Goal: Task Accomplishment & Management: Manage account settings

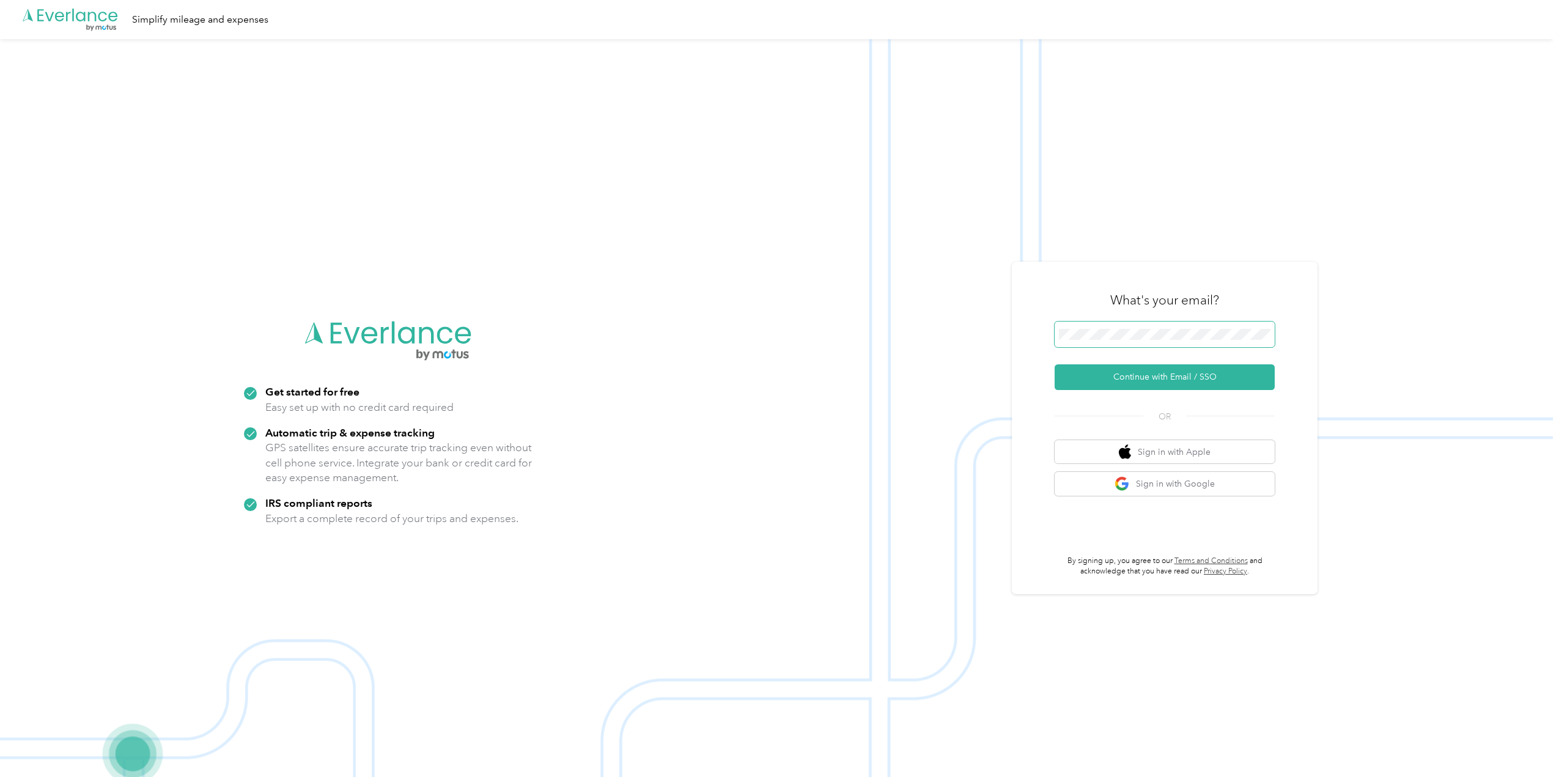
click at [1133, 343] on span at bounding box center [1165, 335] width 220 height 26
click at [1138, 378] on button "Continue with Email / SSO" at bounding box center [1165, 377] width 220 height 26
click at [1102, 322] on span at bounding box center [1165, 335] width 220 height 26
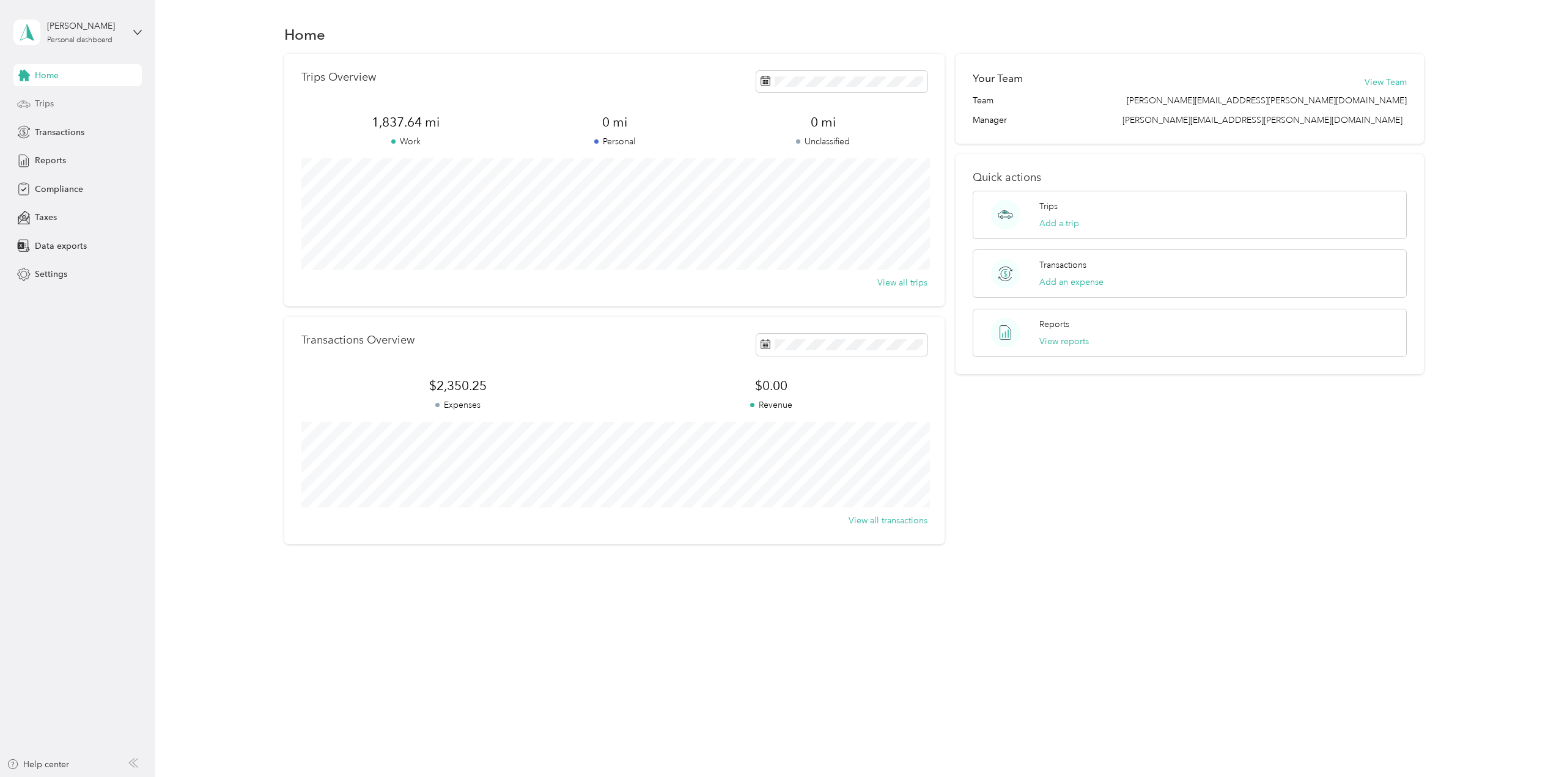
click at [91, 105] on div "Trips" at bounding box center [77, 104] width 128 height 22
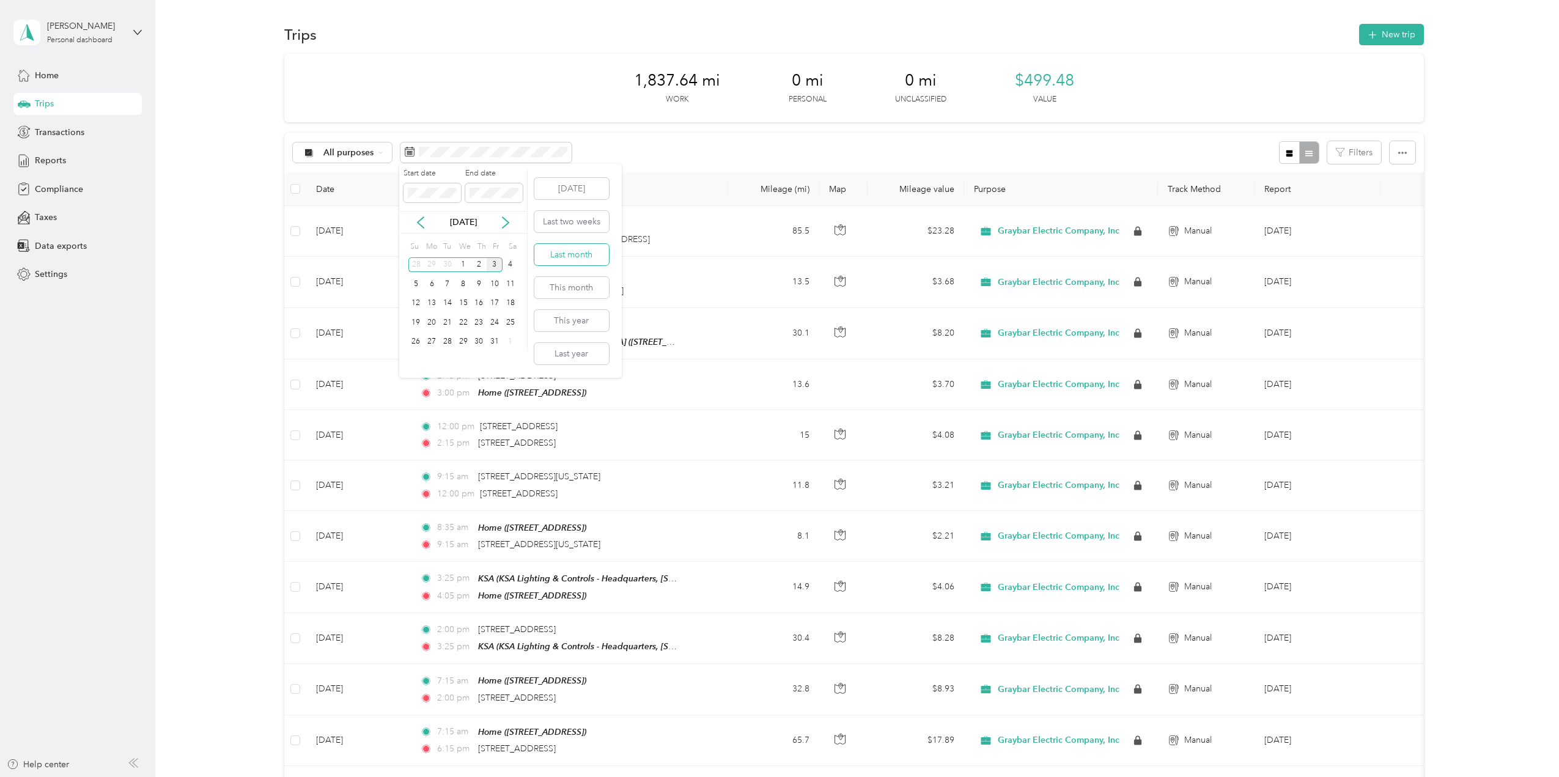
click at [584, 255] on button "Last month" at bounding box center [571, 254] width 75 height 21
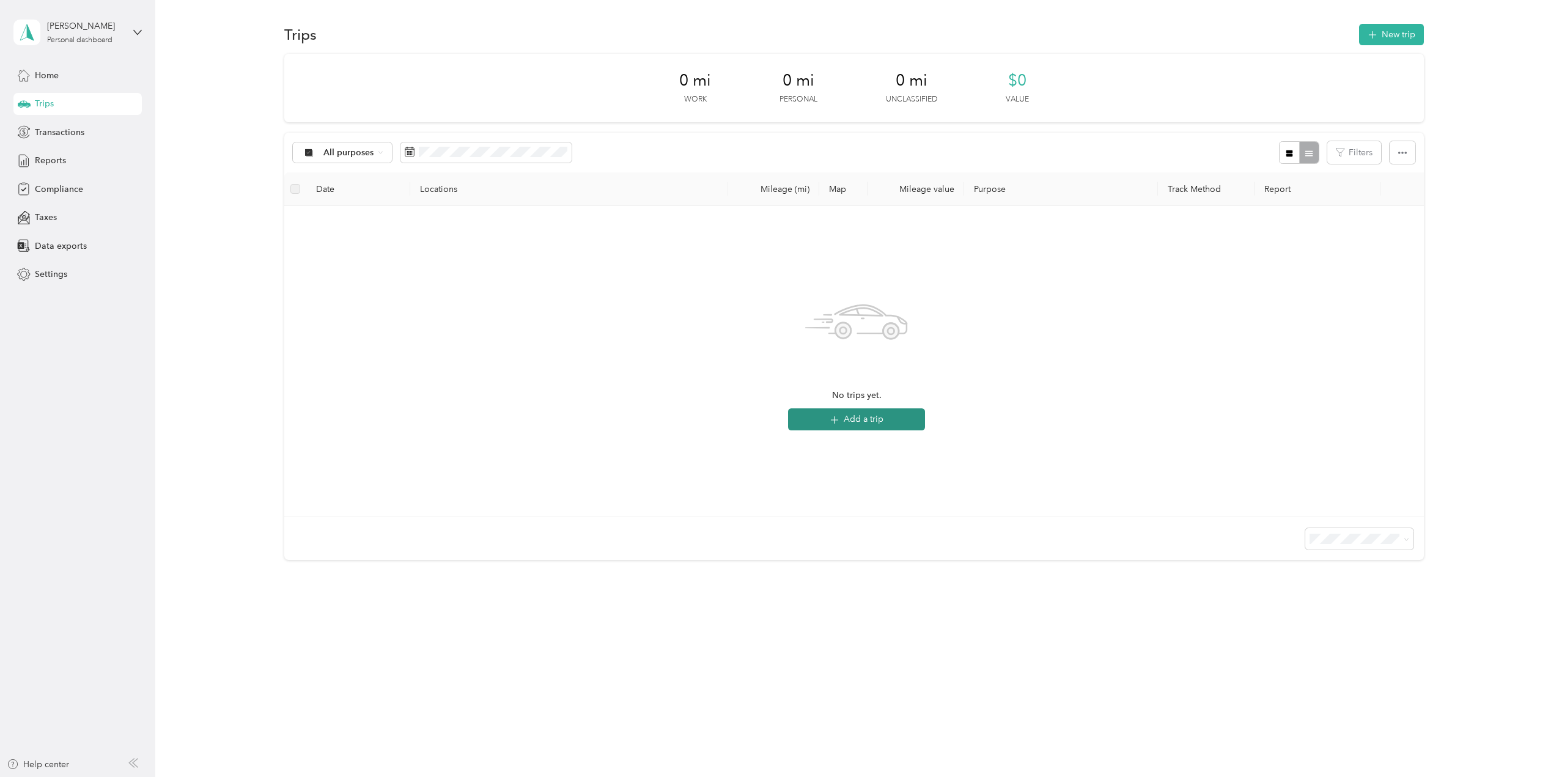
click at [827, 422] on button "Add a trip" at bounding box center [856, 419] width 137 height 22
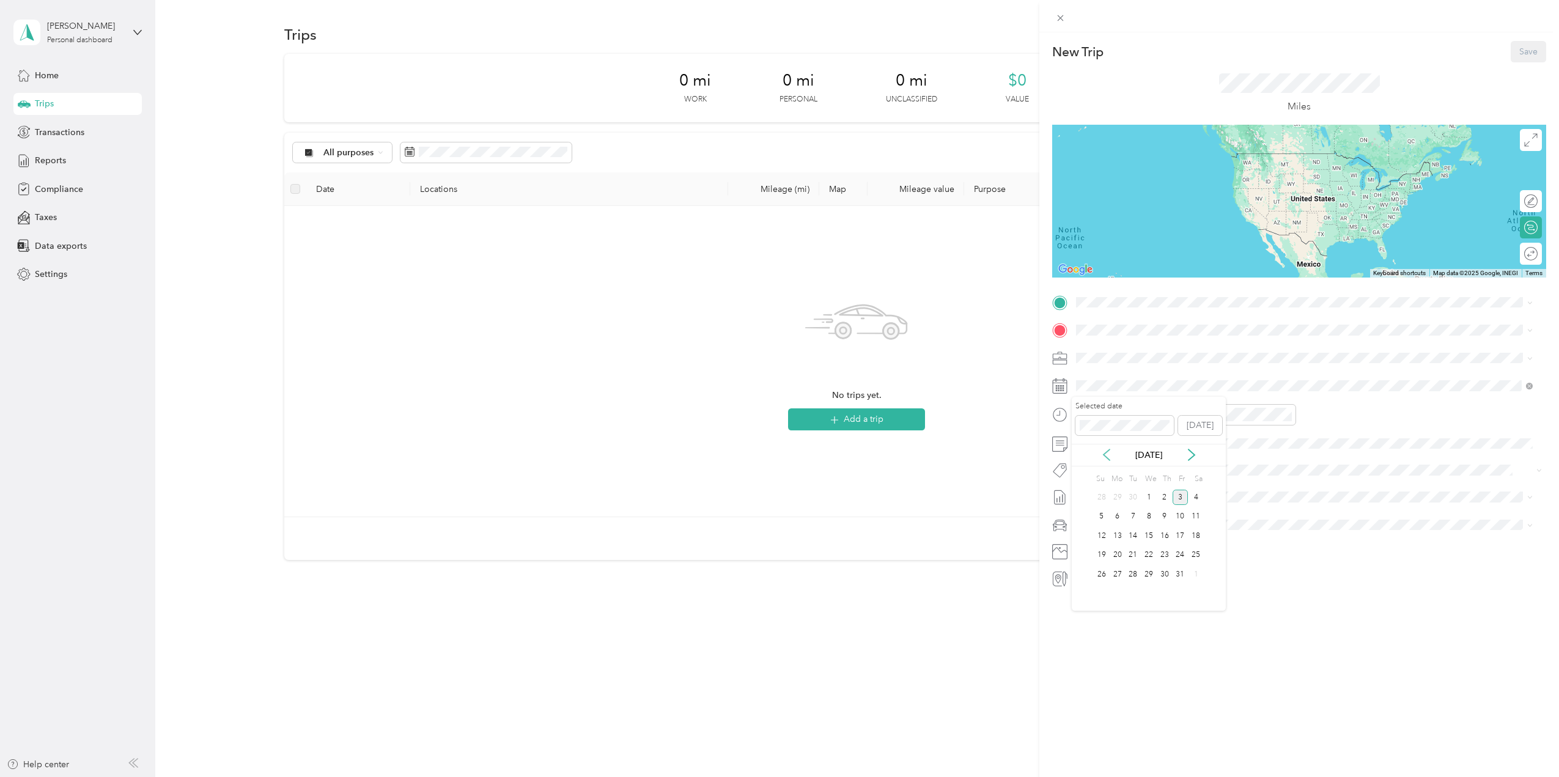
click at [1108, 452] on icon at bounding box center [1106, 455] width 12 height 12
click at [1145, 495] on div "3" at bounding box center [1149, 497] width 16 height 15
click at [1133, 309] on span at bounding box center [1309, 303] width 474 height 20
click at [1154, 350] on div "Home" at bounding box center [1275, 350] width 352 height 11
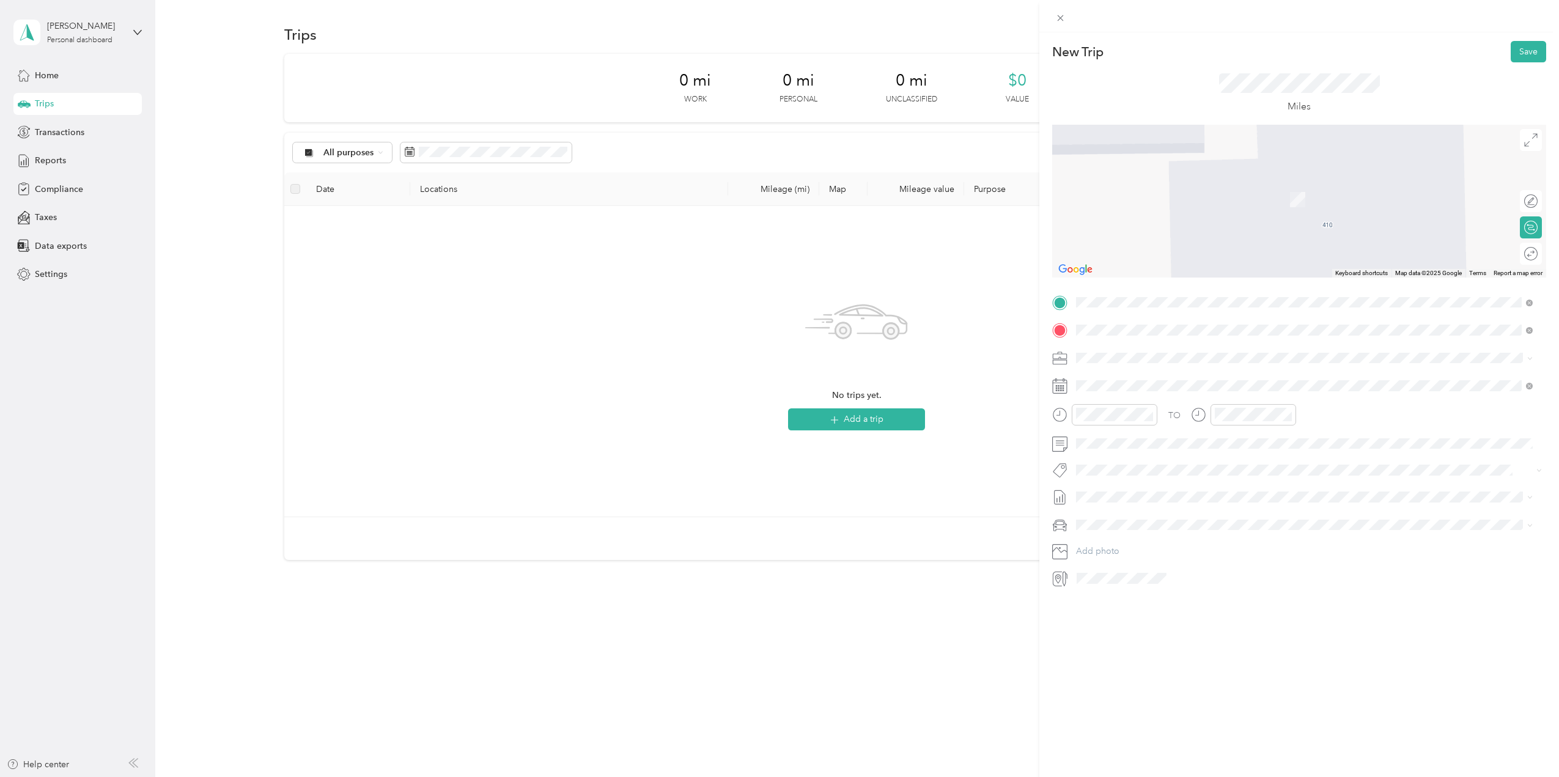
click at [1171, 391] on span "1 Pierce Place, Suite 800, 60143-3149, Itasca, Illinois" at bounding box center [1194, 396] width 190 height 10
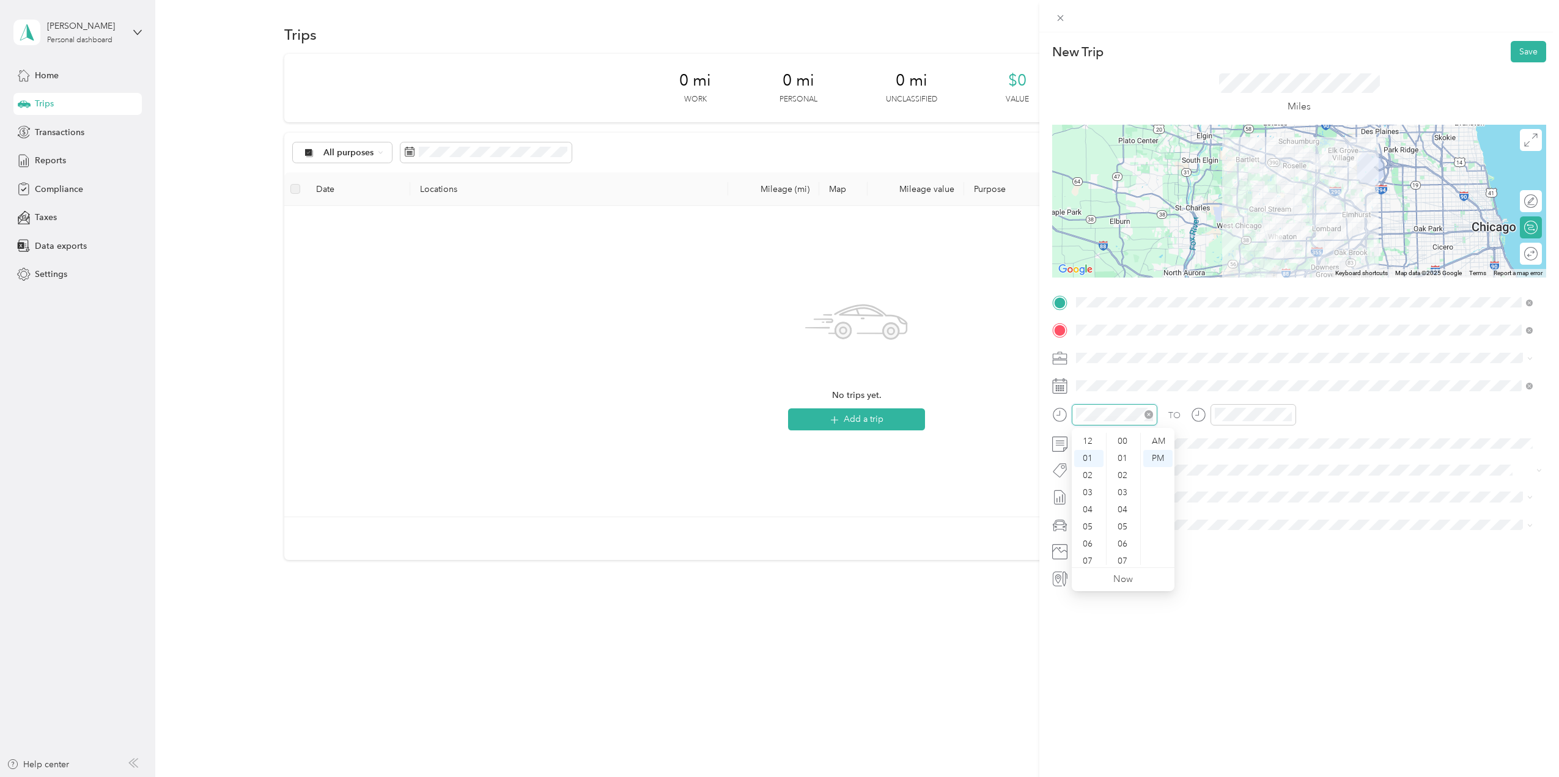
scroll to position [377, 0]
click at [1087, 562] on div "08" at bounding box center [1088, 561] width 29 height 17
click at [1127, 438] on div "00" at bounding box center [1123, 441] width 29 height 17
click at [1151, 441] on div "AM" at bounding box center [1157, 441] width 29 height 17
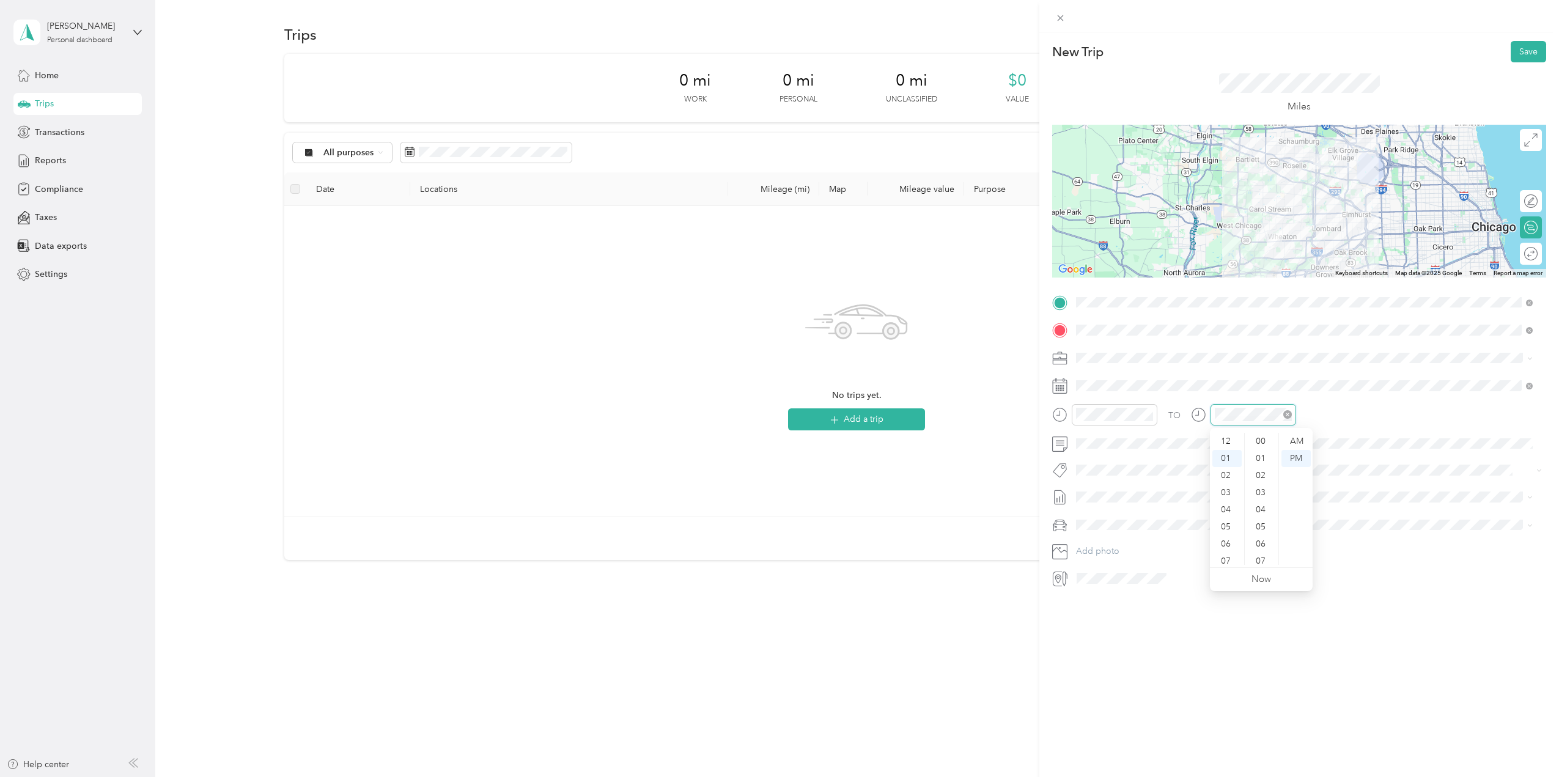
scroll to position [17, 0]
click at [1224, 493] on div "04" at bounding box center [1226, 492] width 29 height 17
click at [1259, 443] on div "40" at bounding box center [1261, 443] width 29 height 17
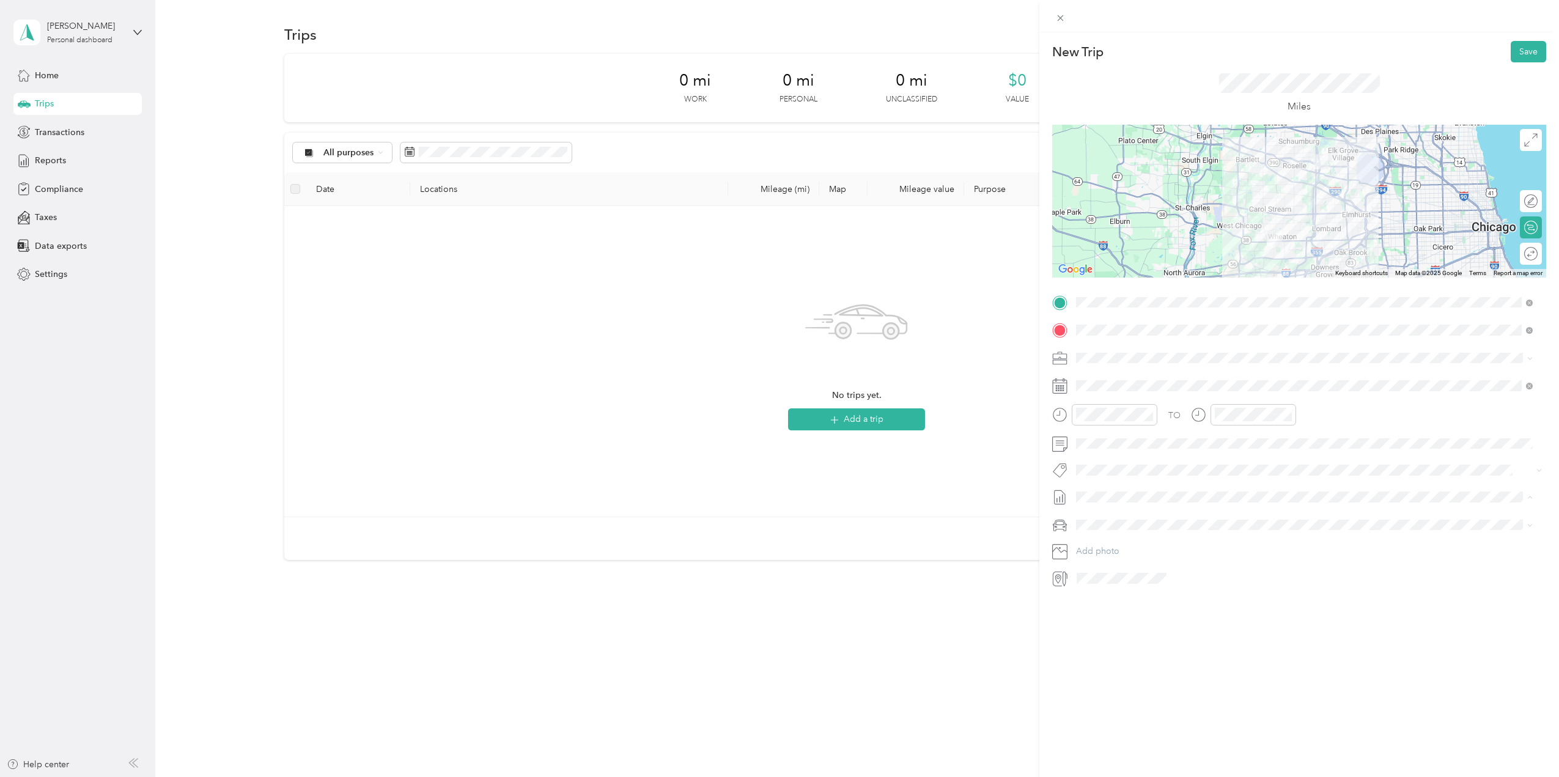
click at [1138, 510] on li "No reports yet. Add a report to get reimbursed easily" at bounding box center [1304, 518] width 465 height 21
click at [1136, 505] on span at bounding box center [1309, 497] width 474 height 20
click at [1132, 551] on button "Add photo" at bounding box center [1309, 551] width 474 height 17
click at [1127, 539] on li "Tesla Y" at bounding box center [1304, 546] width 465 height 21
click at [1519, 51] on button "Save" at bounding box center [1528, 51] width 35 height 21
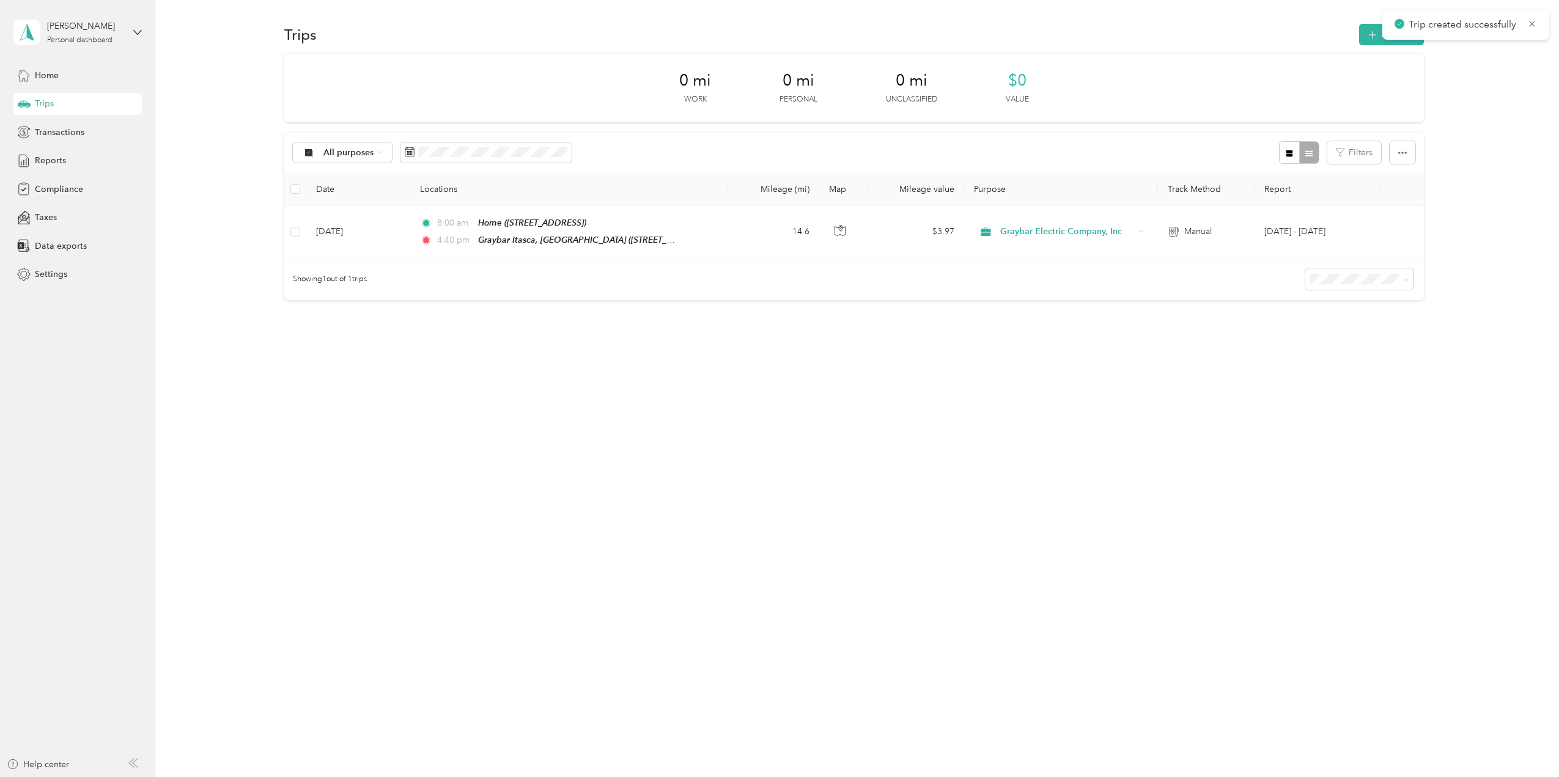
click at [1539, 18] on div "Trip created successfully" at bounding box center [1465, 25] width 167 height 30
click at [1530, 24] on icon at bounding box center [1532, 23] width 10 height 11
click at [68, 164] on div "Reports" at bounding box center [77, 161] width 128 height 22
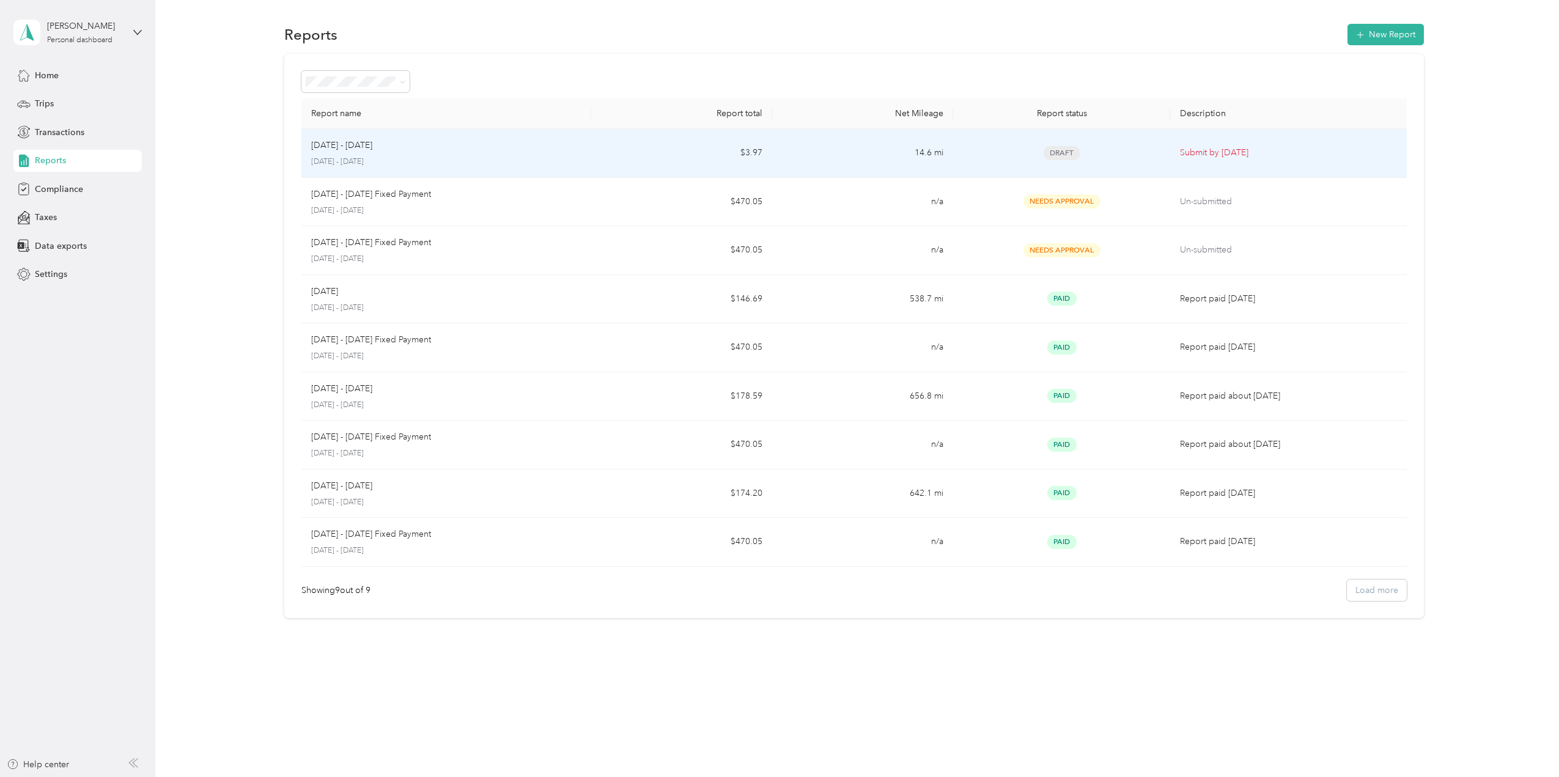
click at [477, 144] on div "[DATE] - [DATE]" at bounding box center [446, 145] width 270 height 13
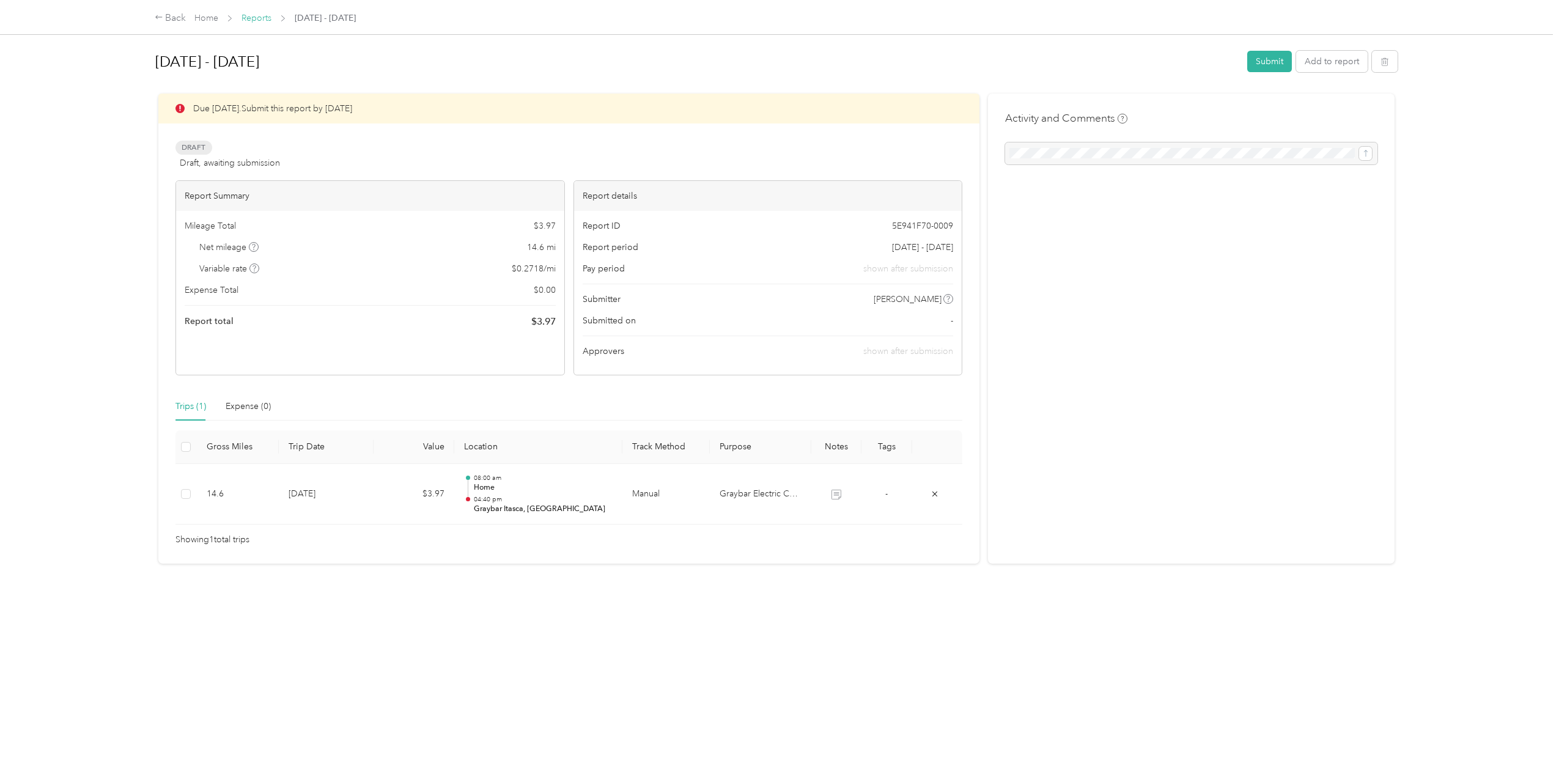
click at [254, 23] on link "Reports" at bounding box center [256, 18] width 30 height 10
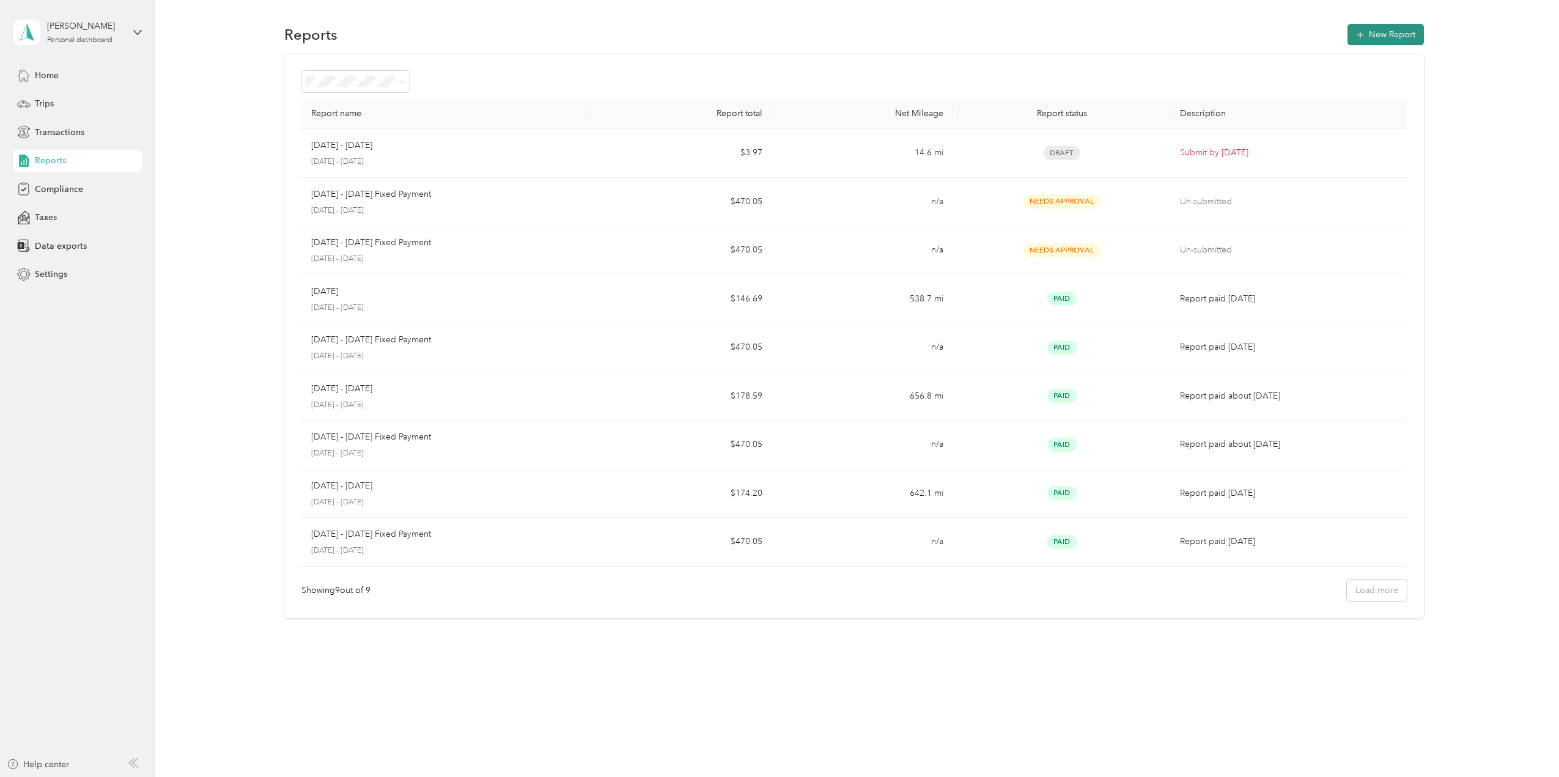
click at [1397, 37] on button "New Report" at bounding box center [1385, 34] width 76 height 21
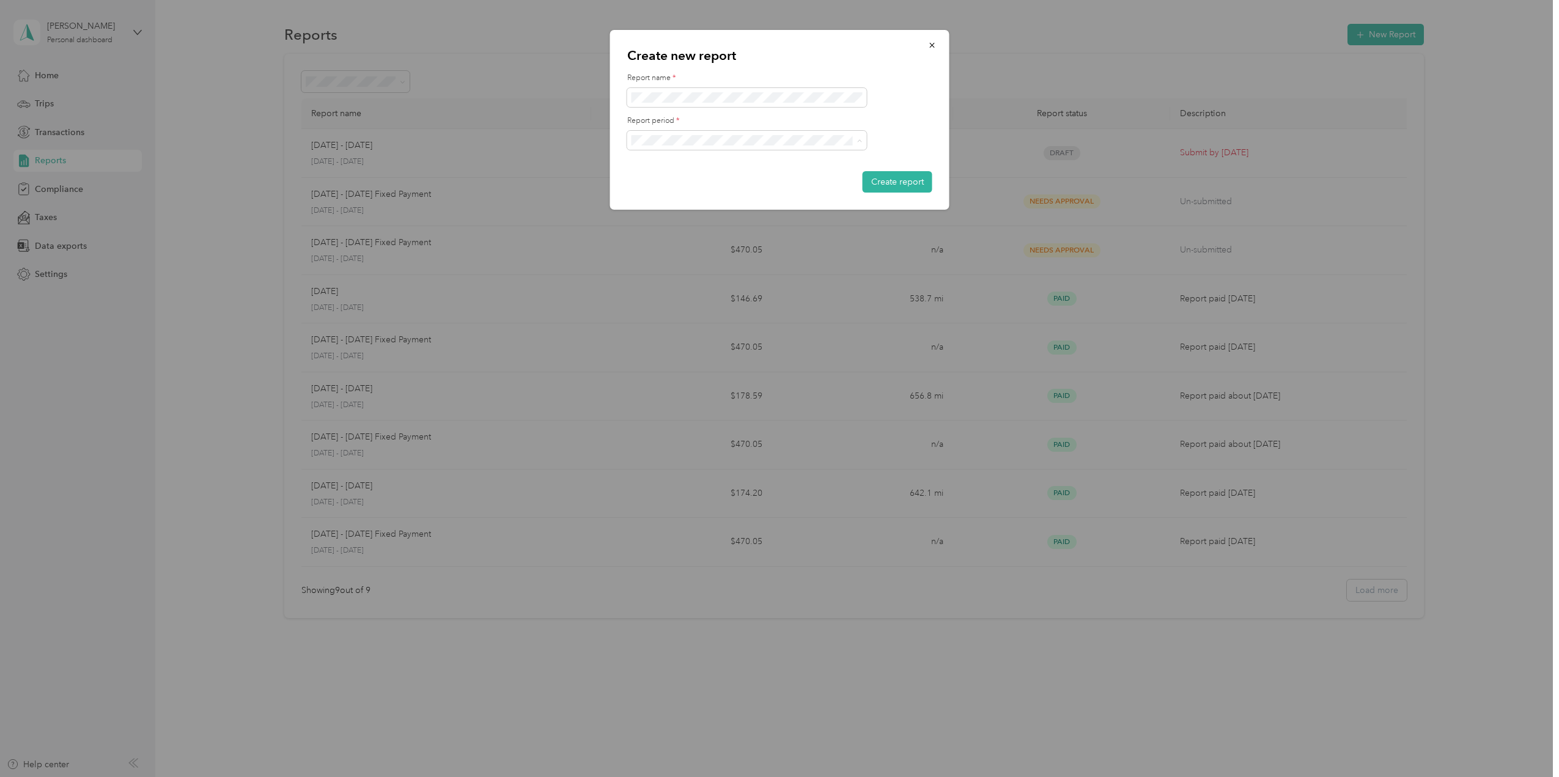
click at [691, 186] on div "[DATE] - [DATE]" at bounding box center [747, 183] width 223 height 13
click at [888, 186] on button "Create report" at bounding box center [898, 181] width 70 height 21
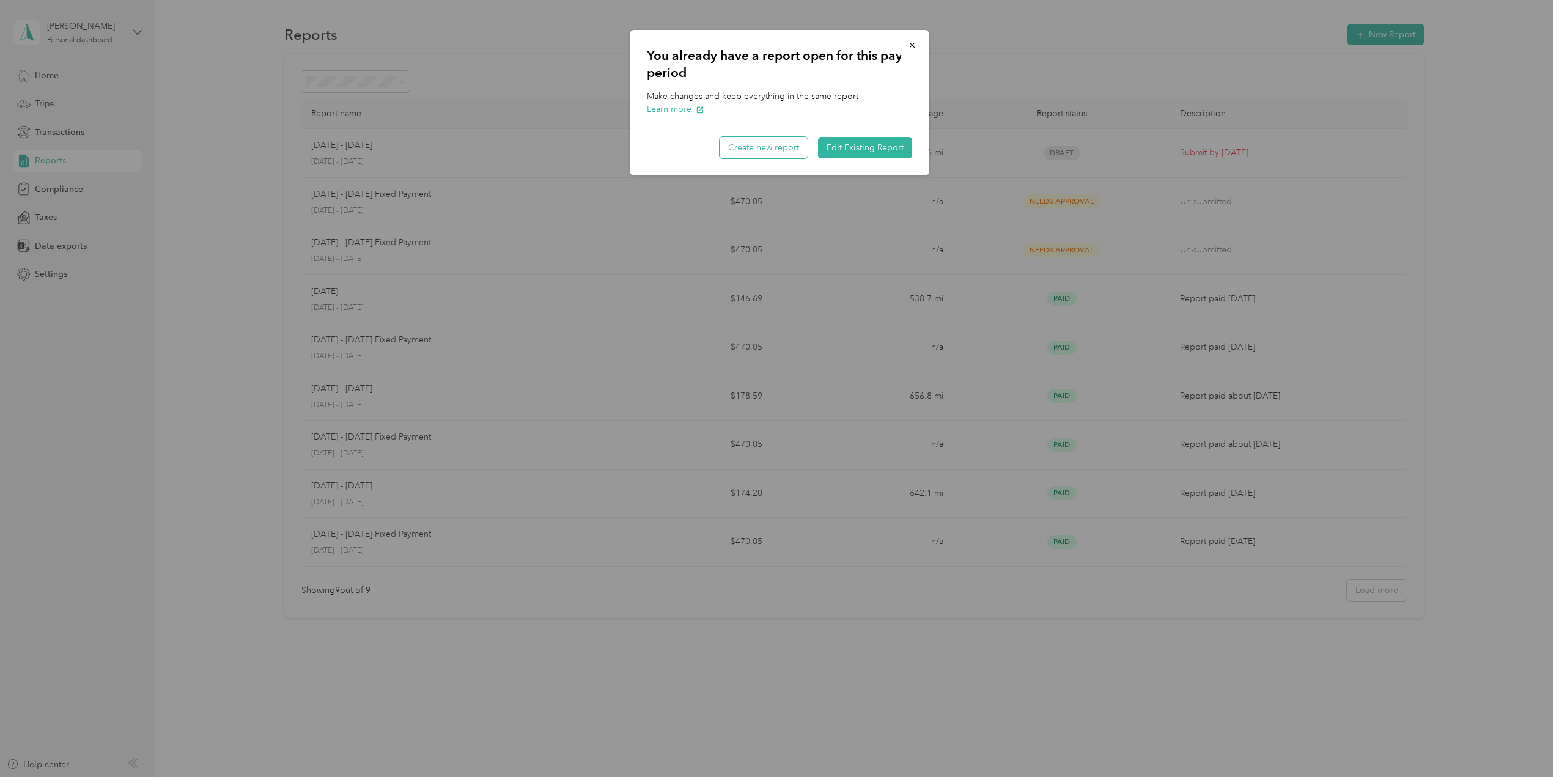
click at [765, 152] on button "Create new report" at bounding box center [764, 147] width 88 height 21
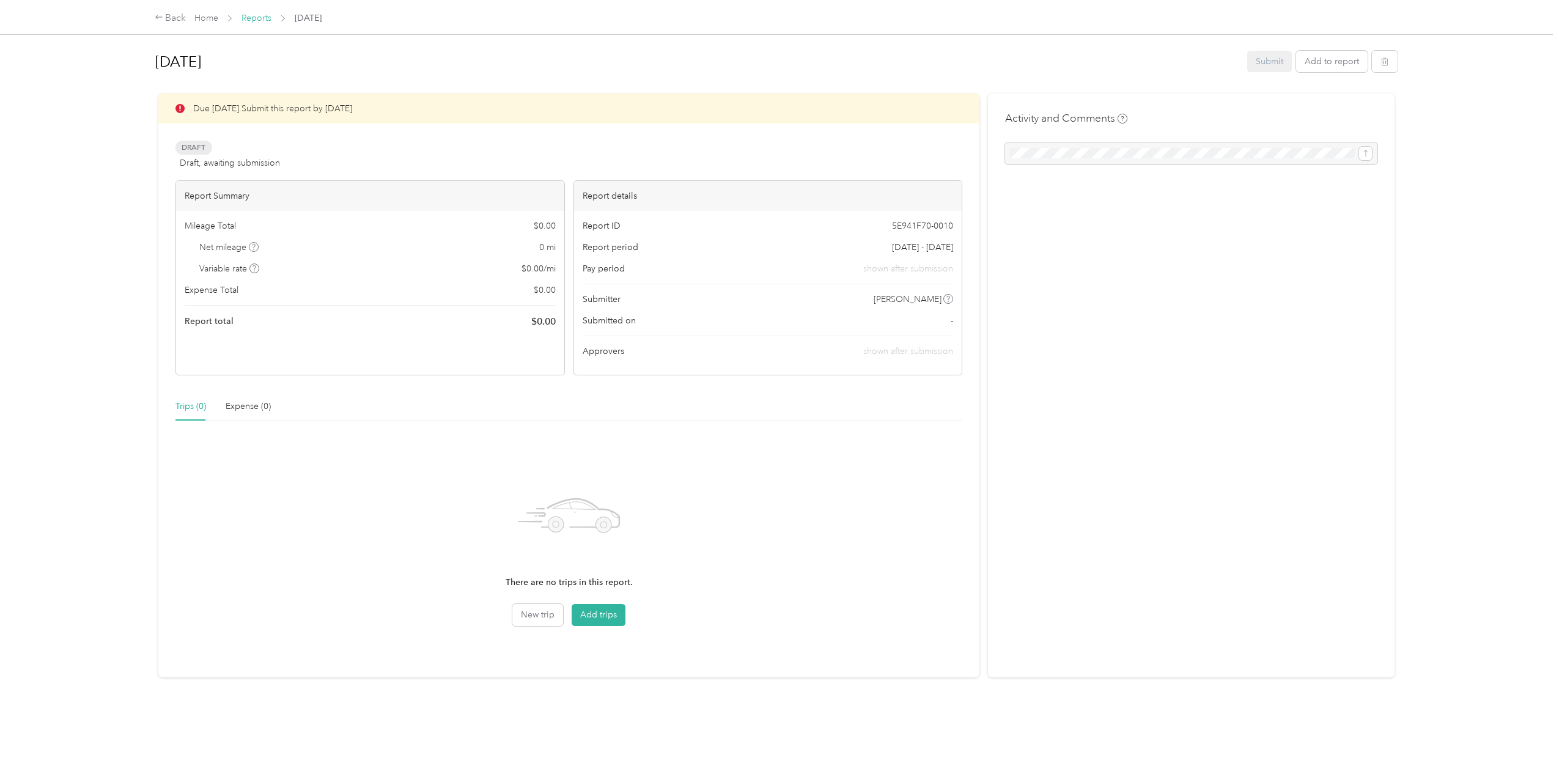
click at [260, 17] on link "Reports" at bounding box center [256, 18] width 30 height 10
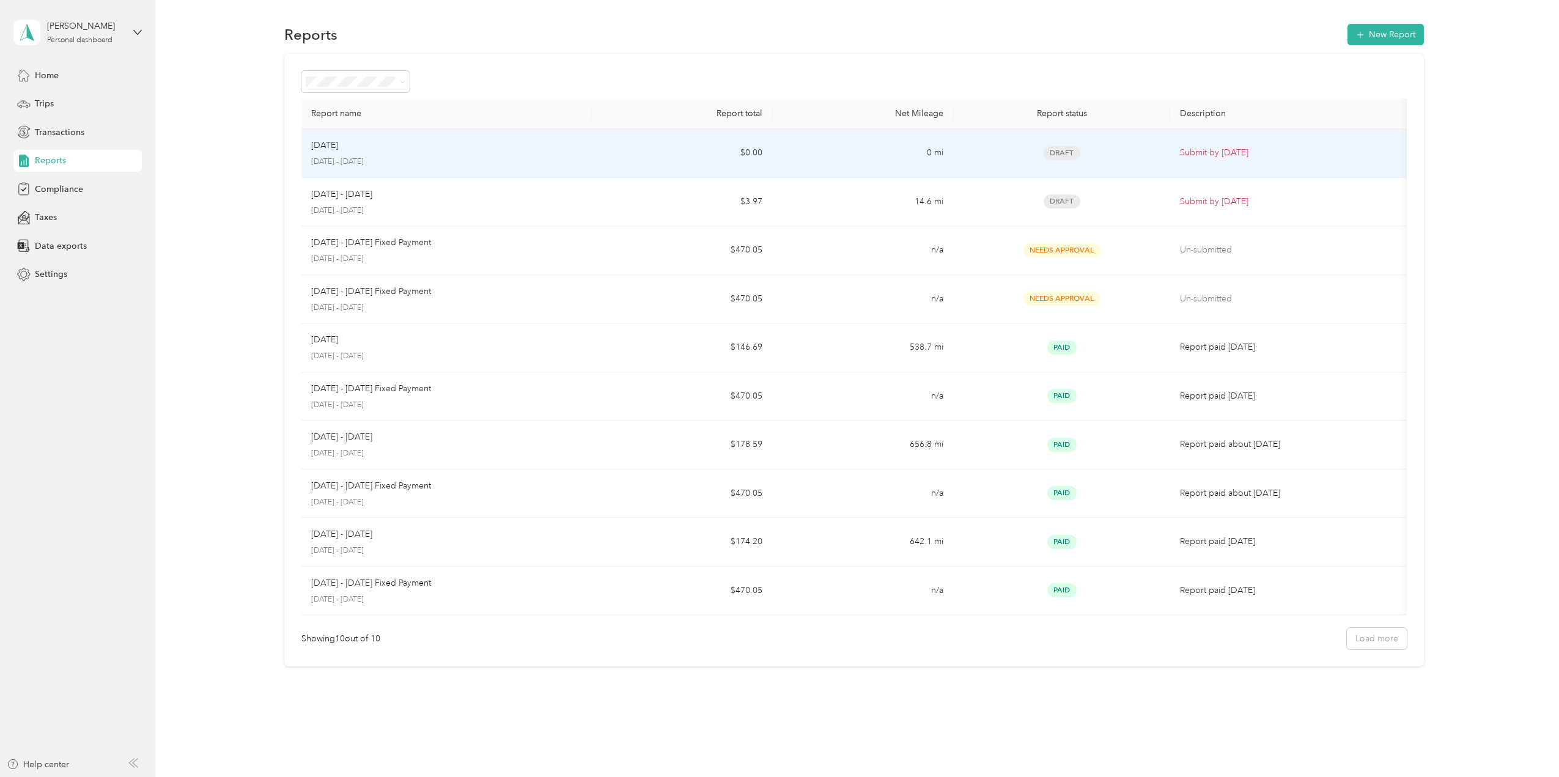
click at [978, 147] on div "Draft" at bounding box center [1061, 153] width 197 height 14
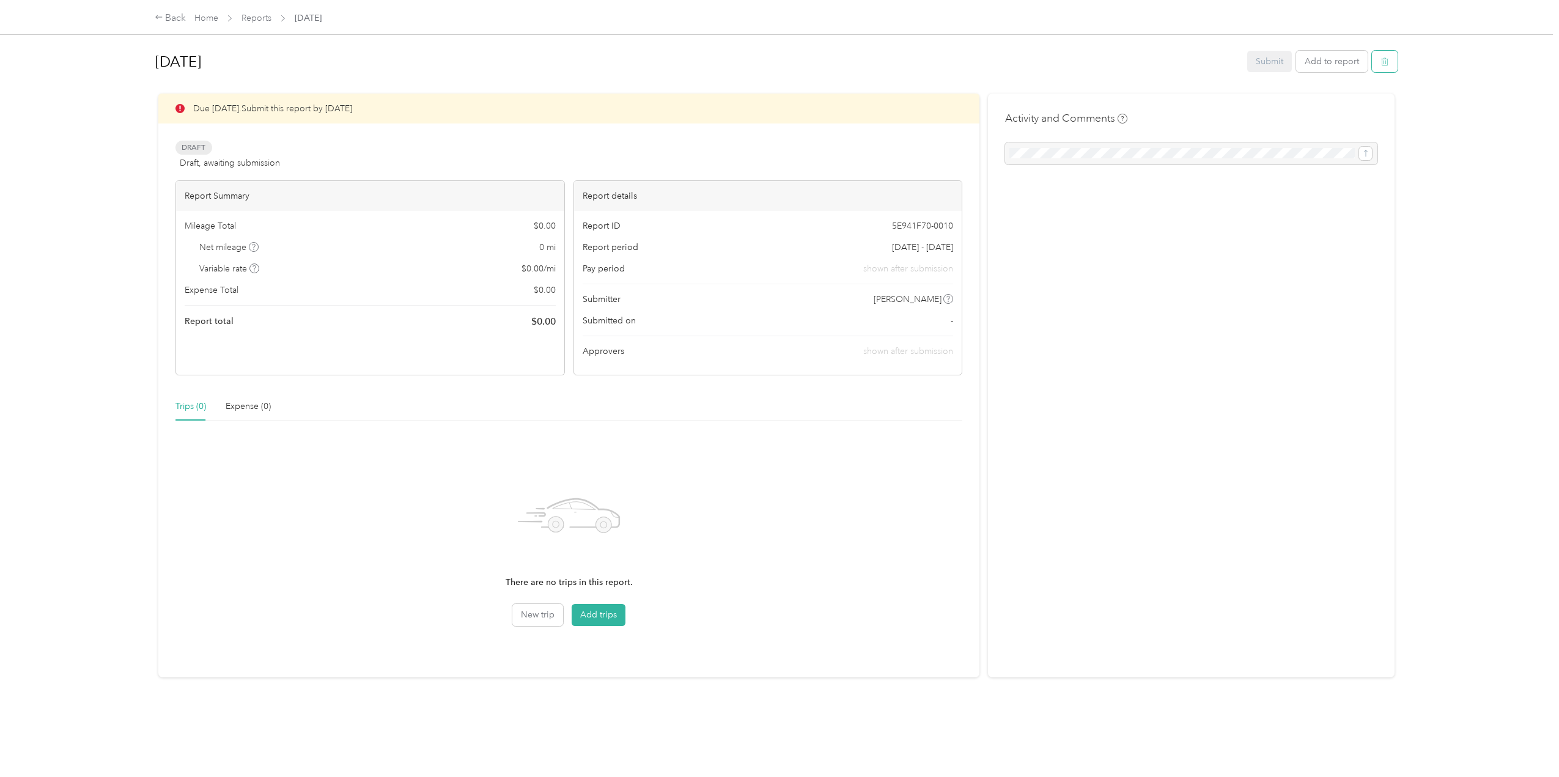
click at [1394, 67] on button "button" at bounding box center [1385, 61] width 26 height 21
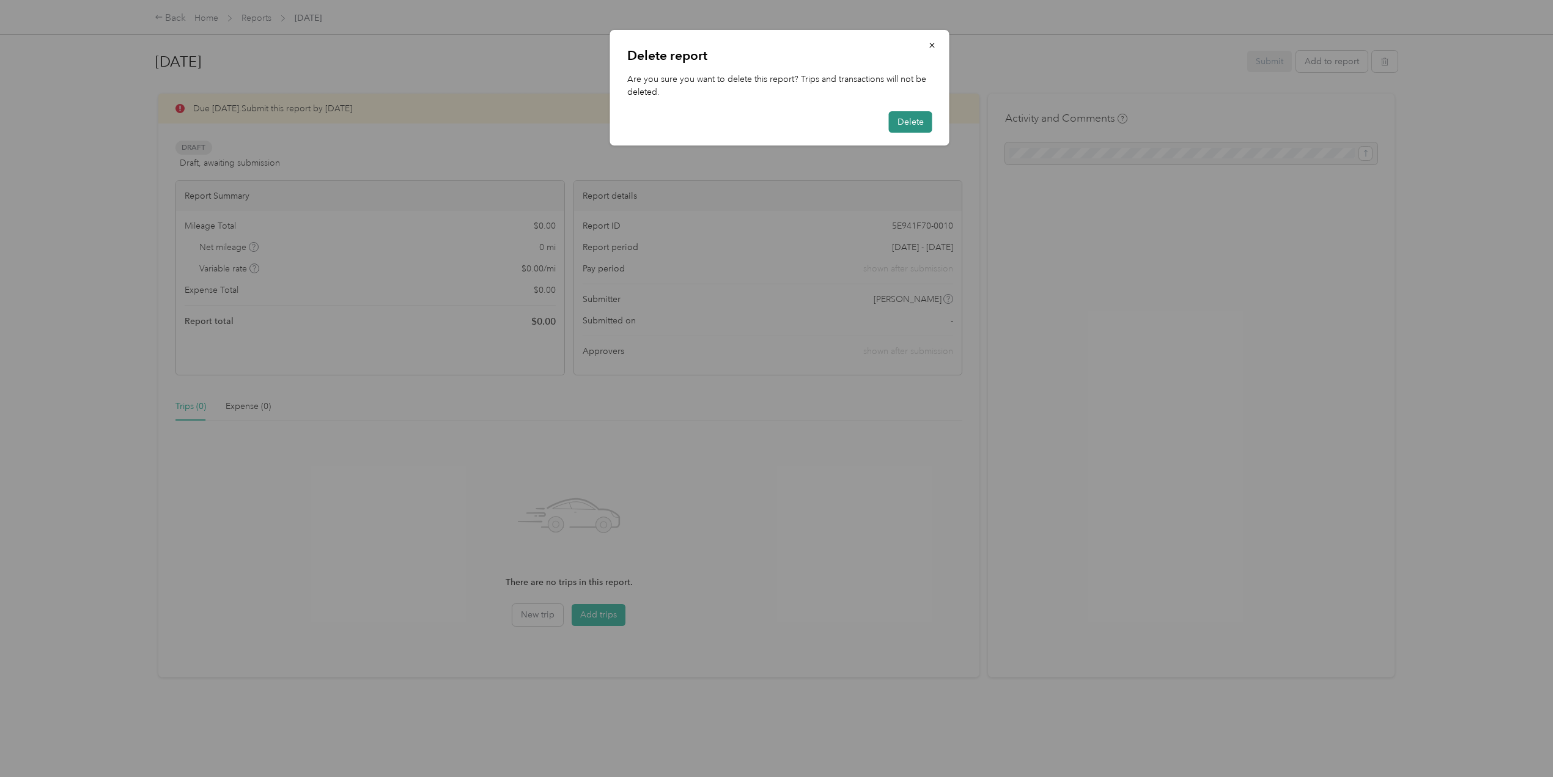
click at [921, 123] on button "Delete" at bounding box center [910, 121] width 43 height 21
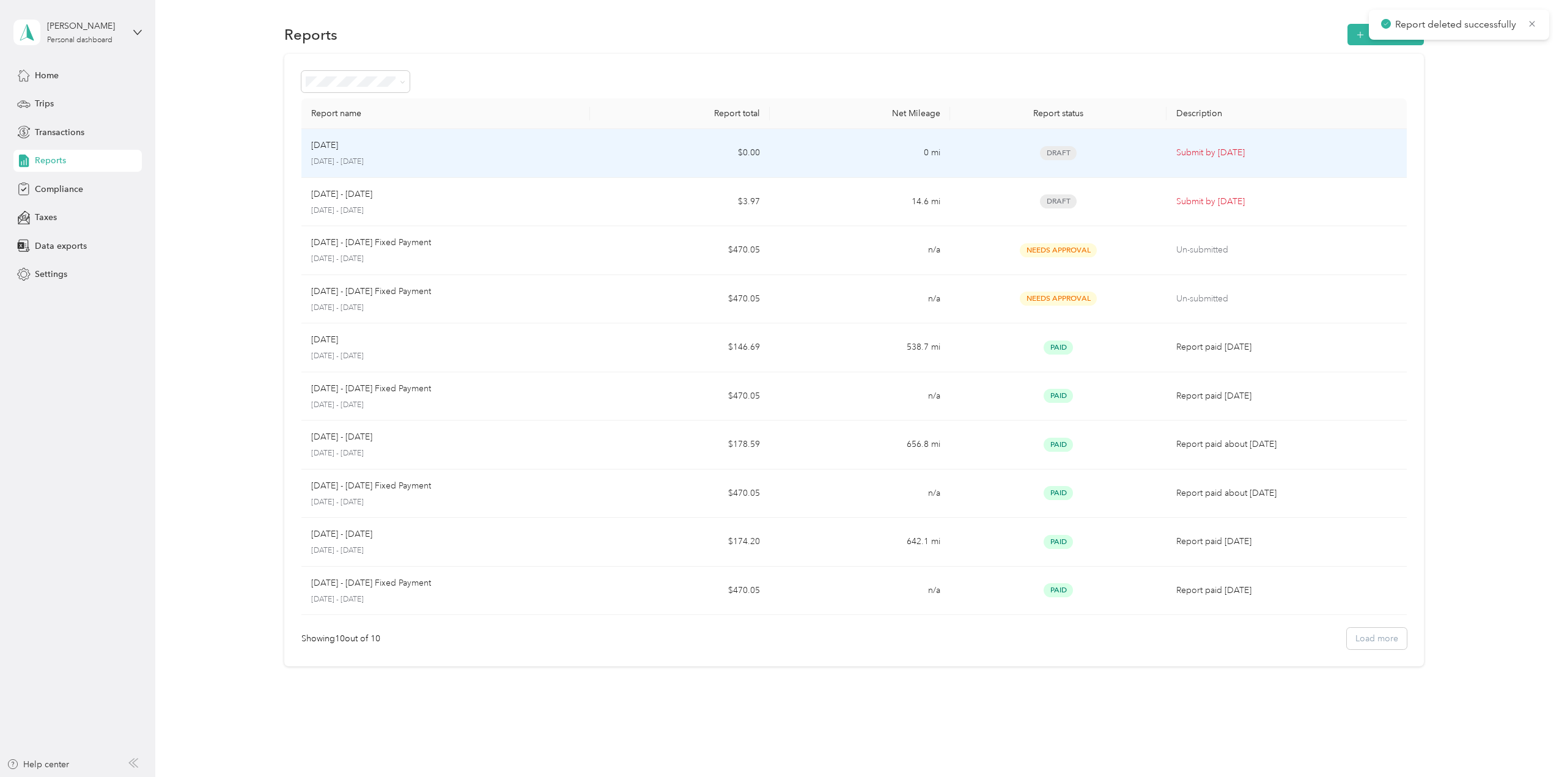
click at [427, 188] on div "Sep 1 - 30, 2025 September 1 - 30, 2025" at bounding box center [445, 202] width 269 height 29
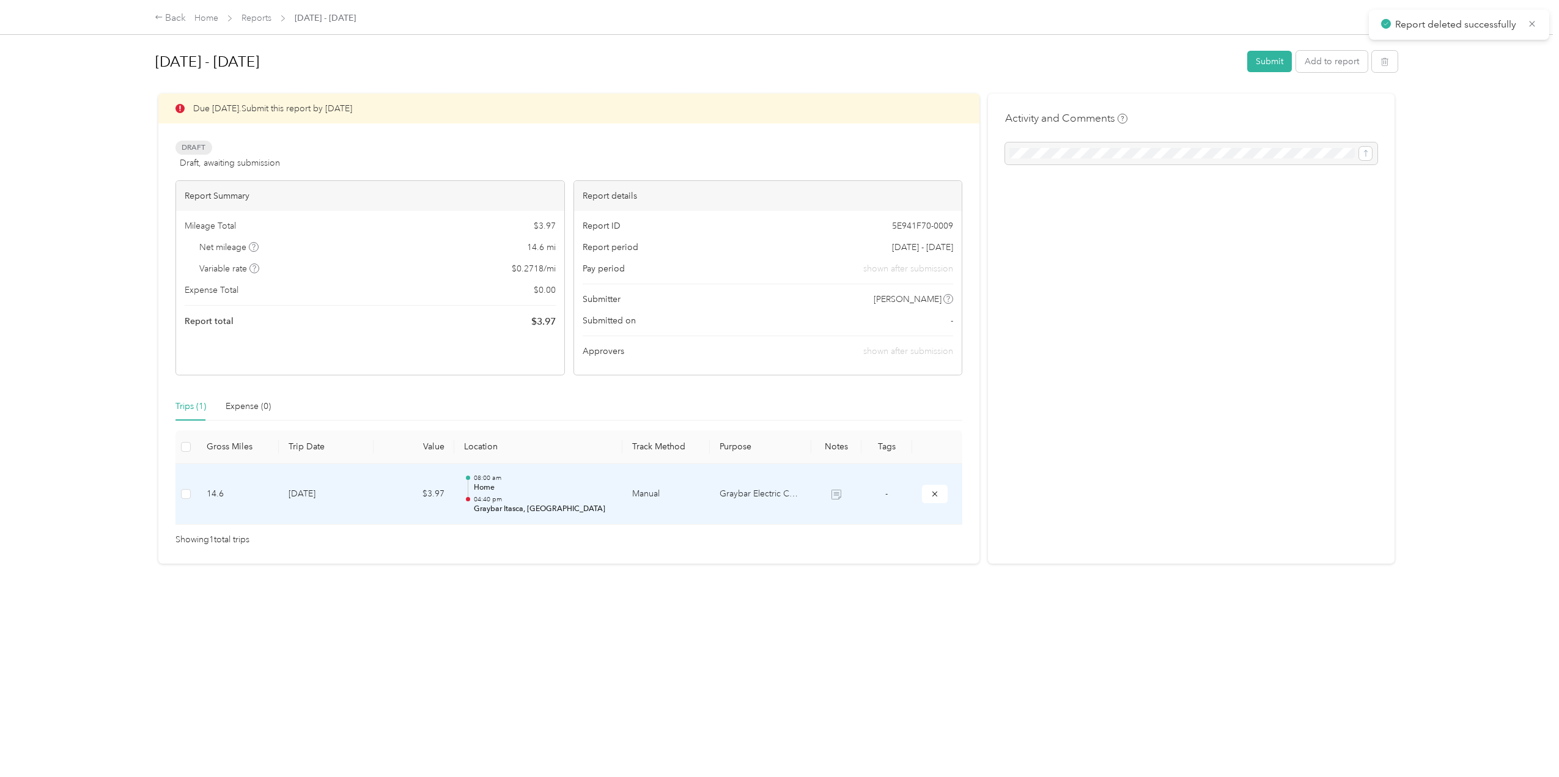
click at [269, 483] on td "14.6" at bounding box center [238, 494] width 82 height 61
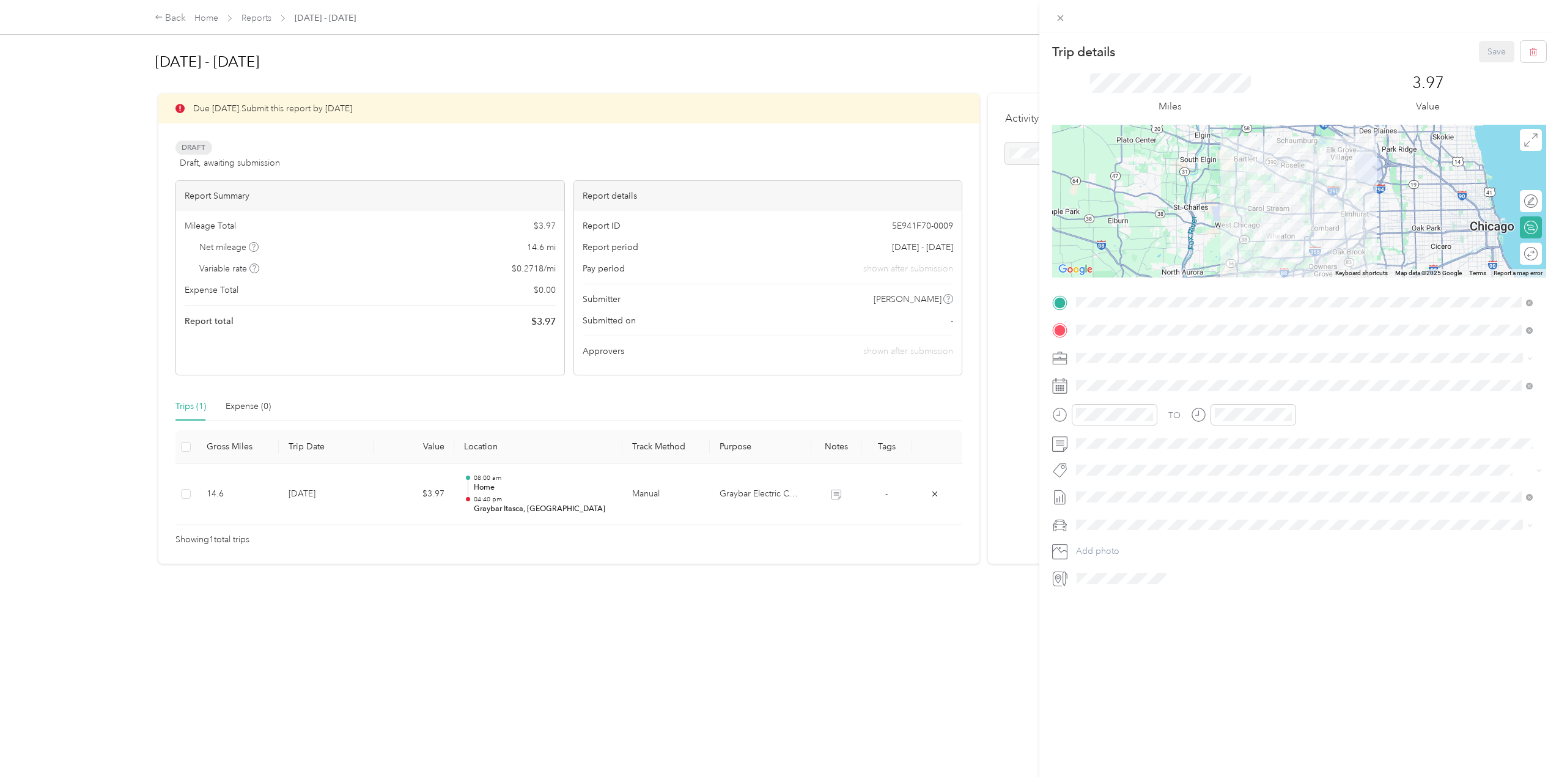
click at [974, 638] on div "Trip details Save This trip cannot be edited because it is either under review,…" at bounding box center [779, 388] width 1559 height 777
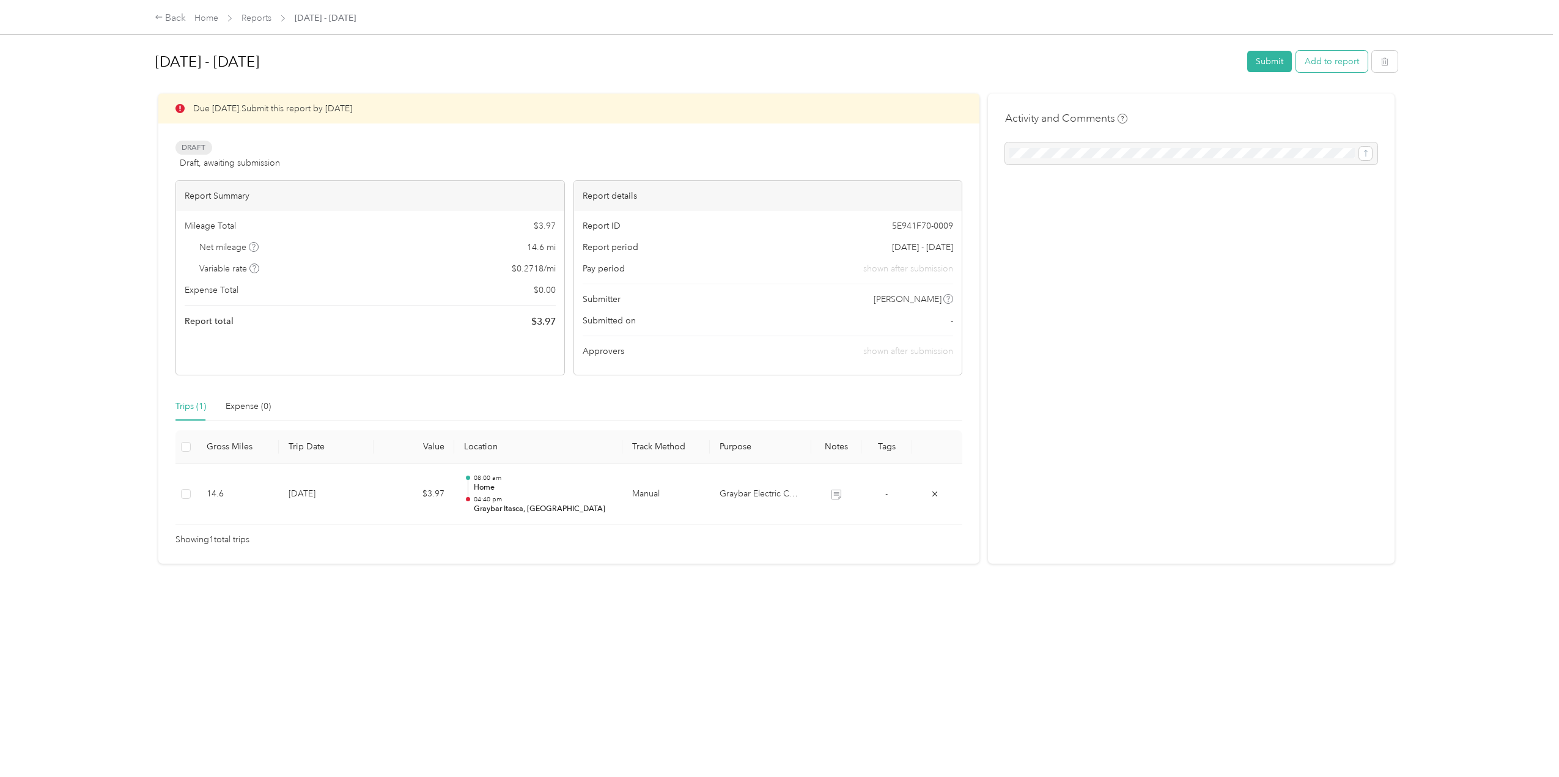
click at [1335, 58] on button "Add to report" at bounding box center [1332, 61] width 72 height 21
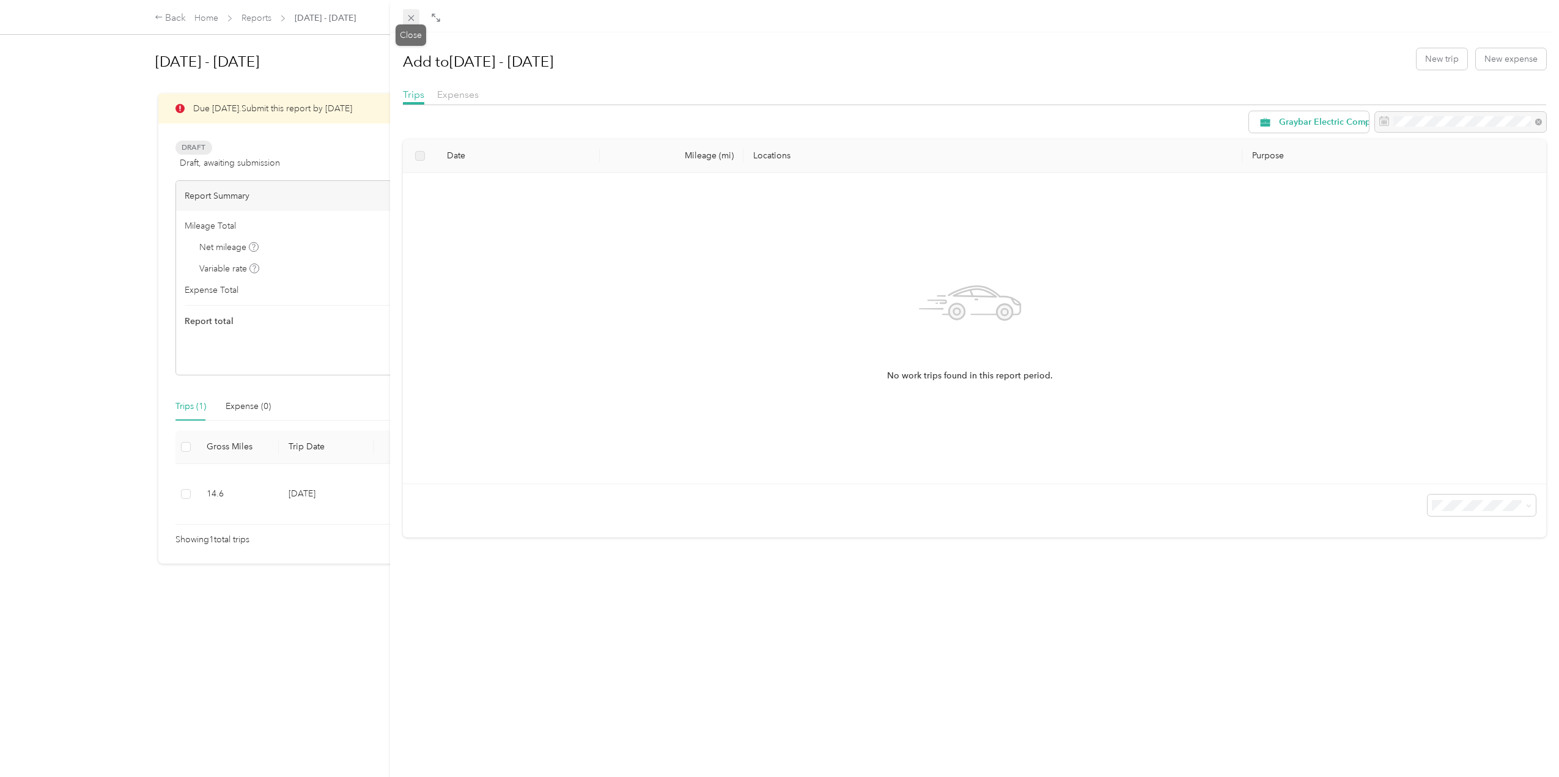
click at [411, 18] on icon at bounding box center [411, 18] width 6 height 6
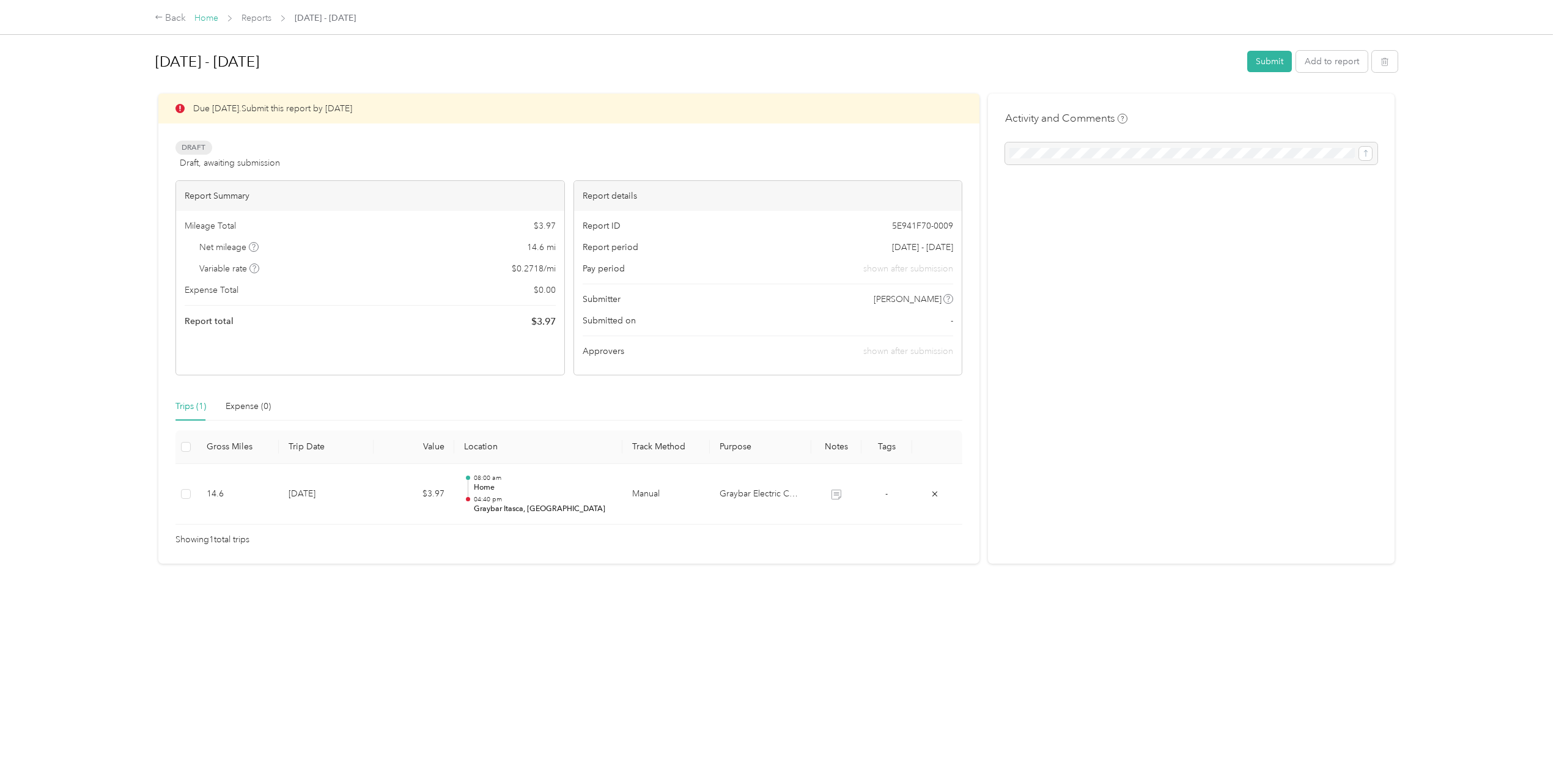
click at [212, 19] on link "Home" at bounding box center [206, 18] width 24 height 10
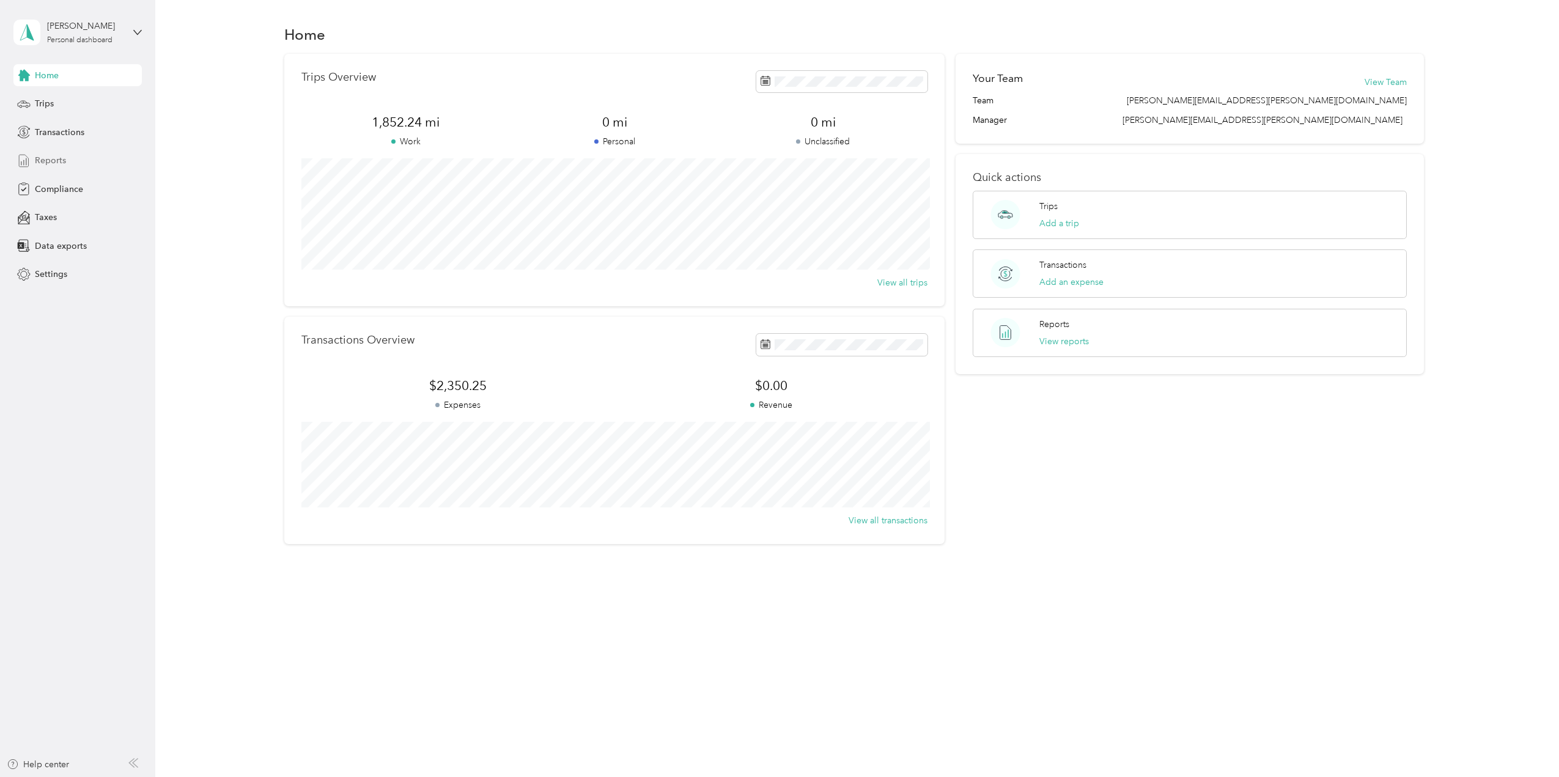
click at [73, 155] on div "Reports" at bounding box center [77, 161] width 128 height 22
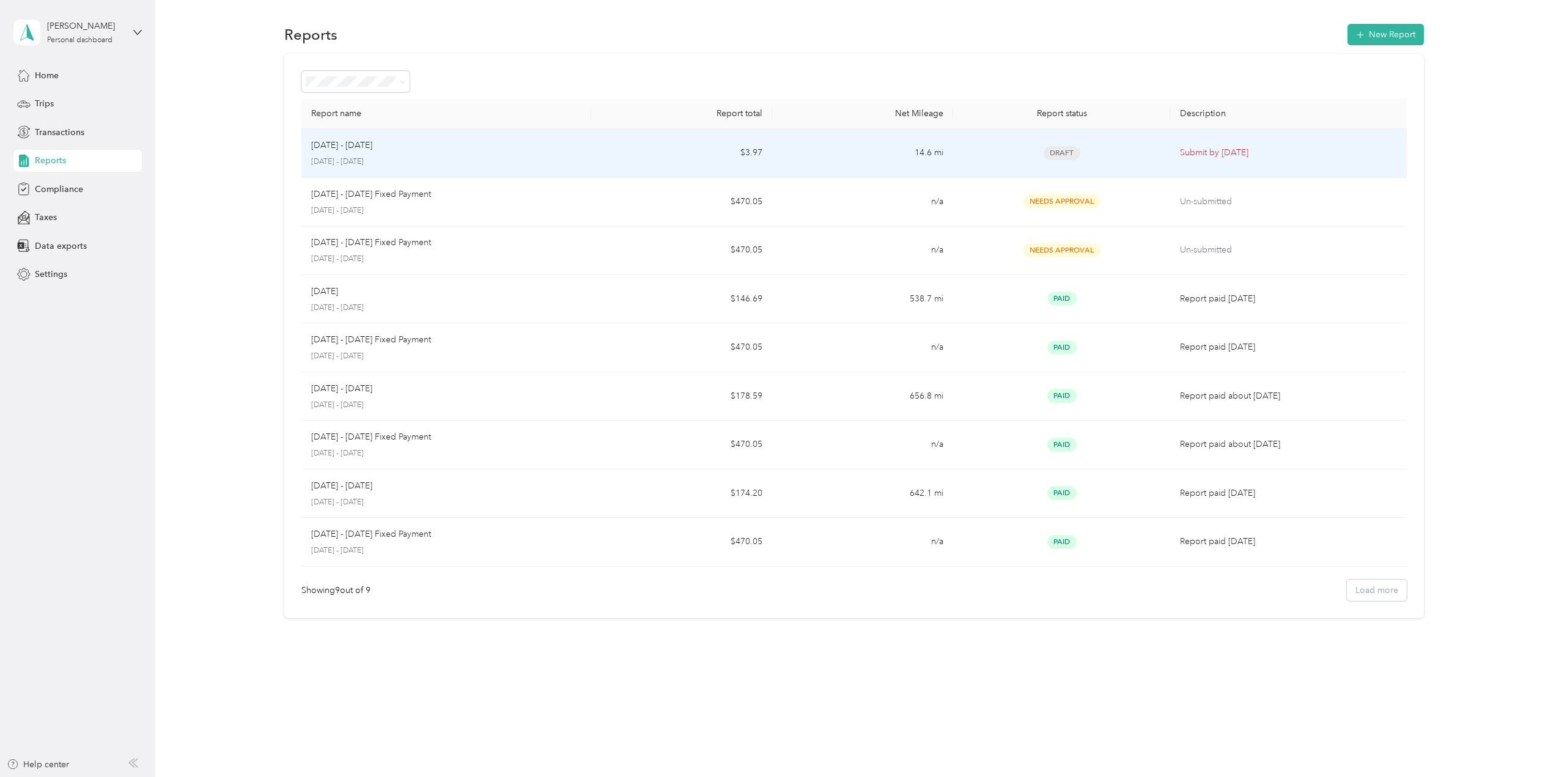
click at [533, 155] on div "Sep 1 - 30, 2025 September 1 - 30, 2025" at bounding box center [446, 153] width 270 height 29
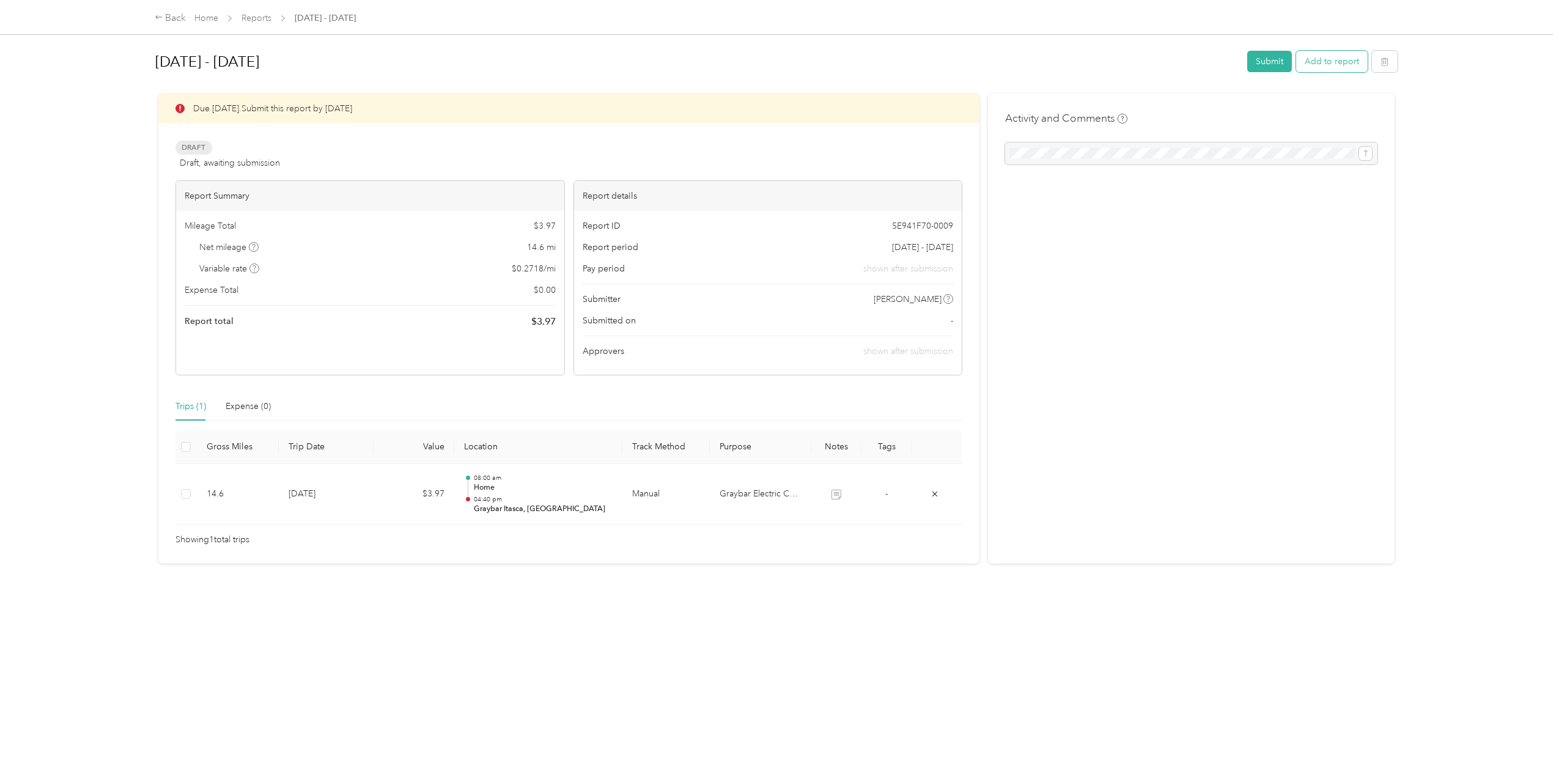
click at [1336, 51] on button "Add to report" at bounding box center [1332, 61] width 72 height 21
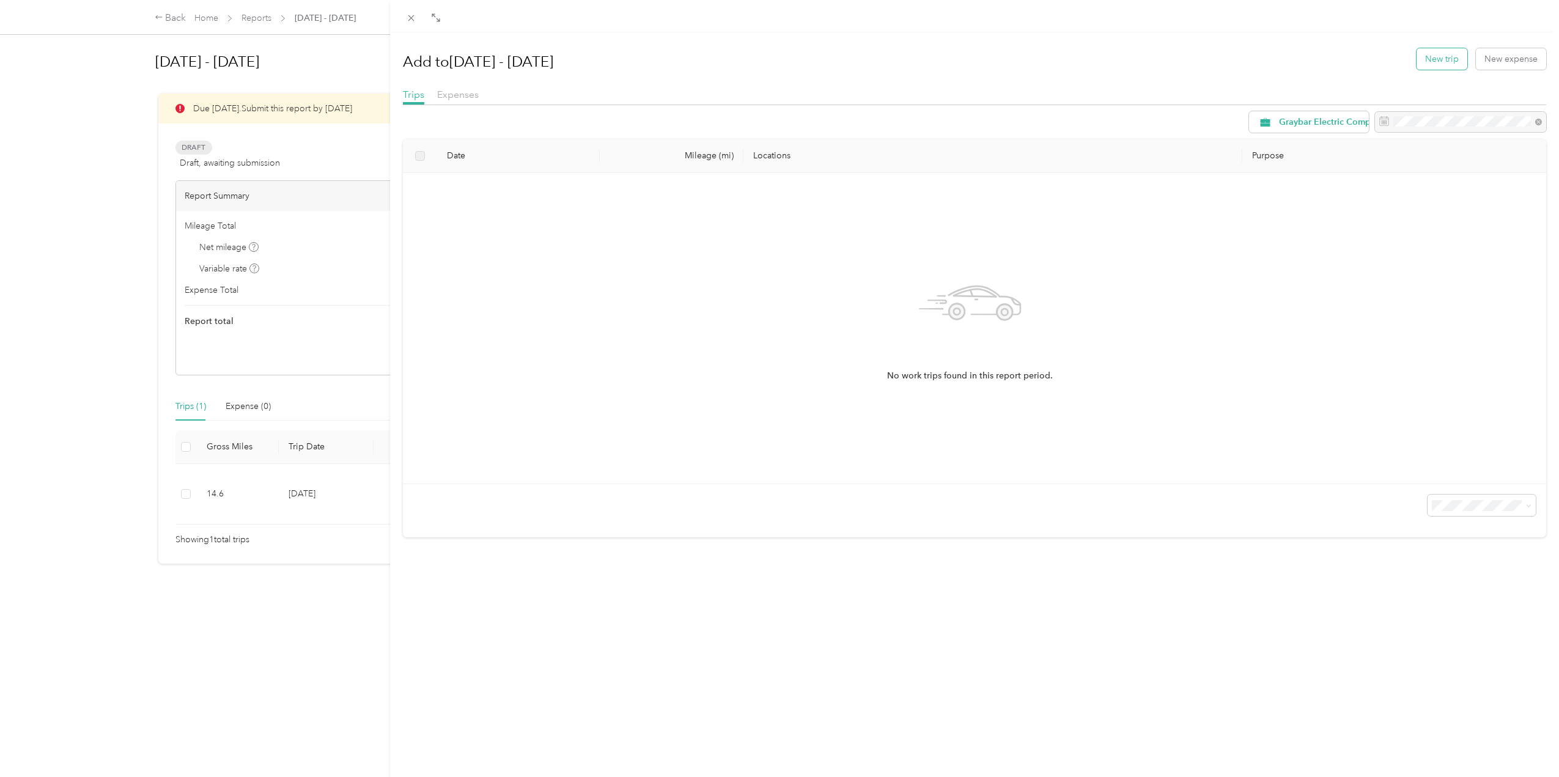
click at [1441, 65] on button "New trip" at bounding box center [1441, 58] width 51 height 21
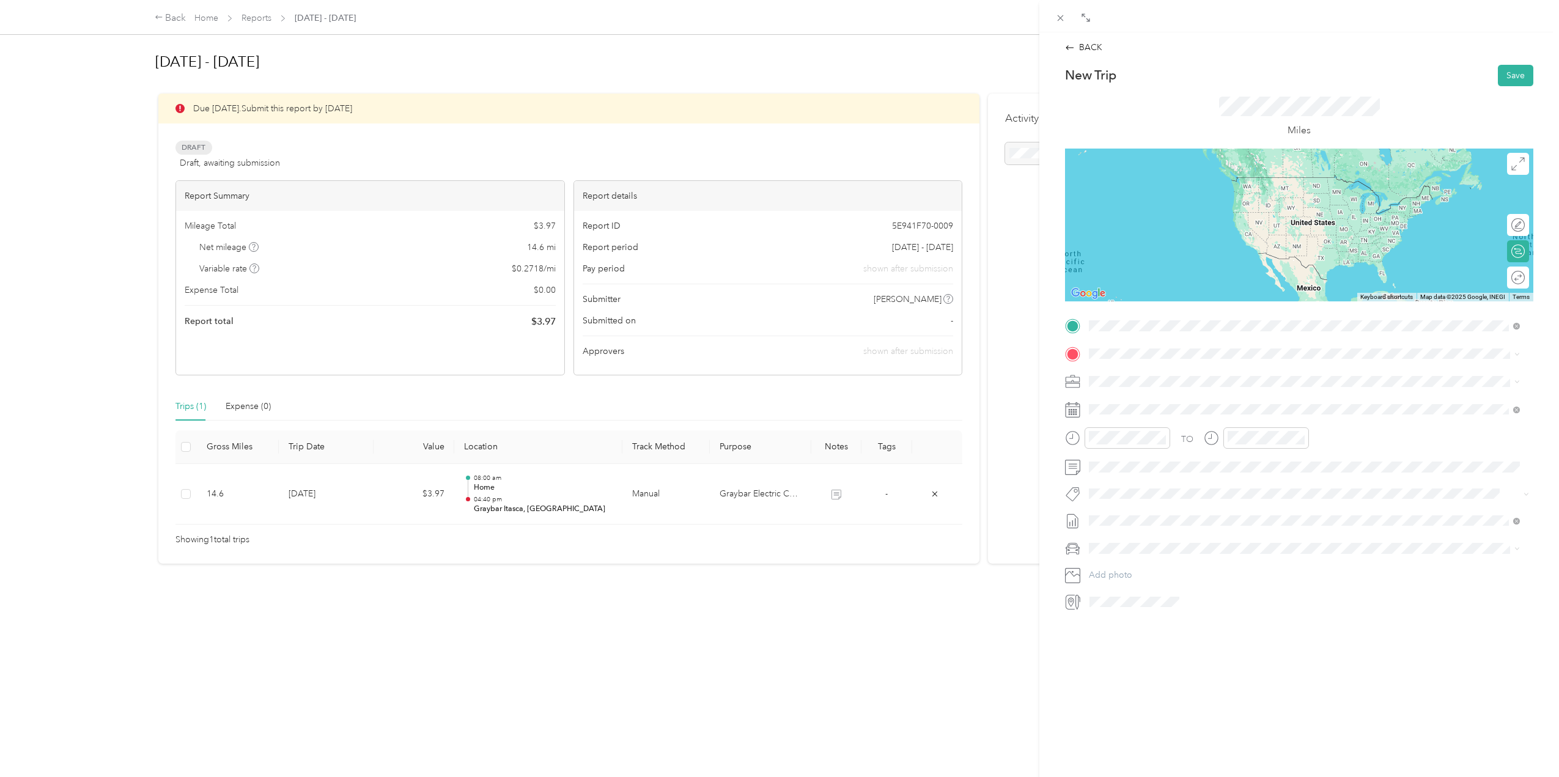
click at [1123, 379] on strong "Home" at bounding box center [1124, 374] width 24 height 11
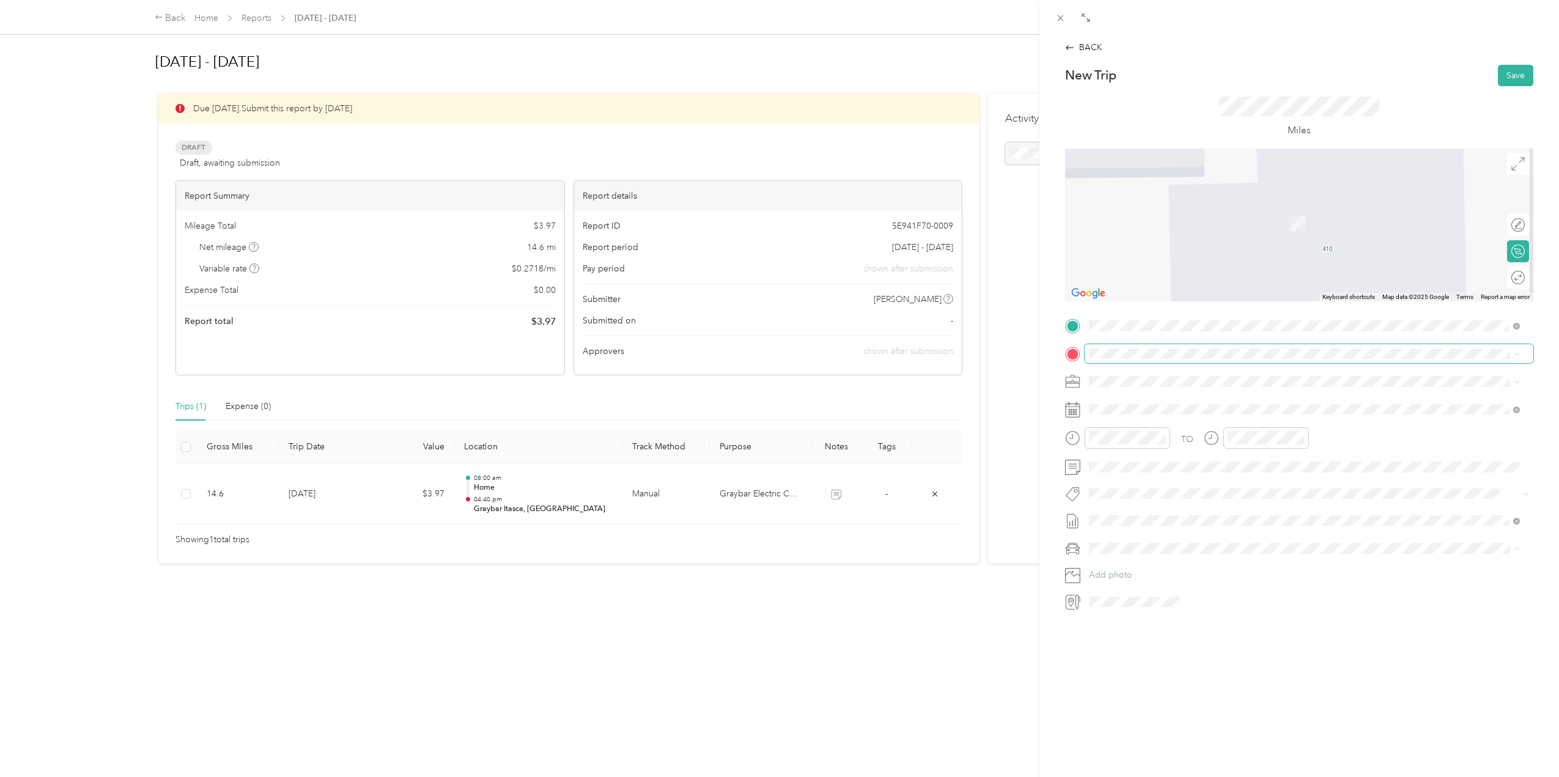
click at [1125, 360] on span at bounding box center [1308, 354] width 449 height 20
click at [1150, 402] on span "110 North Carpenter Street Chicago, Illinois 60607, United States" at bounding box center [1207, 397] width 190 height 11
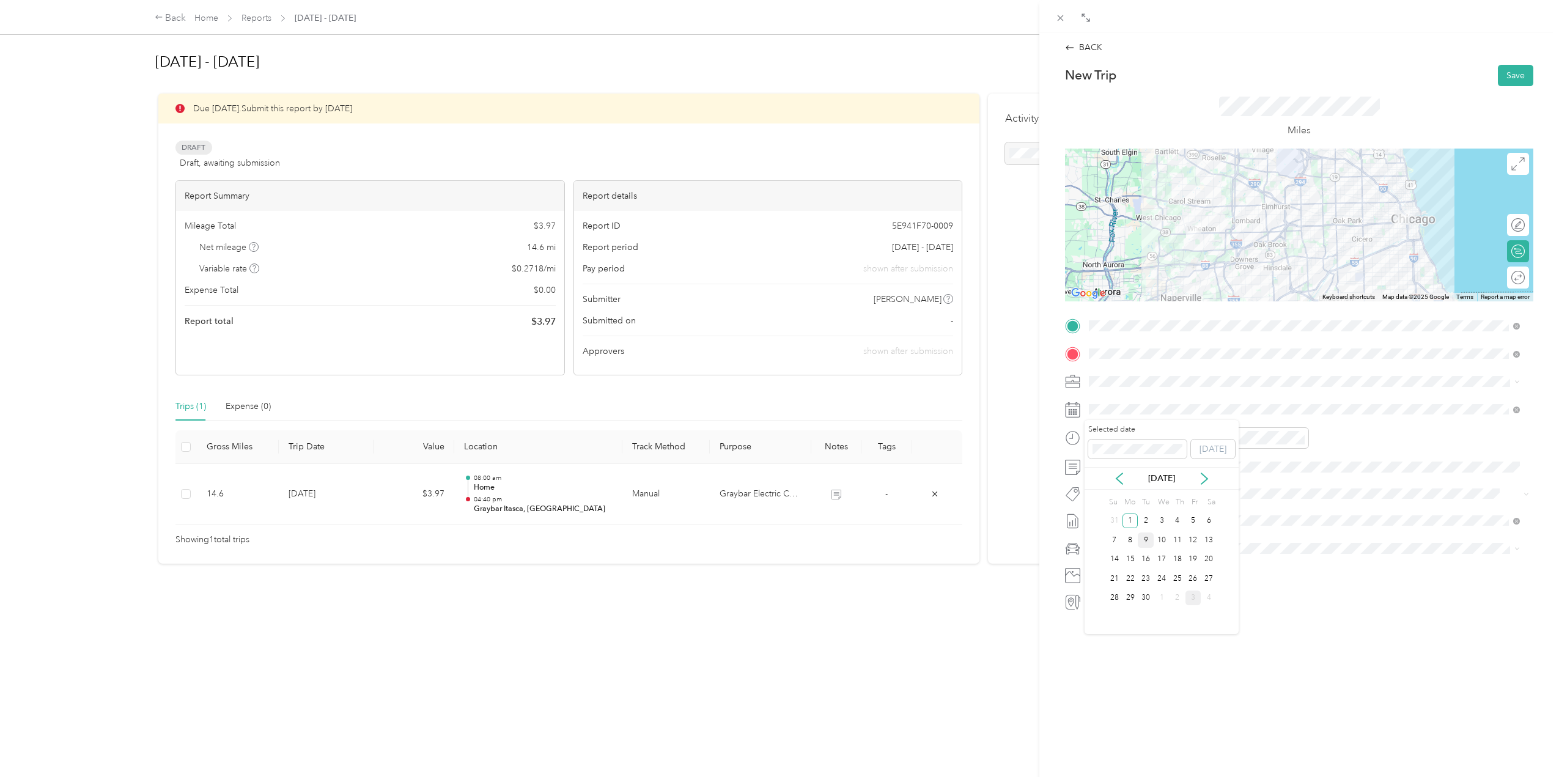
click at [1143, 542] on div "9" at bounding box center [1146, 539] width 16 height 15
click at [1095, 587] on div "07" at bounding box center [1101, 584] width 29 height 17
click at [1139, 465] on div "45" at bounding box center [1136, 466] width 29 height 17
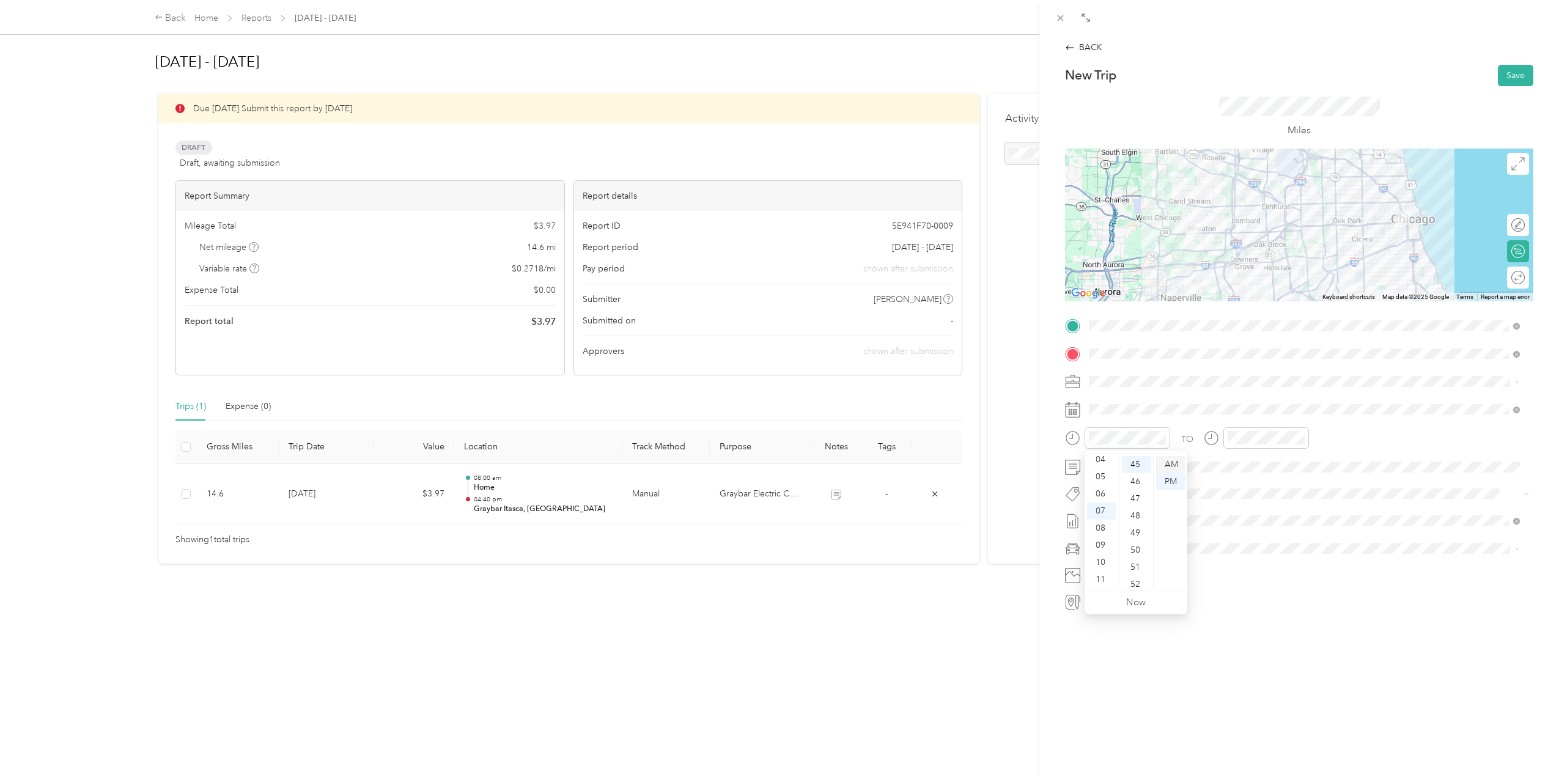
click at [1161, 462] on div "AM" at bounding box center [1170, 464] width 29 height 17
click at [1240, 578] on div "08" at bounding box center [1239, 584] width 29 height 17
click at [1239, 512] on div "07" at bounding box center [1239, 511] width 29 height 17
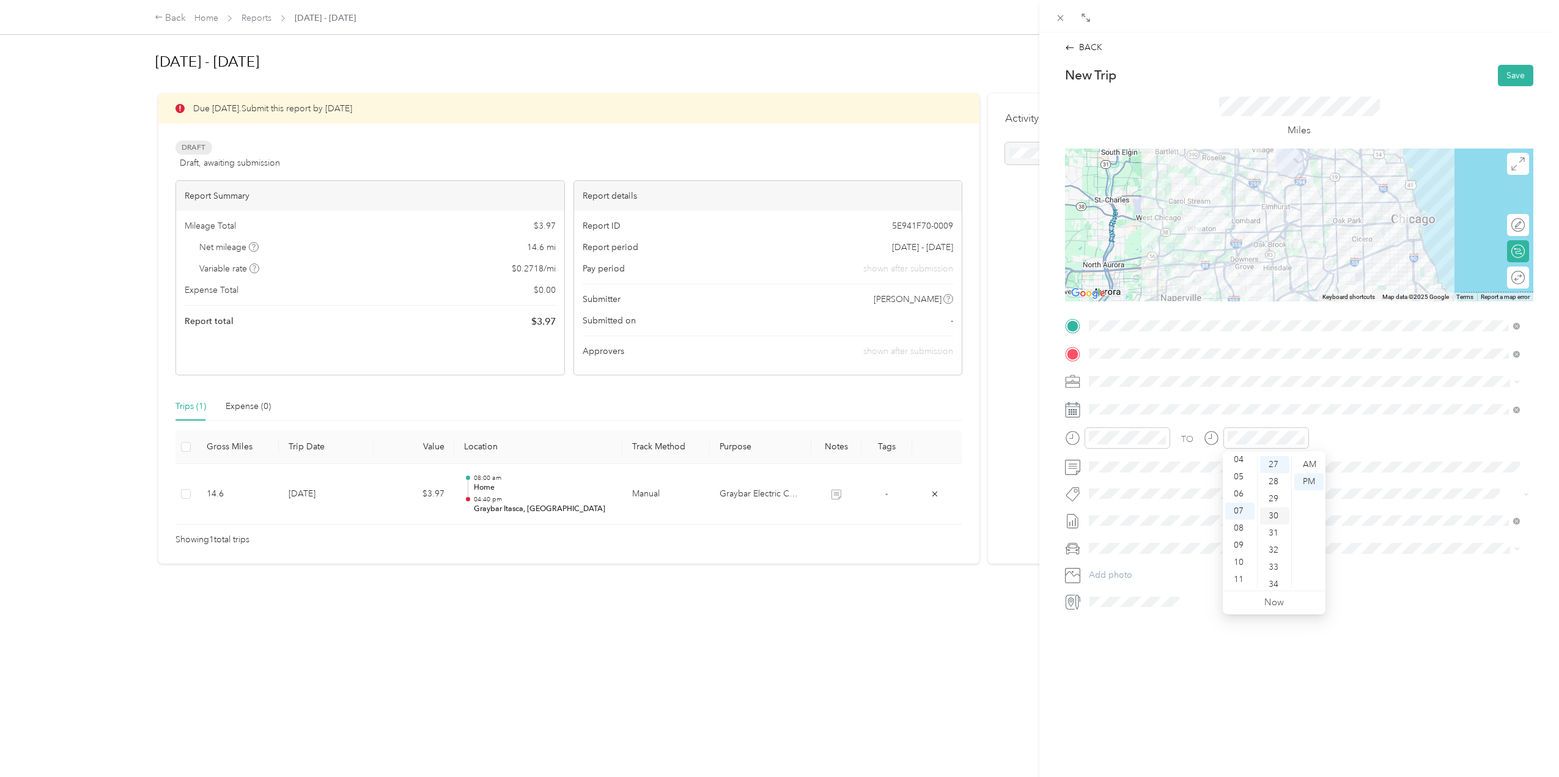
scroll to position [156, 0]
click at [1239, 577] on div "11" at bounding box center [1239, 579] width 29 height 17
click at [1279, 515] on div "30" at bounding box center [1274, 515] width 29 height 17
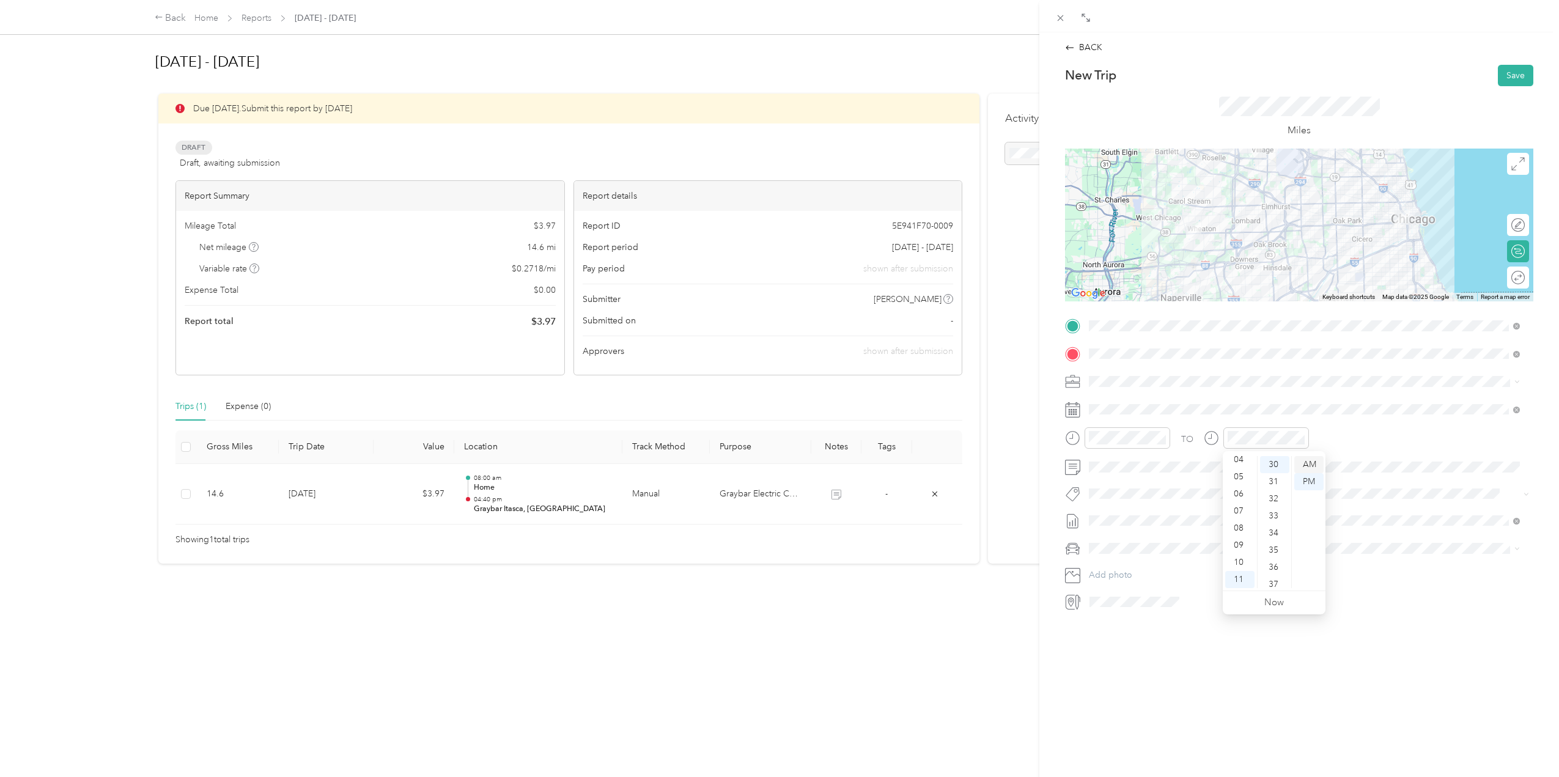
click at [1312, 469] on div "AM" at bounding box center [1308, 464] width 29 height 17
click at [1336, 430] on div "TO" at bounding box center [1299, 442] width 468 height 30
click at [1118, 564] on div "Tesla Y" at bounding box center [1304, 570] width 422 height 13
click at [1500, 280] on div at bounding box center [1505, 277] width 11 height 11
click at [1518, 75] on button "Save" at bounding box center [1515, 75] width 35 height 21
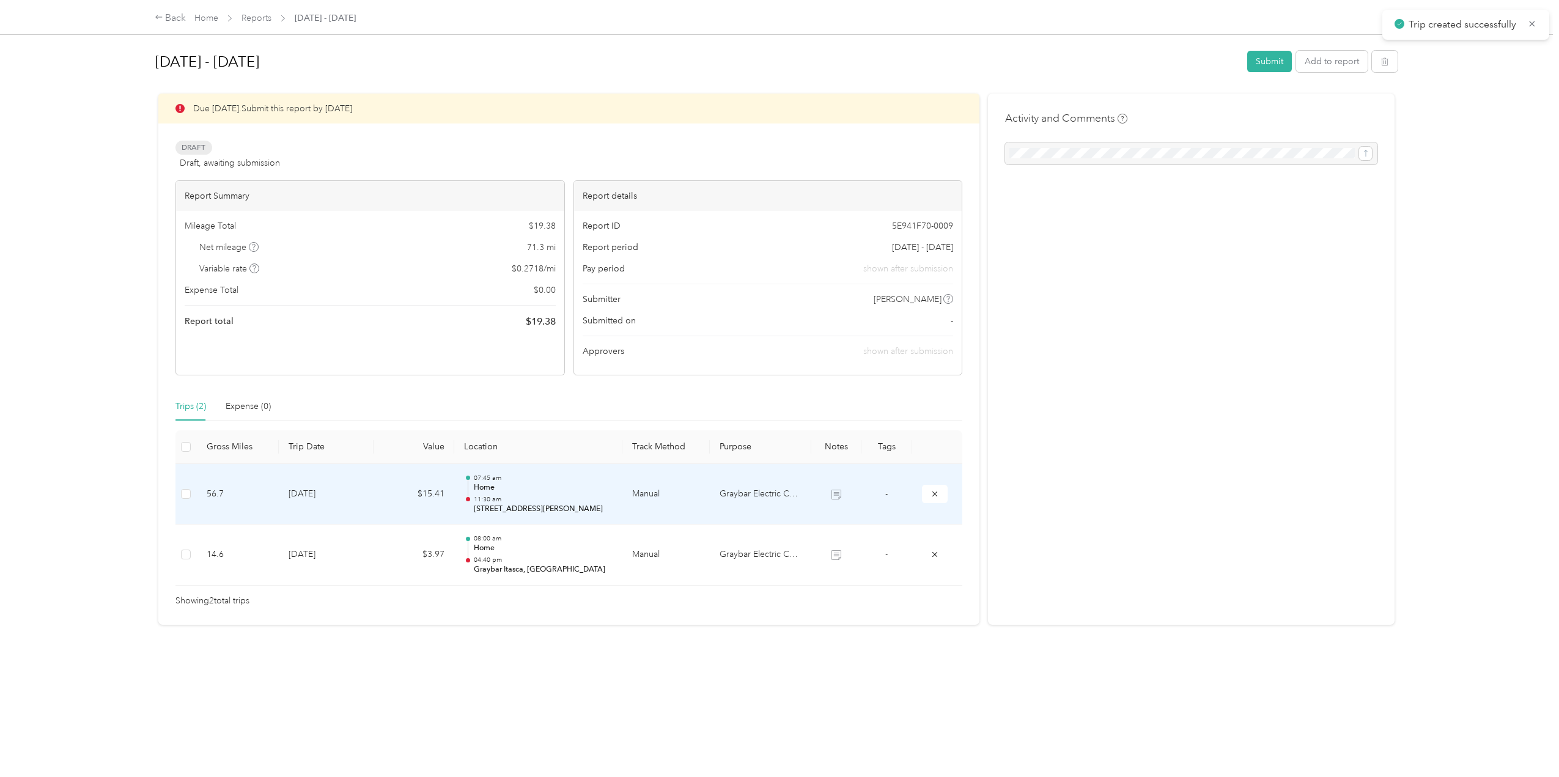
click at [558, 490] on p "Home" at bounding box center [543, 487] width 139 height 11
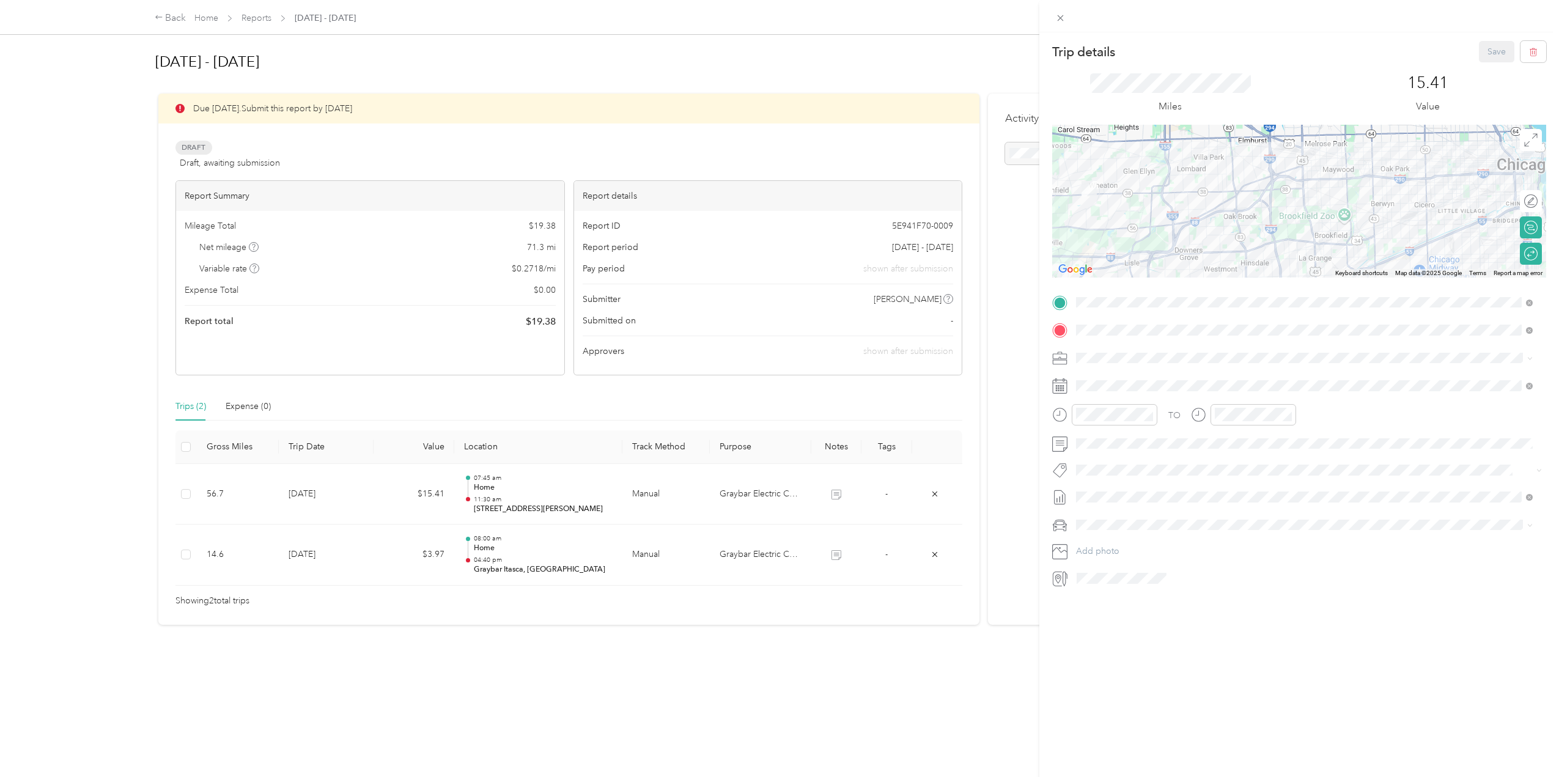
click at [569, 550] on div "Trip details Save This trip cannot be edited because it is either under review,…" at bounding box center [779, 388] width 1559 height 777
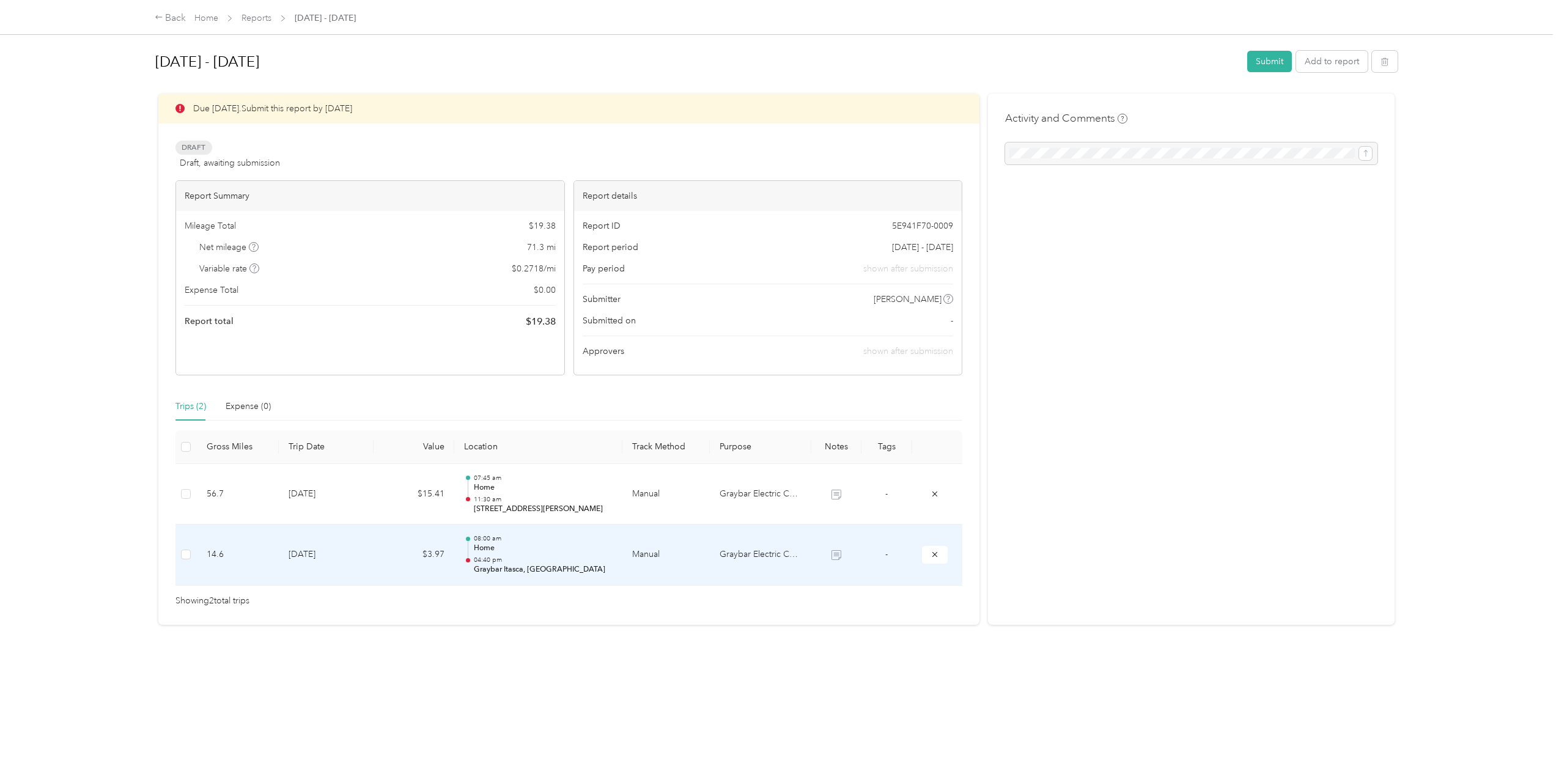
click at [570, 551] on p "Home" at bounding box center [543, 548] width 139 height 11
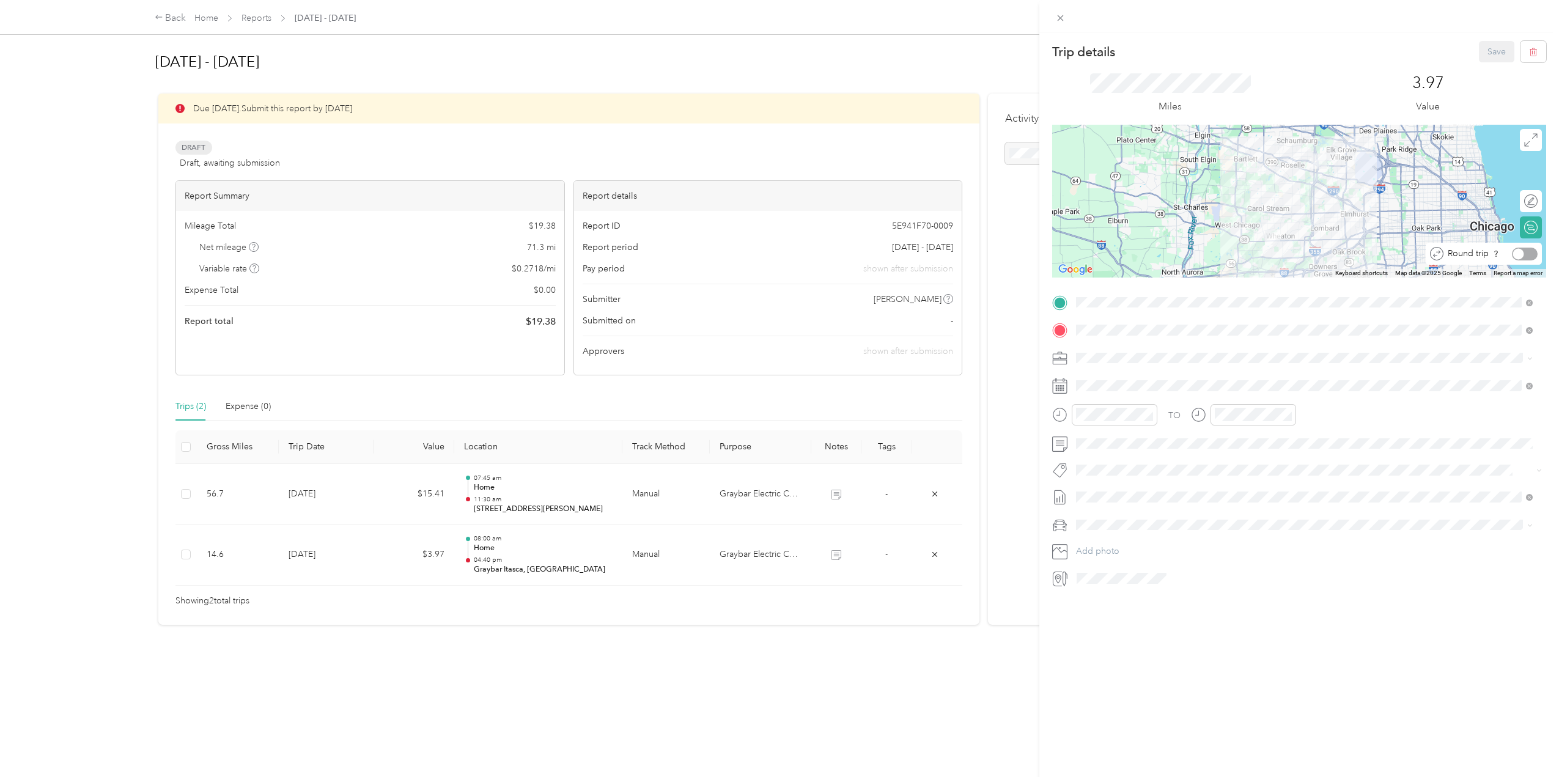
click at [1513, 256] on div at bounding box center [1518, 253] width 11 height 11
click at [1498, 56] on button "Save" at bounding box center [1496, 51] width 35 height 21
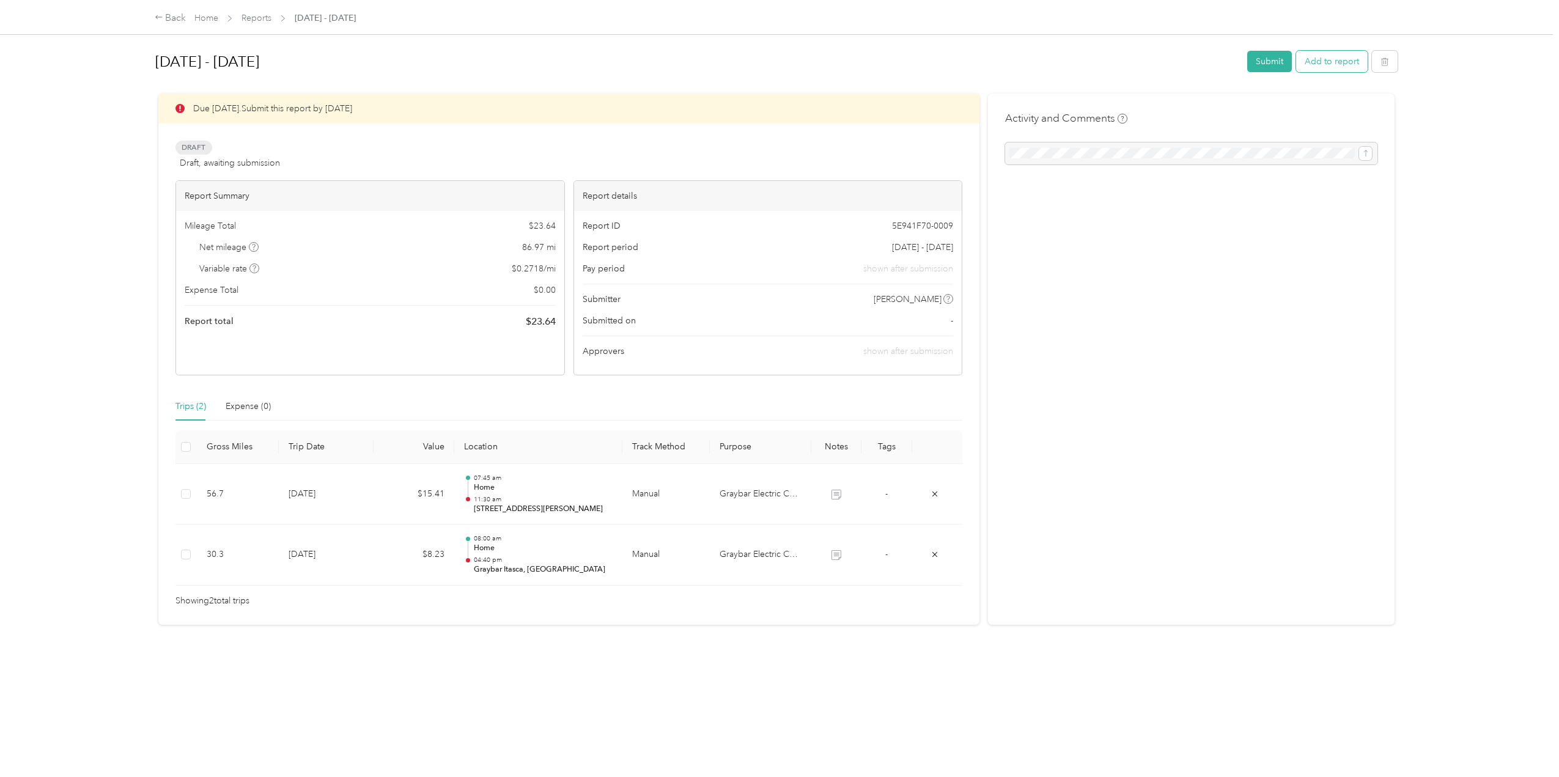
click at [1328, 65] on button "Add to report" at bounding box center [1332, 61] width 72 height 21
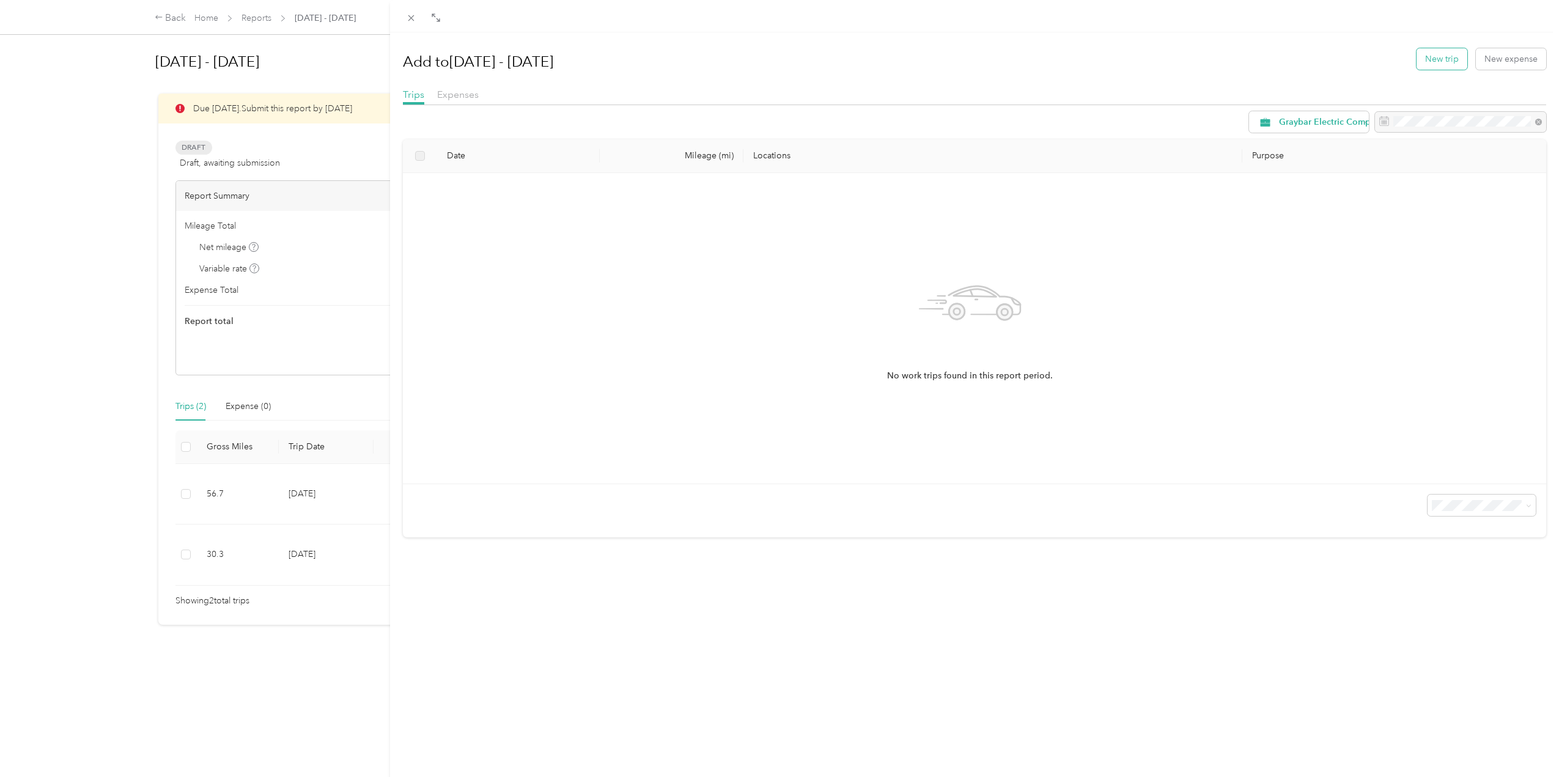
click at [1443, 60] on button "New trip" at bounding box center [1441, 58] width 51 height 21
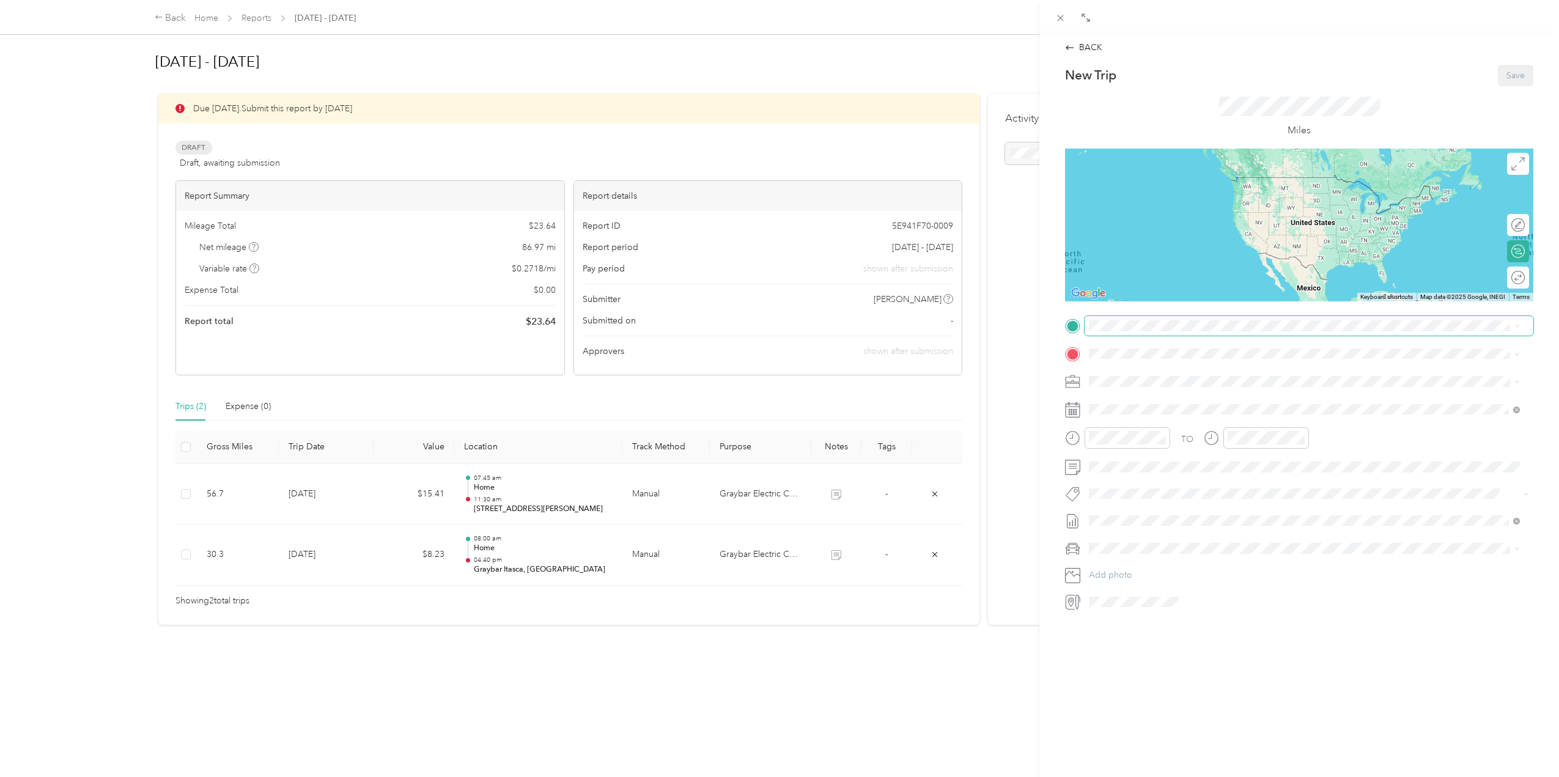
click at [1127, 318] on span at bounding box center [1308, 326] width 449 height 20
click at [1178, 367] on div "Home 410 Aurora Way, Wheaton, IL, United States , 60187, Wheaton, IL, United St…" at bounding box center [1304, 382] width 422 height 30
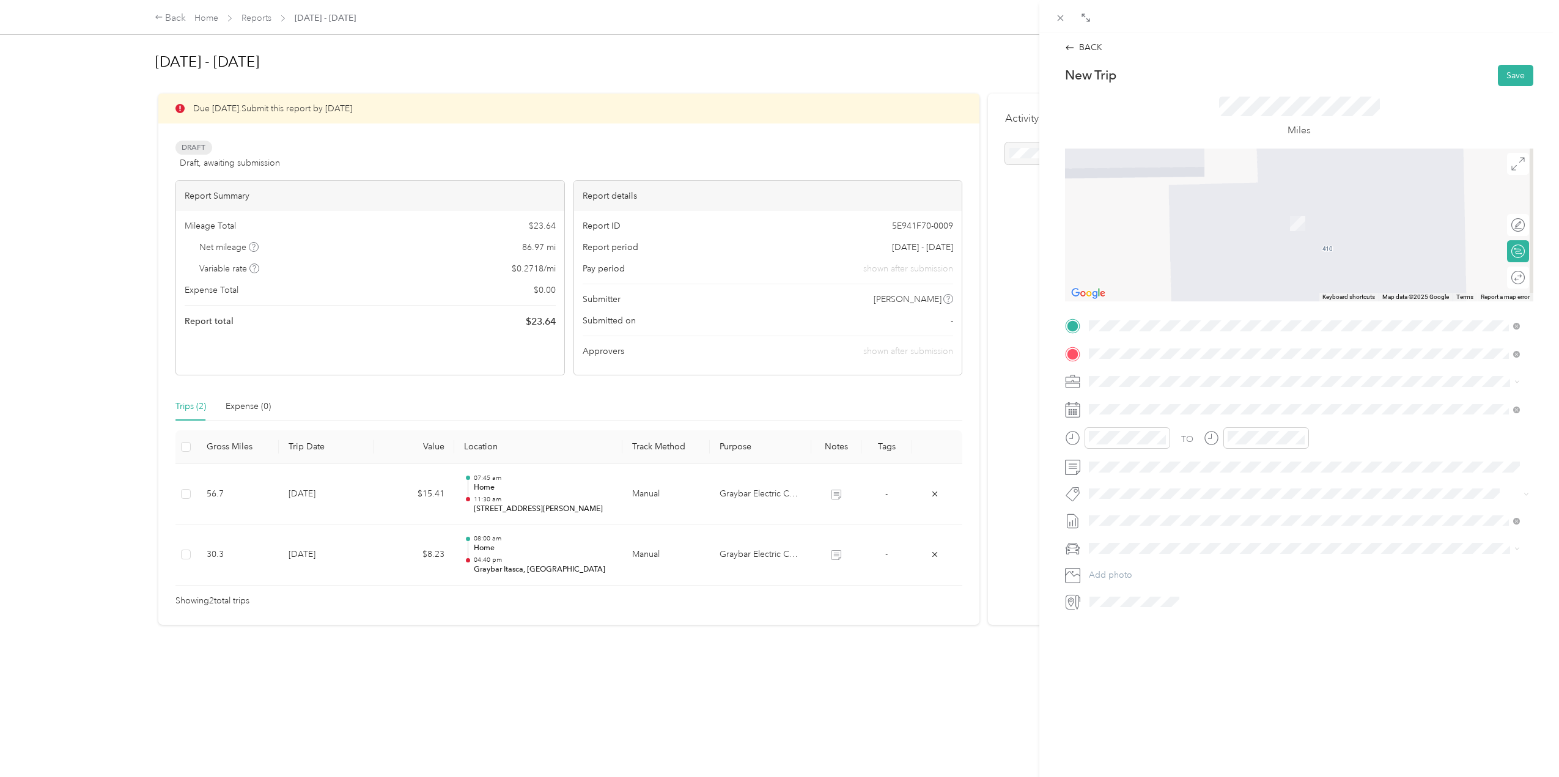
click at [1186, 397] on div "TEAM Graybar Itasca, IL" at bounding box center [1210, 404] width 196 height 15
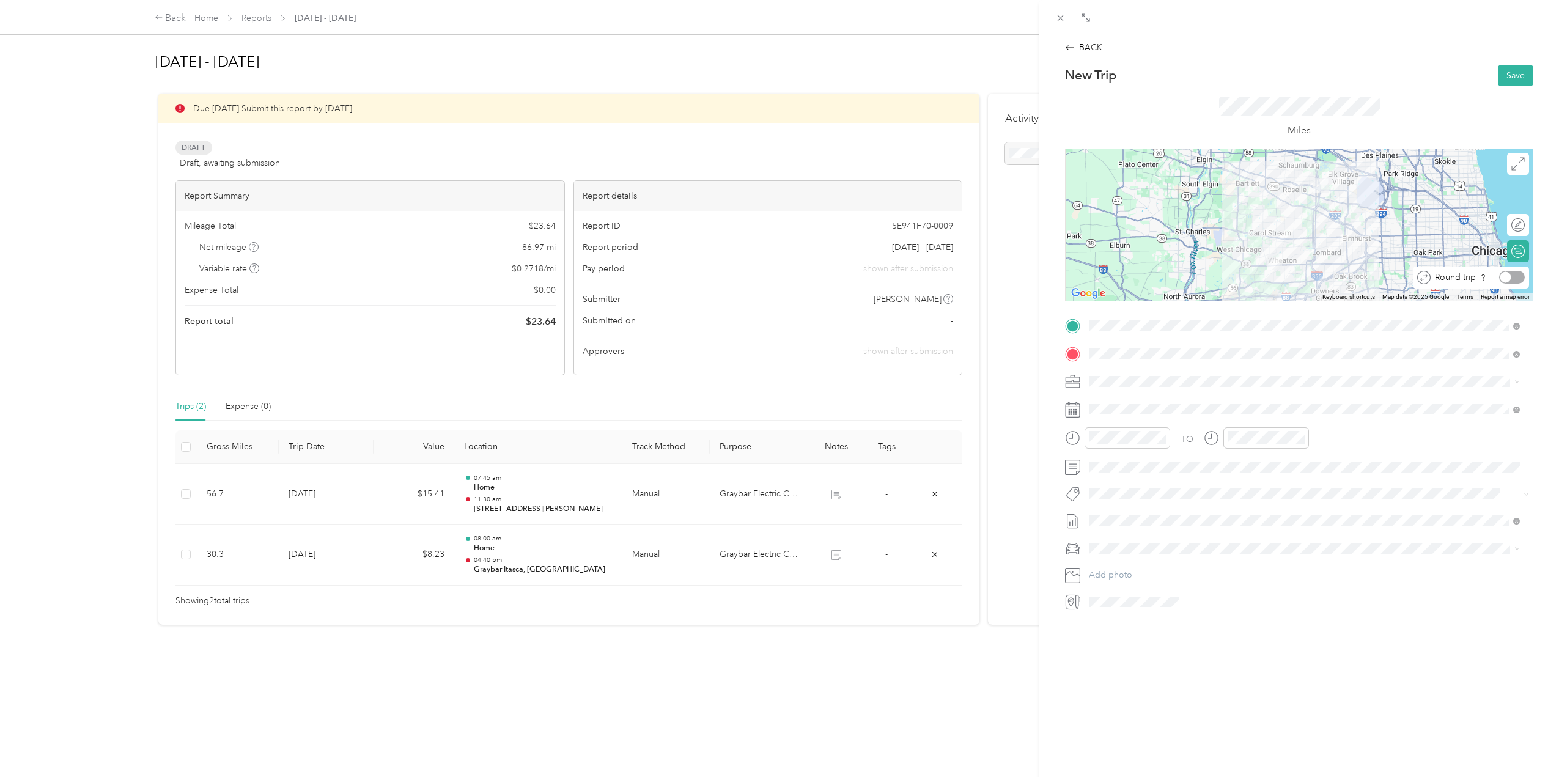
click at [1508, 276] on div at bounding box center [1512, 277] width 26 height 13
click at [1133, 416] on span at bounding box center [1308, 410] width 449 height 20
click at [1156, 537] on div "10" at bounding box center [1162, 539] width 16 height 15
click at [1102, 583] on div "07" at bounding box center [1101, 584] width 29 height 17
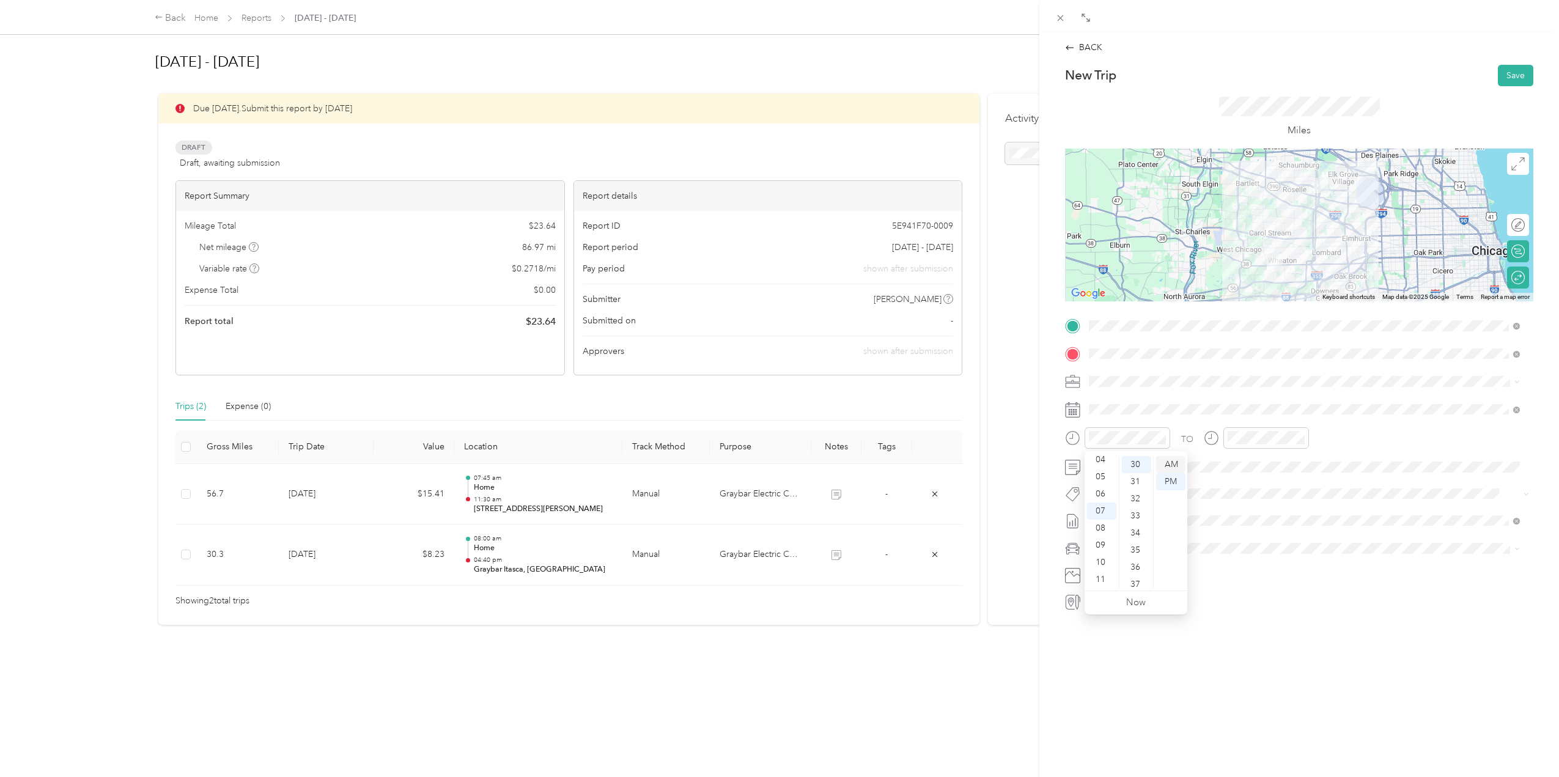
click at [1169, 458] on div "AM" at bounding box center [1170, 464] width 29 height 17
click at [1146, 473] on span at bounding box center [1308, 467] width 449 height 20
click at [1118, 570] on li "Tesla Y" at bounding box center [1304, 569] width 440 height 21
click at [1524, 75] on form "New Trip Save This trip cannot be edited because it is either under review, app…" at bounding box center [1299, 338] width 494 height 547
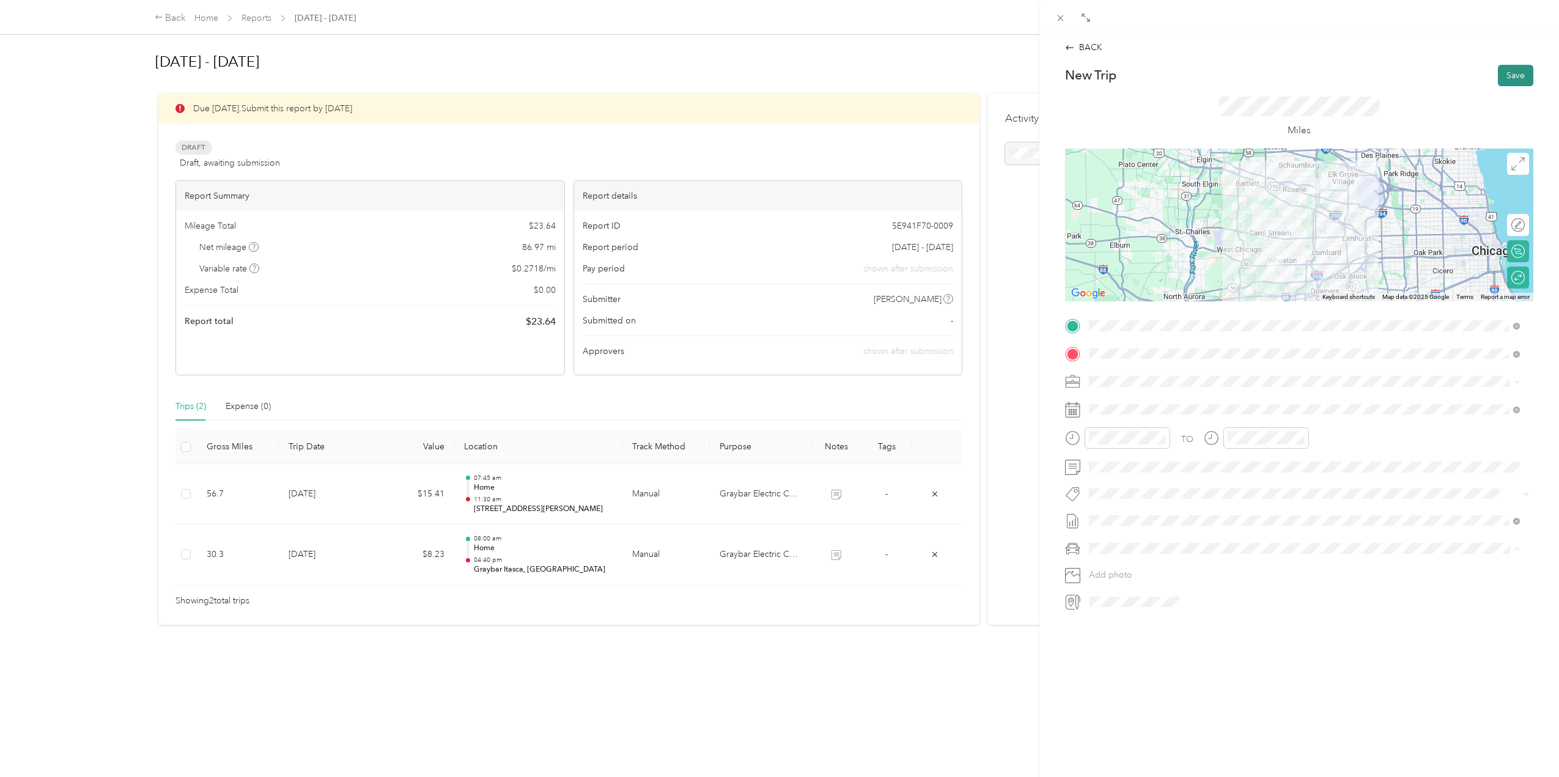
click at [1515, 75] on button "Save" at bounding box center [1515, 75] width 35 height 21
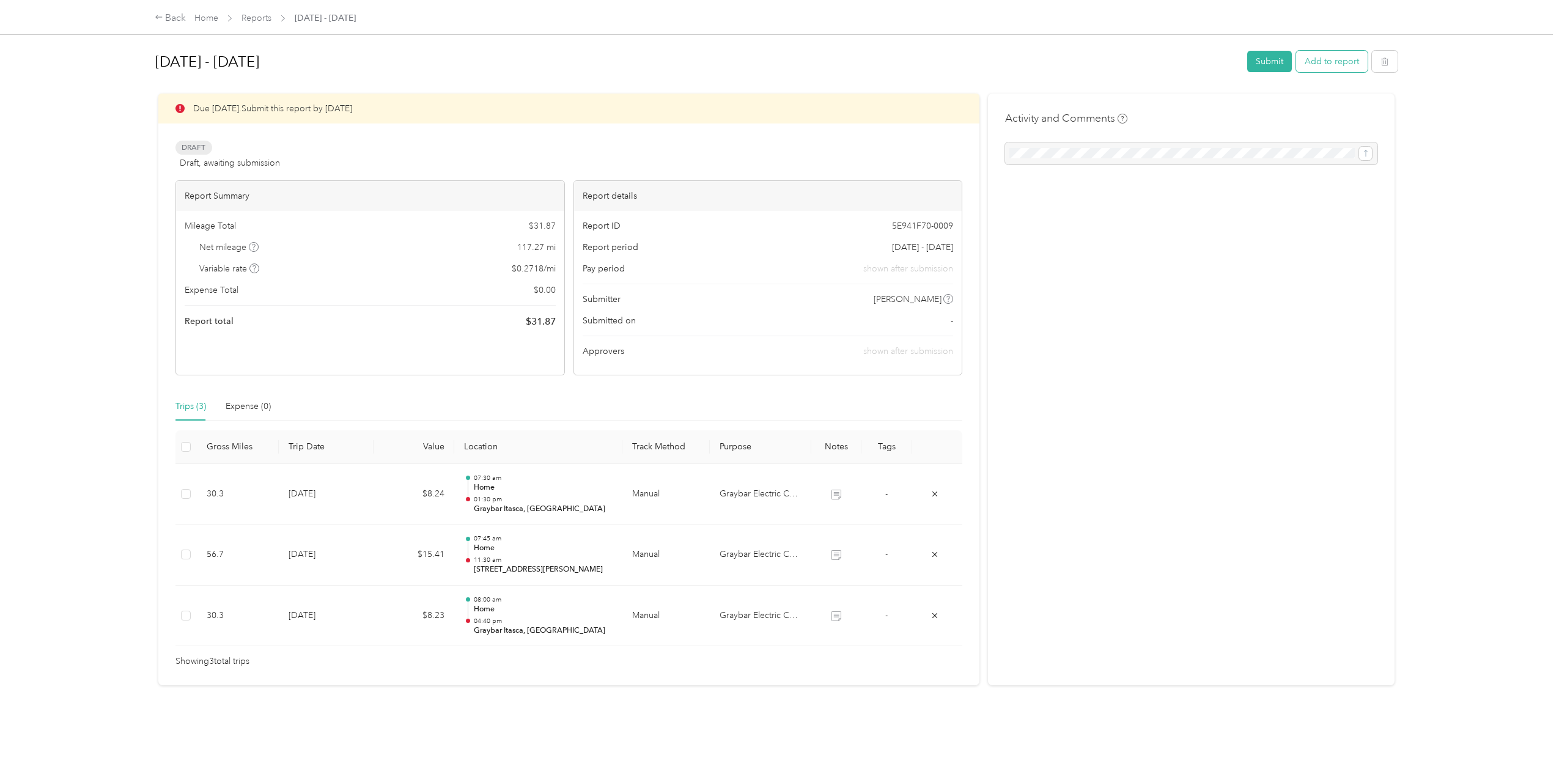
click at [1314, 65] on button "Add to report" at bounding box center [1332, 61] width 72 height 21
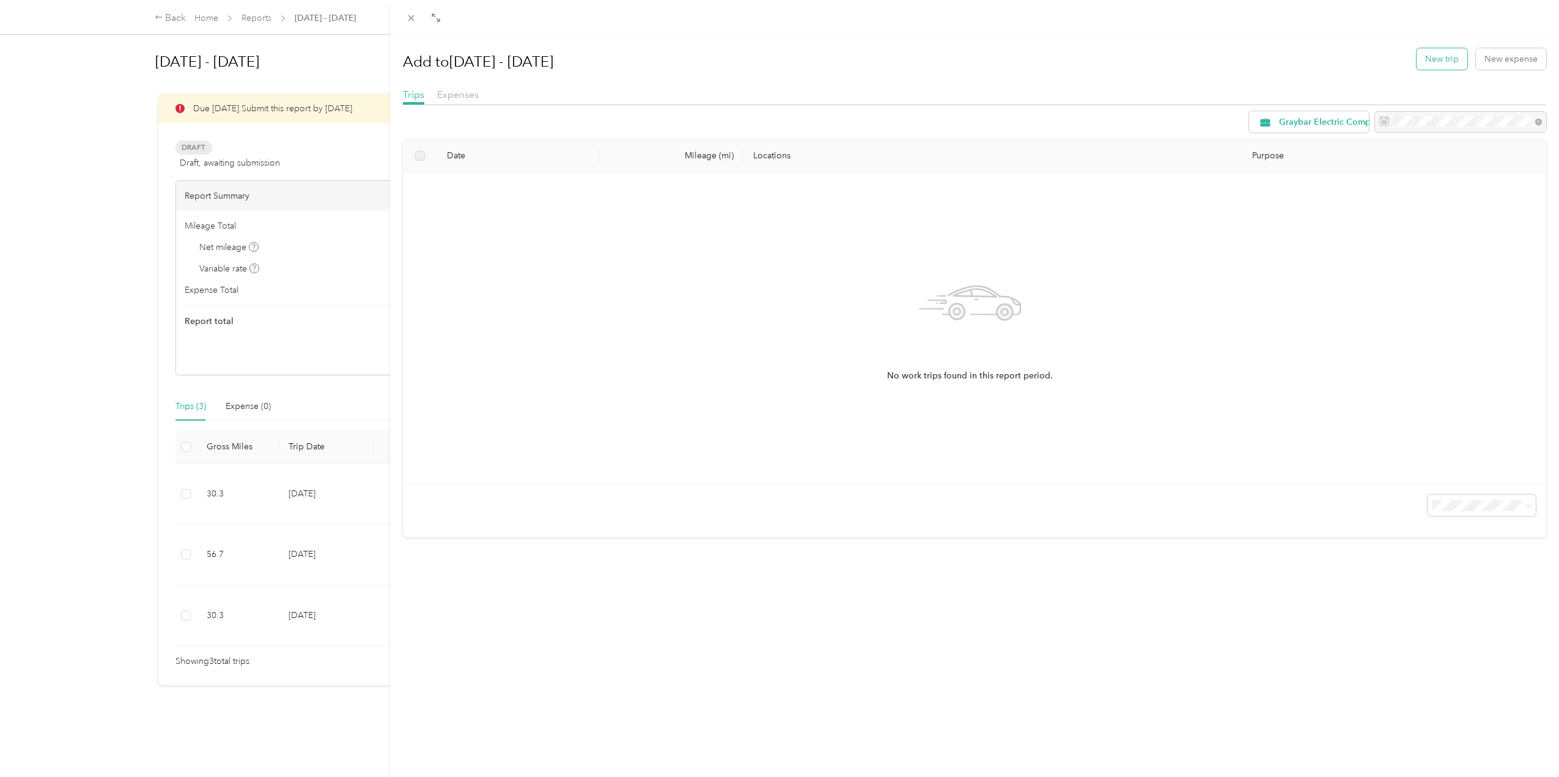
click at [1440, 61] on button "New trip" at bounding box center [1441, 58] width 51 height 21
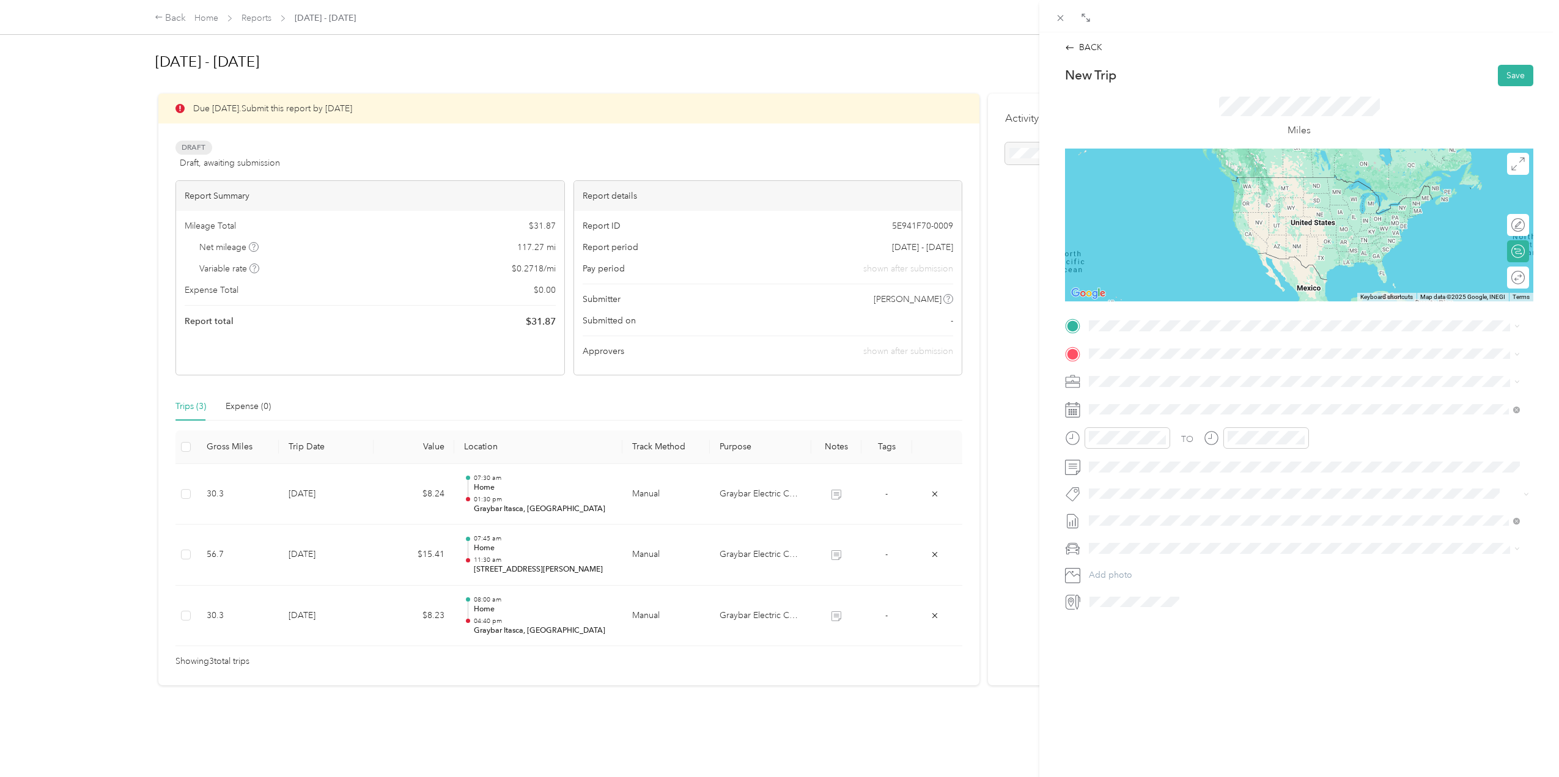
click at [1258, 375] on div "Home 410 Aurora Way, Wheaton, IL, United States , 60187, Wheaton, IL, United St…" at bounding box center [1288, 377] width 352 height 26
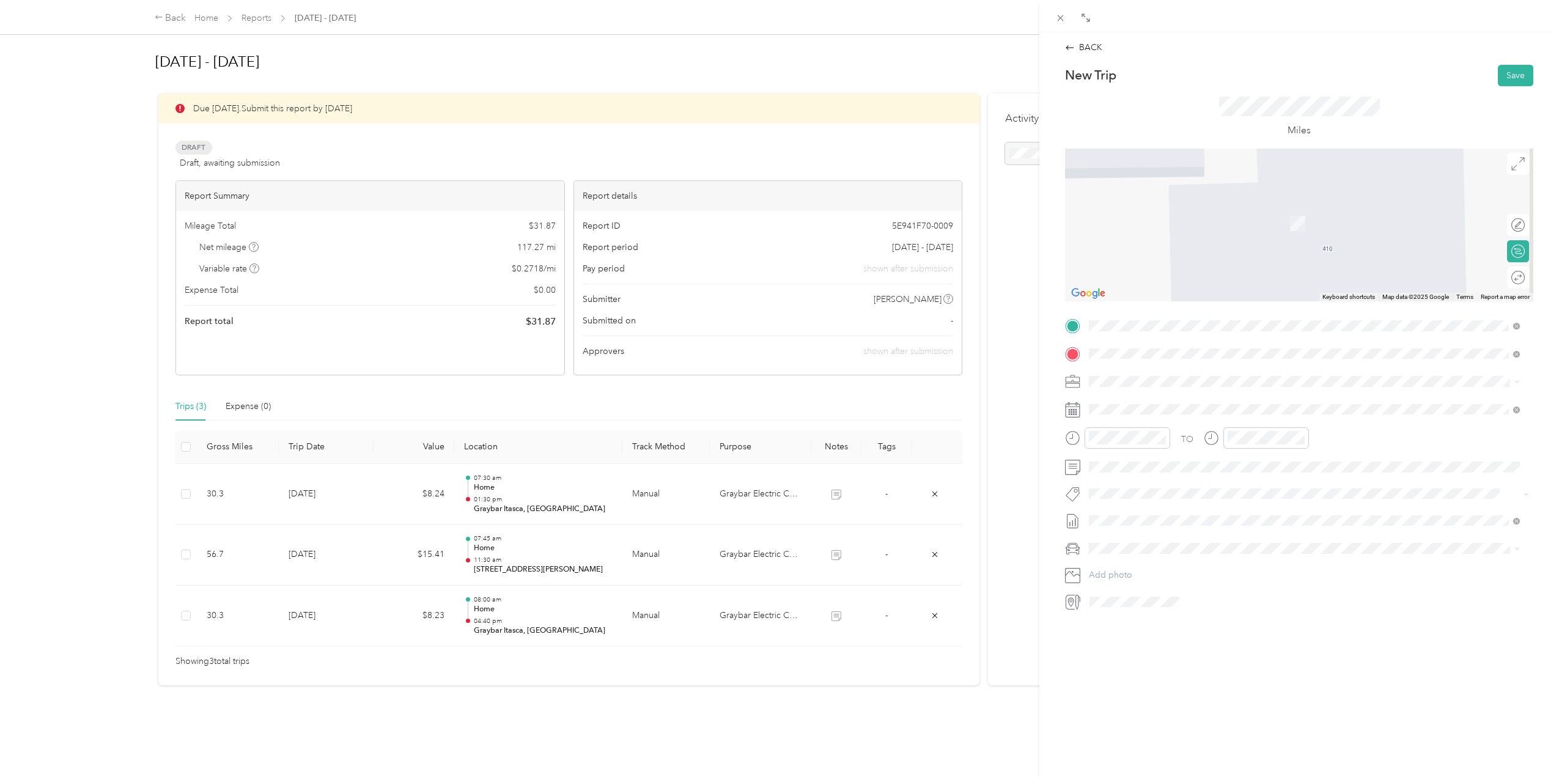
click at [1169, 390] on div "714 South Plum Grove Road Schaumburg, Illinois 60193, United States" at bounding box center [1304, 398] width 422 height 17
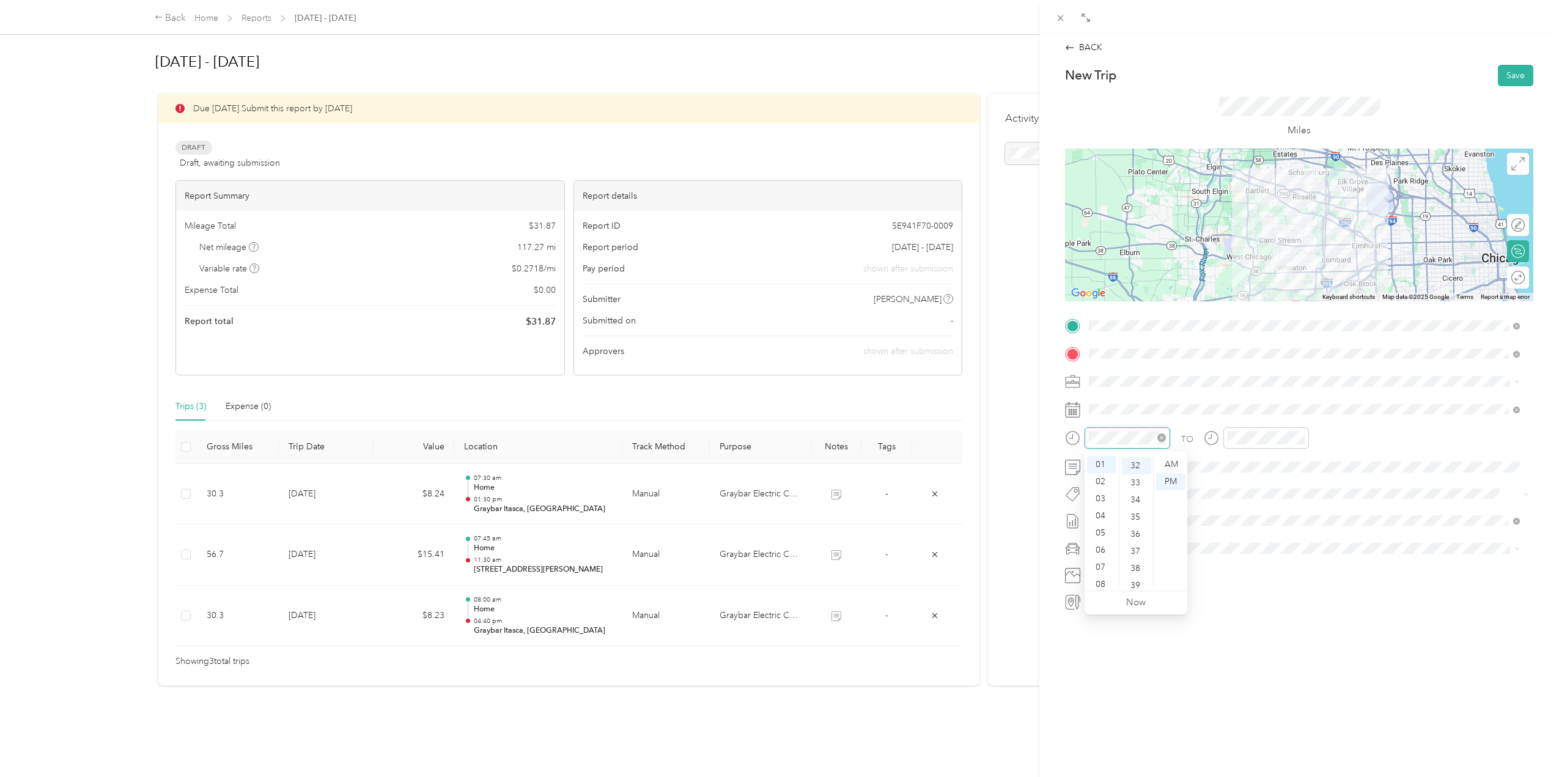
scroll to position [548, 0]
click at [1098, 584] on div "08" at bounding box center [1101, 584] width 29 height 17
click at [1139, 551] on div "30" at bounding box center [1136, 552] width 29 height 17
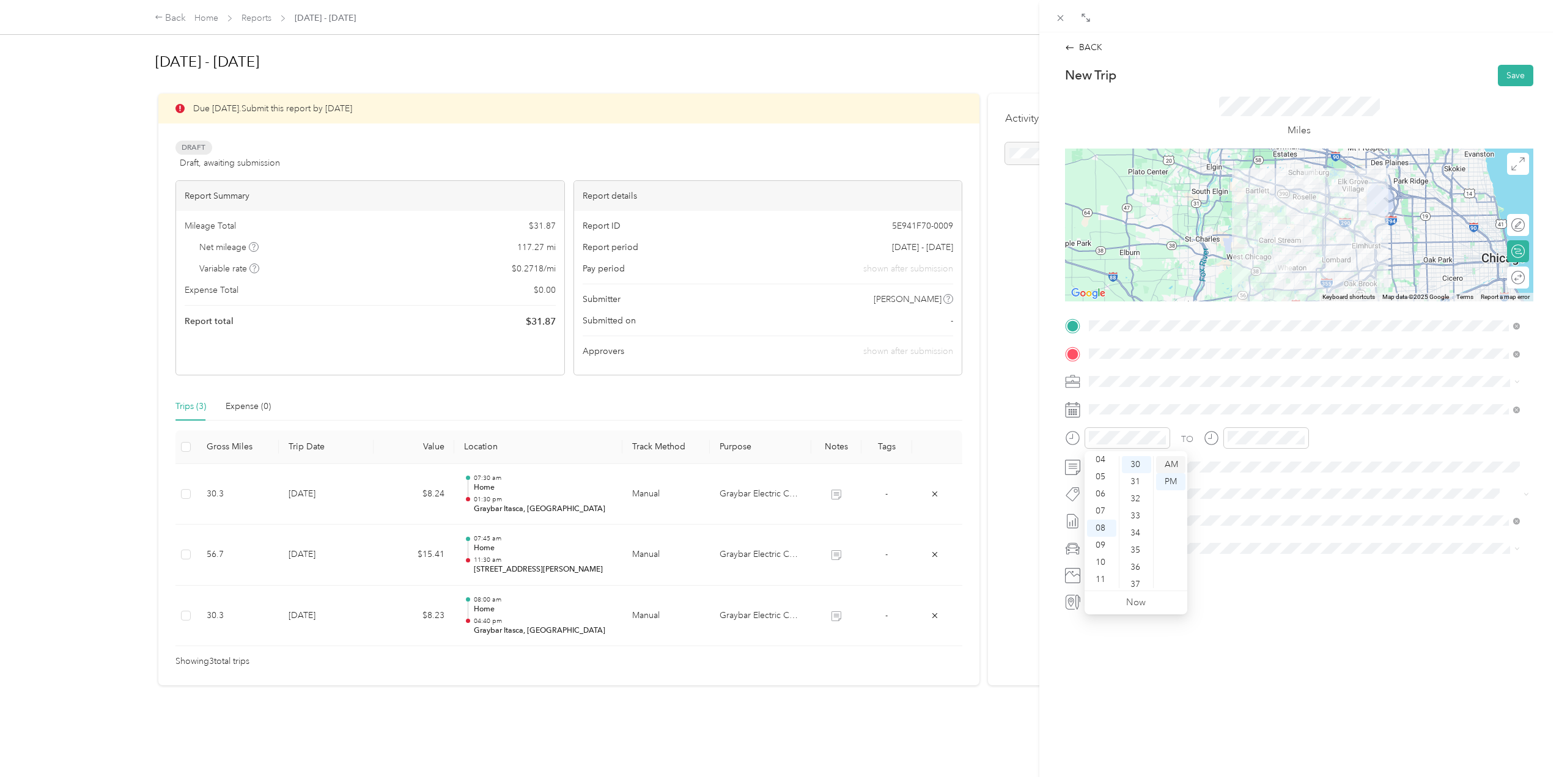
click at [1173, 466] on div "AM" at bounding box center [1170, 464] width 29 height 17
click at [1240, 578] on div "11" at bounding box center [1239, 579] width 29 height 17
click at [1280, 490] on div "30" at bounding box center [1274, 491] width 29 height 17
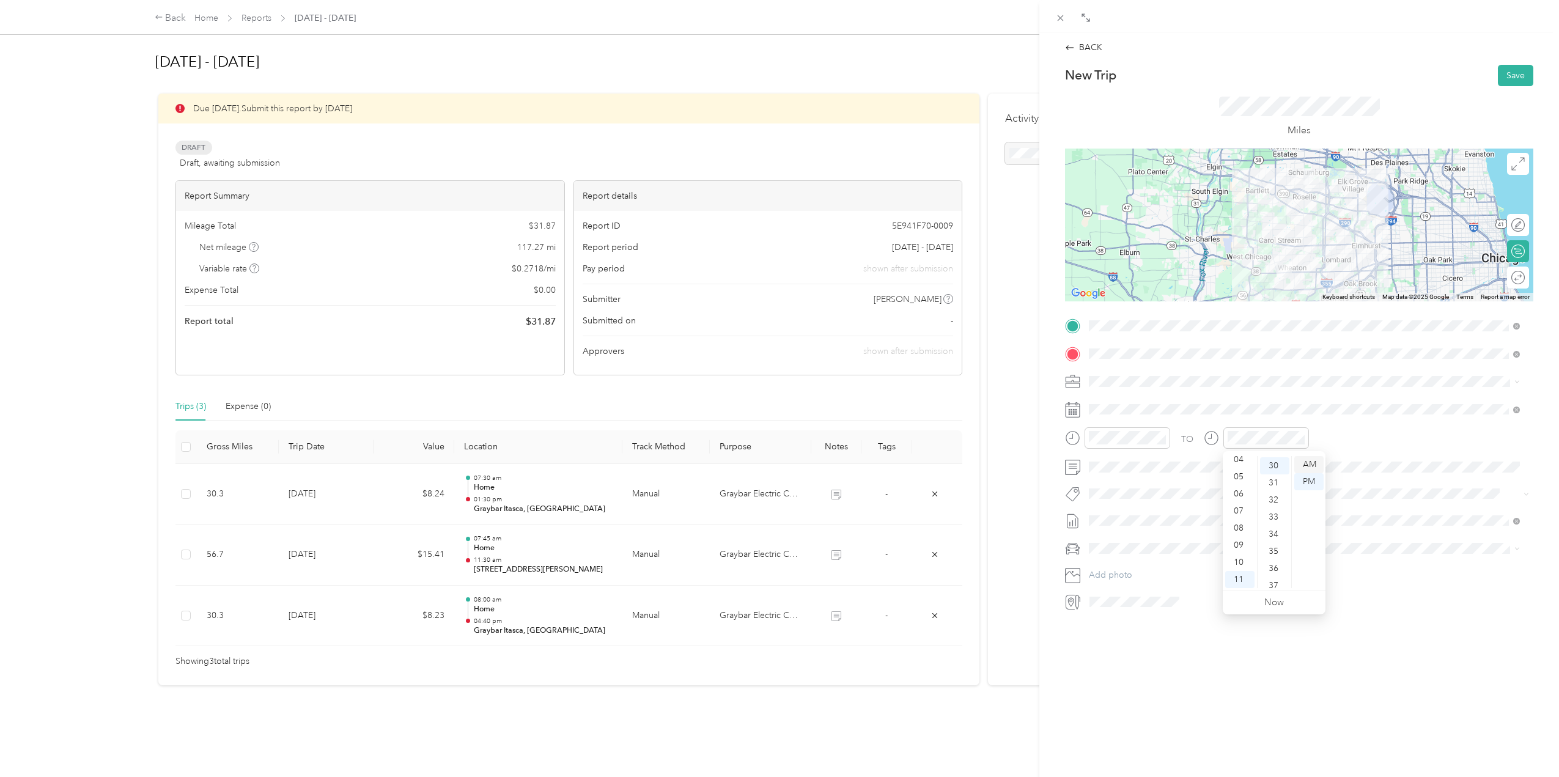
scroll to position [514, 0]
click at [1305, 460] on div "AM" at bounding box center [1308, 464] width 29 height 17
click at [1117, 542] on span at bounding box center [1308, 549] width 449 height 20
click at [1118, 565] on span "Tesla Y" at bounding box center [1106, 570] width 26 height 10
drag, startPoint x: 1501, startPoint y: 79, endPoint x: 1100, endPoint y: 396, distance: 510.6
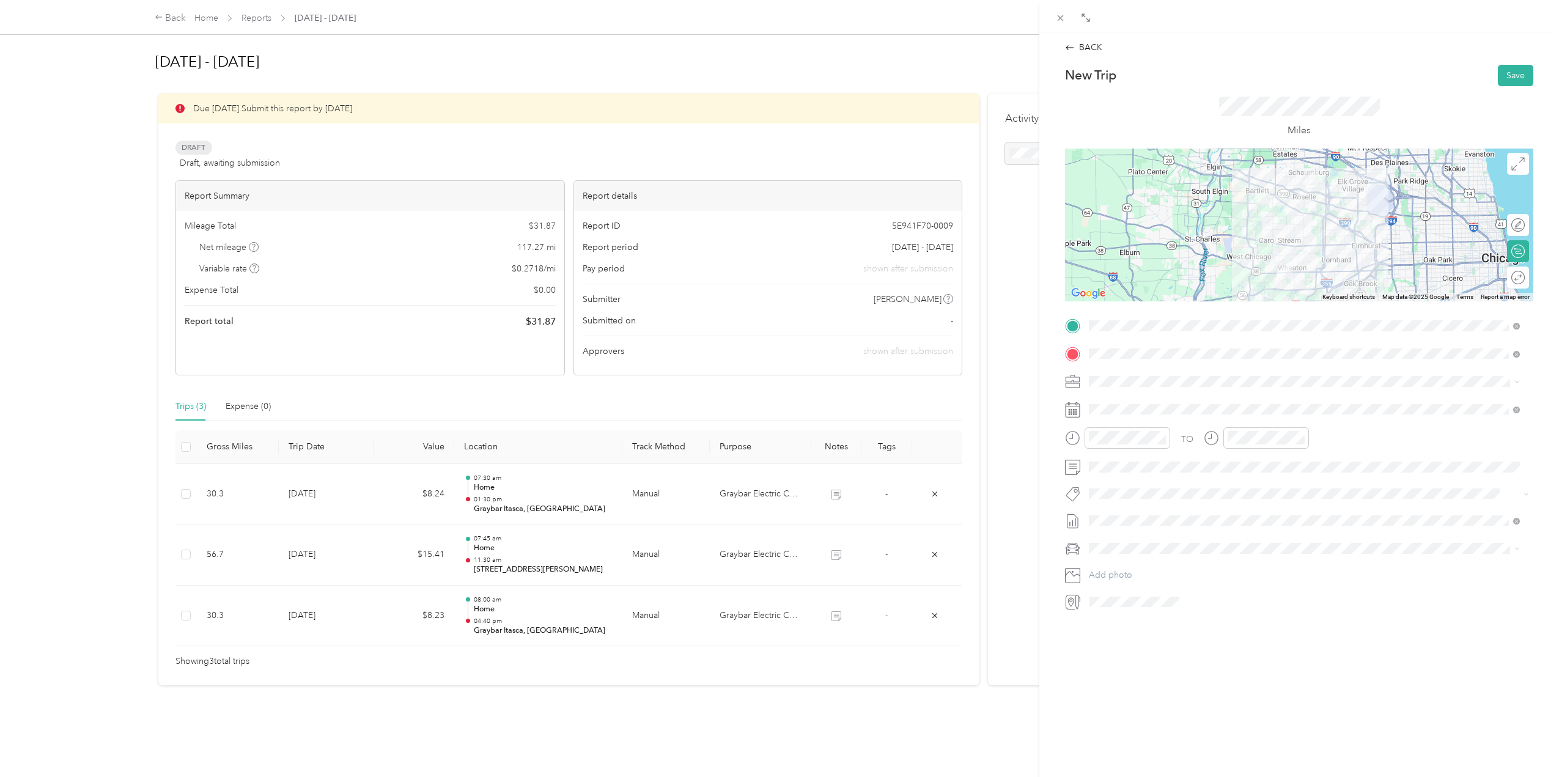
click at [1100, 396] on div "New Trip Save This trip cannot be edited because it is either under review, app…" at bounding box center [1299, 338] width 468 height 547
click at [1178, 538] on div "11" at bounding box center [1177, 539] width 16 height 15
click at [1498, 73] on button "Save" at bounding box center [1515, 75] width 35 height 21
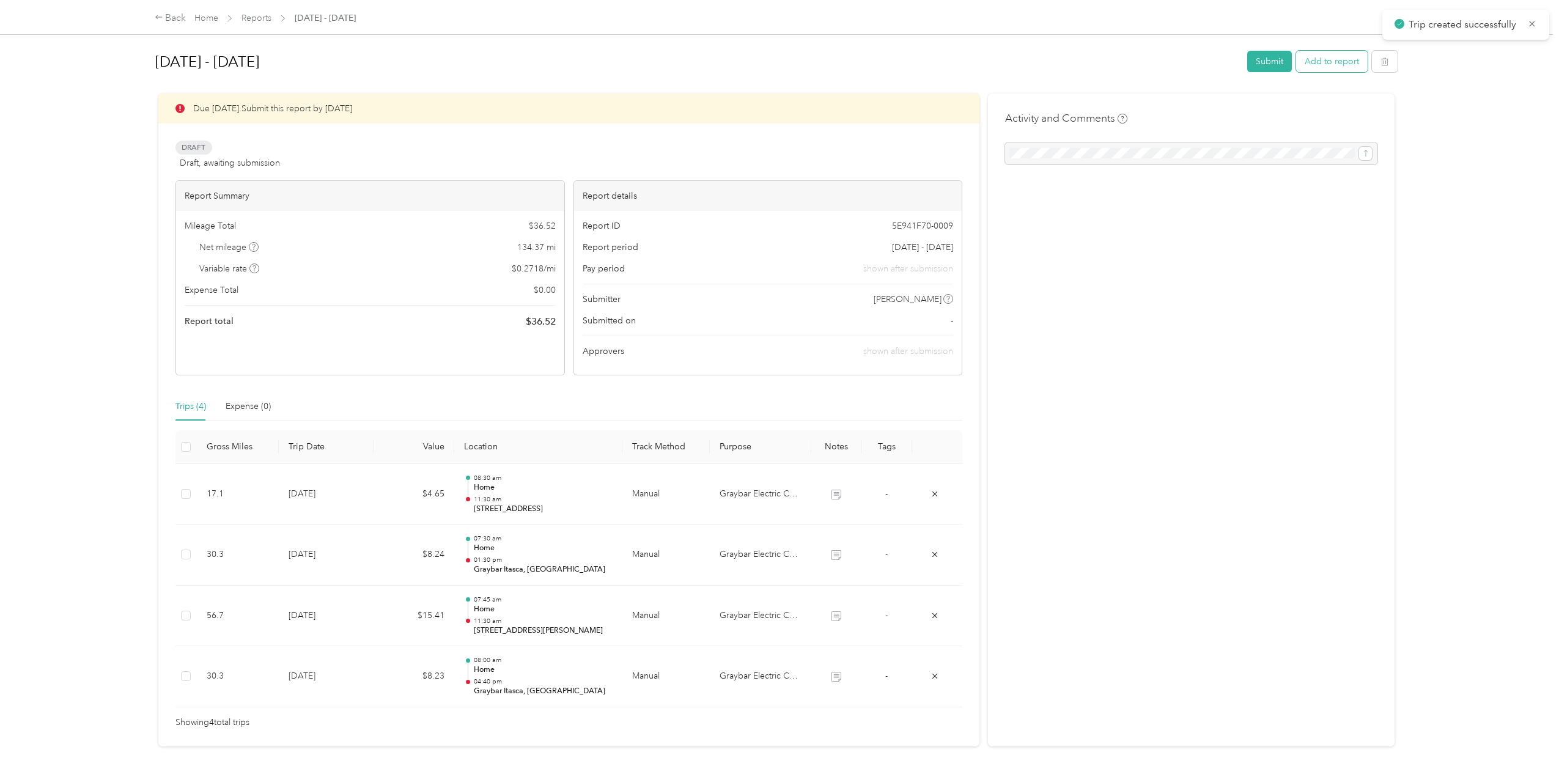
click at [1352, 57] on button "Add to report" at bounding box center [1332, 61] width 72 height 21
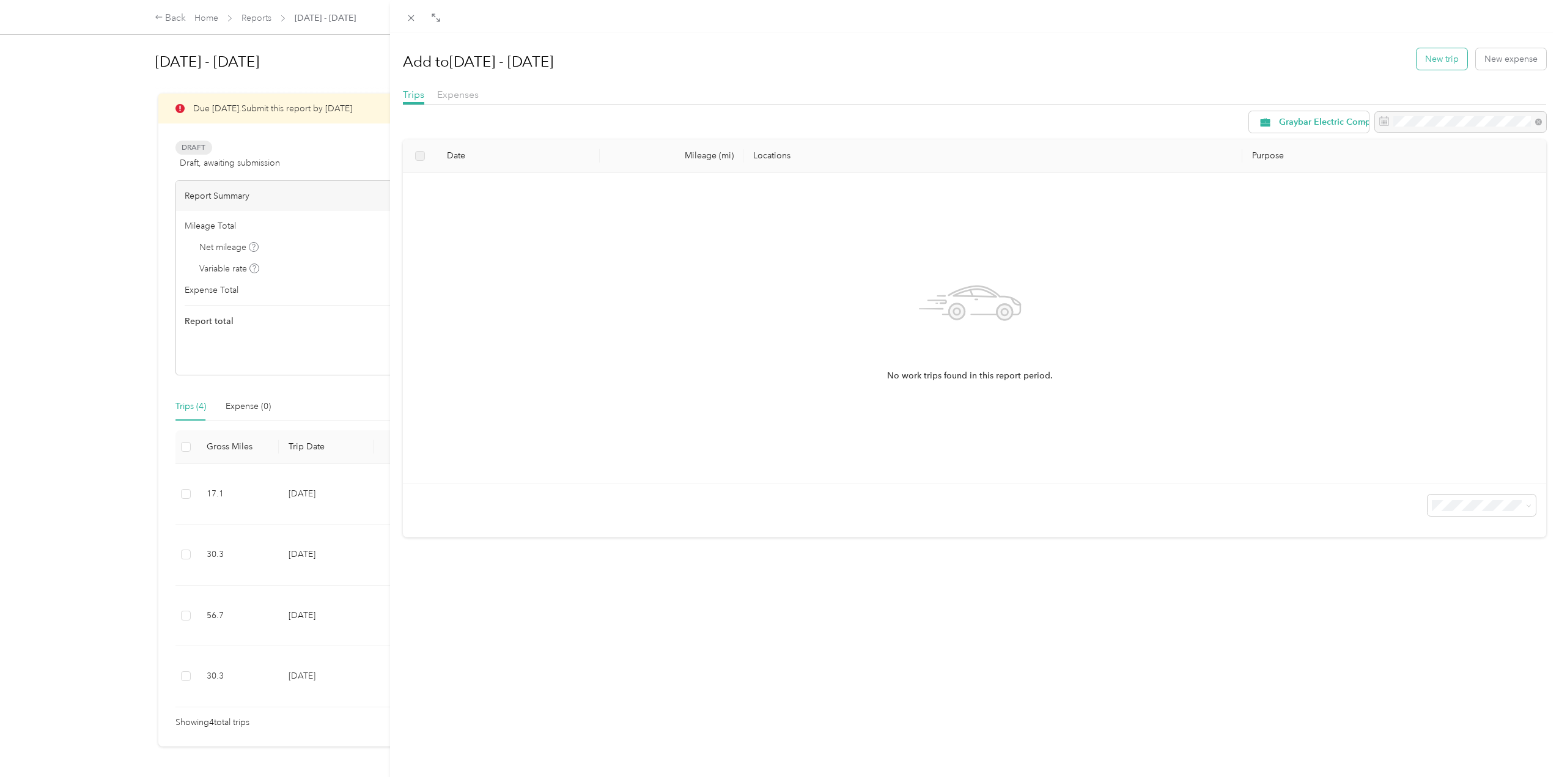
click at [1438, 64] on button "New trip" at bounding box center [1441, 58] width 51 height 21
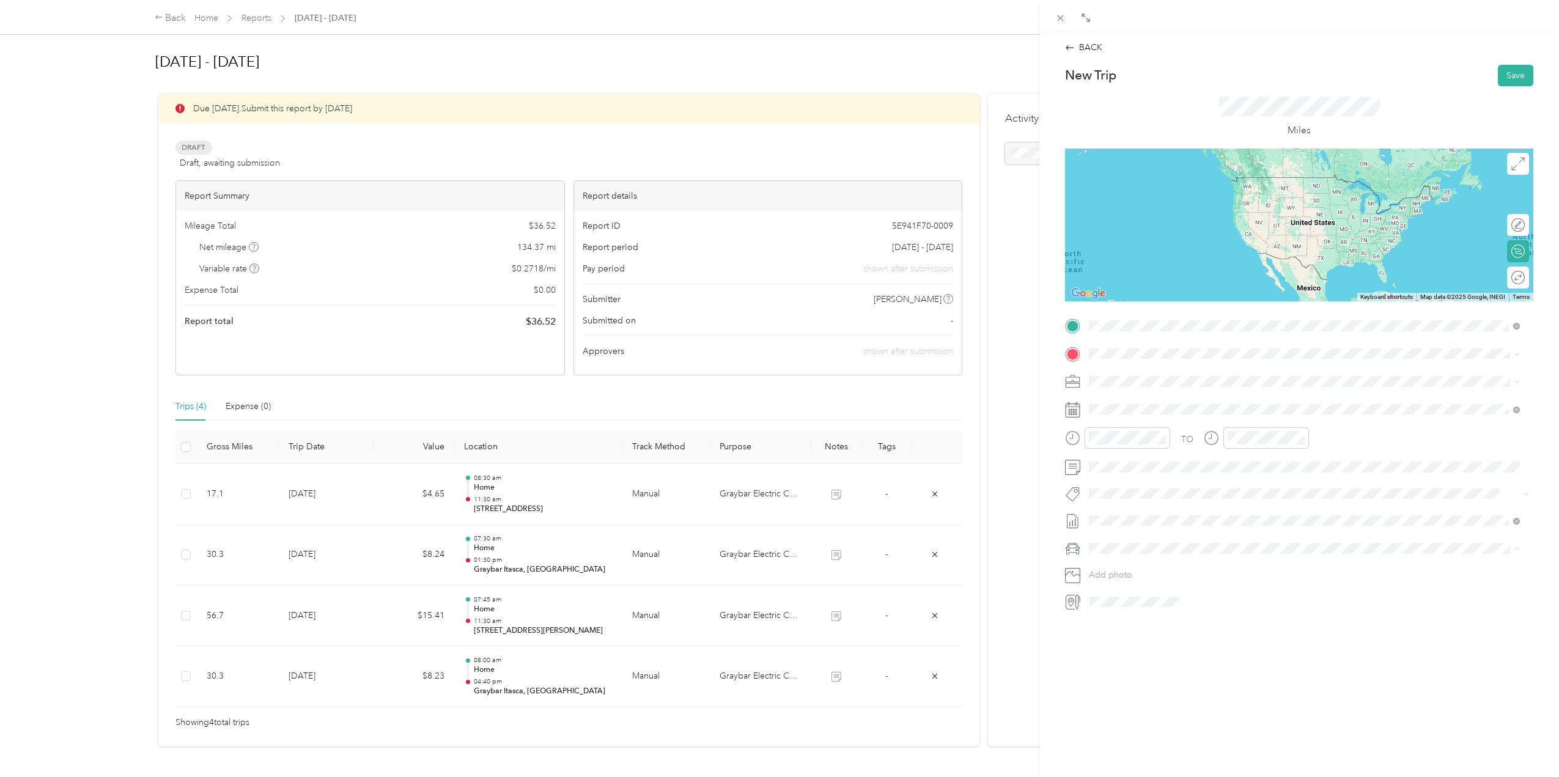
click at [1190, 371] on span "714 South Plum Grove Road Schaumburg, Illinois 60193, United States" at bounding box center [1173, 369] width 122 height 11
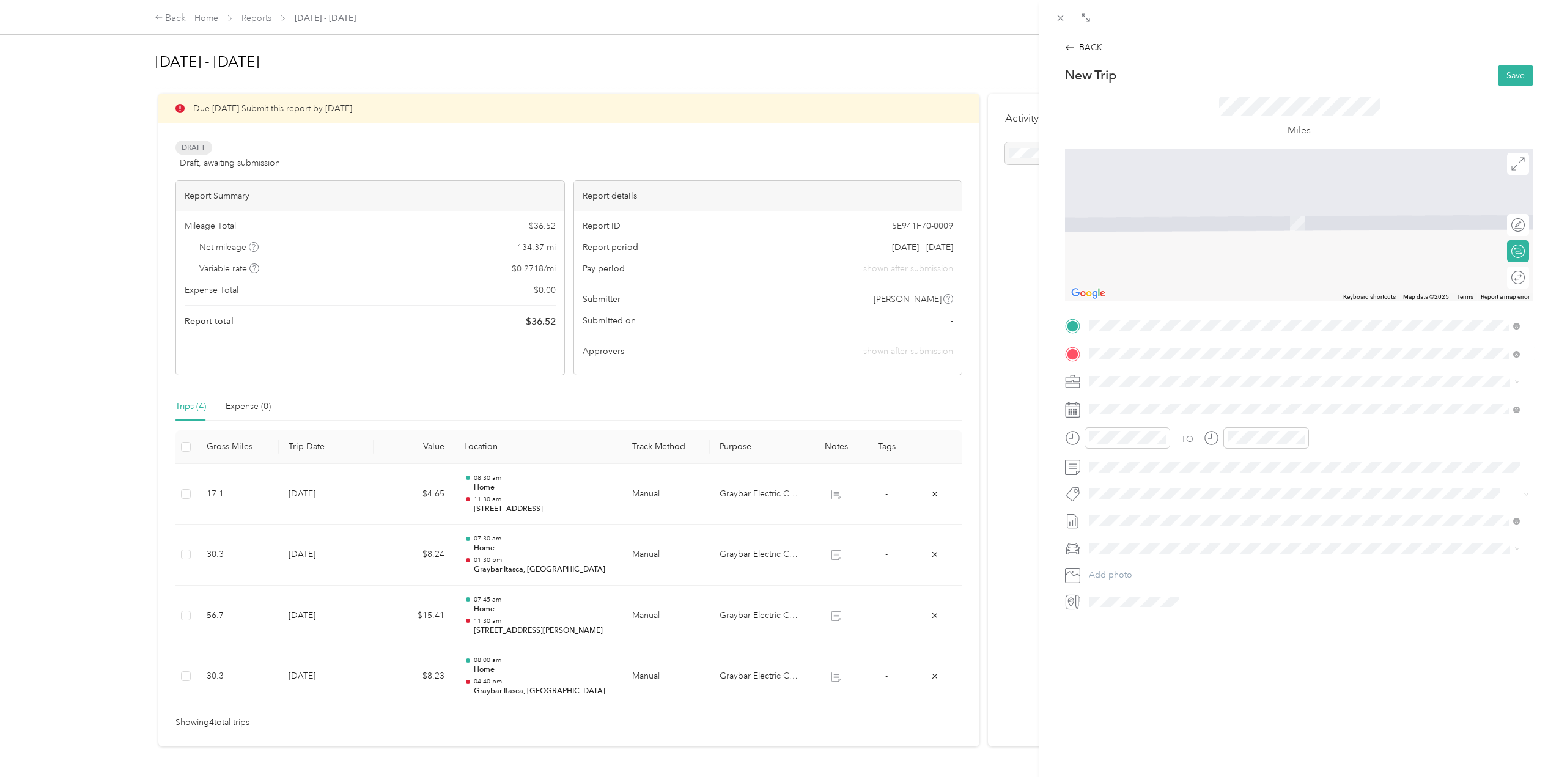
click at [1234, 399] on span "1775 West 22nd Street Oak Brook, Illinois 60523, United States" at bounding box center [1173, 397] width 122 height 11
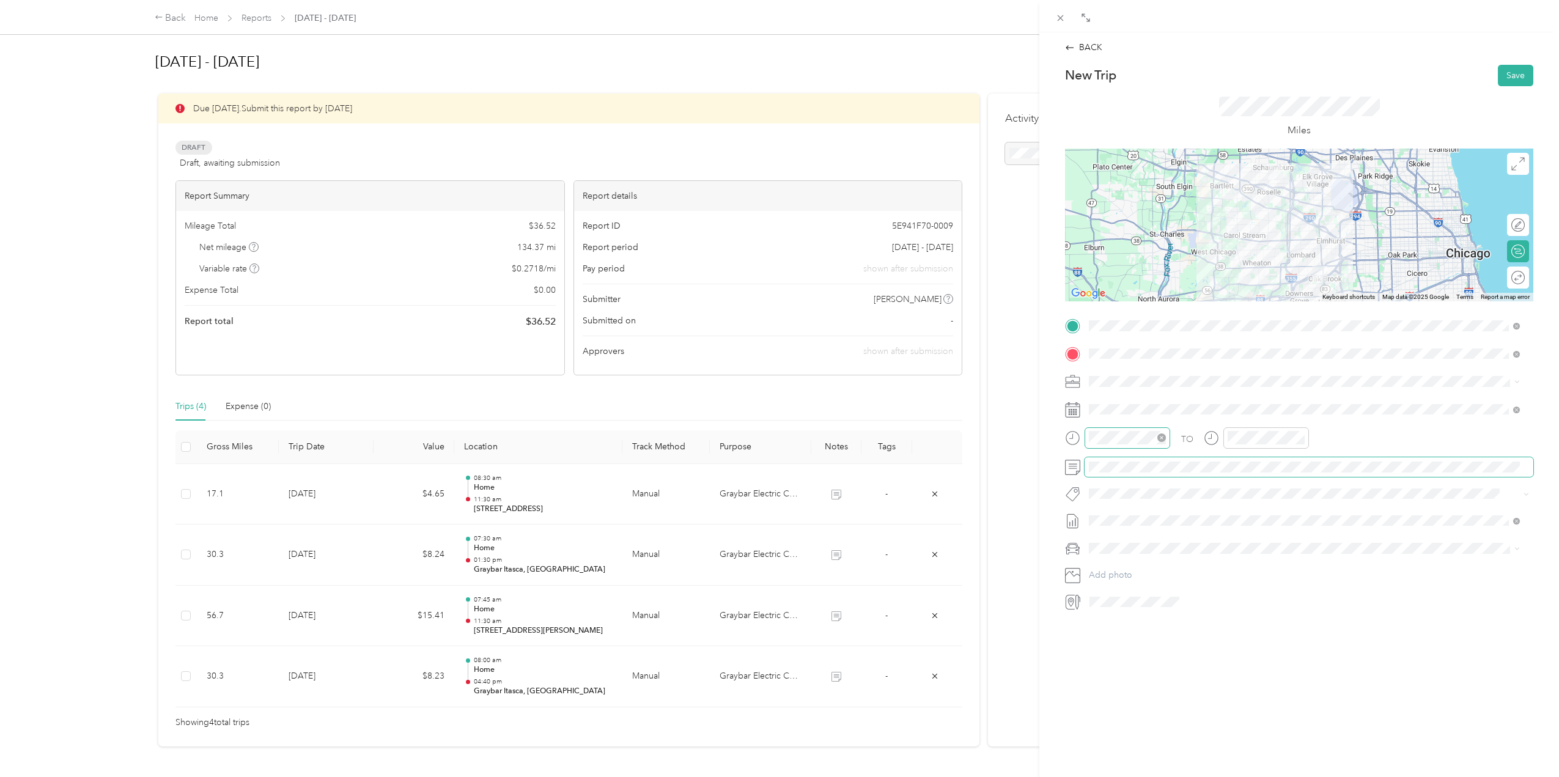
click at [1123, 444] on div at bounding box center [1127, 437] width 86 height 21
click at [1099, 581] on div "11" at bounding box center [1101, 579] width 29 height 17
click at [1141, 480] on div "30" at bounding box center [1136, 474] width 29 height 17
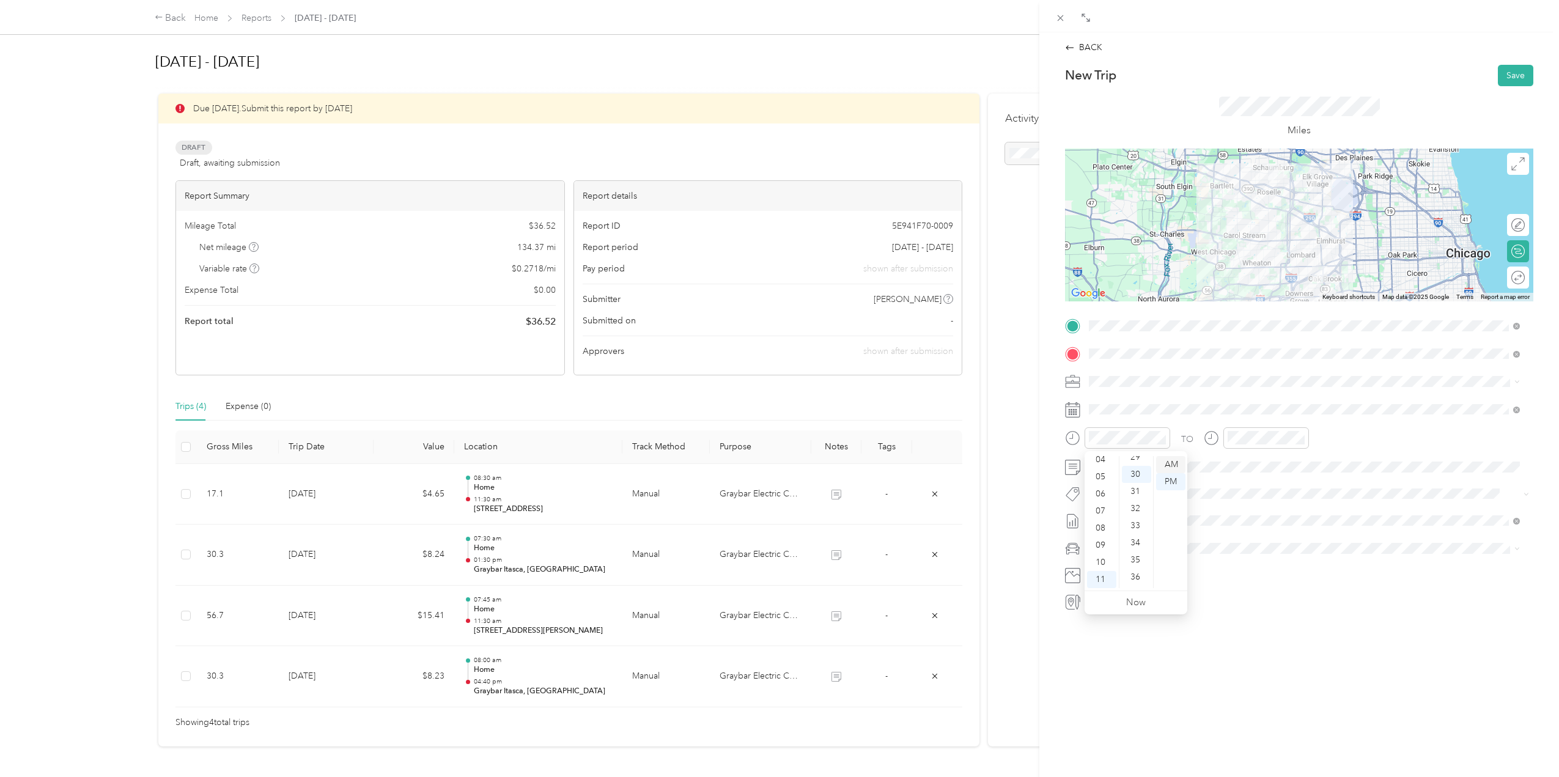
scroll to position [514, 0]
click at [1171, 455] on div "12 01 02 03 04 05 06 07 08 09 10 11 00 01 02 03 04 05 06 07 08 09 10 11 12 13 1…" at bounding box center [1135, 522] width 103 height 137
click at [1169, 458] on div "AM" at bounding box center [1170, 464] width 29 height 17
click at [1163, 402] on span at bounding box center [1308, 410] width 449 height 20
click at [1176, 534] on div "11" at bounding box center [1177, 539] width 16 height 15
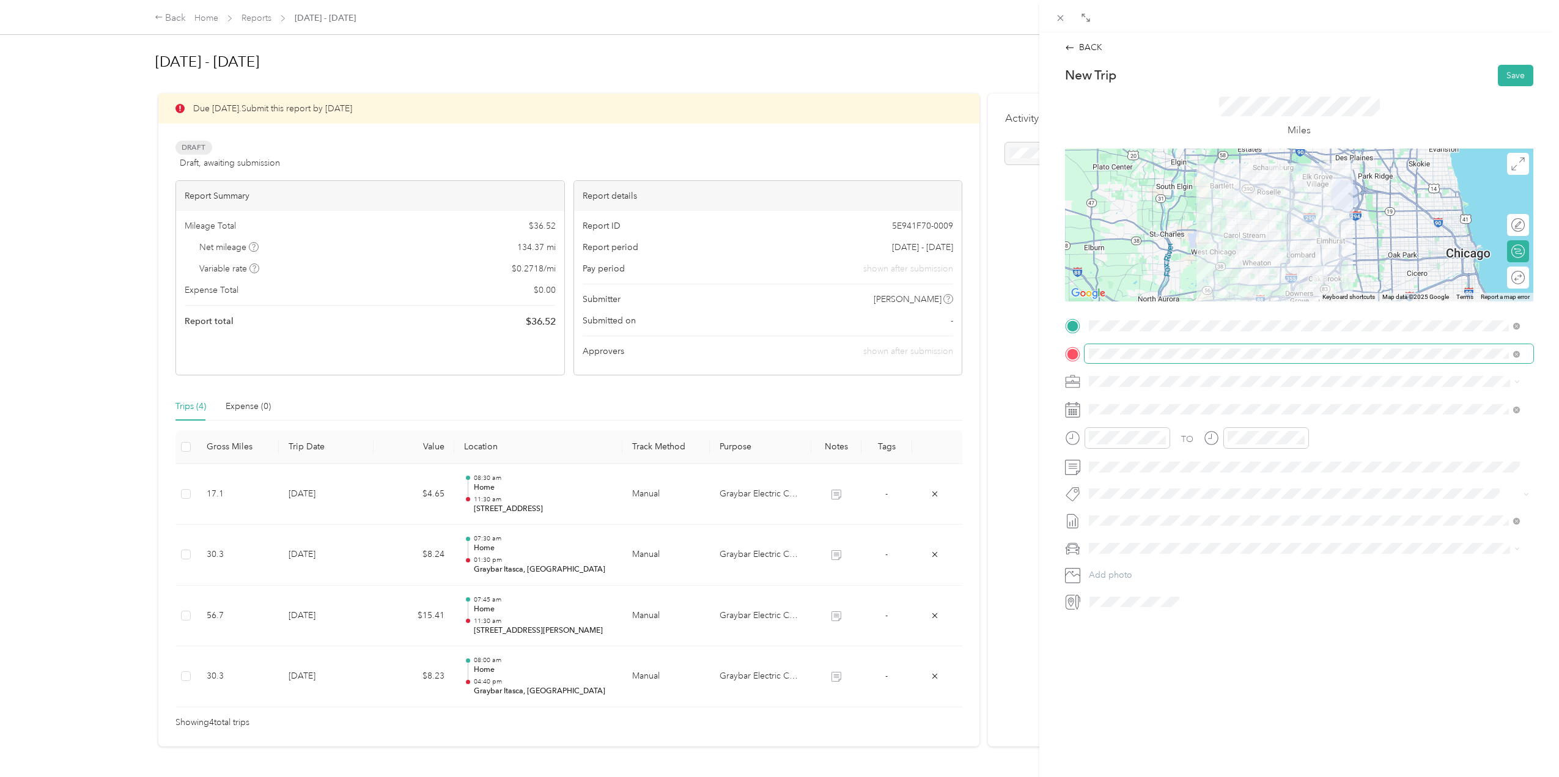
click at [1338, 361] on span at bounding box center [1308, 354] width 449 height 20
click at [1044, 352] on div "BACK New Trip Save This trip cannot be edited because it is either under review…" at bounding box center [1299, 420] width 520 height 777
click at [1298, 612] on div "BACK New Trip Save This trip cannot be edited because it is either under review…" at bounding box center [1299, 420] width 520 height 777
click at [1273, 543] on div "45" at bounding box center [1274, 547] width 29 height 17
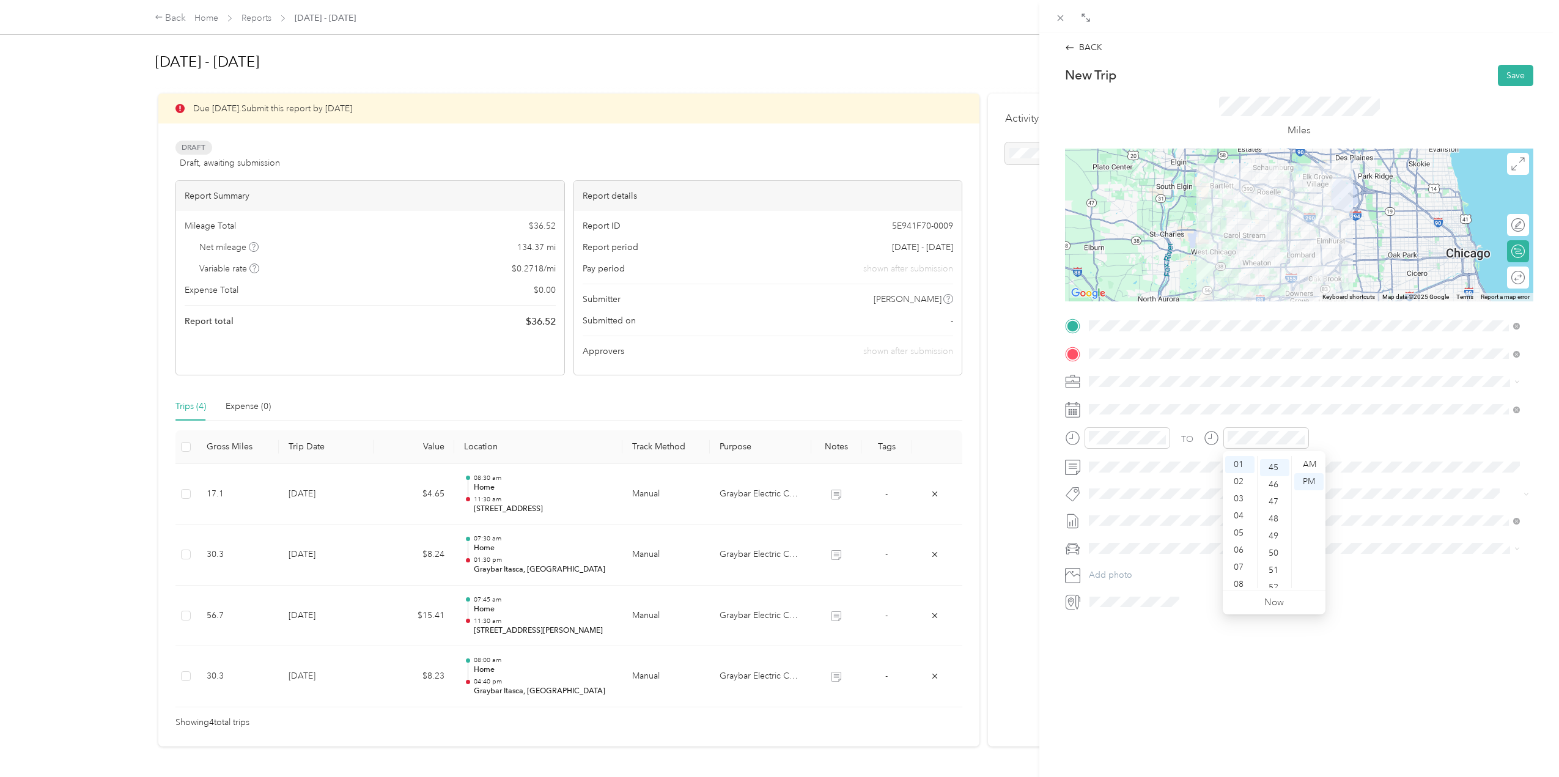
scroll to position [770, 0]
click at [1147, 542] on span at bounding box center [1308, 549] width 449 height 20
click at [1133, 564] on div "Tesla Y" at bounding box center [1304, 570] width 422 height 13
click at [1509, 75] on button "Save" at bounding box center [1515, 75] width 35 height 21
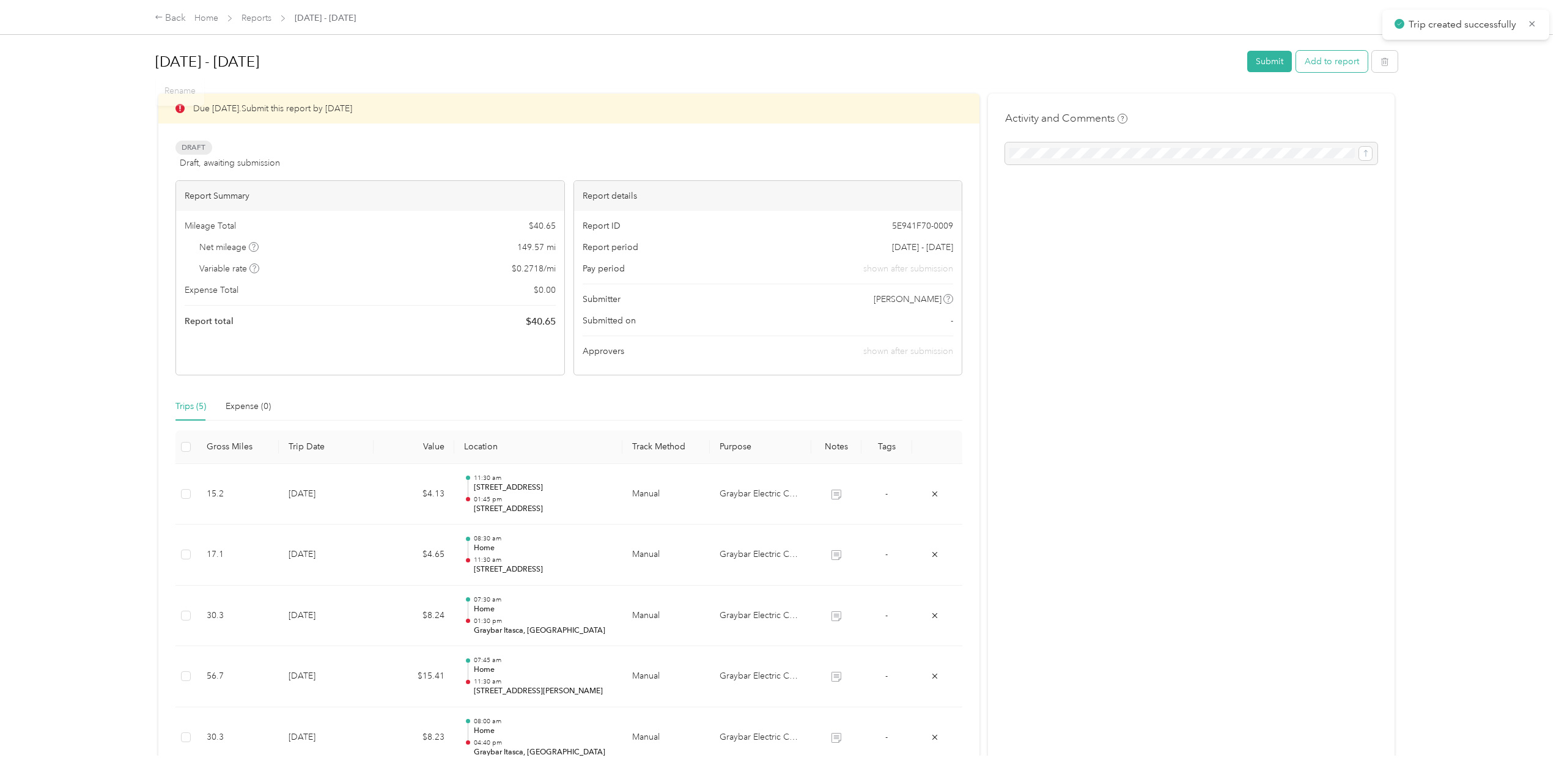
click at [1320, 65] on button "Add to report" at bounding box center [1332, 61] width 72 height 21
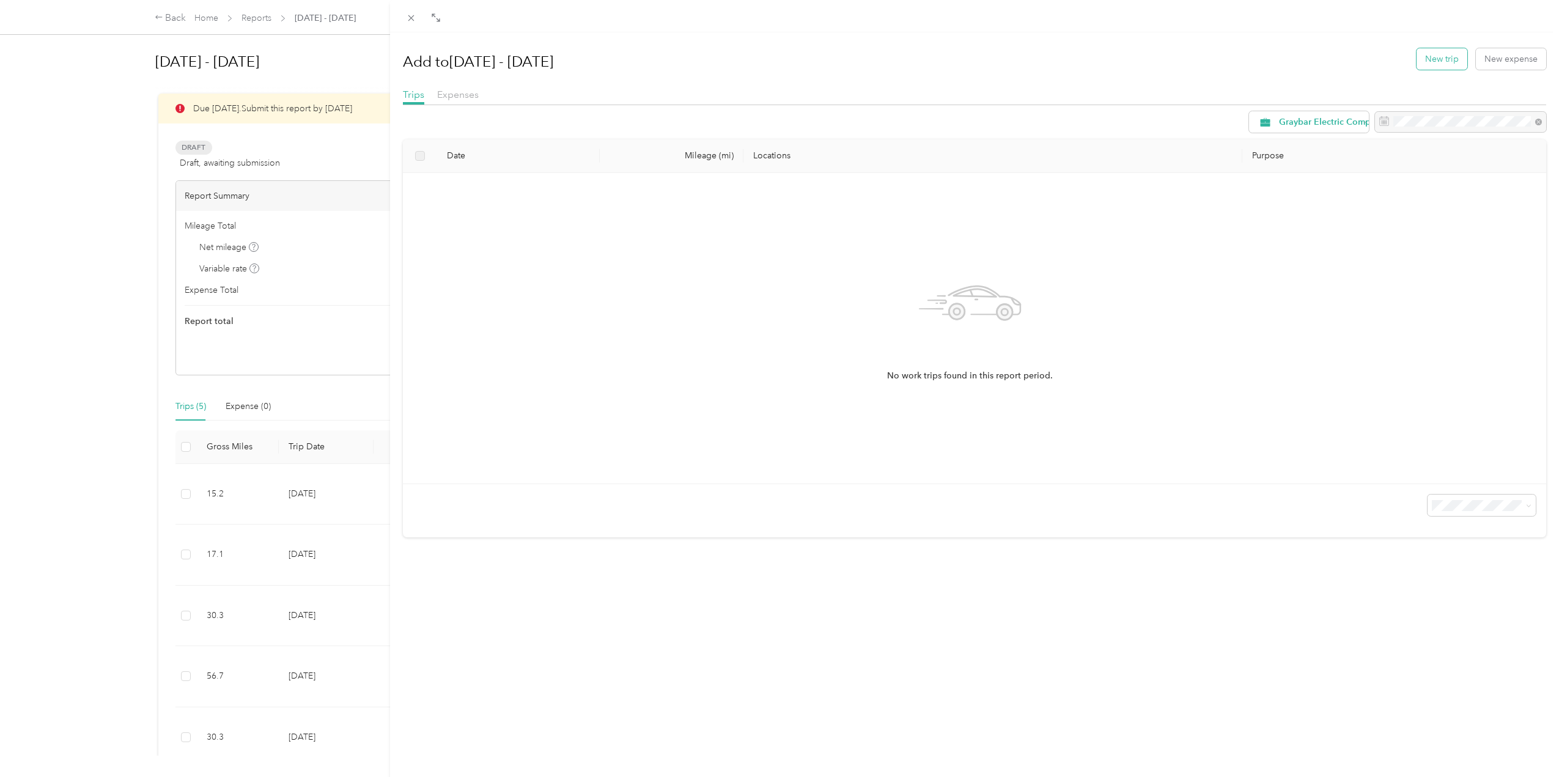
click at [1426, 54] on button "New trip" at bounding box center [1441, 58] width 51 height 21
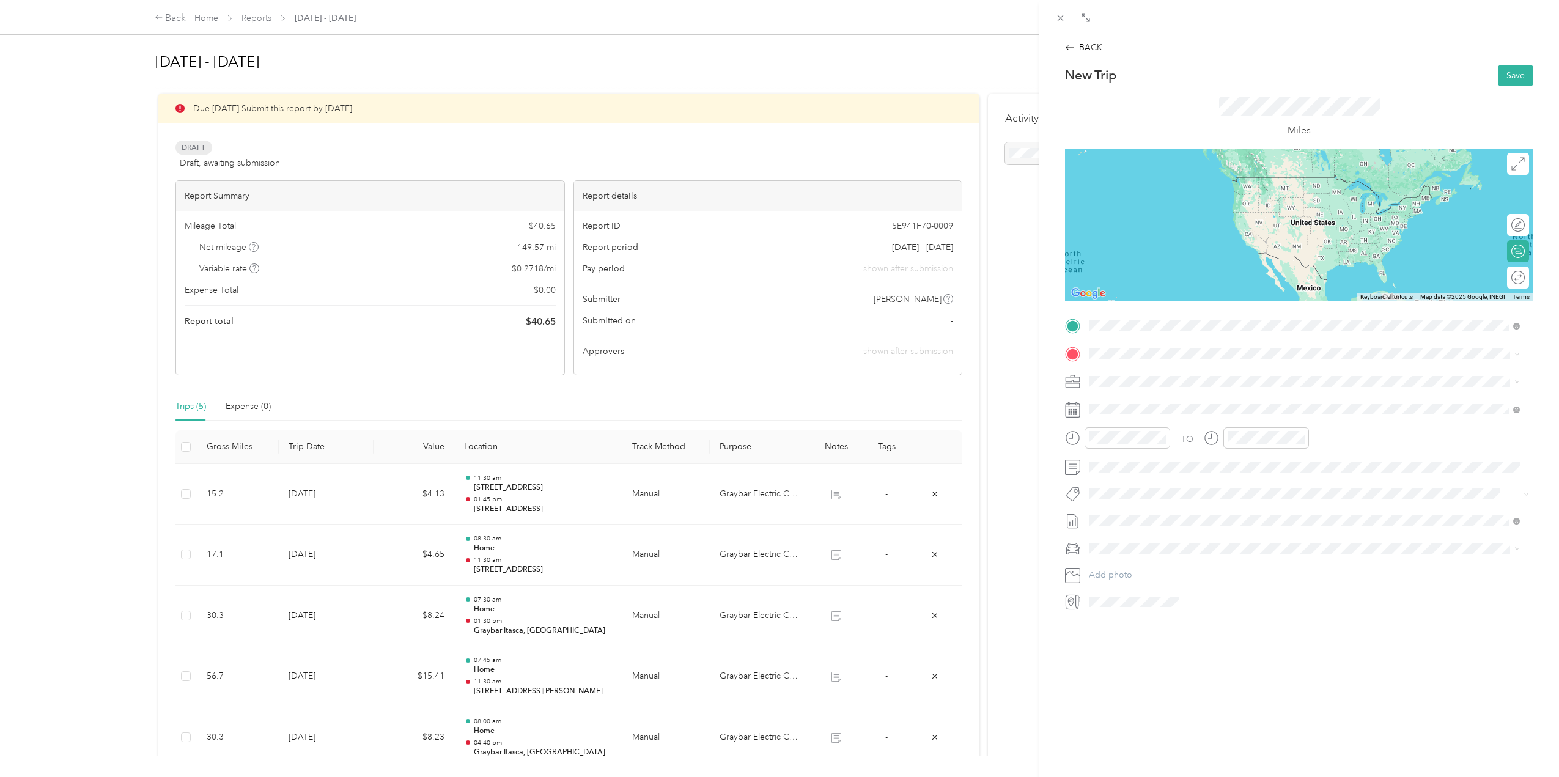
drag, startPoint x: 1297, startPoint y: 375, endPoint x: 1284, endPoint y: 374, distance: 13.0
click at [1297, 375] on div "1775 West 22nd Street Oak Brook, Illinois 60523, United States" at bounding box center [1304, 371] width 422 height 17
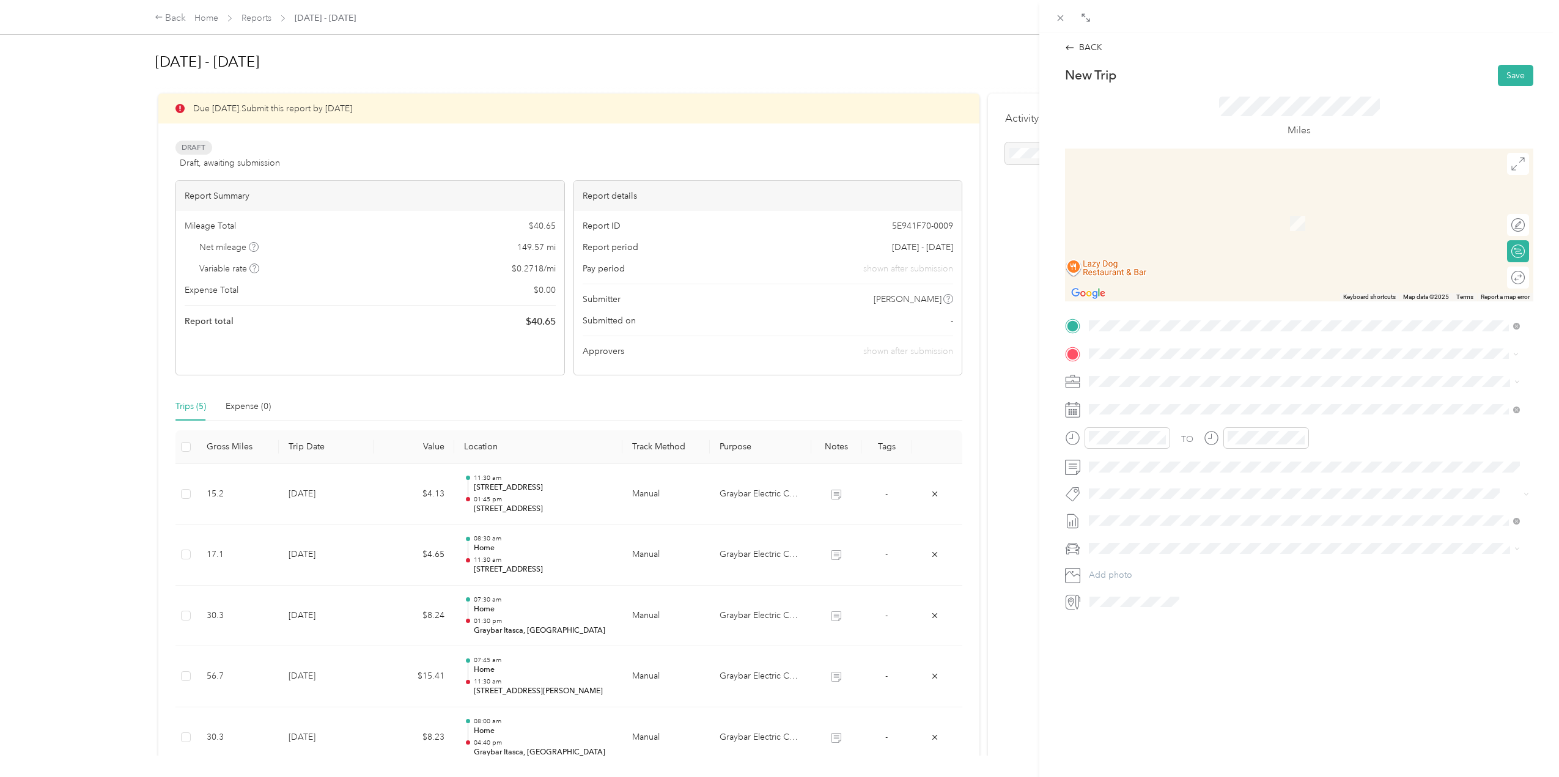
click at [1209, 403] on div "Home" at bounding box center [1288, 401] width 352 height 11
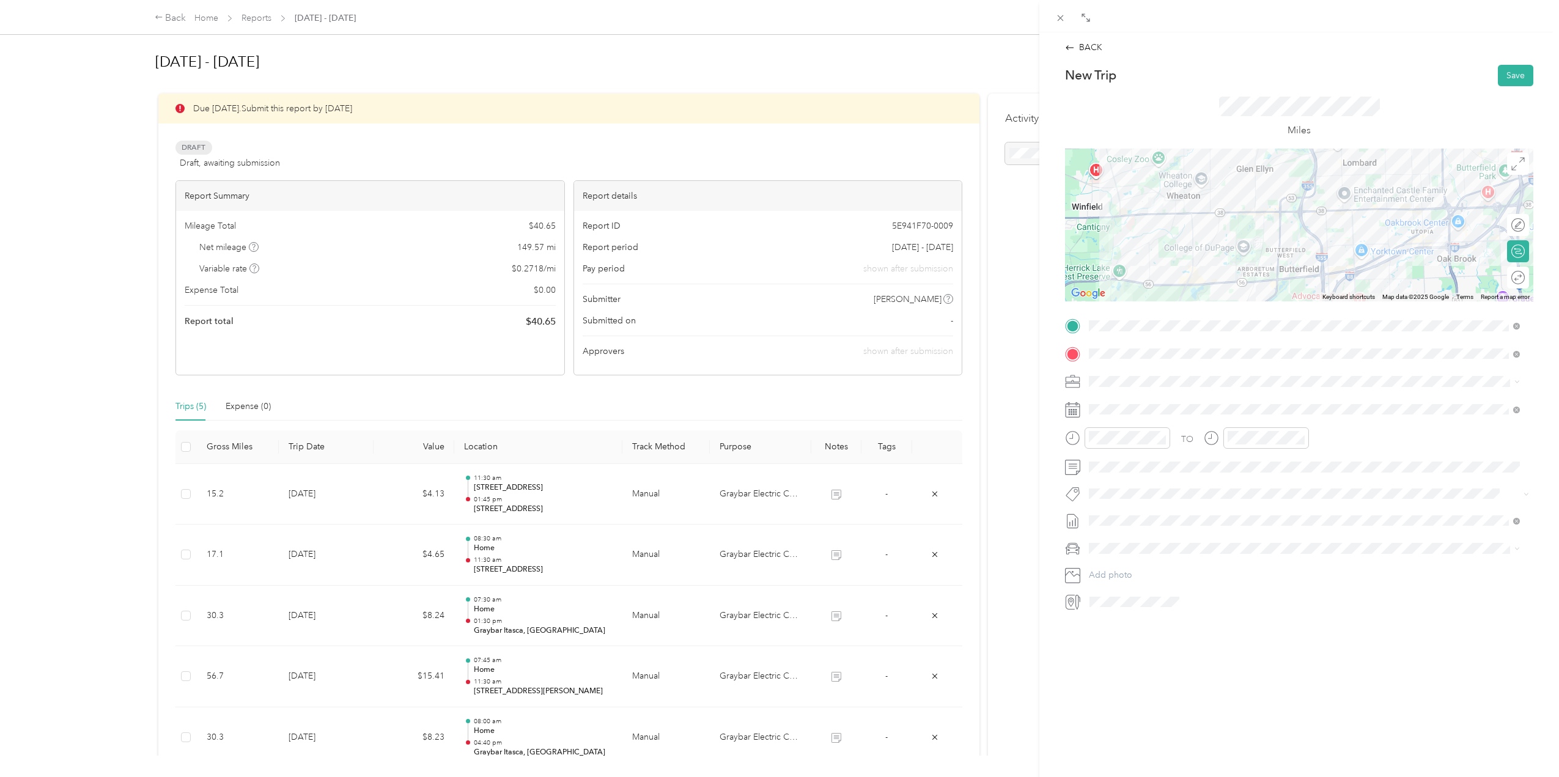
click at [1125, 449] on div at bounding box center [1117, 442] width 105 height 30
click at [1138, 548] on div "46" at bounding box center [1136, 547] width 29 height 17
click at [1239, 479] on div "02" at bounding box center [1239, 481] width 29 height 17
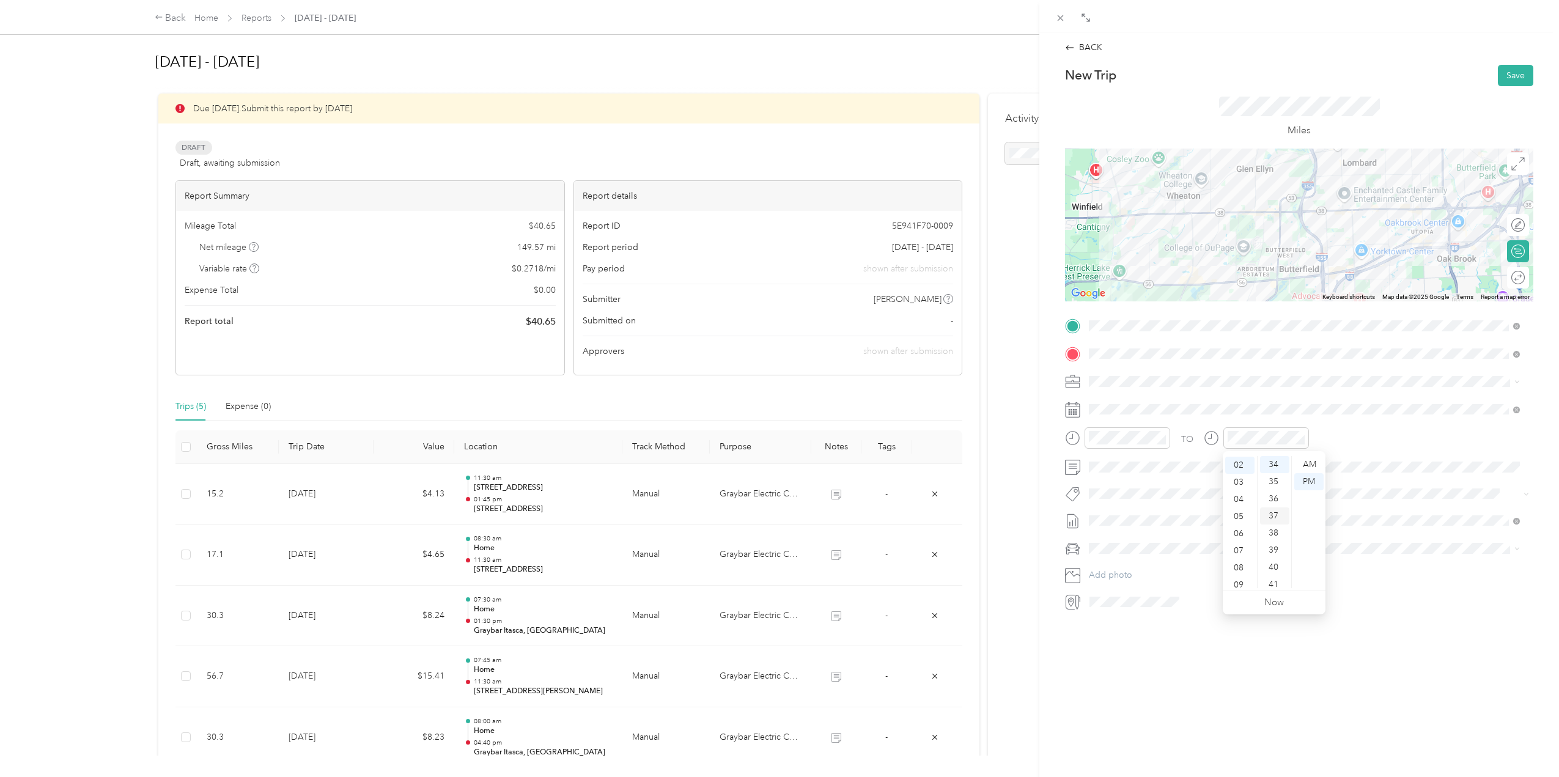
scroll to position [34, 0]
click at [1265, 536] on div "10" at bounding box center [1274, 542] width 29 height 17
click at [1128, 503] on div "TO Add photo" at bounding box center [1299, 463] width 468 height 295
click at [1118, 570] on span "Tesla Y" at bounding box center [1106, 566] width 26 height 10
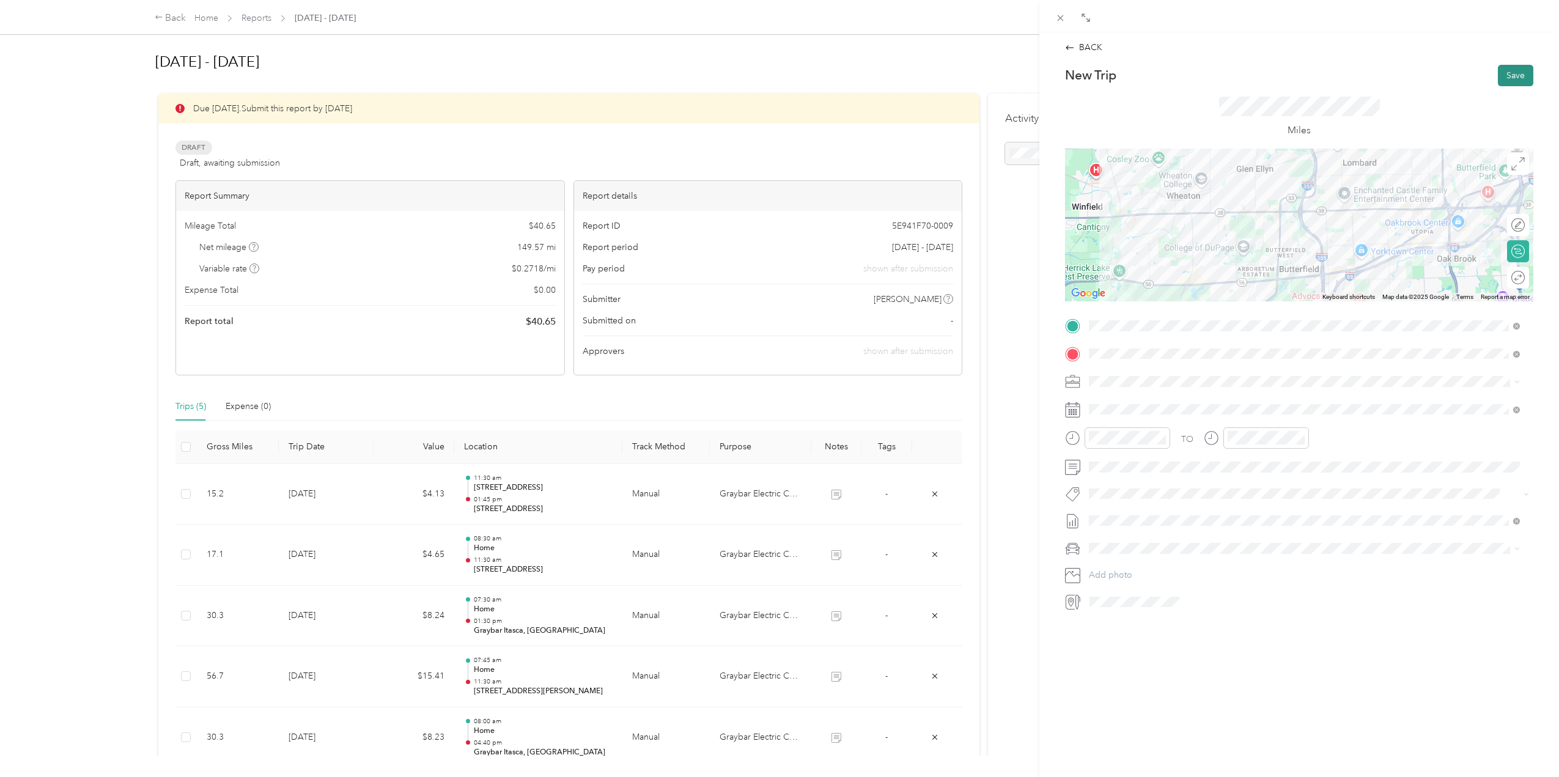
click at [1509, 73] on button "Save" at bounding box center [1515, 75] width 35 height 21
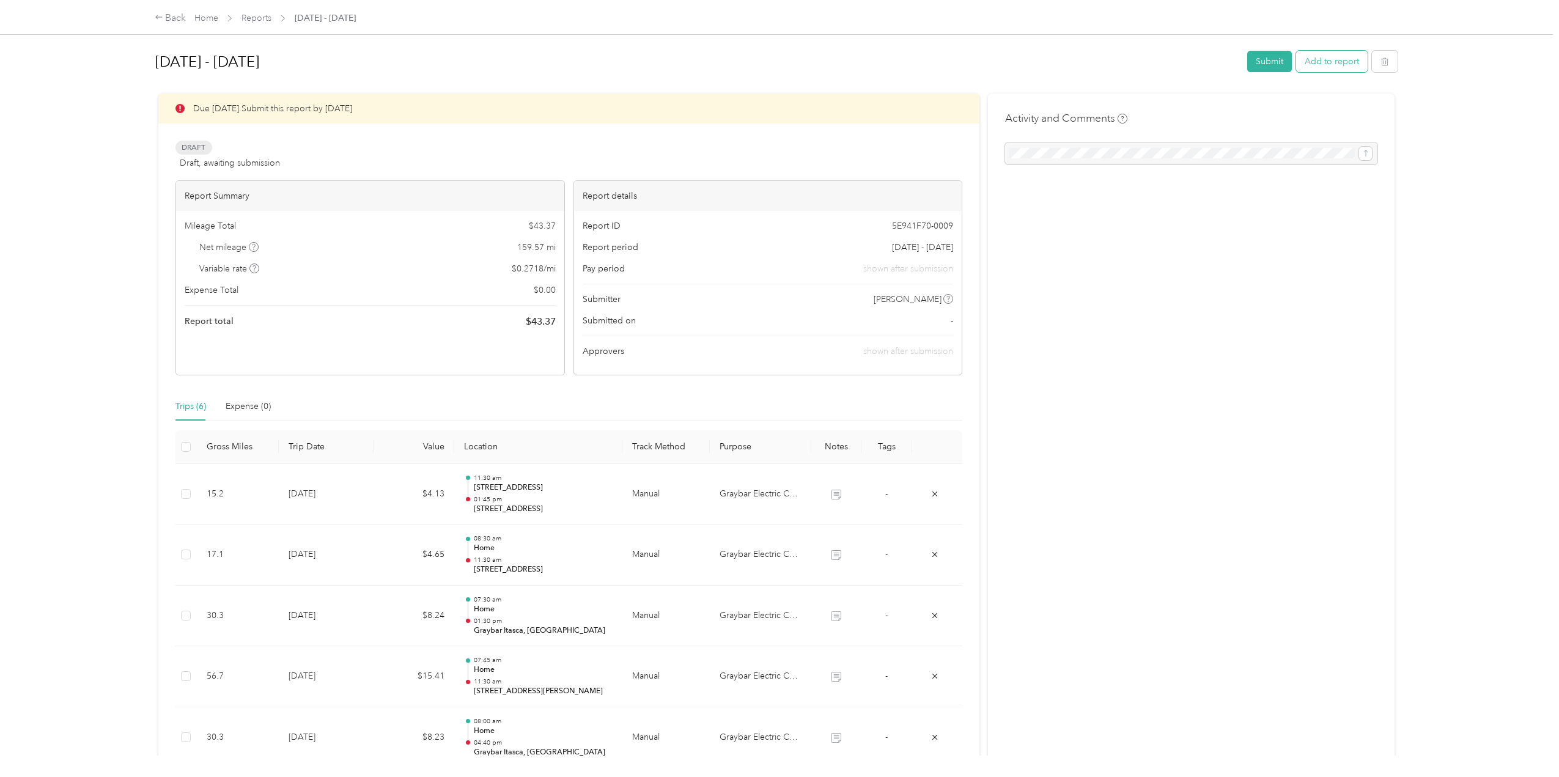
click at [1348, 65] on button "Add to report" at bounding box center [1332, 61] width 72 height 21
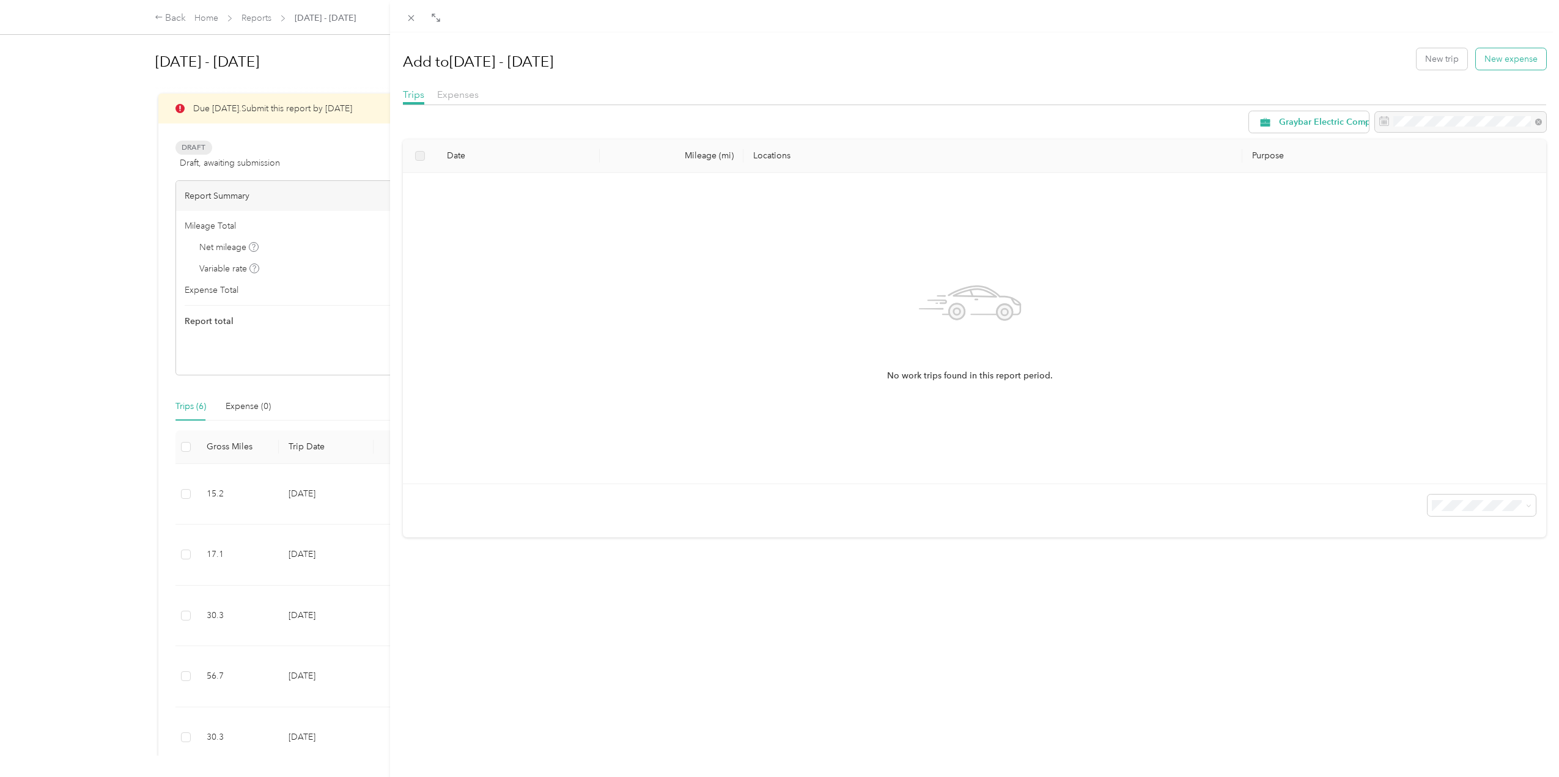
click at [1476, 68] on div "Add to Sep 1 - 30, 2025 New trip New expense" at bounding box center [975, 58] width 1144 height 35
click at [1448, 63] on button "New trip" at bounding box center [1441, 58] width 51 height 21
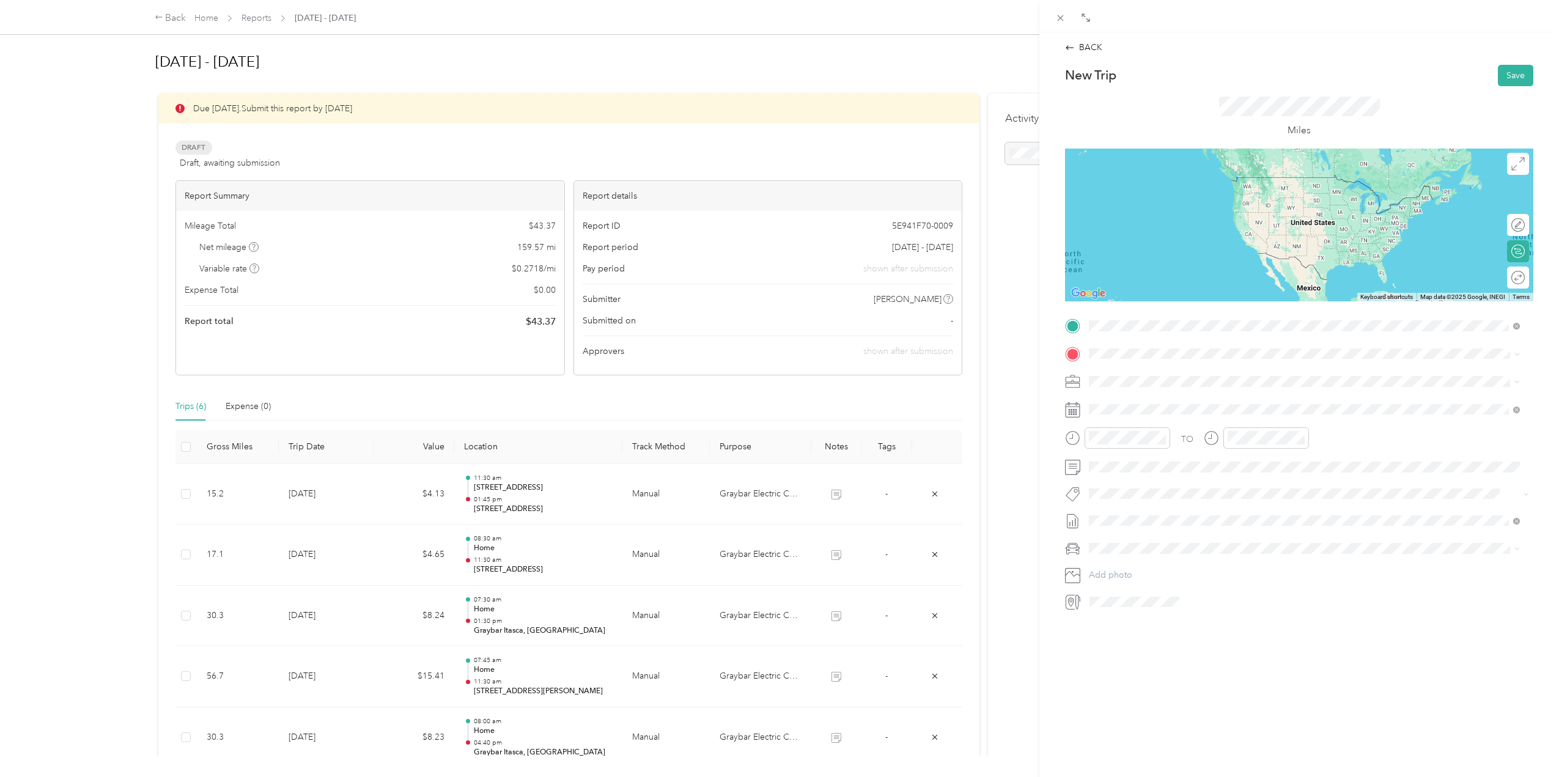
click at [1176, 378] on div "Home 410 Aurora Way, Wheaton, IL, United States , 60187, Wheaton, IL, United St…" at bounding box center [1288, 382] width 352 height 26
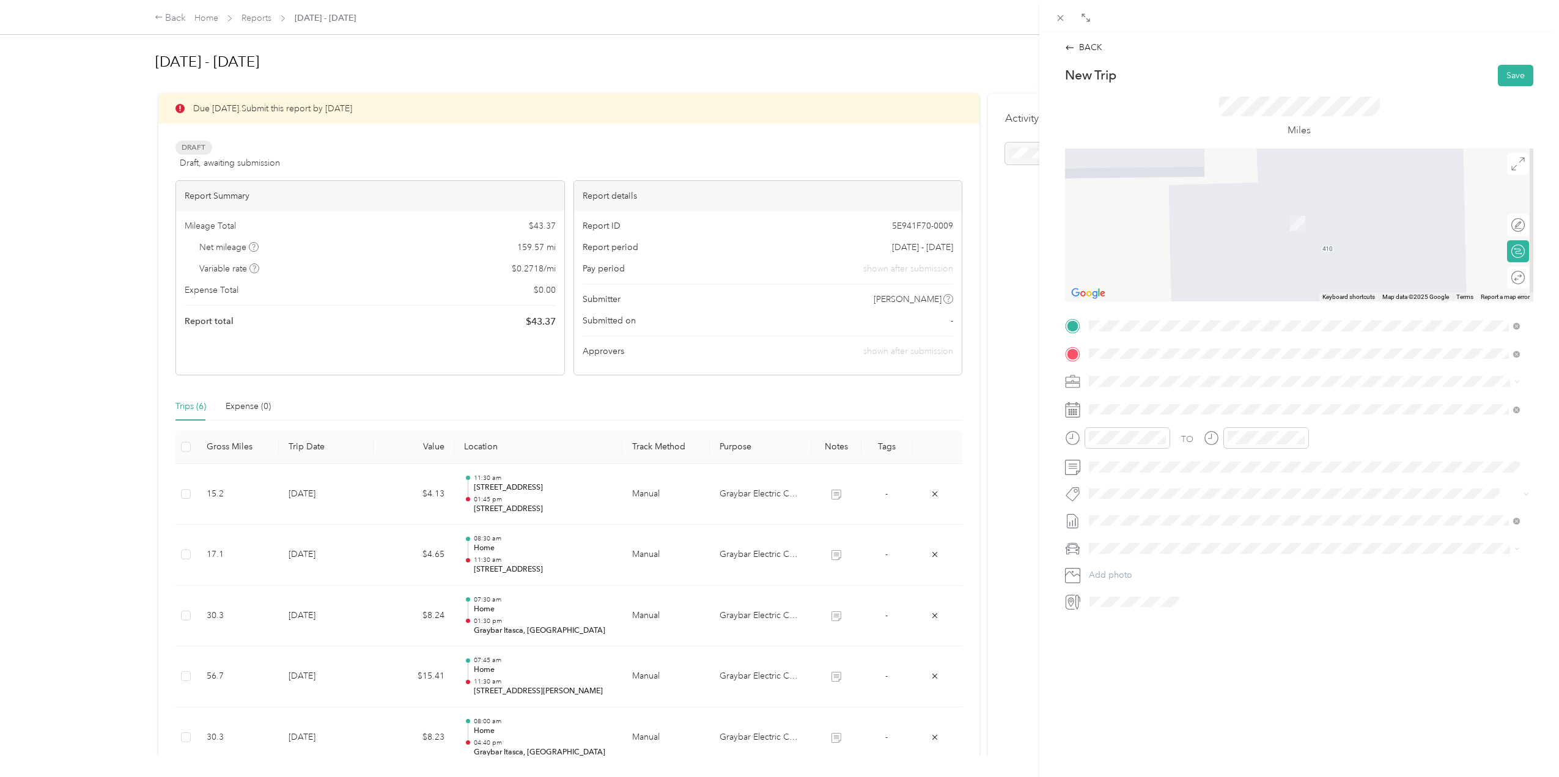
click at [1237, 408] on div "TEAM Graybar Regional Zone - Joliet, IL" at bounding box center [1276, 404] width 328 height 15
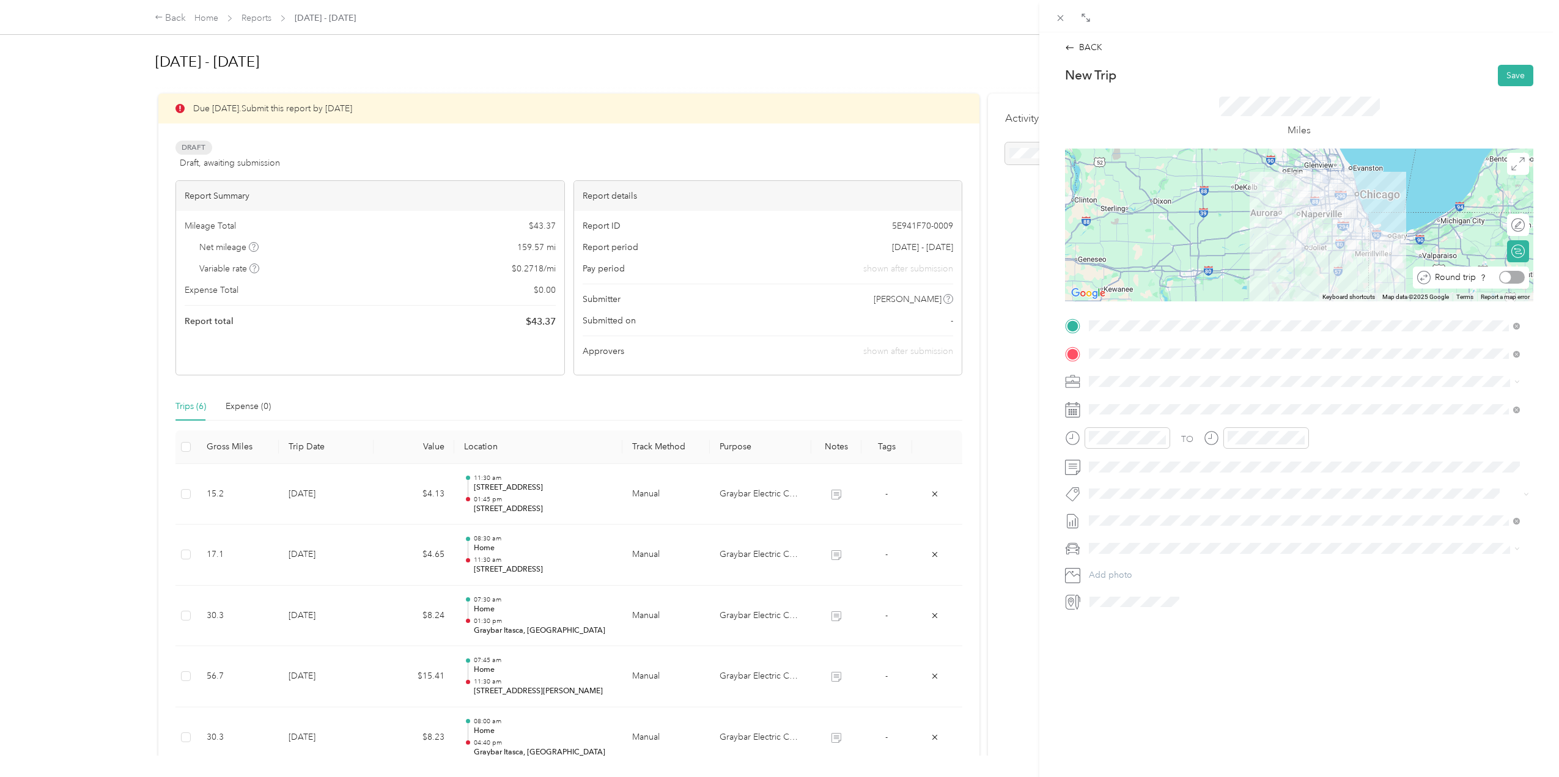
click at [1503, 274] on div at bounding box center [1512, 277] width 26 height 13
click at [1160, 547] on div "10" at bounding box center [1162, 539] width 16 height 15
click at [1342, 418] on div "TO Add photo" at bounding box center [1299, 463] width 468 height 295
click at [1105, 463] on div "12" at bounding box center [1101, 464] width 29 height 17
click at [1136, 464] on div "00" at bounding box center [1136, 464] width 29 height 17
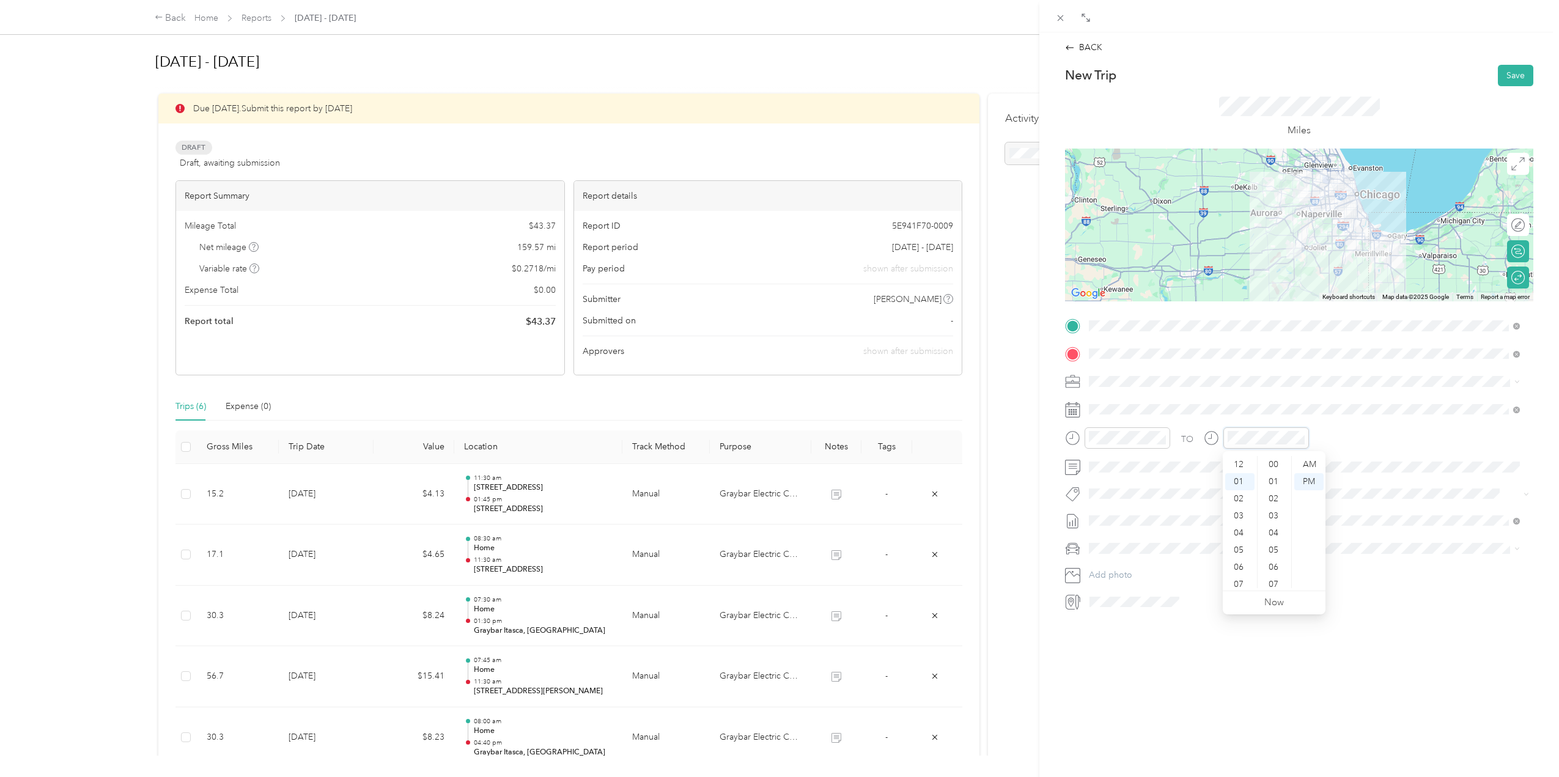
scroll to position [599, 0]
click at [1243, 479] on div "02" at bounding box center [1239, 481] width 29 height 17
click at [1155, 561] on li "Tesla Y" at bounding box center [1304, 568] width 440 height 21
click at [1515, 76] on button "Save" at bounding box center [1515, 75] width 35 height 21
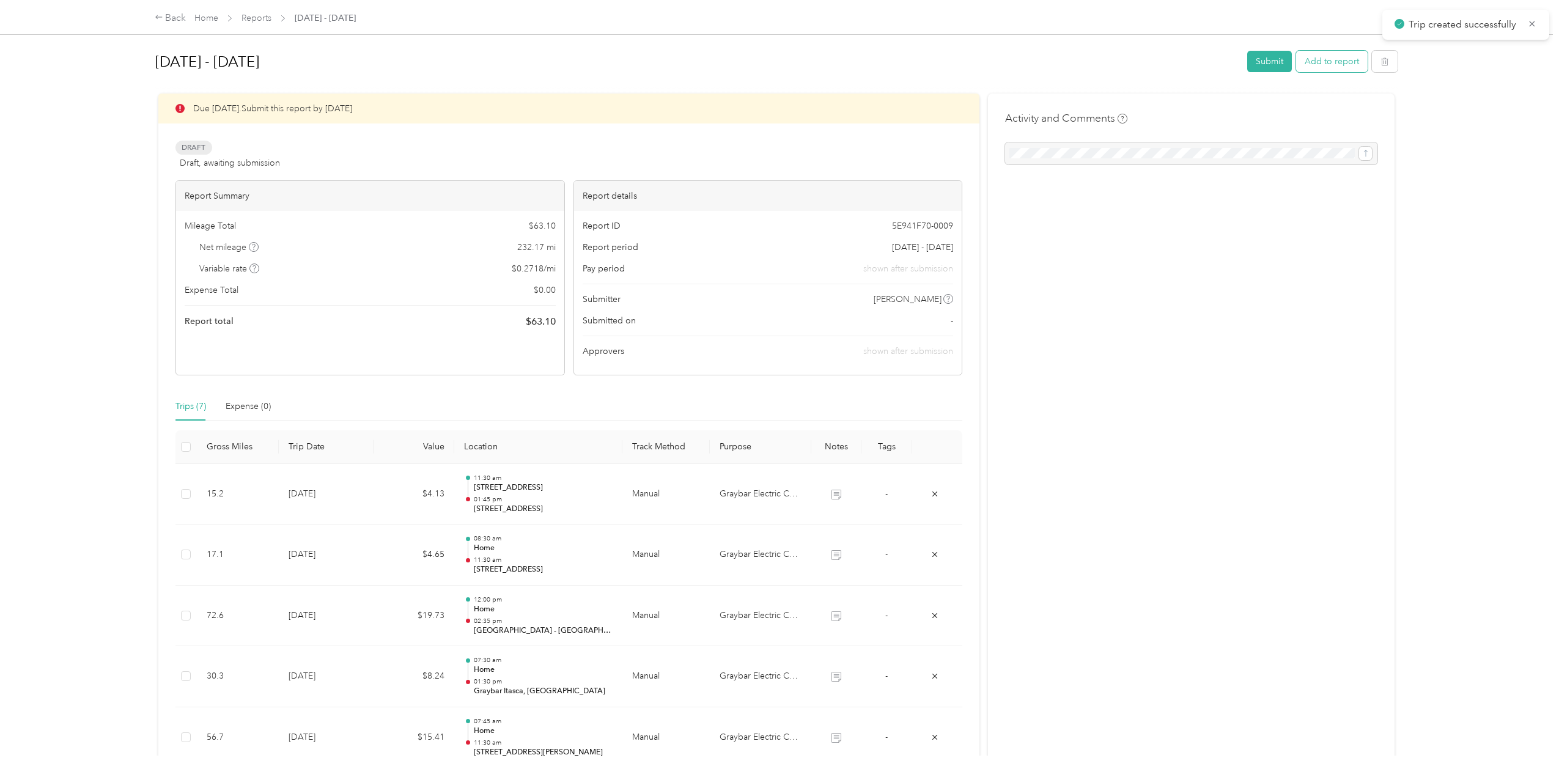
click at [1317, 59] on button "Add to report" at bounding box center [1332, 61] width 72 height 21
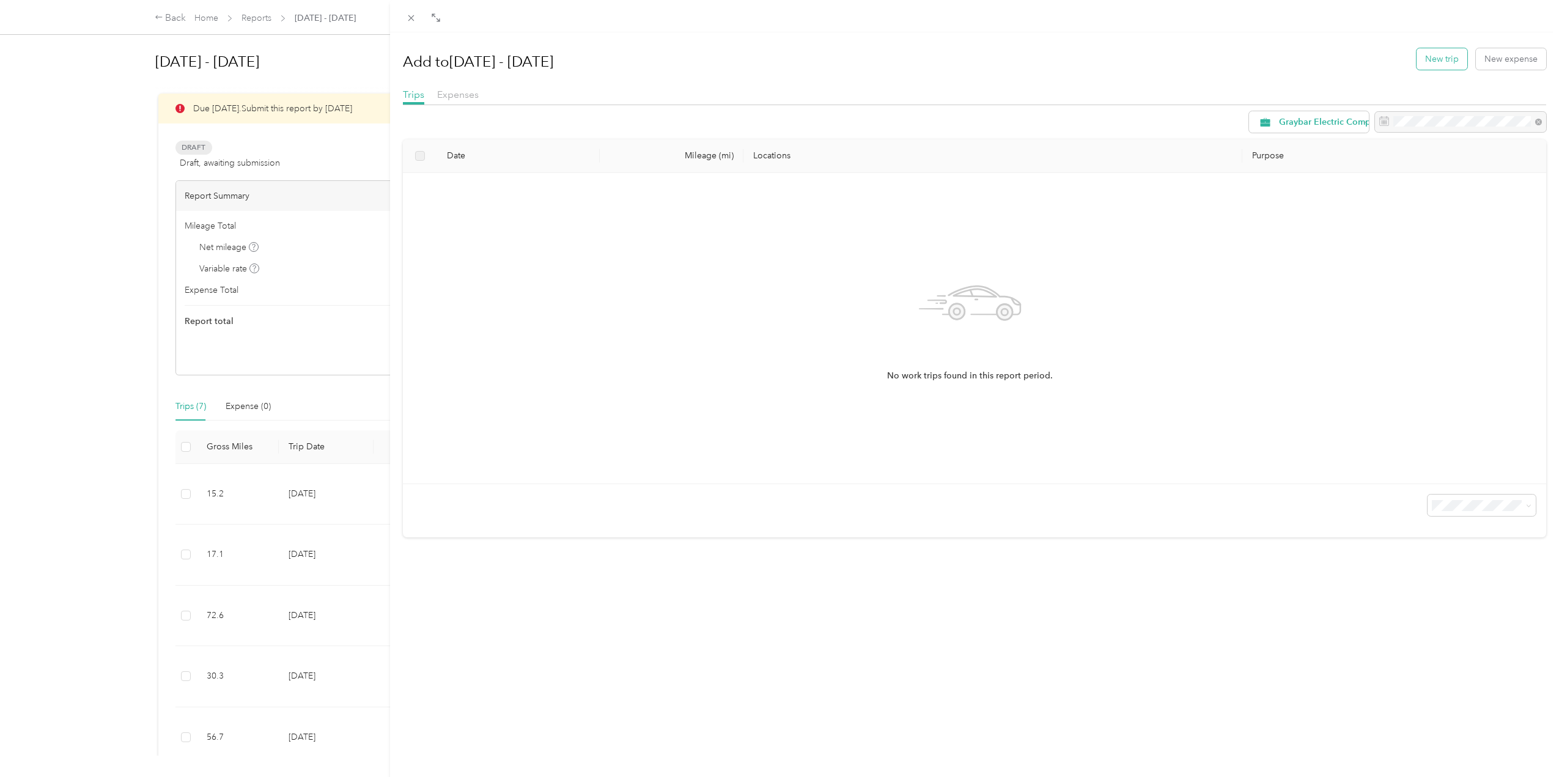
click at [1424, 57] on button "New trip" at bounding box center [1441, 58] width 51 height 21
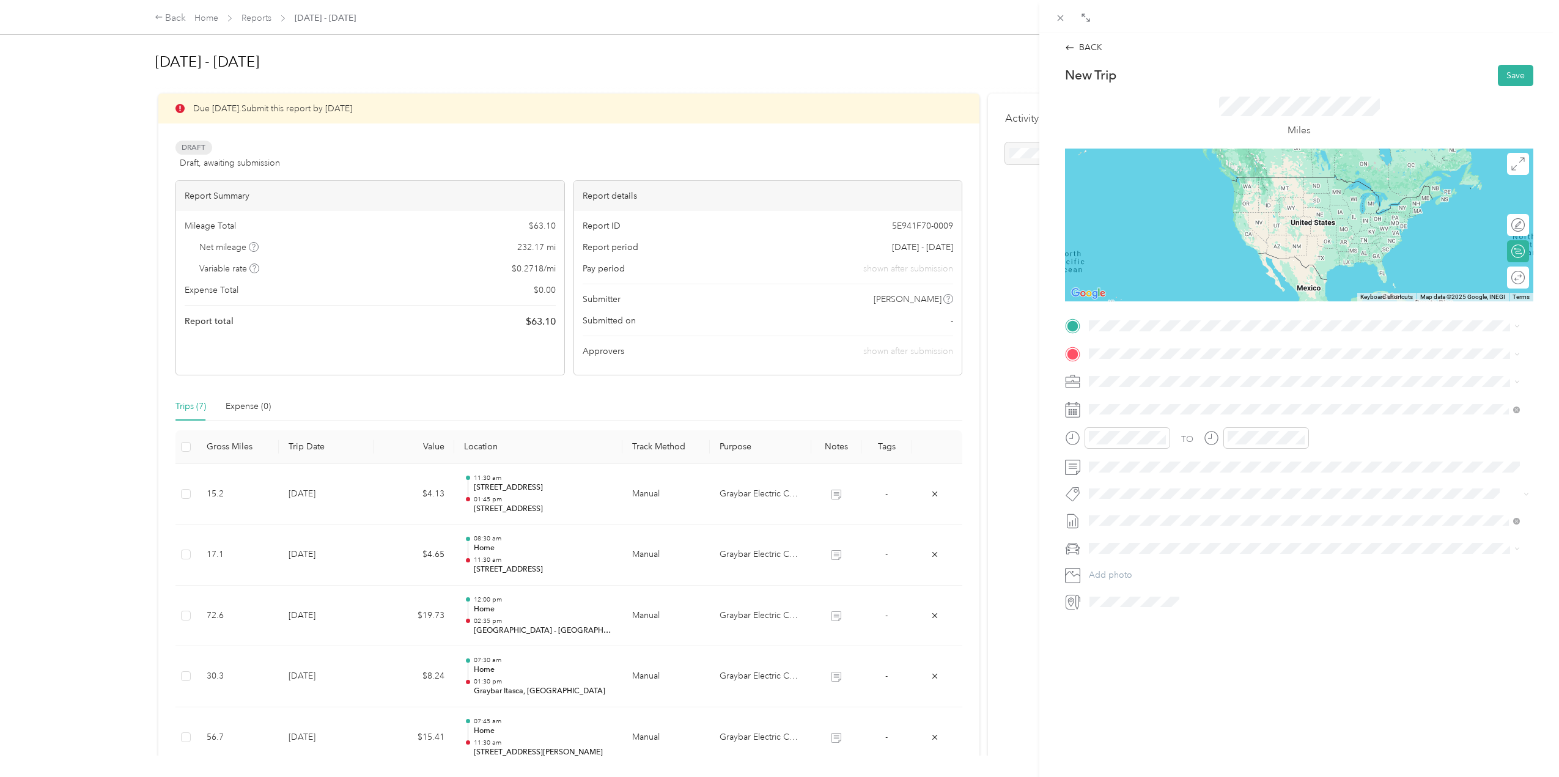
click at [1171, 375] on div "Home" at bounding box center [1288, 371] width 352 height 11
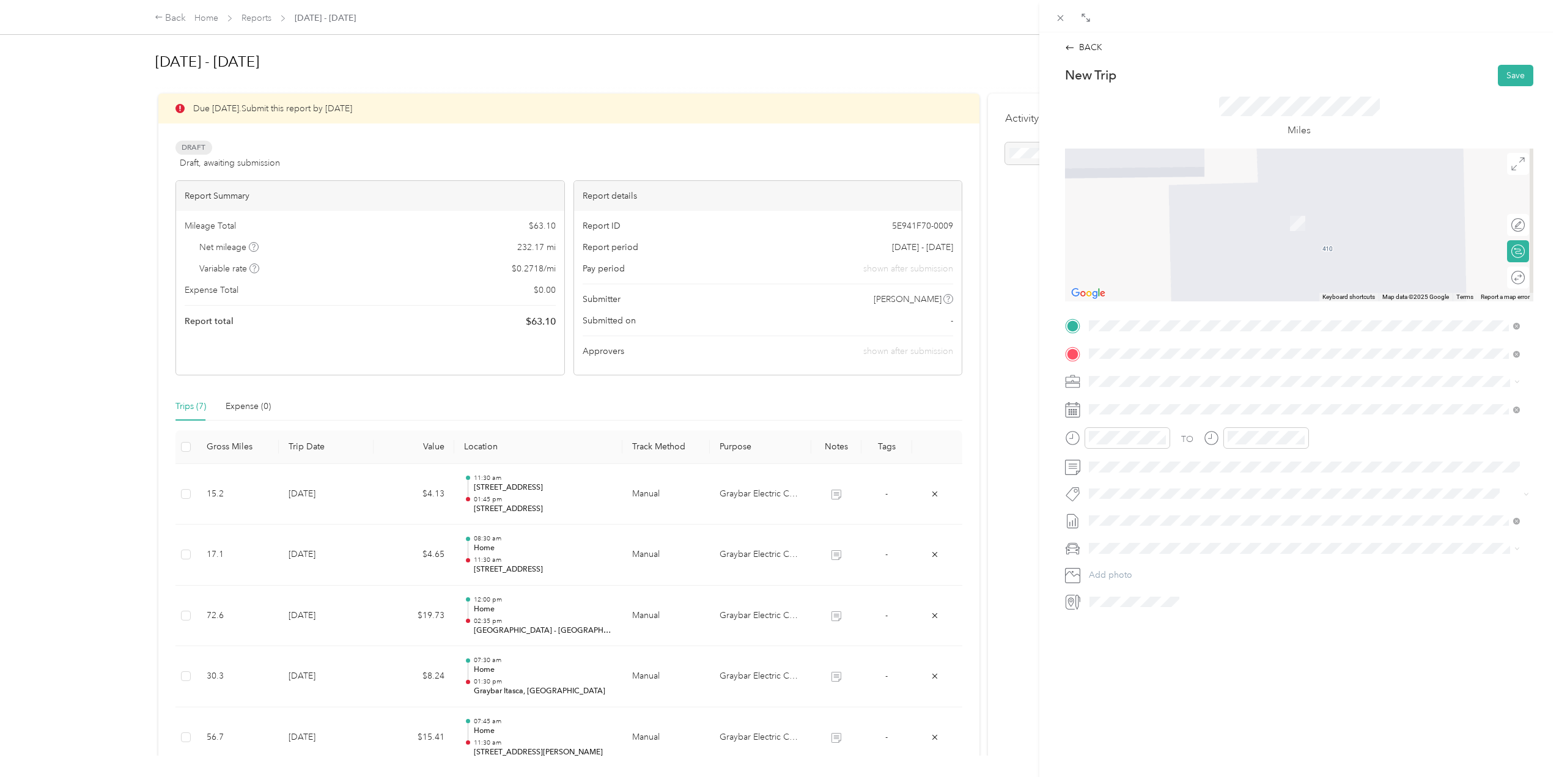
click at [1185, 394] on div "TEAM Graybar Regional Zone - Joliet, IL 1700 Crossroad Drive, 60431, Joliet, Il…" at bounding box center [1304, 411] width 422 height 34
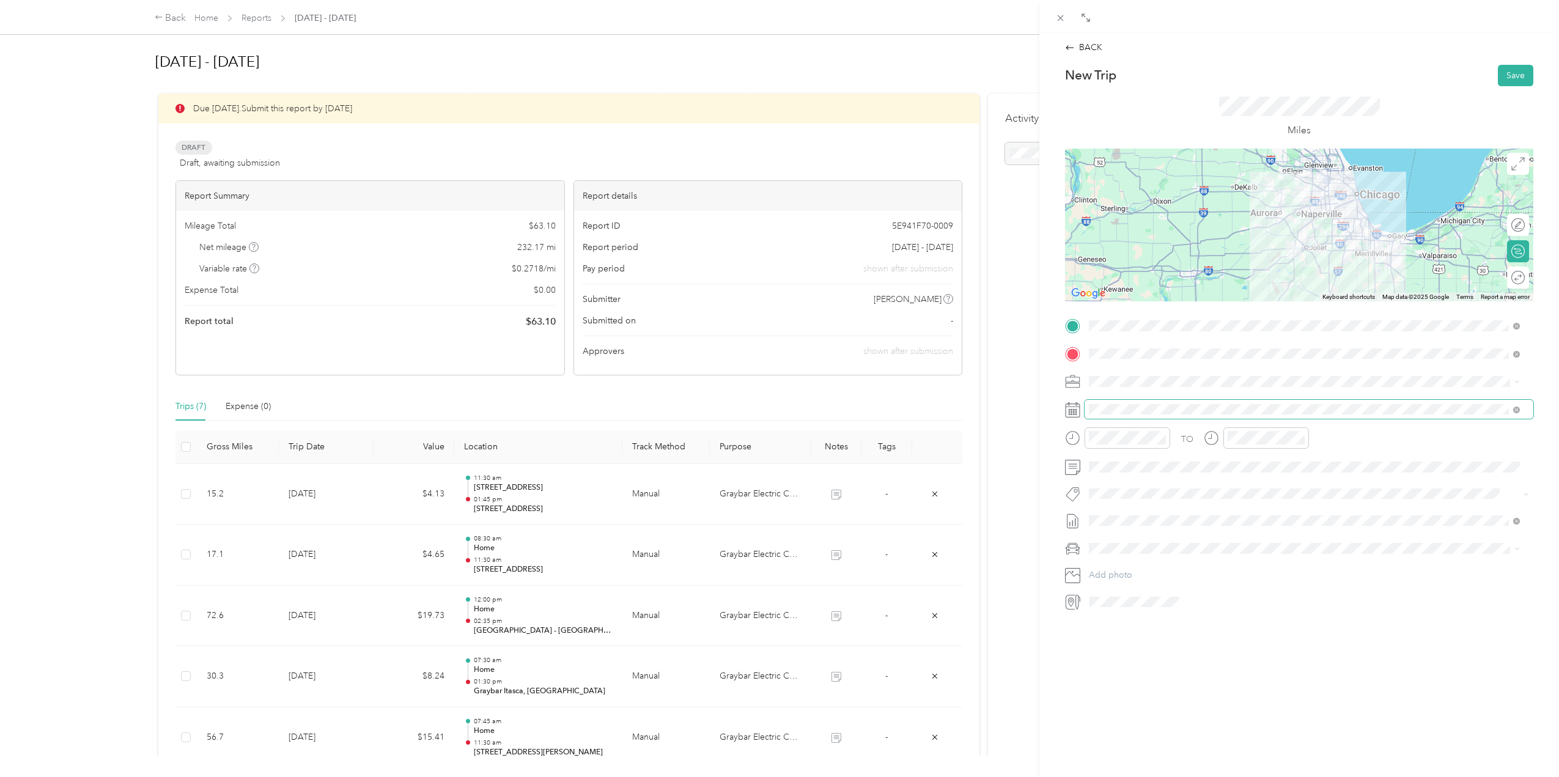
click at [1174, 400] on span at bounding box center [1308, 410] width 449 height 20
click at [1152, 557] on div "16" at bounding box center [1146, 559] width 16 height 15
click at [1102, 584] on div "11" at bounding box center [1101, 579] width 29 height 17
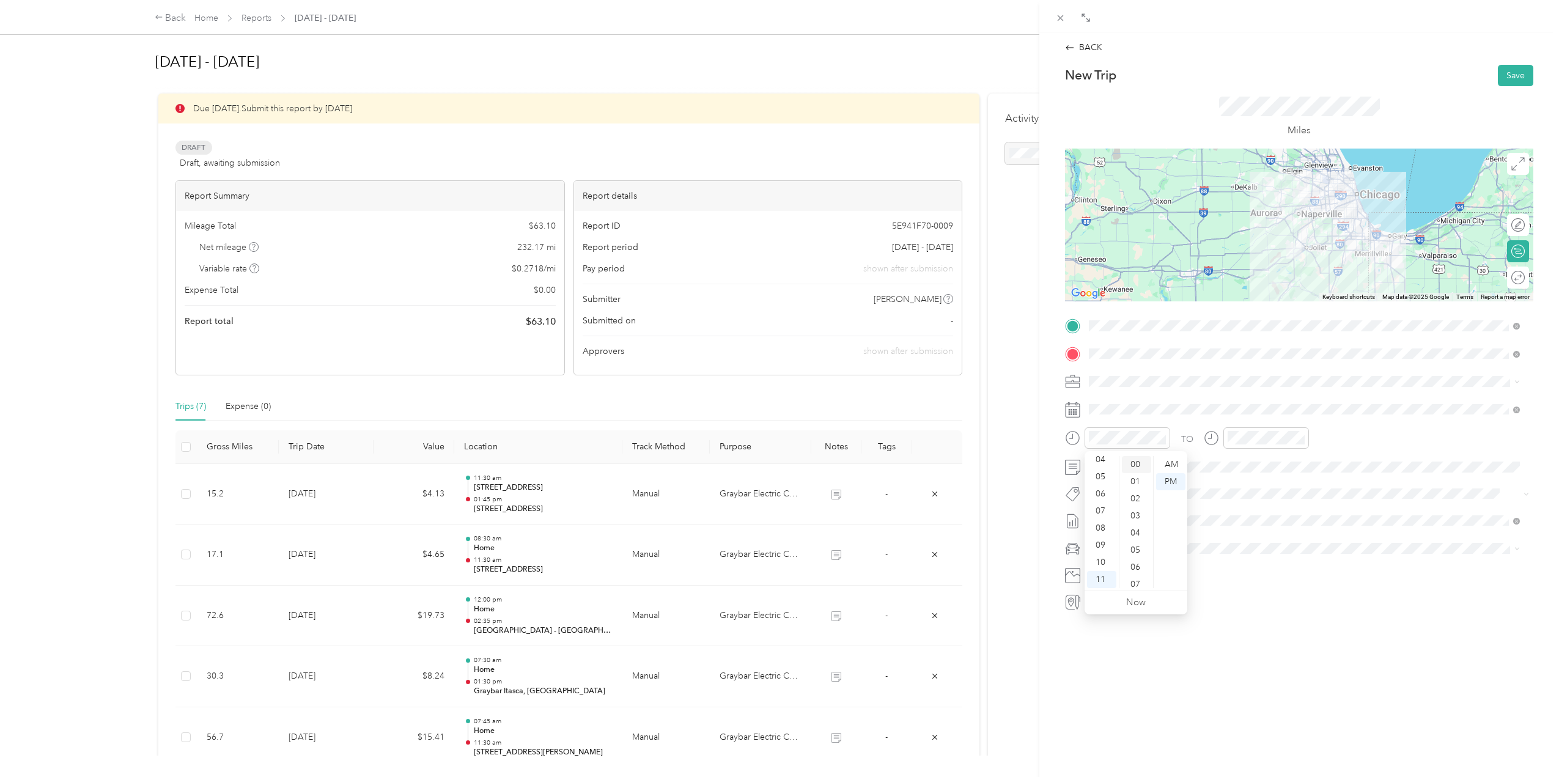
click at [1139, 468] on div "00" at bounding box center [1136, 464] width 29 height 17
click at [1169, 467] on div "AM" at bounding box center [1170, 464] width 29 height 17
click at [1234, 462] on div "12" at bounding box center [1239, 464] width 29 height 17
click at [1280, 492] on div "15" at bounding box center [1274, 498] width 29 height 17
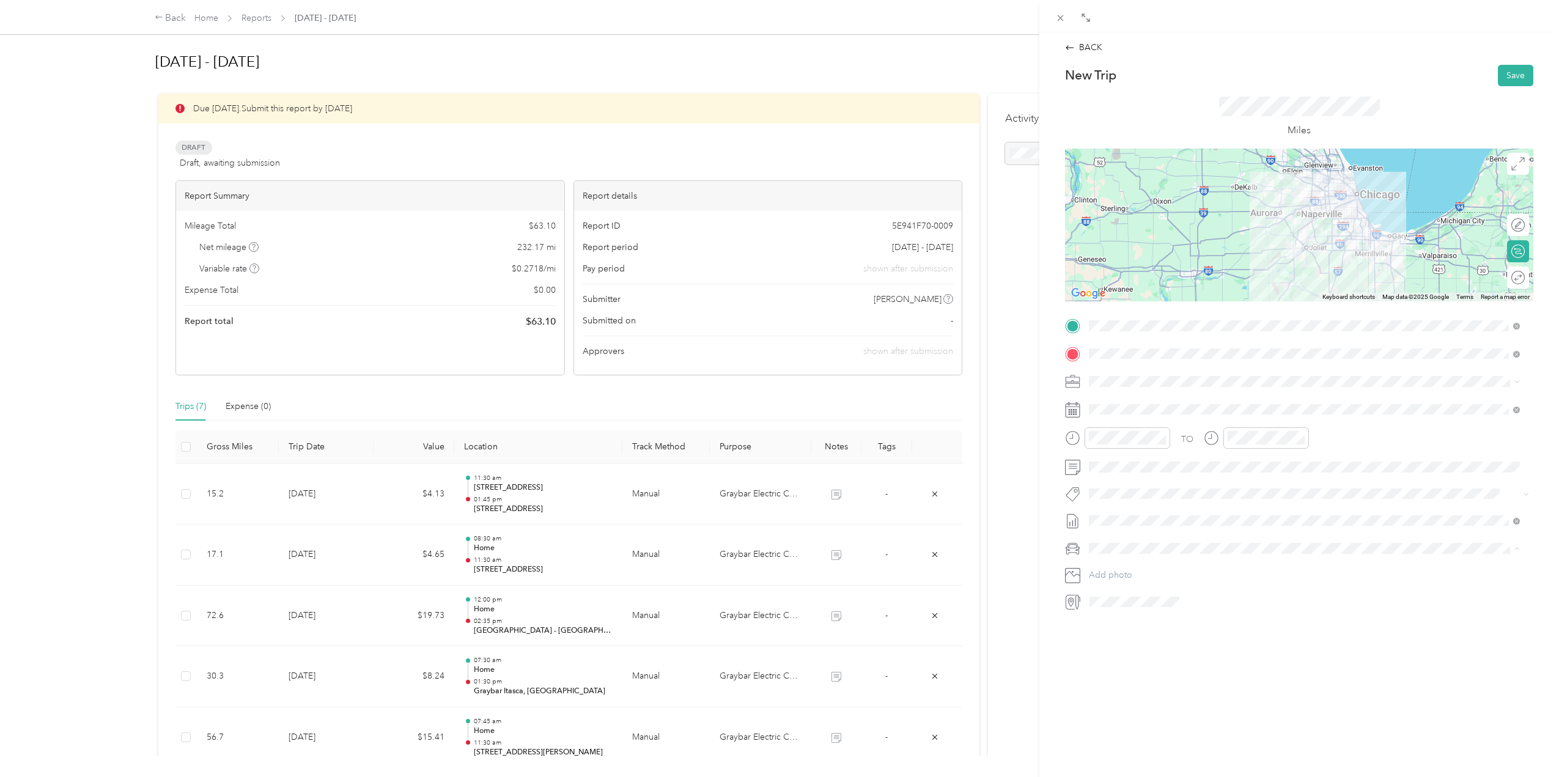
click at [1128, 564] on div "Tesla Y" at bounding box center [1304, 570] width 422 height 13
click at [1510, 75] on button "Save" at bounding box center [1515, 75] width 35 height 21
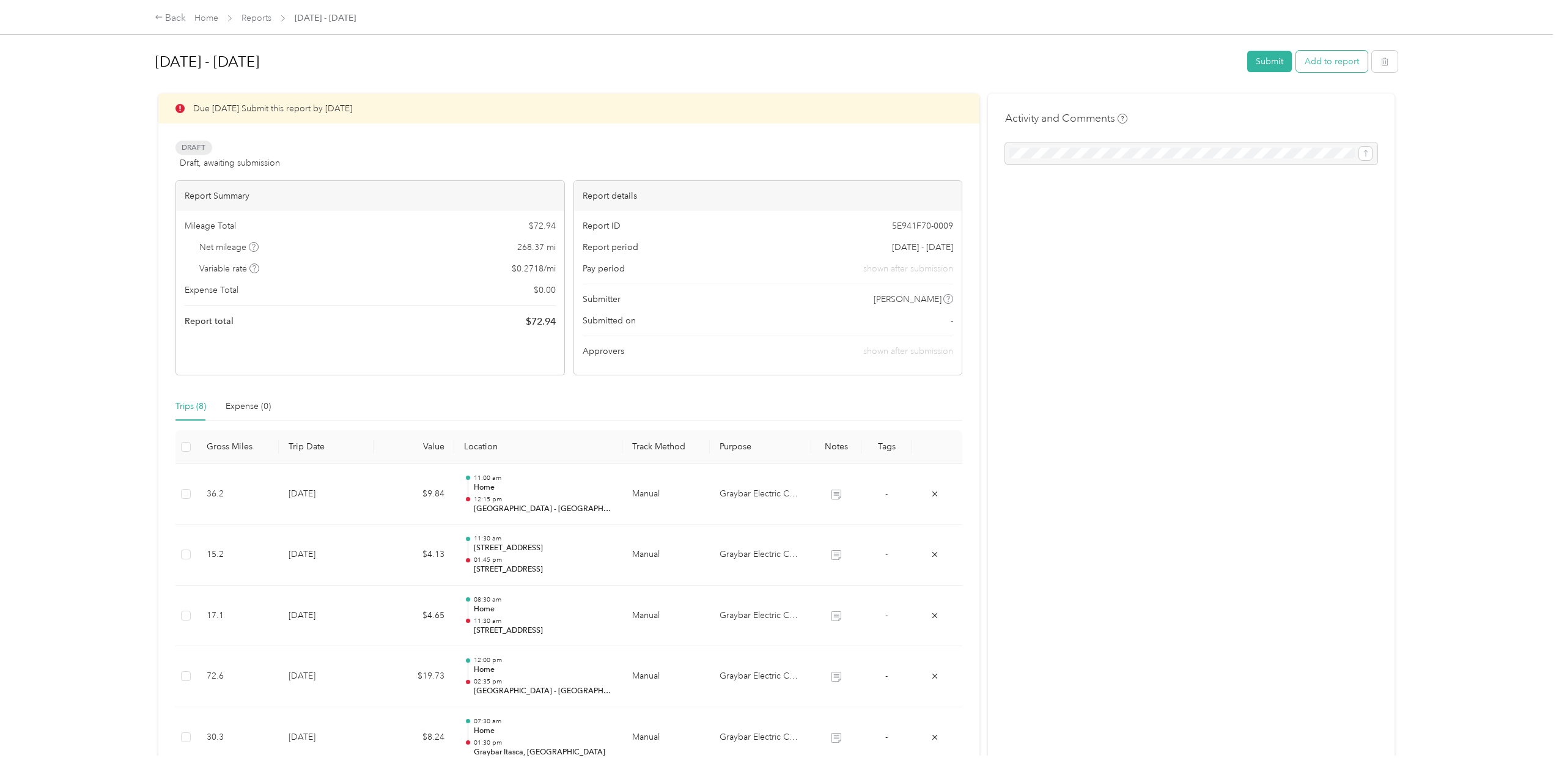
click at [1317, 62] on button "Add to report" at bounding box center [1332, 61] width 72 height 21
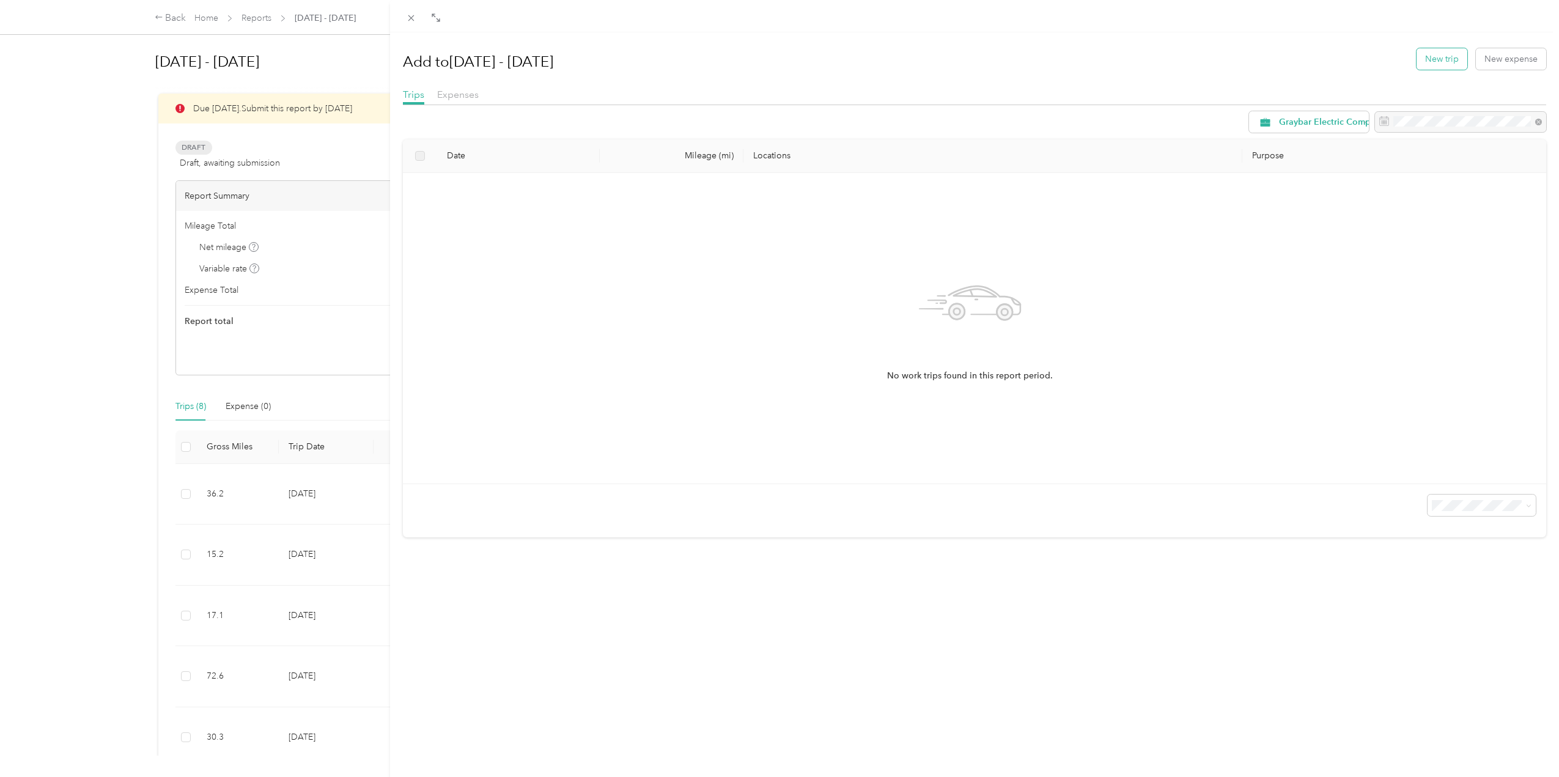
click at [1429, 60] on button "New trip" at bounding box center [1441, 58] width 51 height 21
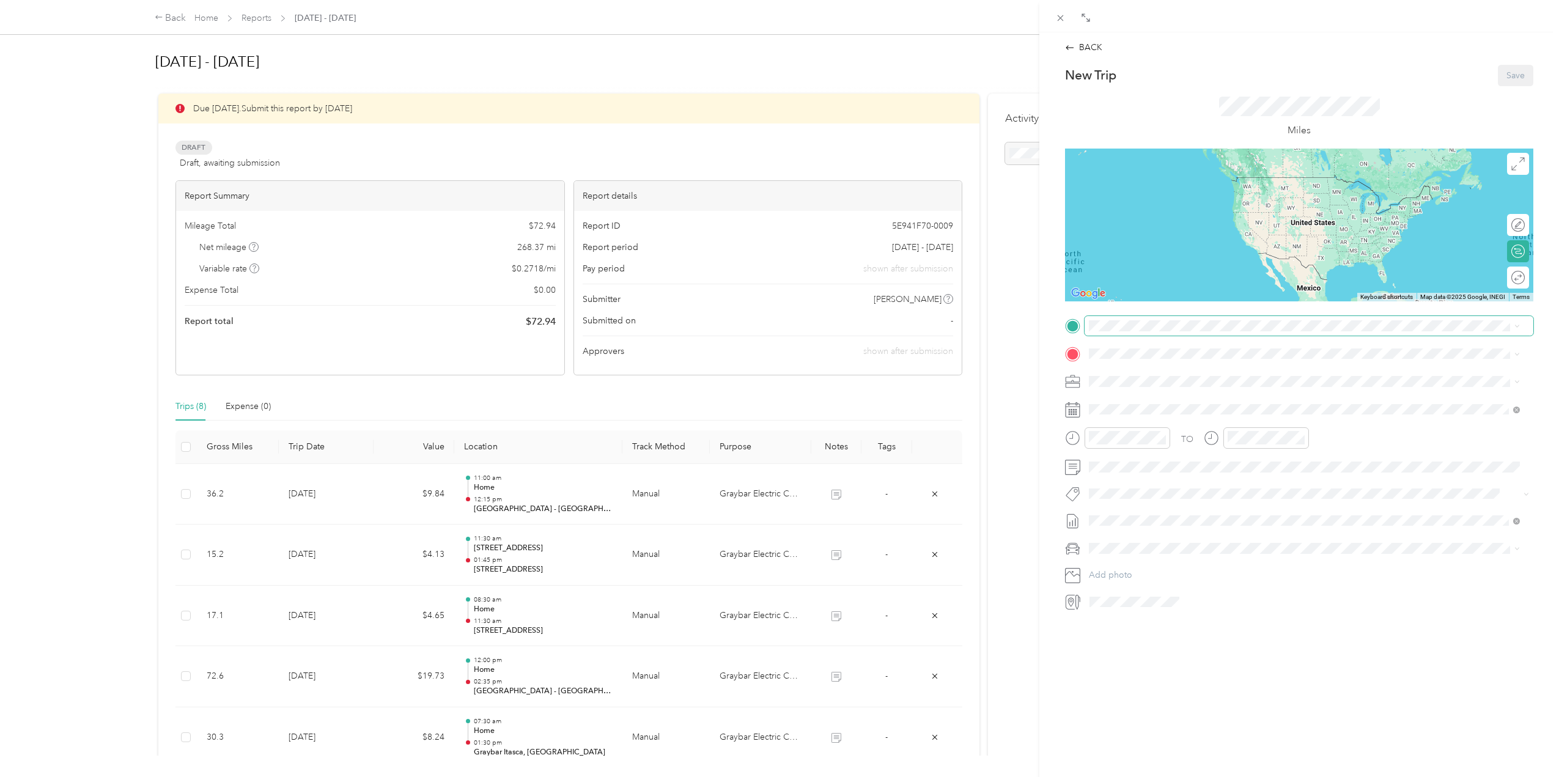
click at [1155, 332] on span at bounding box center [1308, 326] width 449 height 20
click at [1215, 381] on div "TEAM Graybar Regional Zone - Joliet, IL 1700 Crossroad Drive, 60431, Joliet, Il…" at bounding box center [1276, 383] width 328 height 30
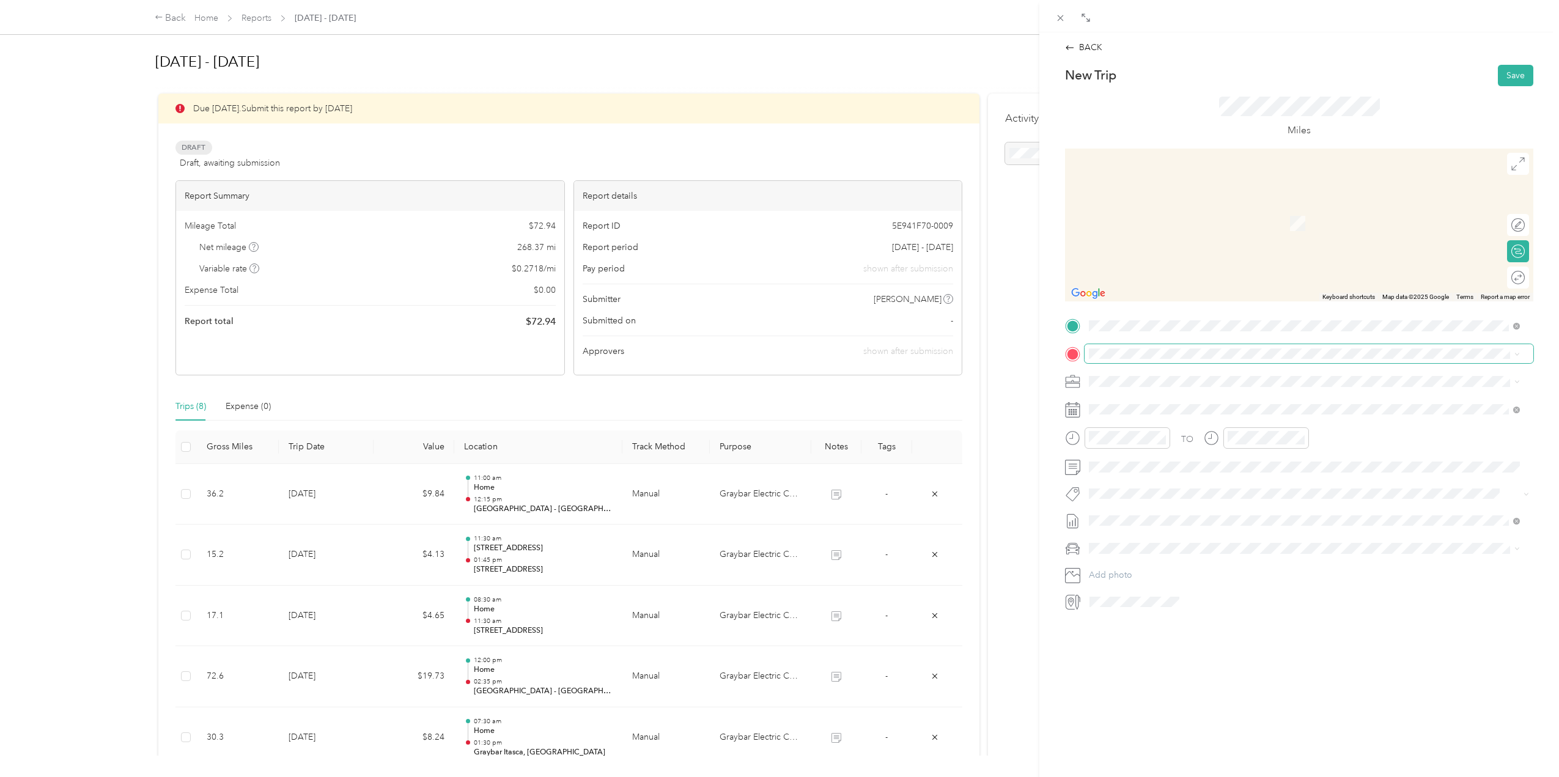
click at [1146, 359] on li "From your Favorite places" at bounding box center [1304, 371] width 440 height 26
click at [1222, 402] on span "13466 Illinois Highway 59 Plainfield, Illinois 60585, United States" at bounding box center [1195, 396] width 167 height 11
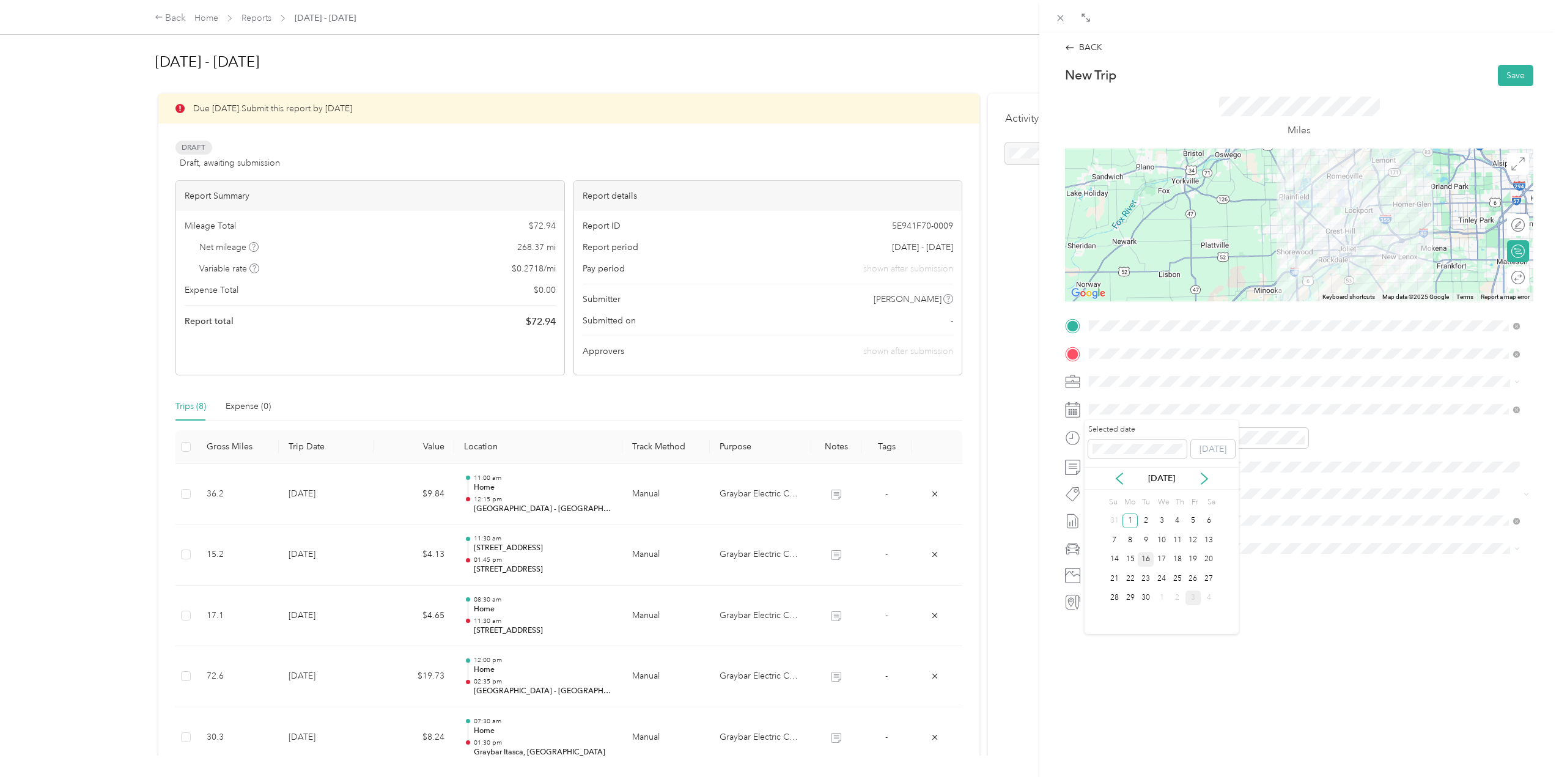
click at [1149, 561] on div "16" at bounding box center [1146, 559] width 16 height 15
click at [1102, 460] on div "12" at bounding box center [1101, 464] width 29 height 17
click at [1135, 538] on div "15" at bounding box center [1136, 542] width 29 height 17
click at [1247, 444] on div at bounding box center [1266, 437] width 86 height 21
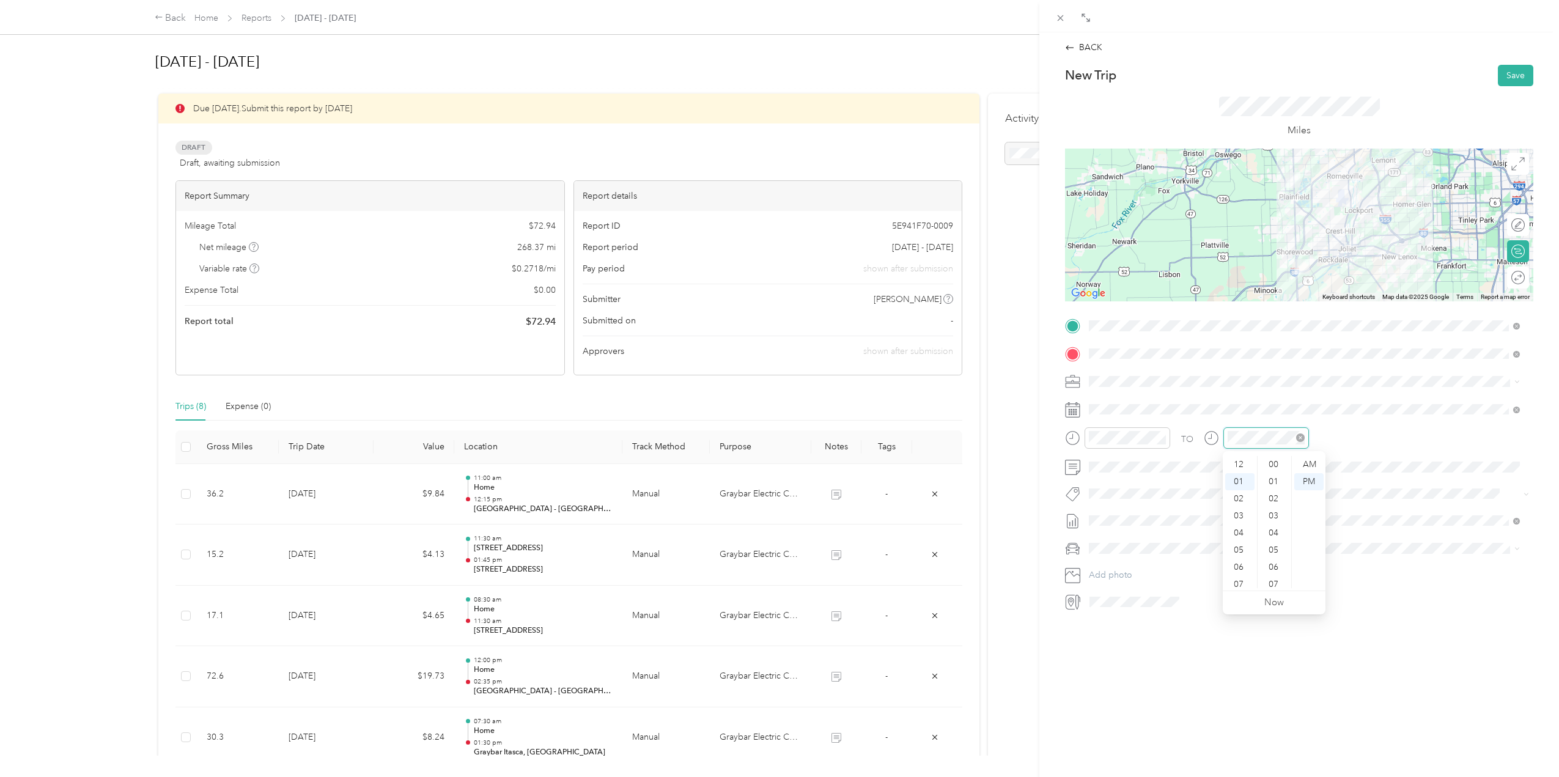
scroll to position [668, 0]
click at [1277, 477] on div "40" at bounding box center [1274, 481] width 29 height 17
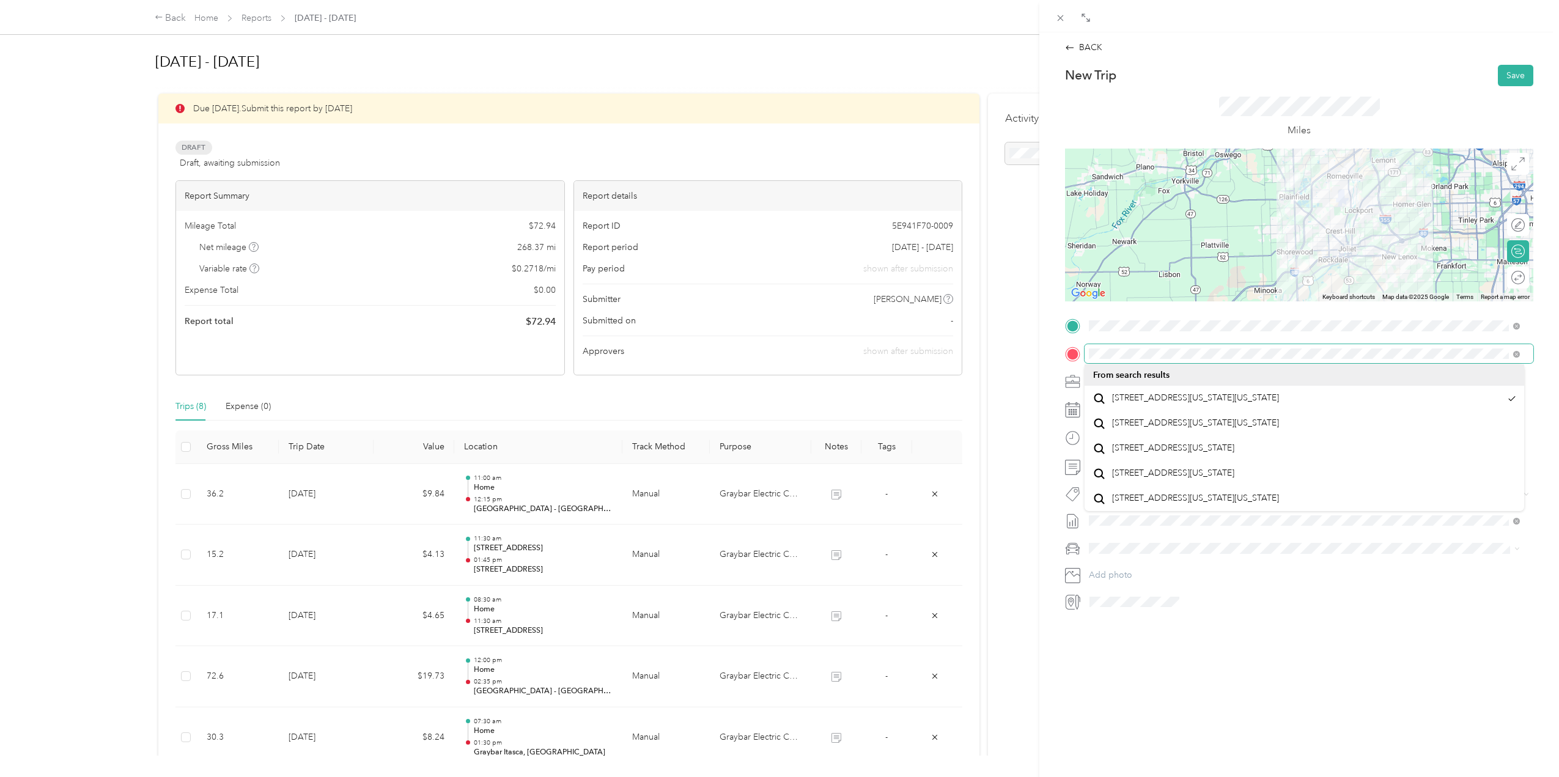
click at [942, 326] on div "BACK New Trip Save This trip cannot be edited because it is either under review…" at bounding box center [779, 388] width 1559 height 777
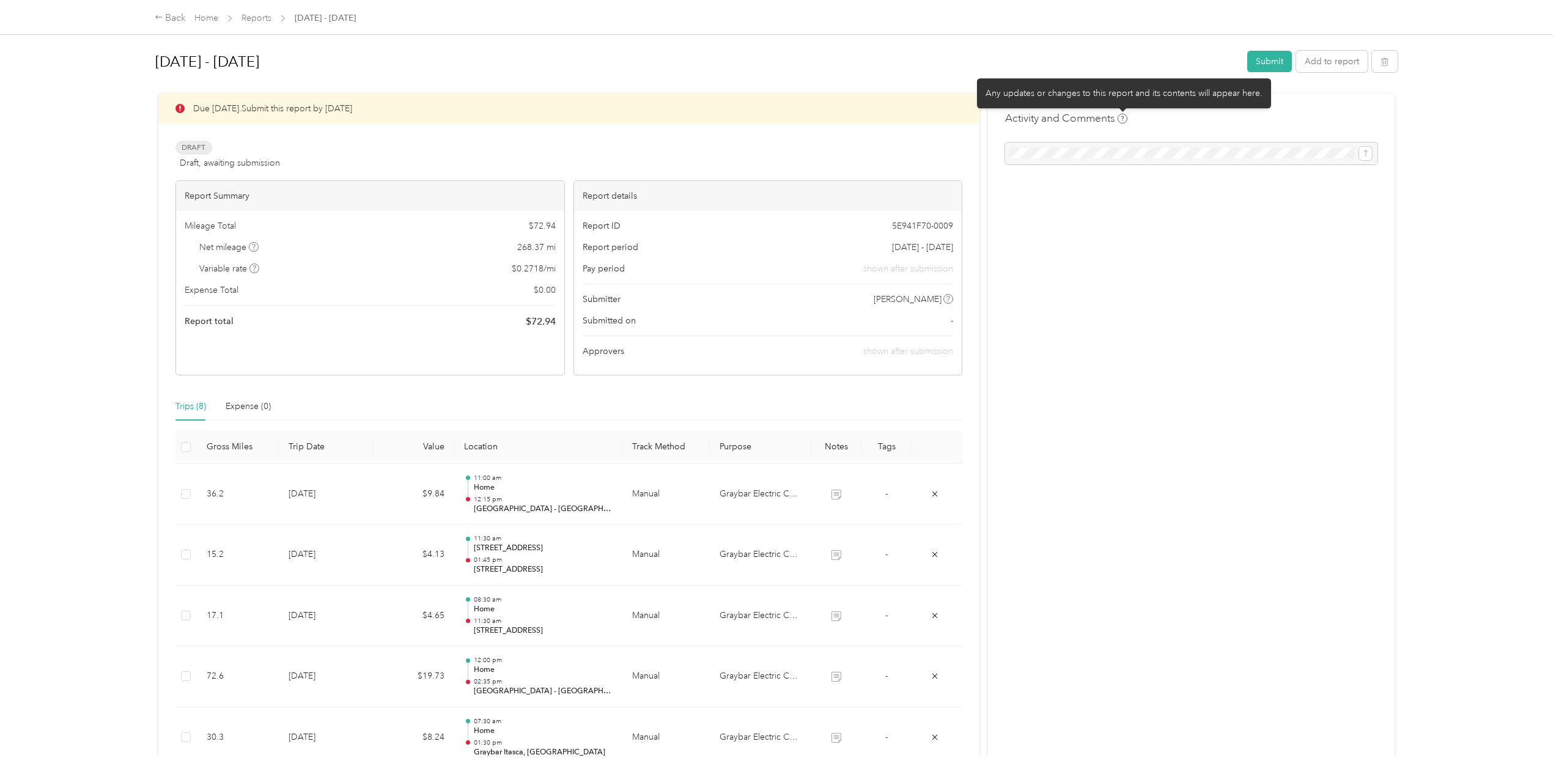
click at [1124, 120] on icon at bounding box center [1122, 119] width 10 height 10
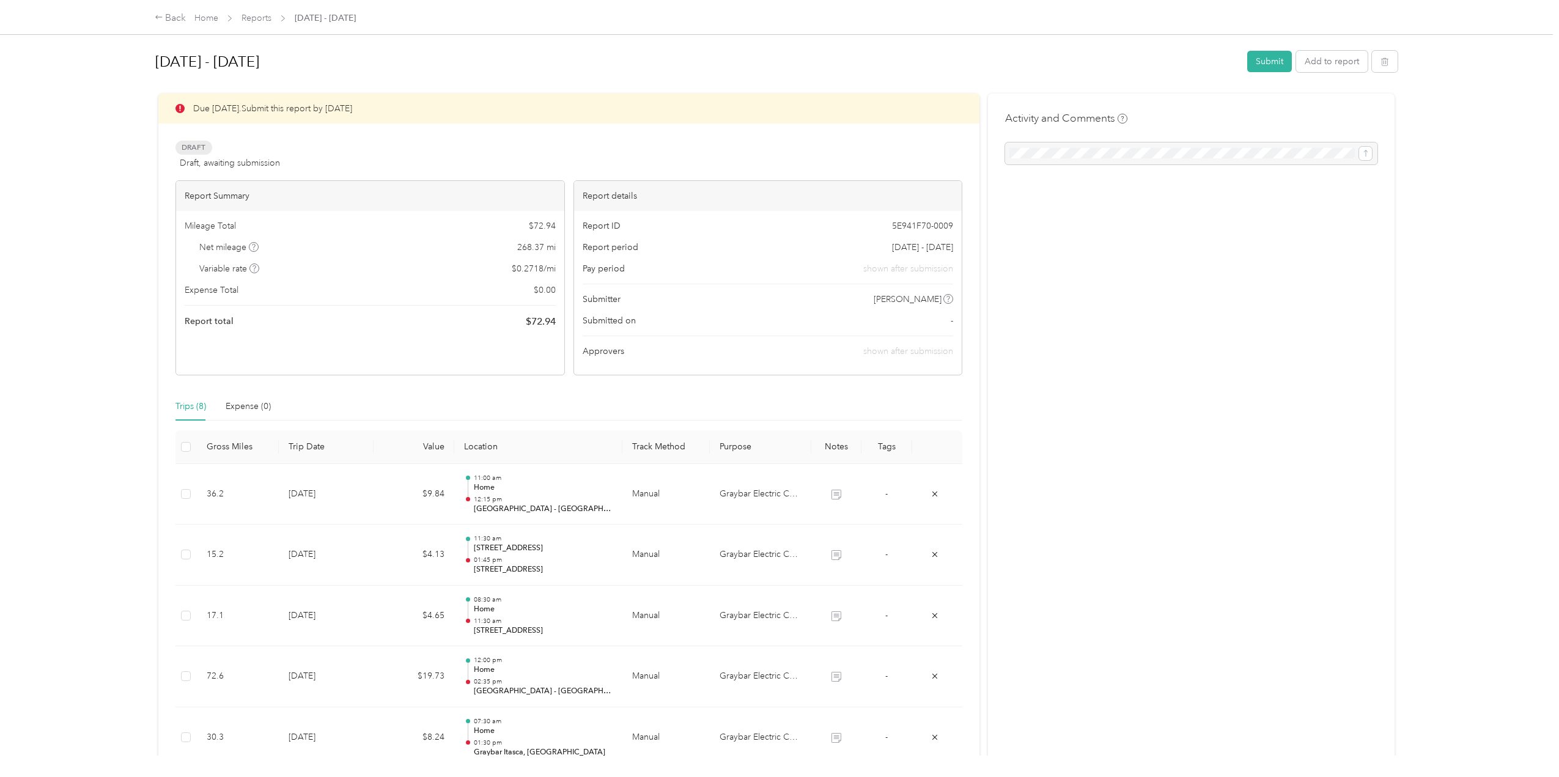
drag, startPoint x: 1262, startPoint y: 91, endPoint x: 1134, endPoint y: 138, distance: 136.2
click at [1251, 104] on div "Sep 1 - 30, 2025 Submit Add to report Due tomorrow. Submit this report by Oct. …" at bounding box center [776, 516] width 1245 height 947
click at [1037, 204] on div "Activity and Comments" at bounding box center [1191, 542] width 407 height 896
click at [1333, 62] on button "Add to report" at bounding box center [1332, 61] width 72 height 21
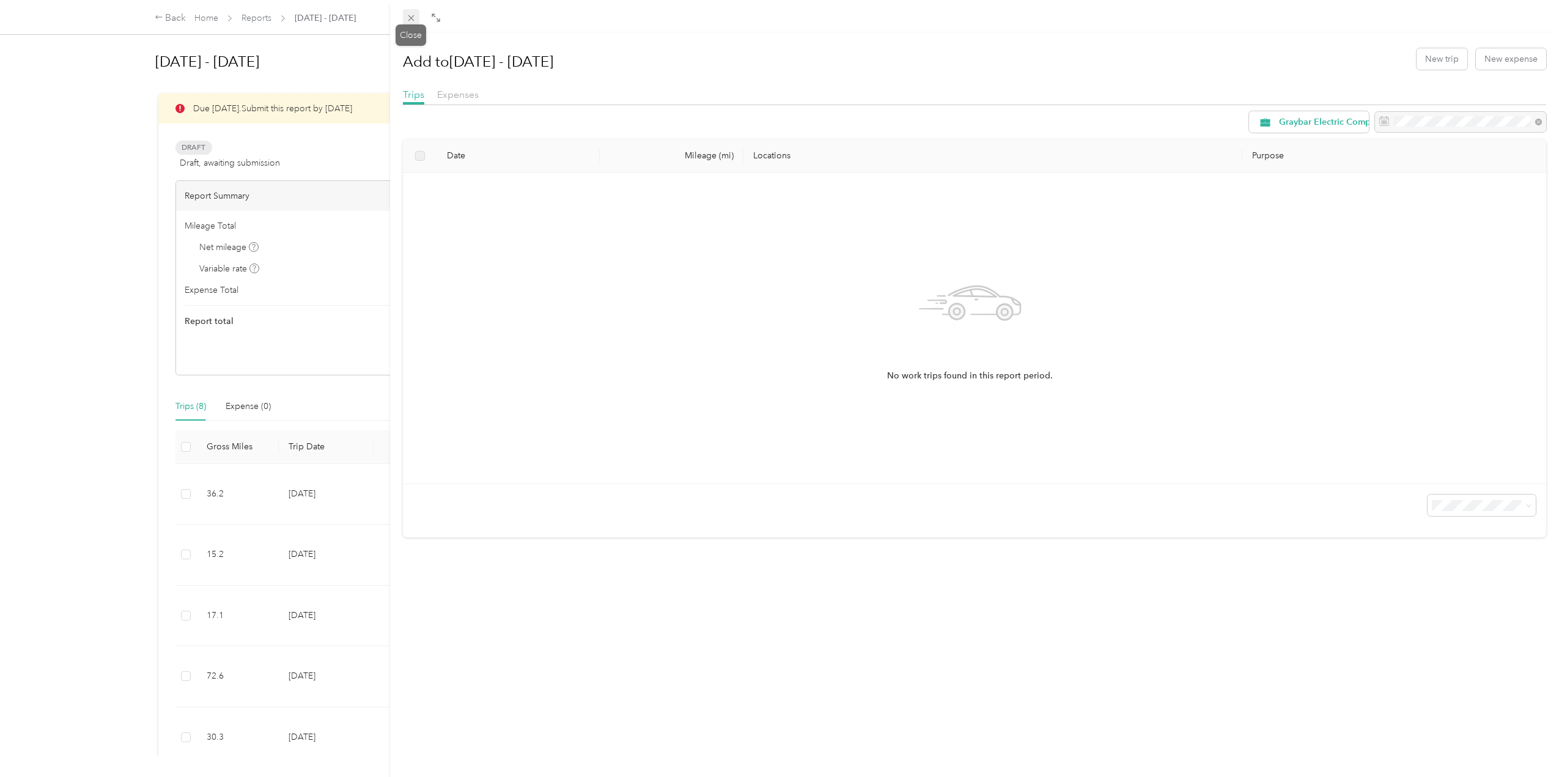
click at [416, 17] on span at bounding box center [411, 17] width 17 height 17
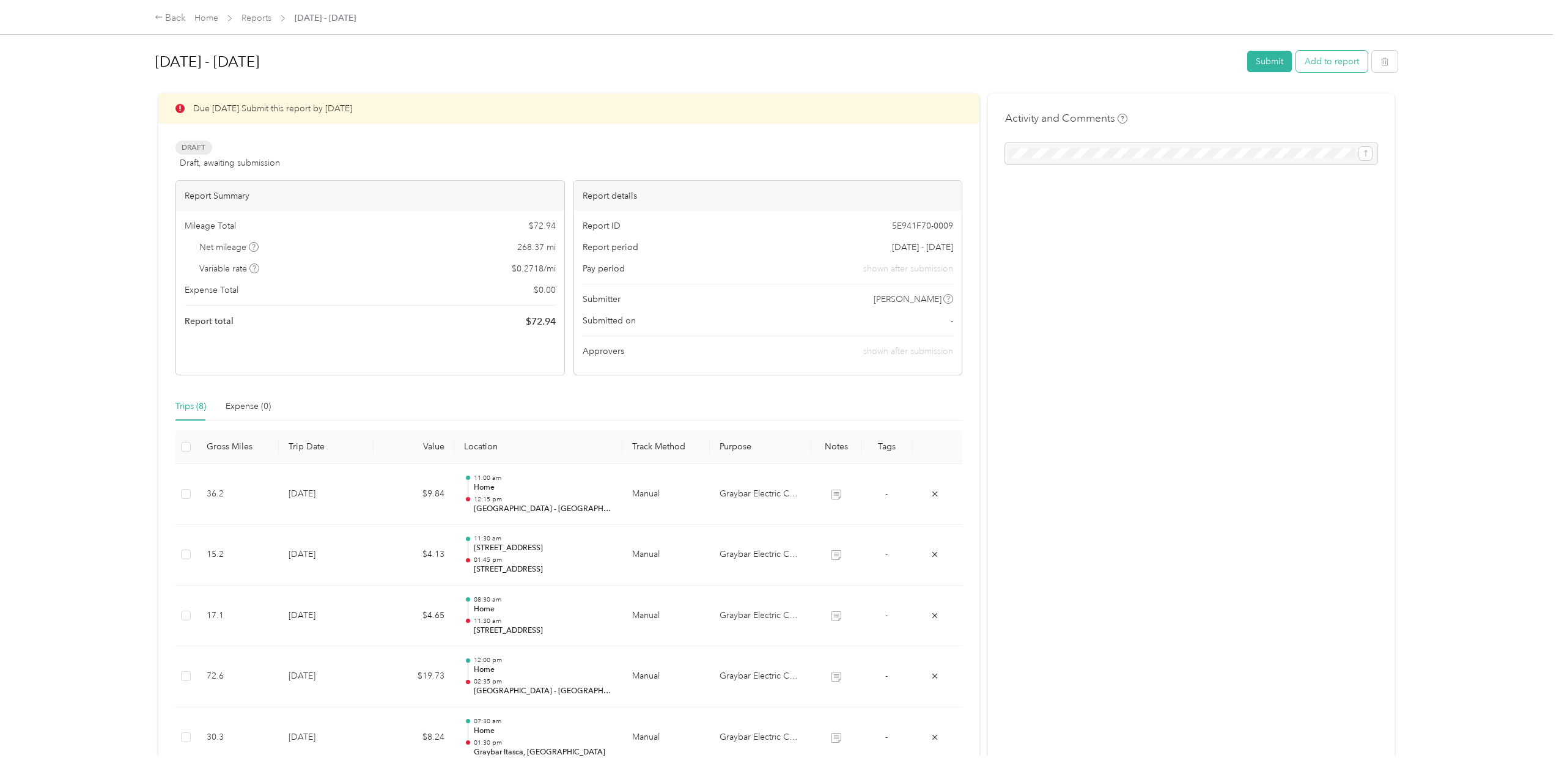
click at [1333, 72] on button "Add to report" at bounding box center [1332, 61] width 72 height 21
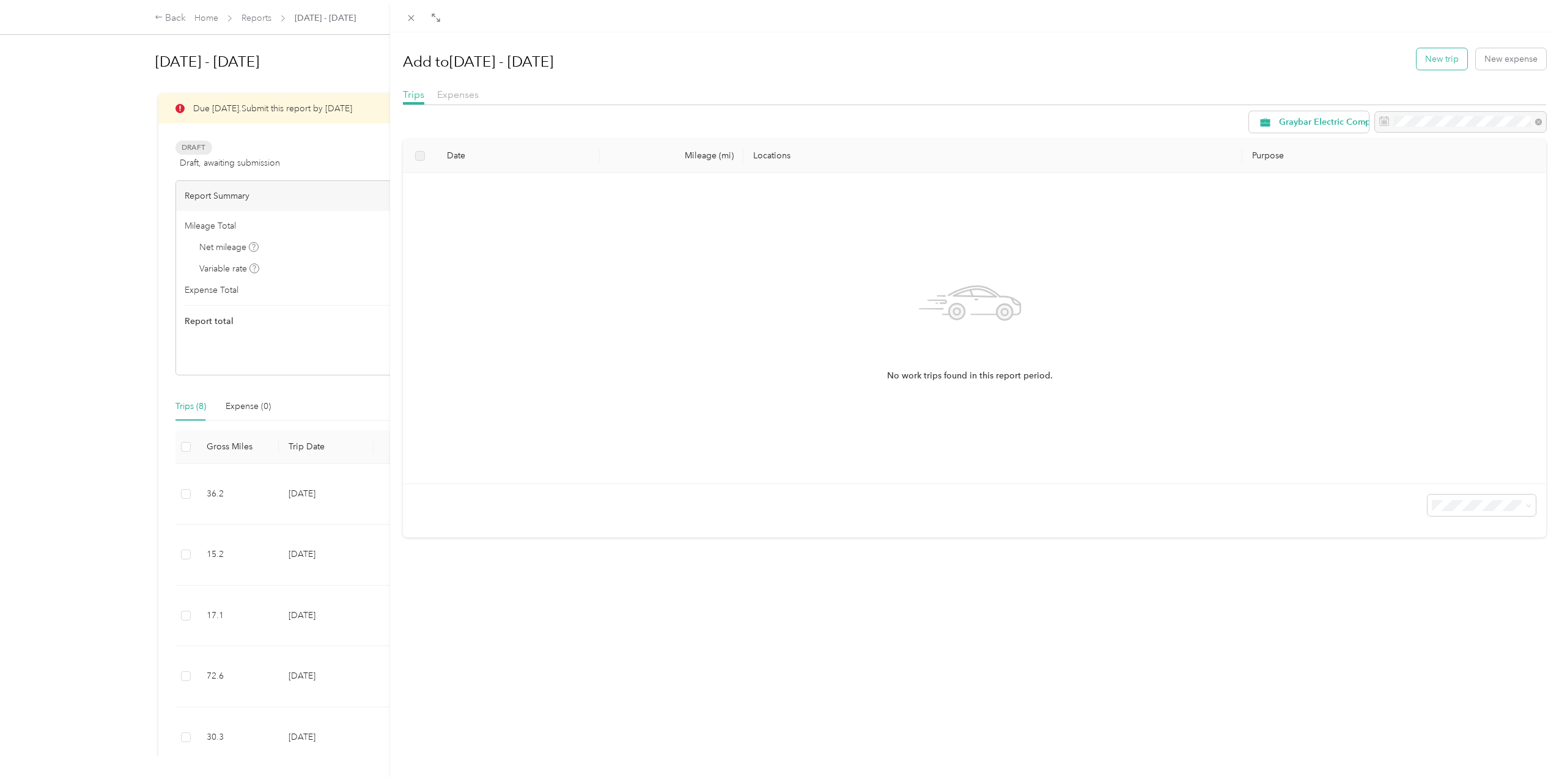
click at [1435, 64] on button "New trip" at bounding box center [1441, 58] width 51 height 21
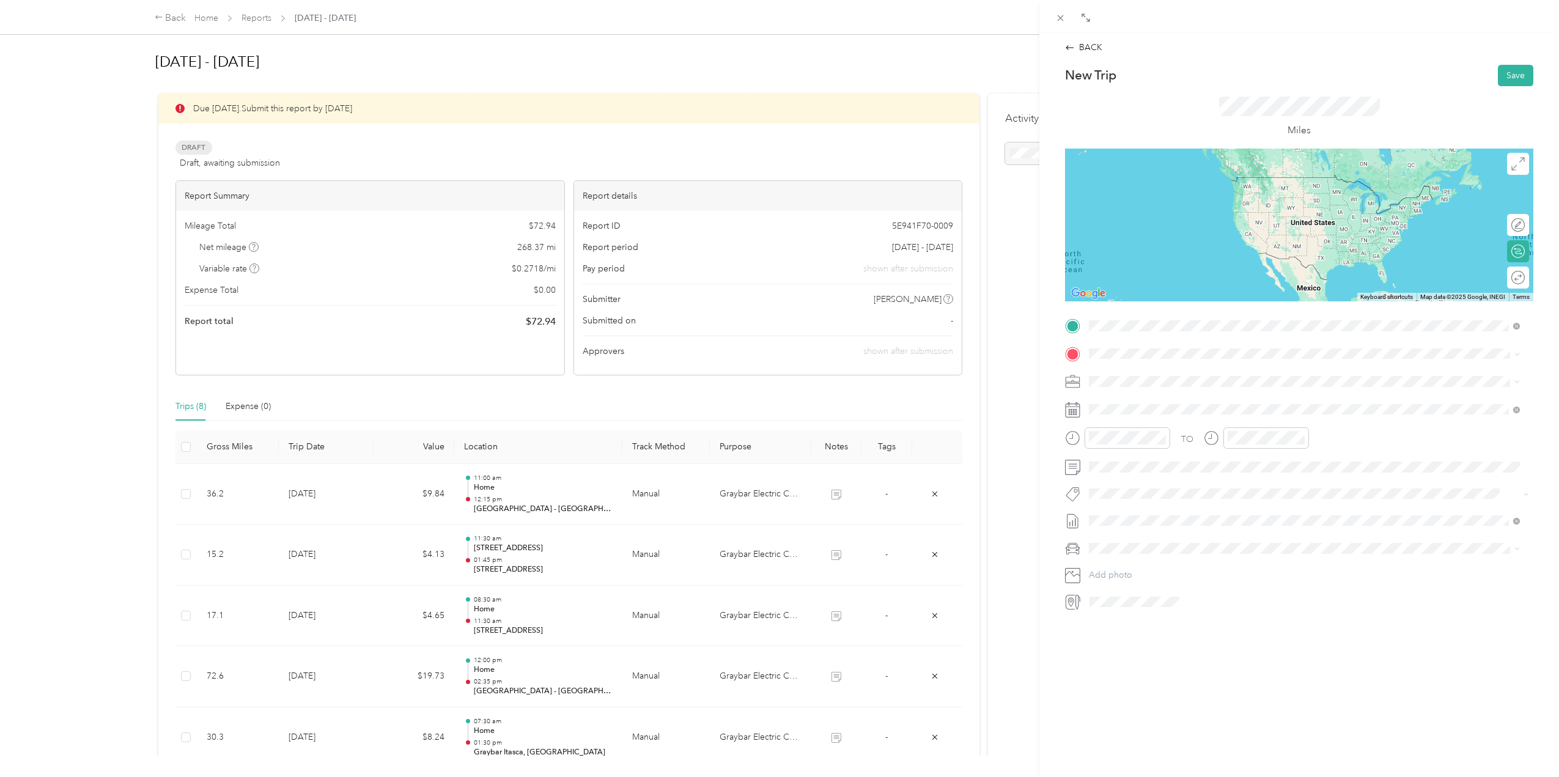
click at [1190, 368] on div "TEAM Graybar Regional Zone - Joliet, IL 1700 Crossroad Drive, 60431, Joliet, Il…" at bounding box center [1304, 384] width 422 height 34
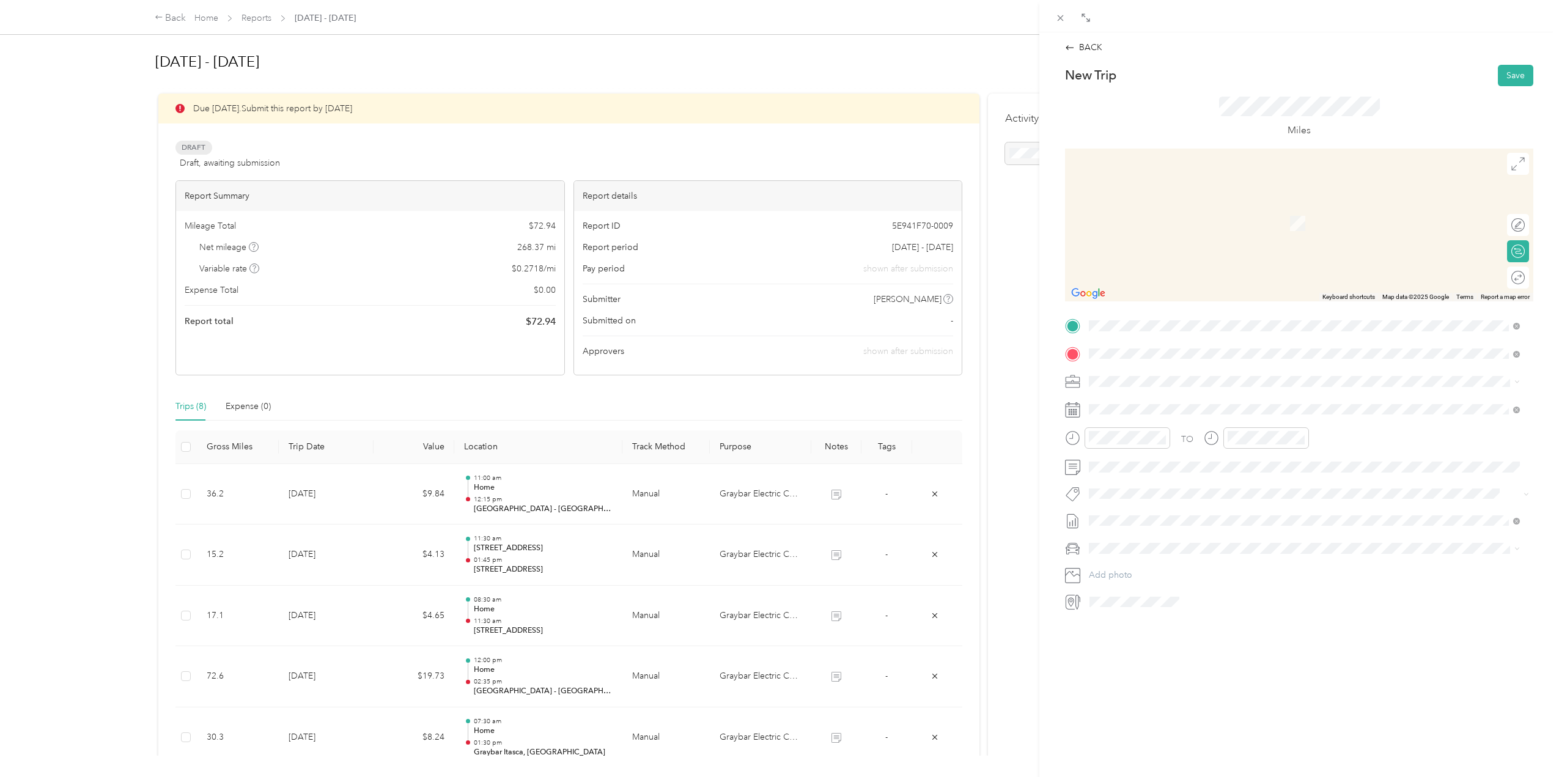
click at [1264, 395] on div "13466 Illinois Highway 59 Plainfield, Illinois 60585, United States" at bounding box center [1304, 398] width 422 height 17
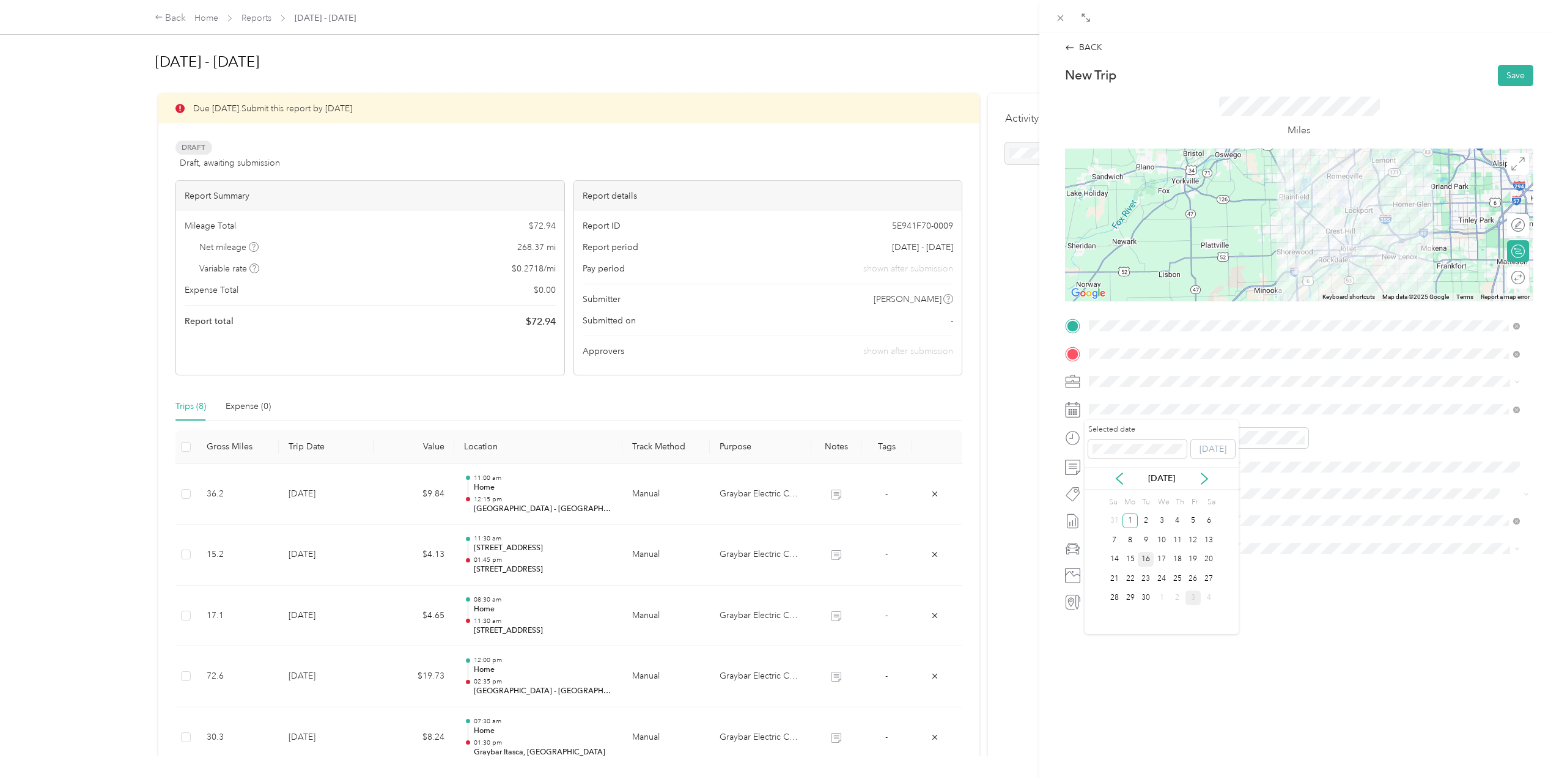
click at [1143, 561] on div "16" at bounding box center [1146, 559] width 16 height 15
click at [1127, 444] on div at bounding box center [1127, 437] width 86 height 21
click at [1103, 468] on div "12" at bounding box center [1101, 464] width 29 height 17
click at [1143, 505] on div "15" at bounding box center [1136, 508] width 29 height 17
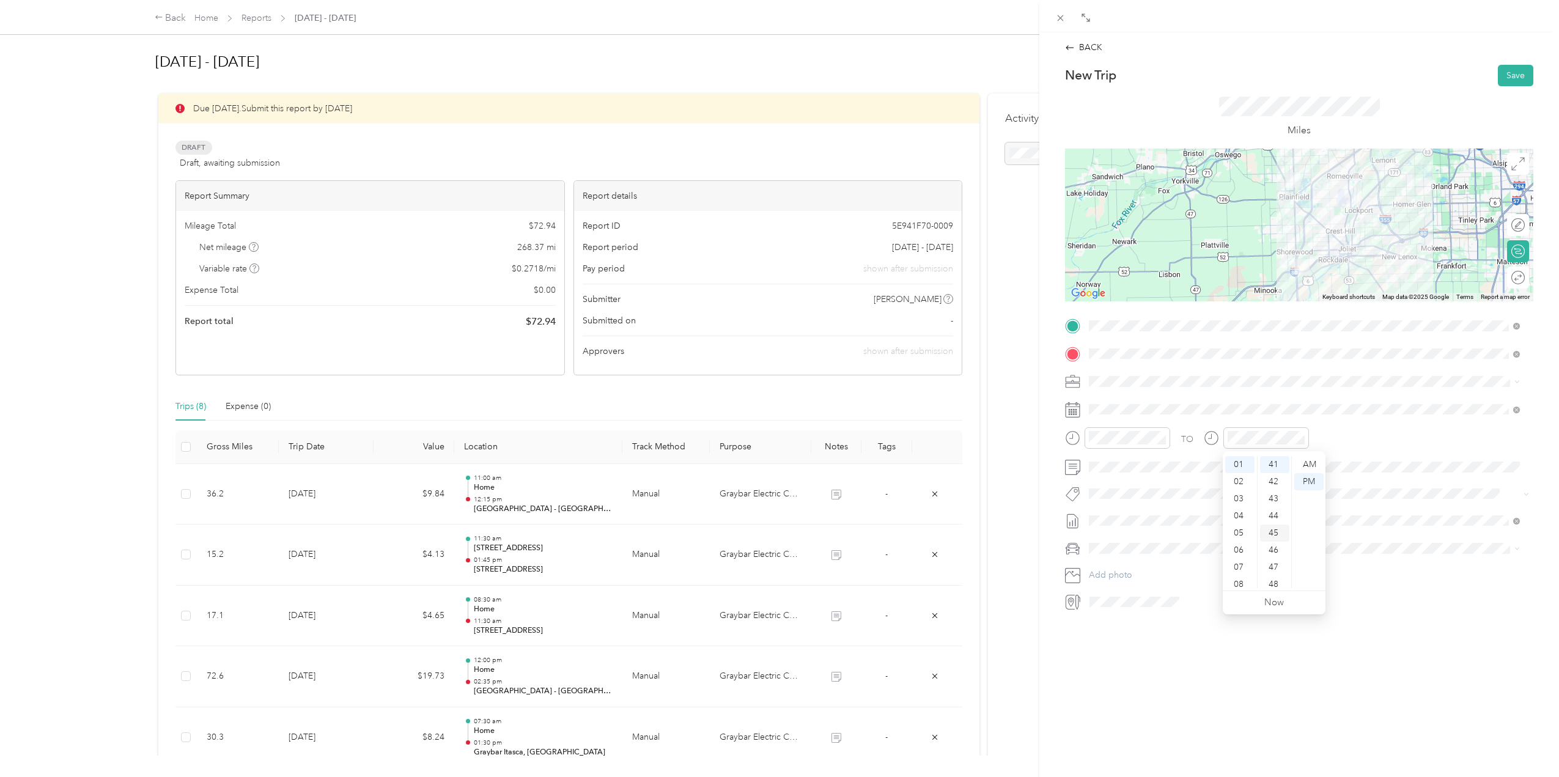
click at [1273, 529] on div "45" at bounding box center [1274, 533] width 29 height 17
click at [1158, 567] on div "Tesla Y" at bounding box center [1304, 570] width 422 height 13
click at [1512, 73] on button "Save" at bounding box center [1515, 75] width 35 height 21
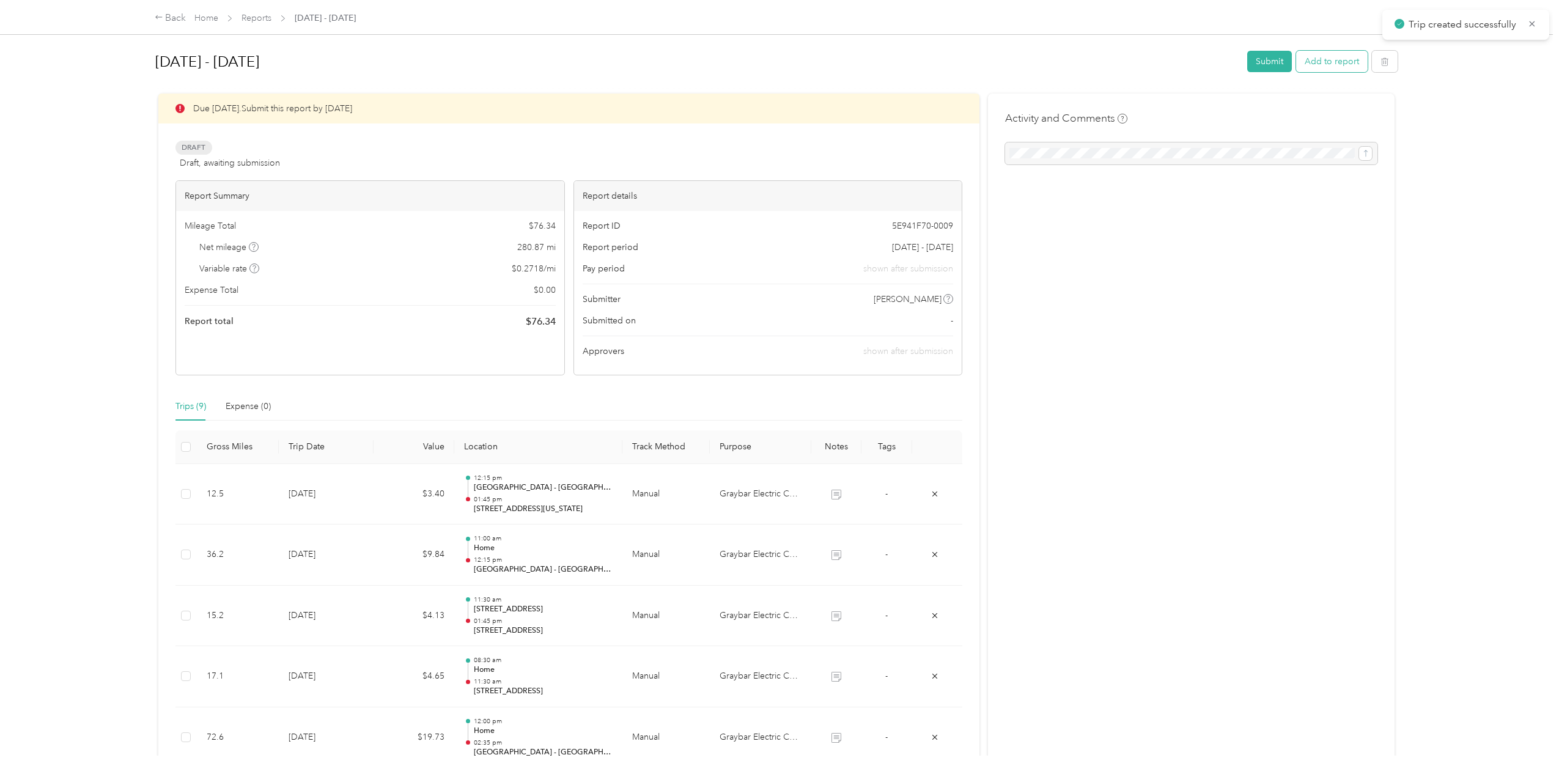
click at [1329, 63] on button "Add to report" at bounding box center [1332, 61] width 72 height 21
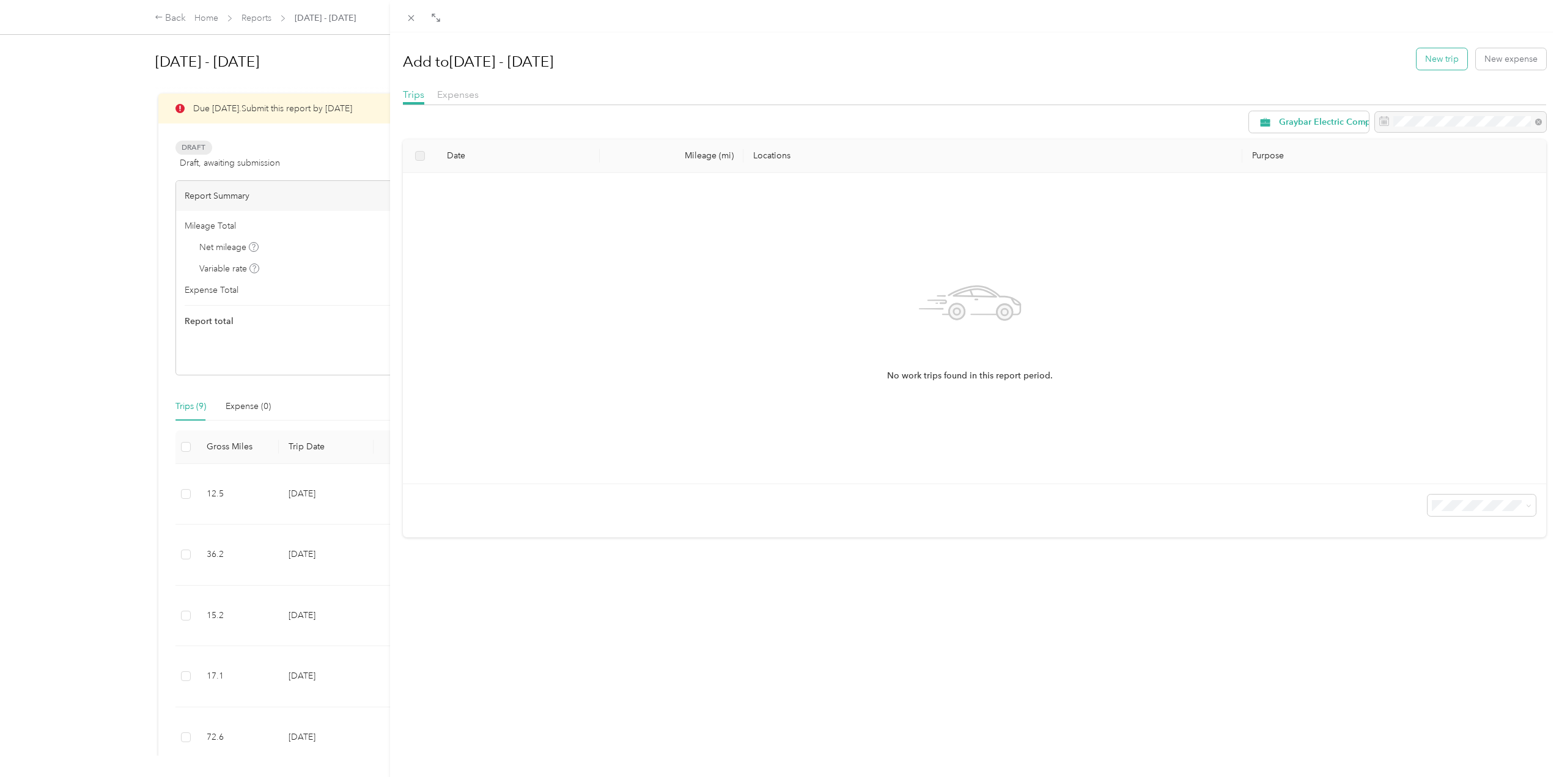
click at [1426, 54] on button "New trip" at bounding box center [1441, 58] width 51 height 21
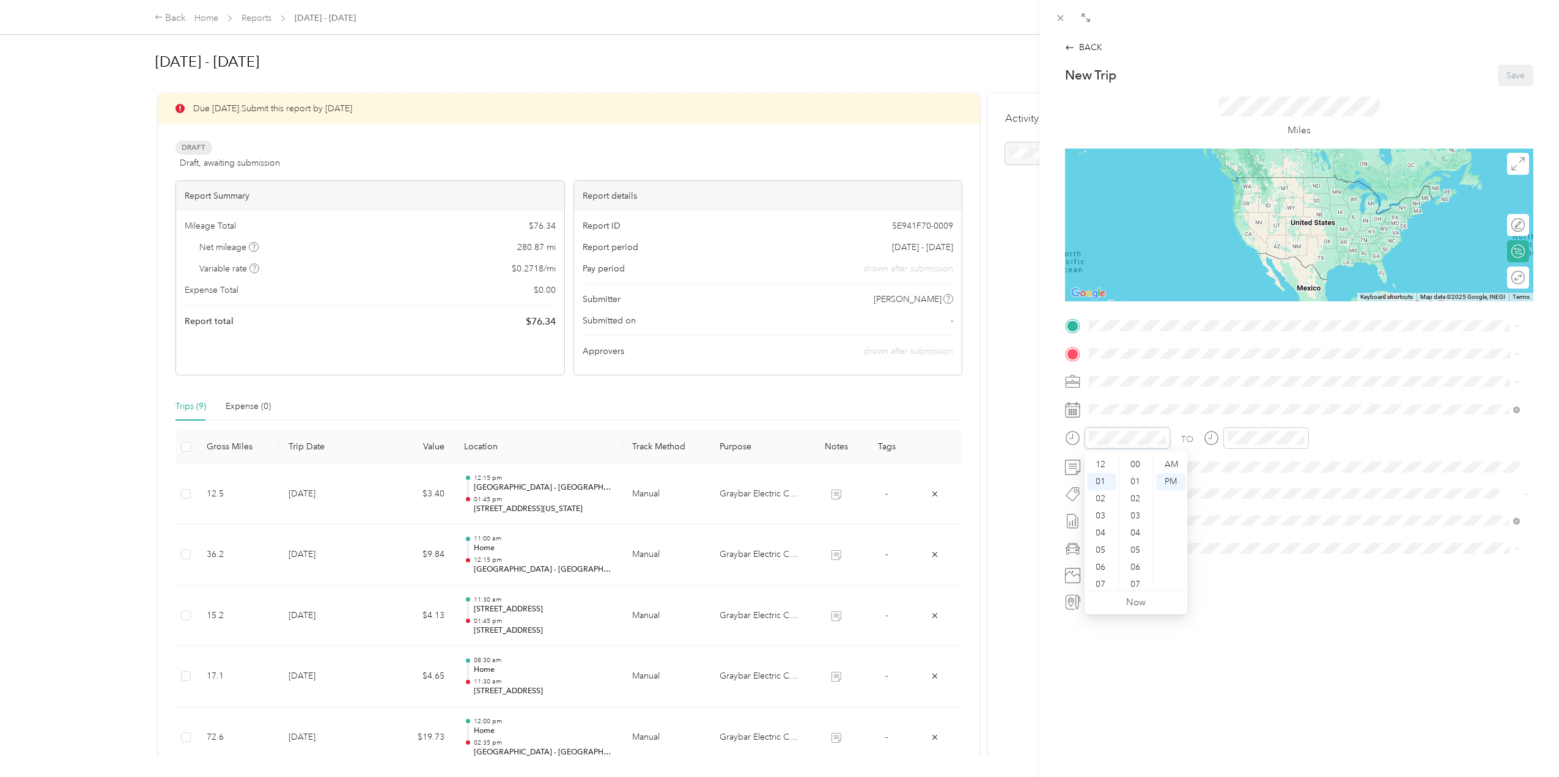
scroll to position [719, 0]
click at [1138, 517] on div "45" at bounding box center [1136, 515] width 29 height 17
click at [1238, 497] on div "03" at bounding box center [1239, 498] width 29 height 17
click at [1270, 469] on div "00" at bounding box center [1274, 464] width 29 height 17
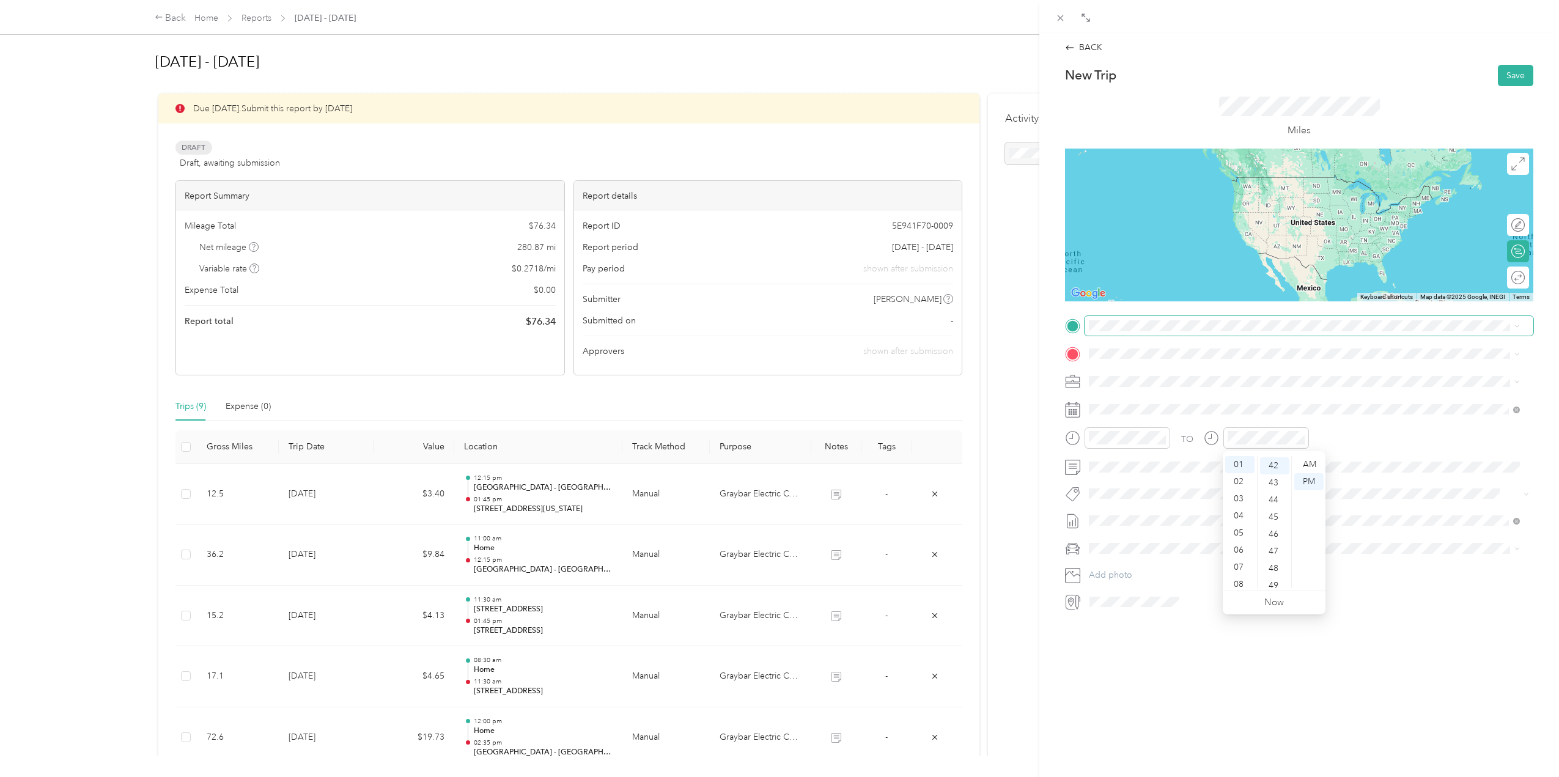
scroll to position [719, 0]
click at [1260, 366] on div "13466 Illinois Highway 59 Plainfield, Illinois 60585, United States" at bounding box center [1304, 371] width 422 height 17
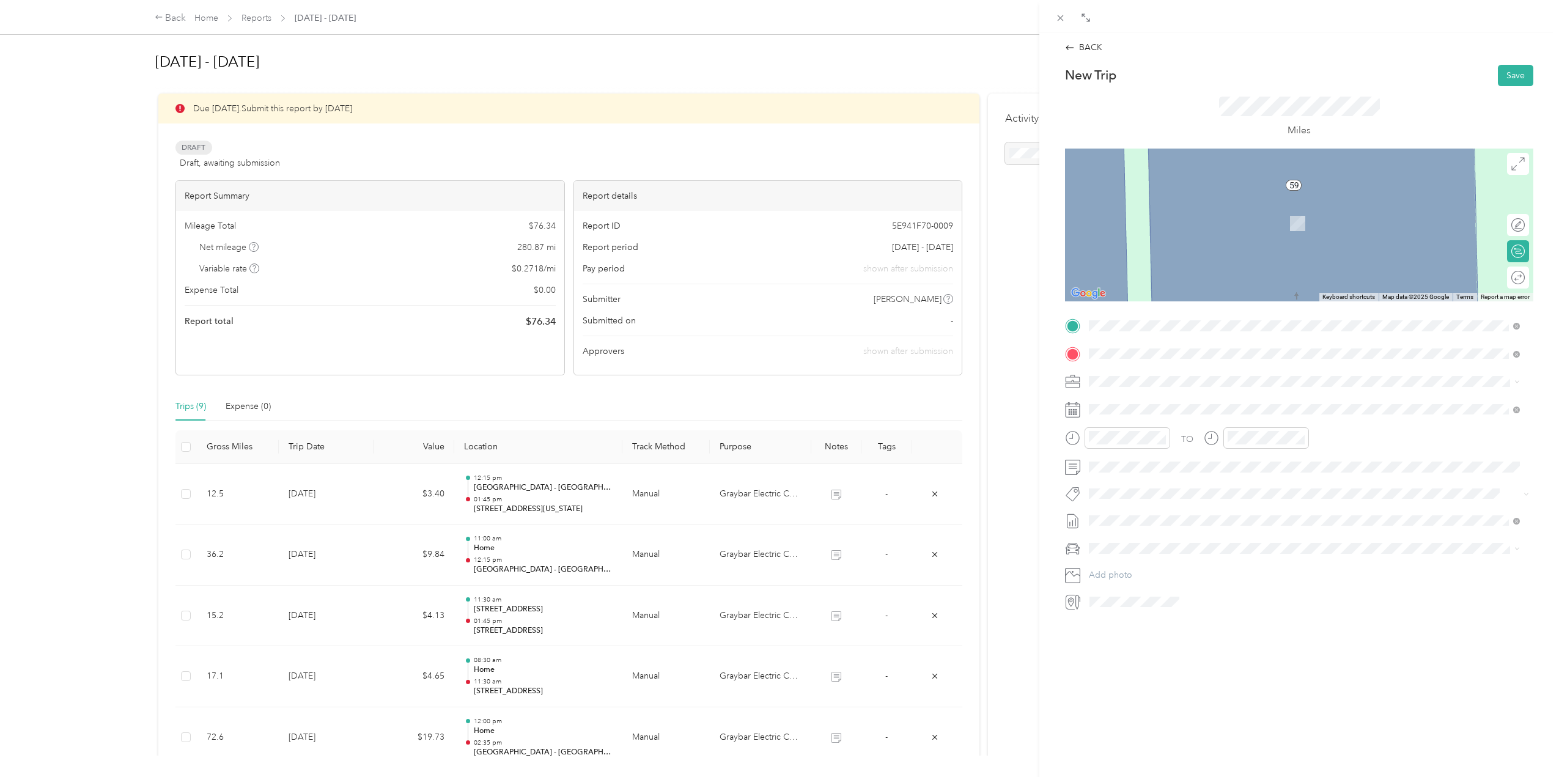
click at [1210, 405] on div "Home" at bounding box center [1288, 402] width 352 height 11
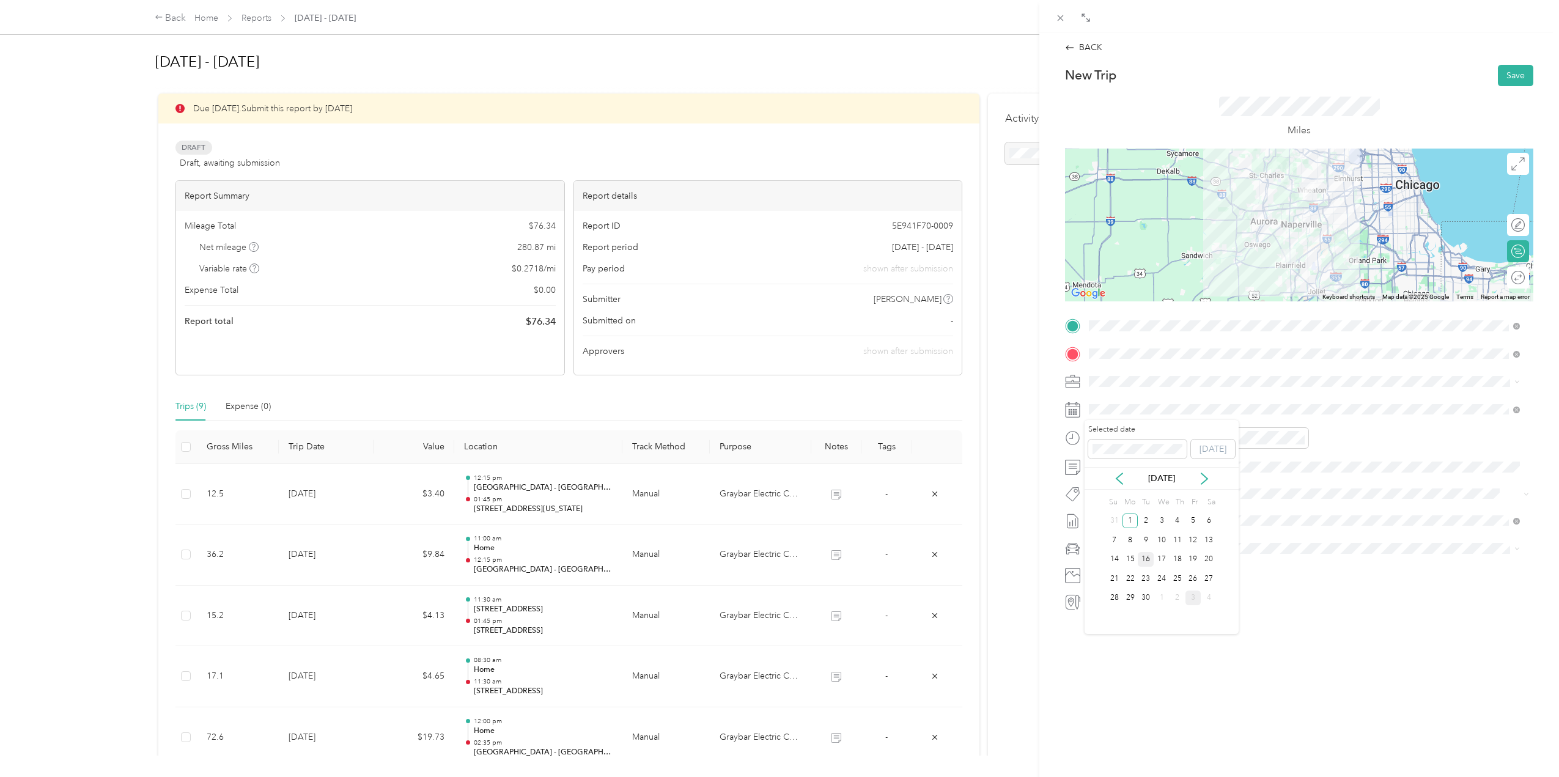
click at [1143, 561] on div "16" at bounding box center [1146, 559] width 16 height 15
click at [1157, 570] on div "Tesla Y" at bounding box center [1304, 567] width 422 height 13
click at [1498, 72] on button "Save" at bounding box center [1515, 75] width 35 height 21
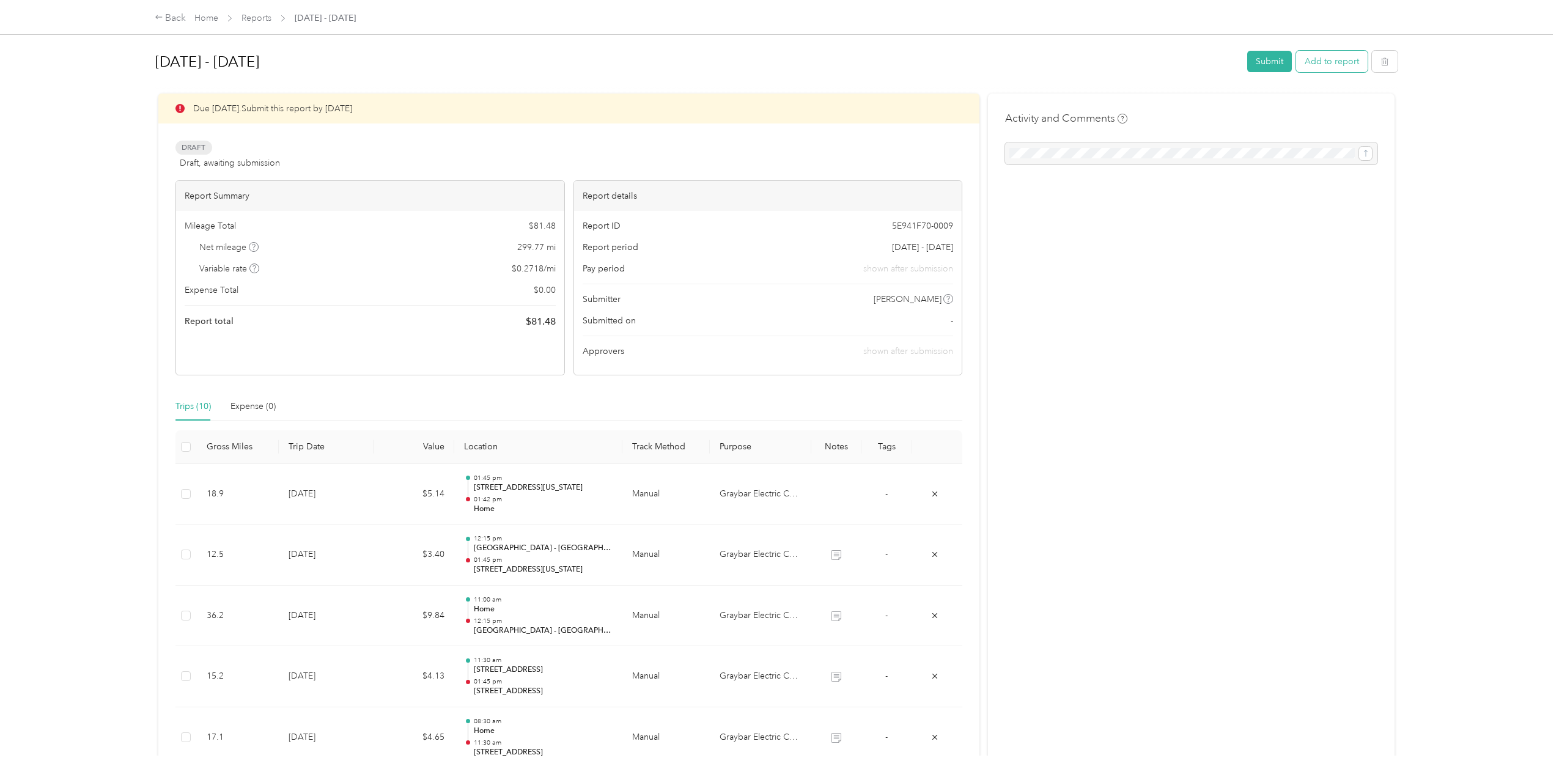
click at [1320, 65] on button "Add to report" at bounding box center [1332, 61] width 72 height 21
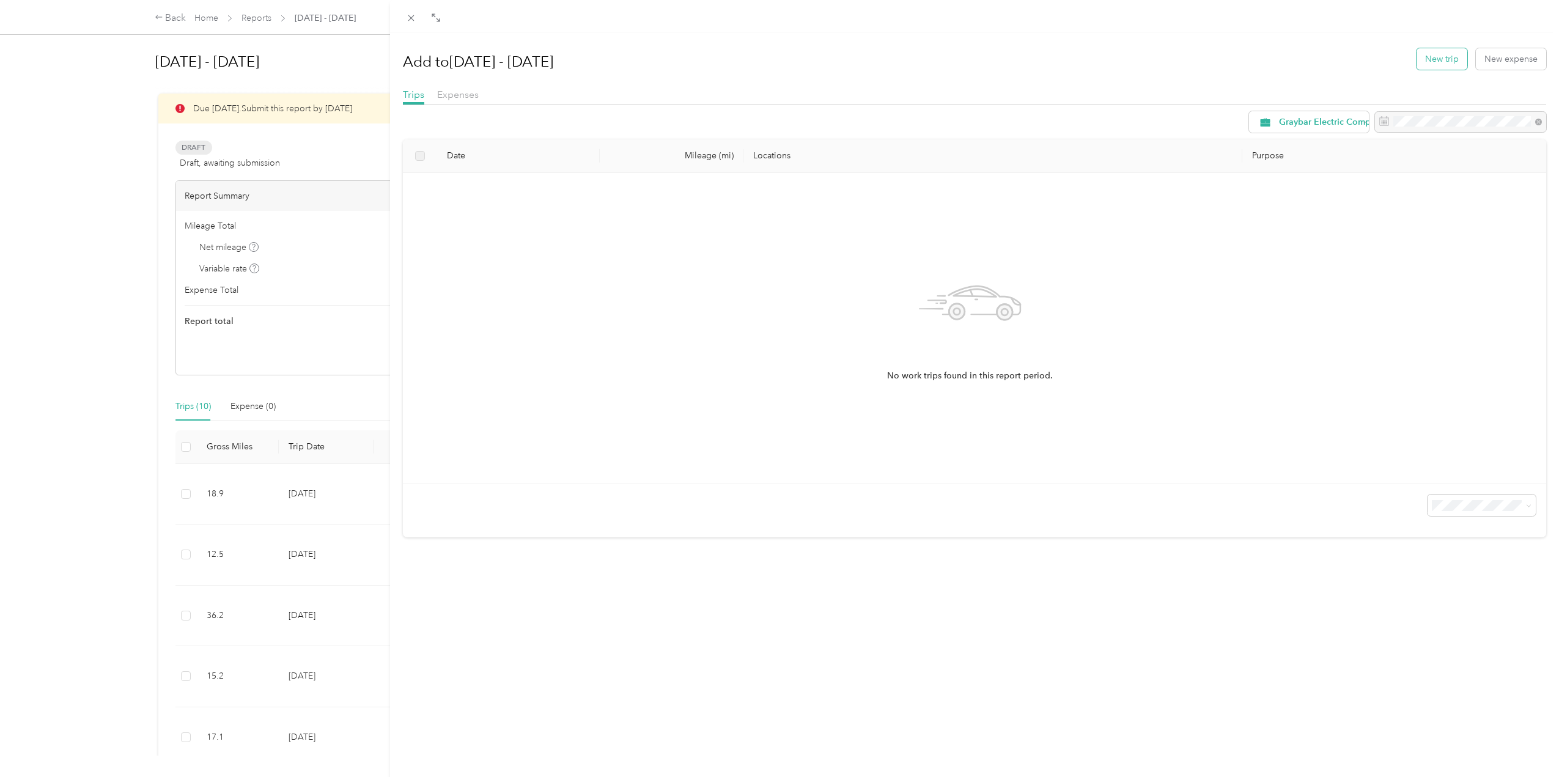
click at [1445, 64] on button "New trip" at bounding box center [1441, 58] width 51 height 21
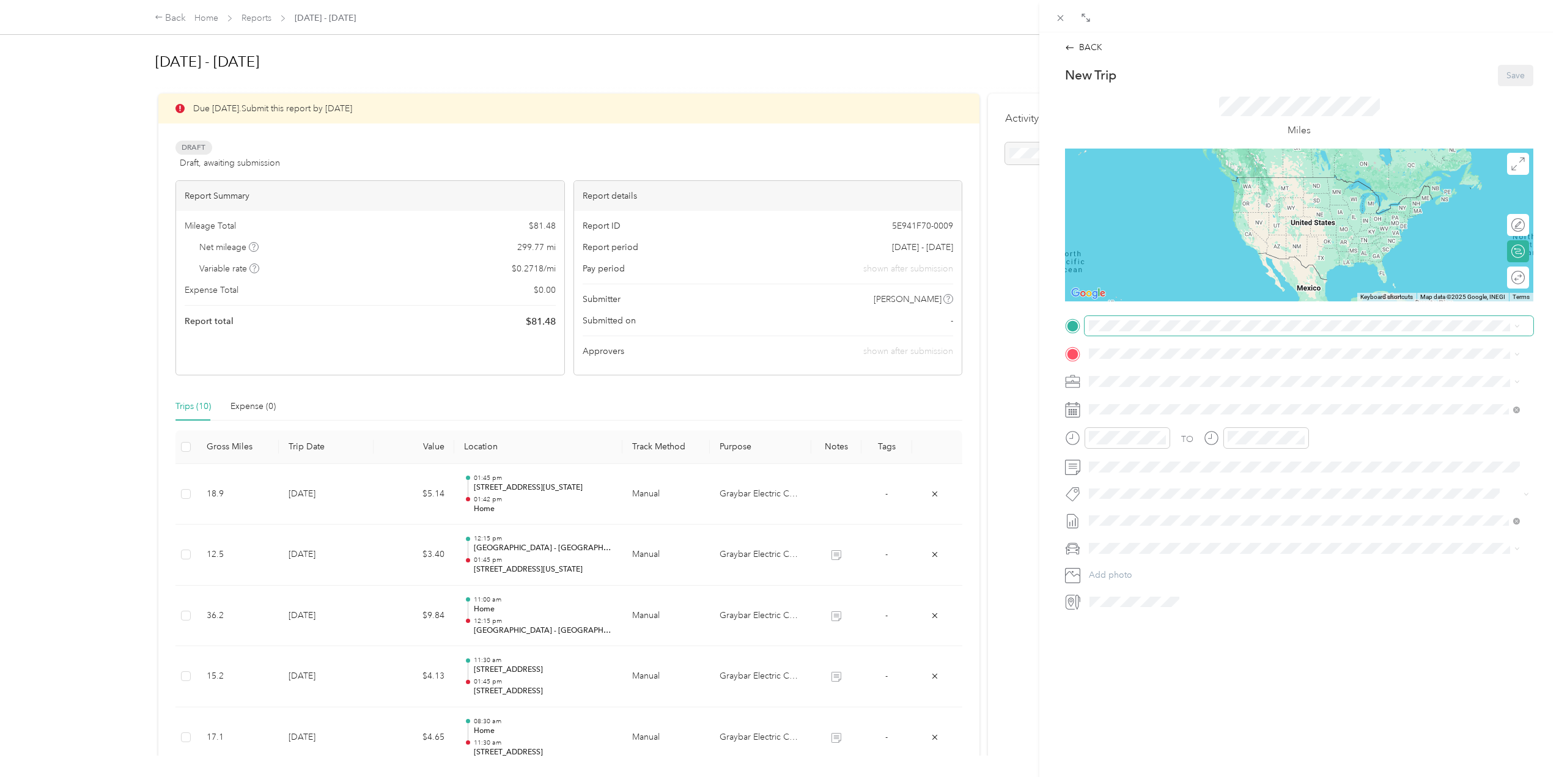
click at [1130, 318] on span at bounding box center [1308, 326] width 449 height 20
click at [1163, 367] on div "Home 410 Aurora Way, Wheaton, IL, United States , 60187, Wheaton, IL, United St…" at bounding box center [1304, 382] width 422 height 30
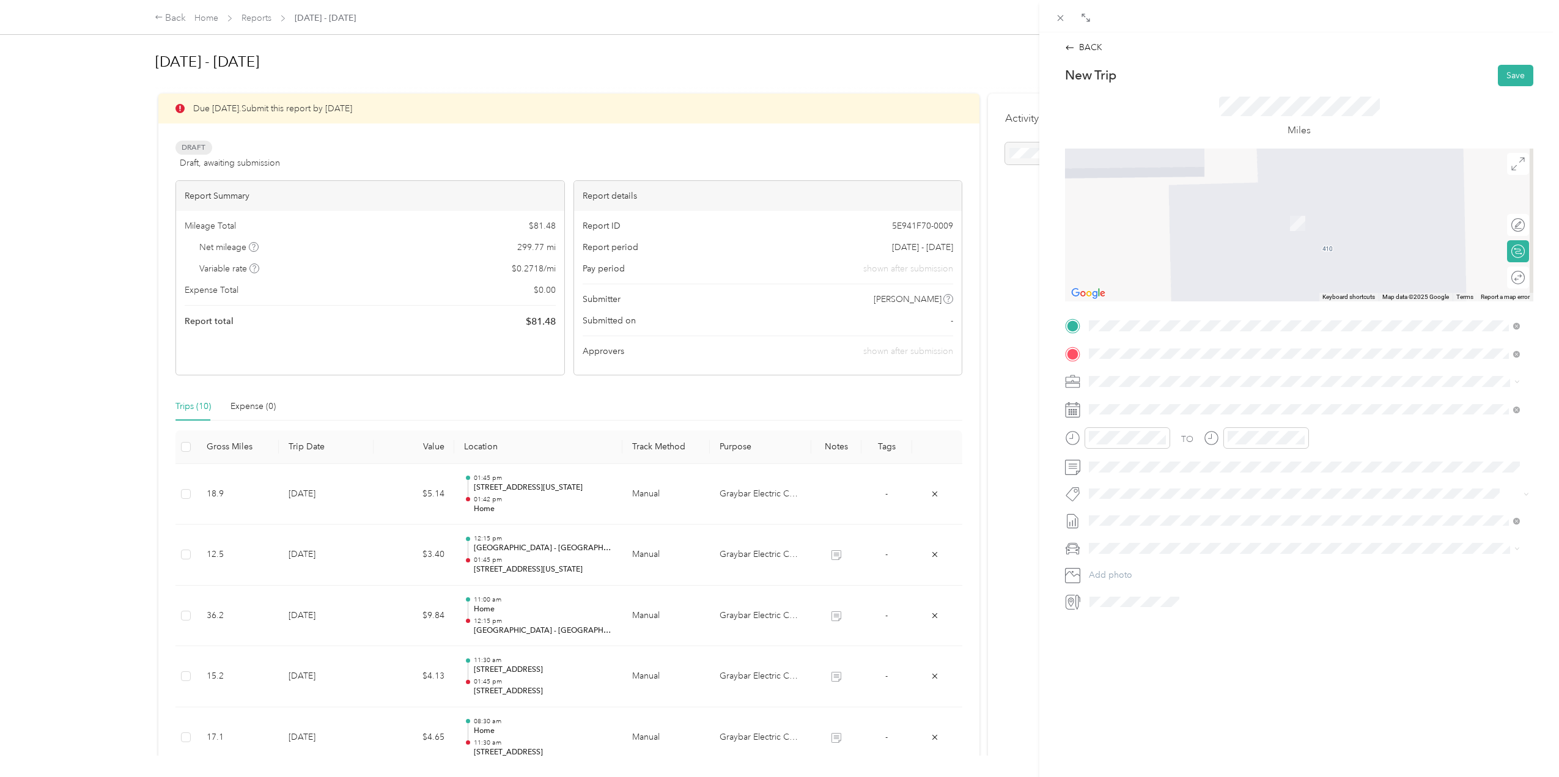
click at [1191, 392] on span "110 North Carpenter Street Chicago, Illinois 60607, United States" at bounding box center [1207, 397] width 190 height 11
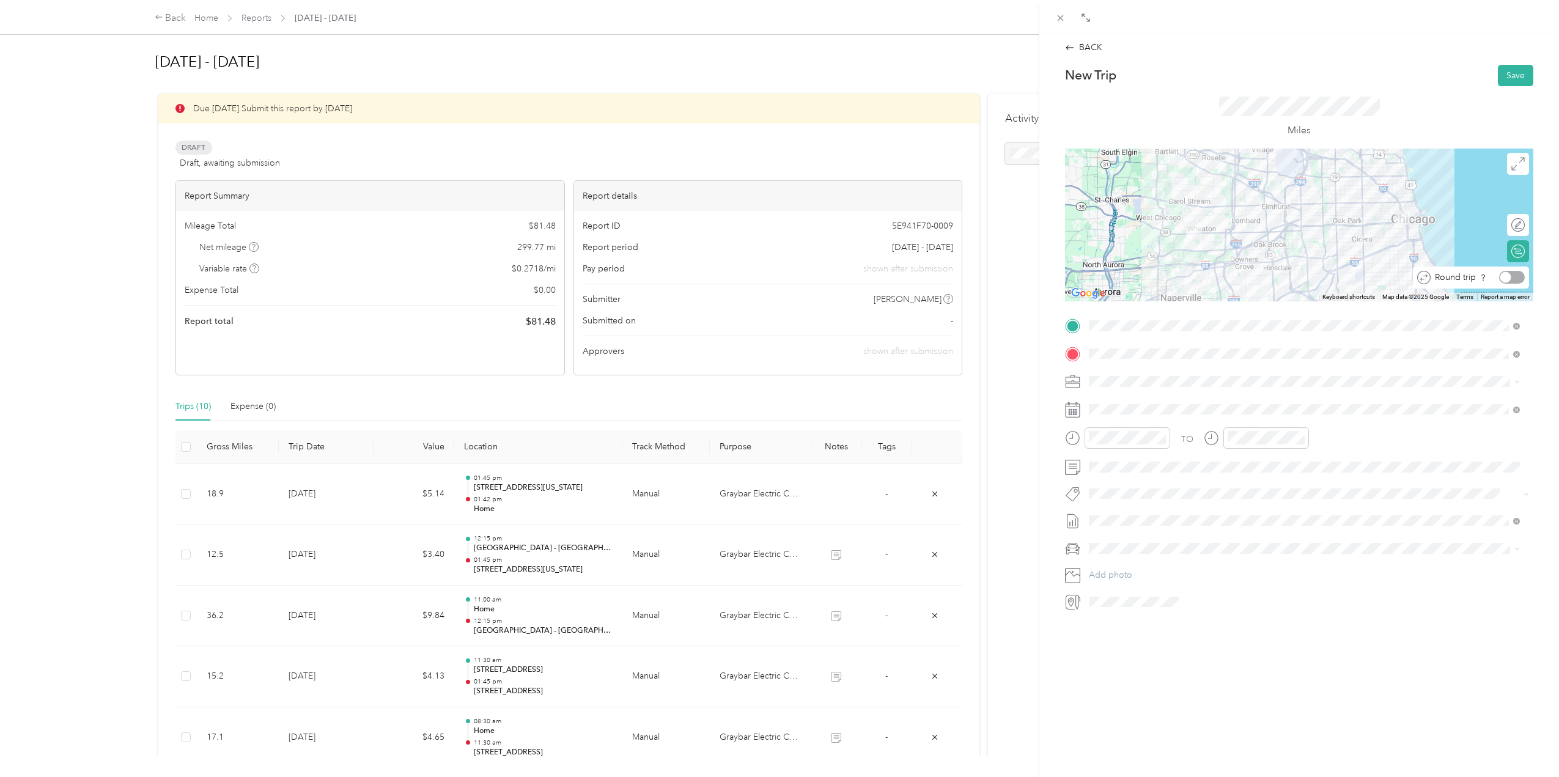
click at [1509, 278] on div at bounding box center [1512, 277] width 26 height 13
click at [1162, 552] on div "17" at bounding box center [1162, 559] width 16 height 15
click at [1139, 446] on div at bounding box center [1127, 437] width 86 height 21
click at [1139, 445] on div at bounding box center [1127, 437] width 86 height 21
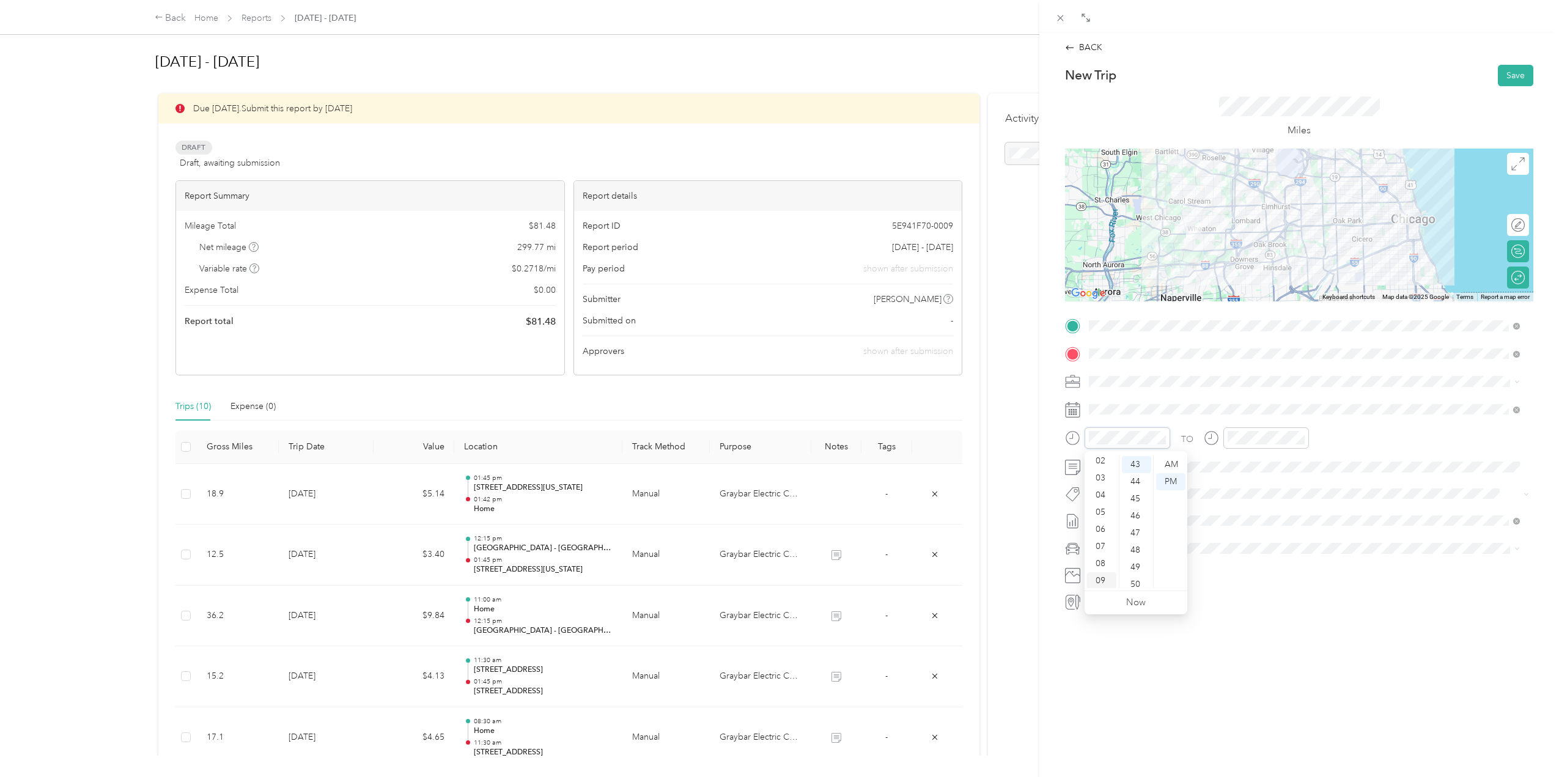
scroll to position [73, 0]
click at [1099, 582] on div "11" at bounding box center [1101, 579] width 29 height 17
click at [1136, 547] on div "30" at bounding box center [1136, 547] width 29 height 17
click at [1178, 467] on div "AM" at bounding box center [1170, 464] width 29 height 17
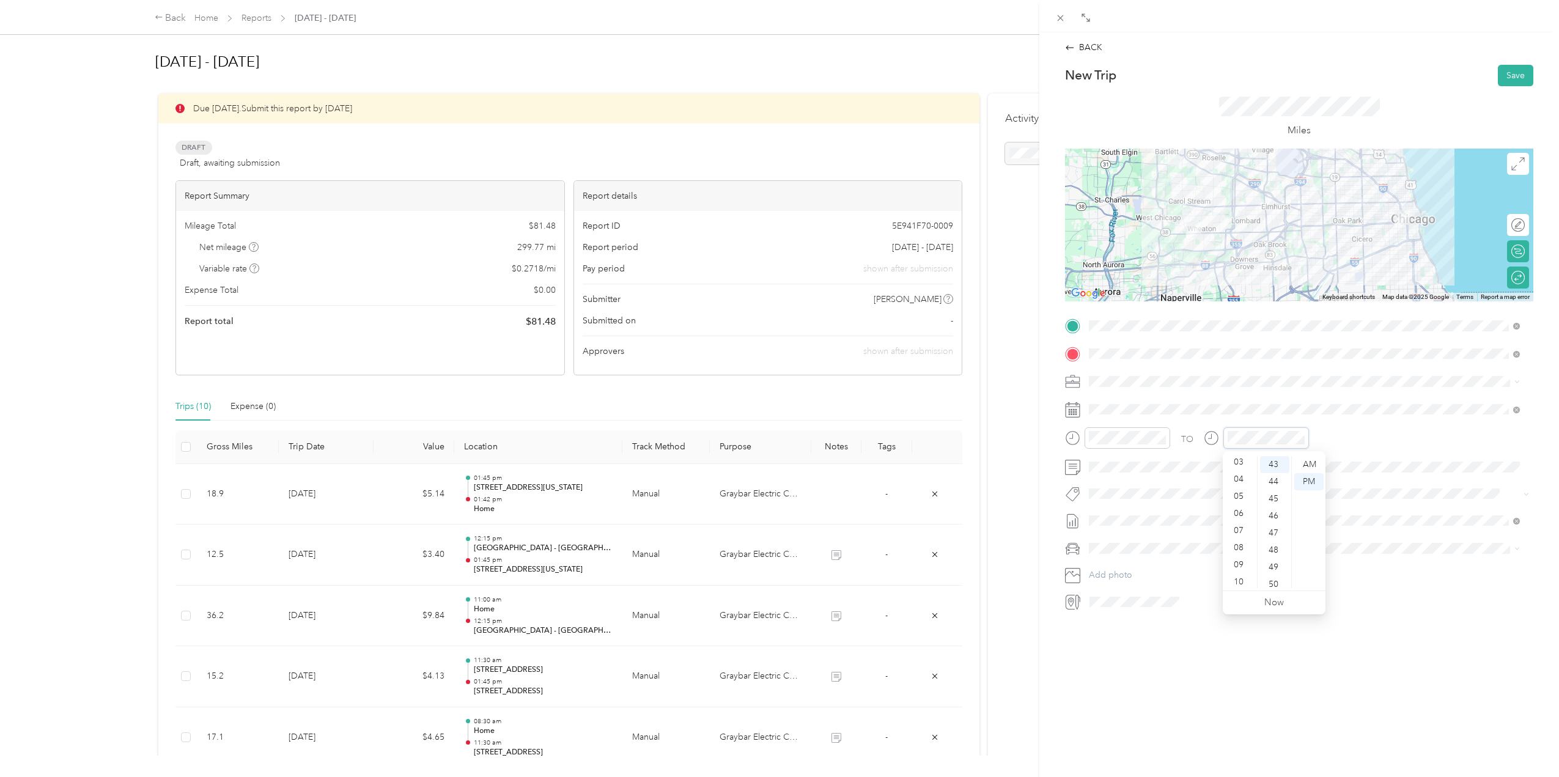
scroll to position [73, 0]
click at [1234, 509] on div "07" at bounding box center [1239, 511] width 29 height 17
click at [1283, 463] on div "00" at bounding box center [1274, 464] width 29 height 17
click at [1141, 569] on div "Tesla Y" at bounding box center [1304, 570] width 422 height 13
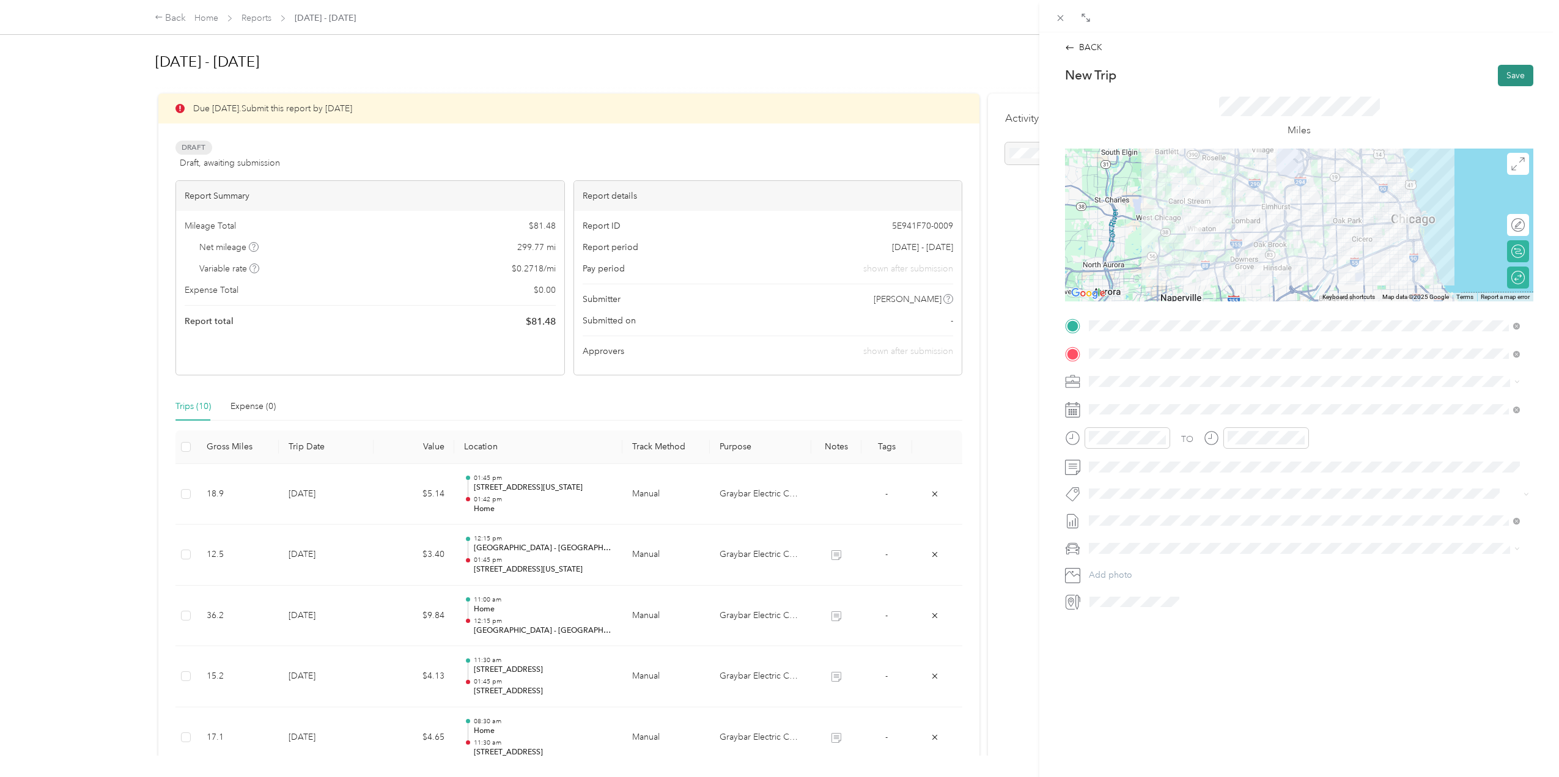
click at [1504, 81] on button "Save" at bounding box center [1515, 75] width 35 height 21
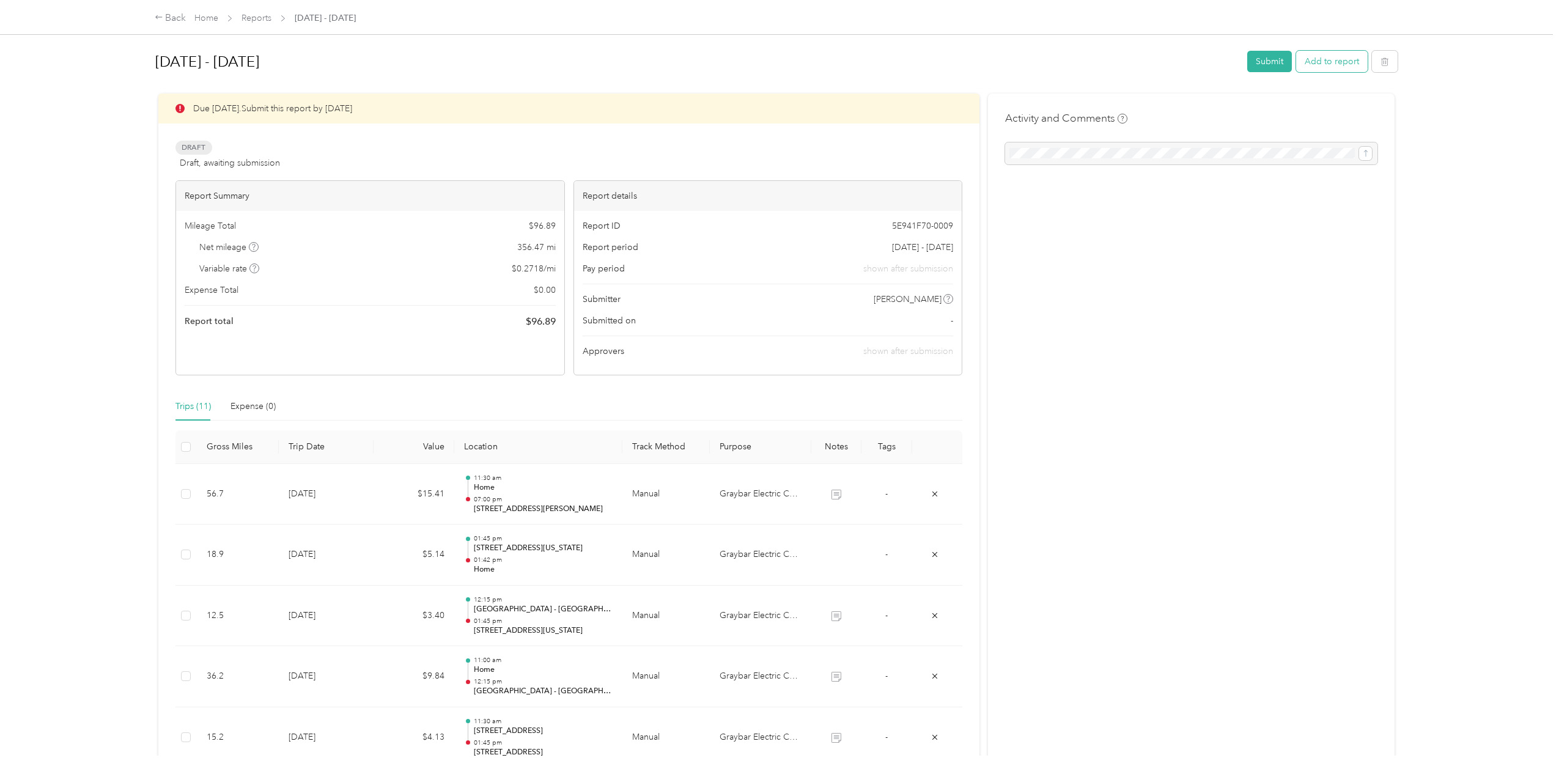
click at [1333, 56] on button "Add to report" at bounding box center [1332, 61] width 72 height 21
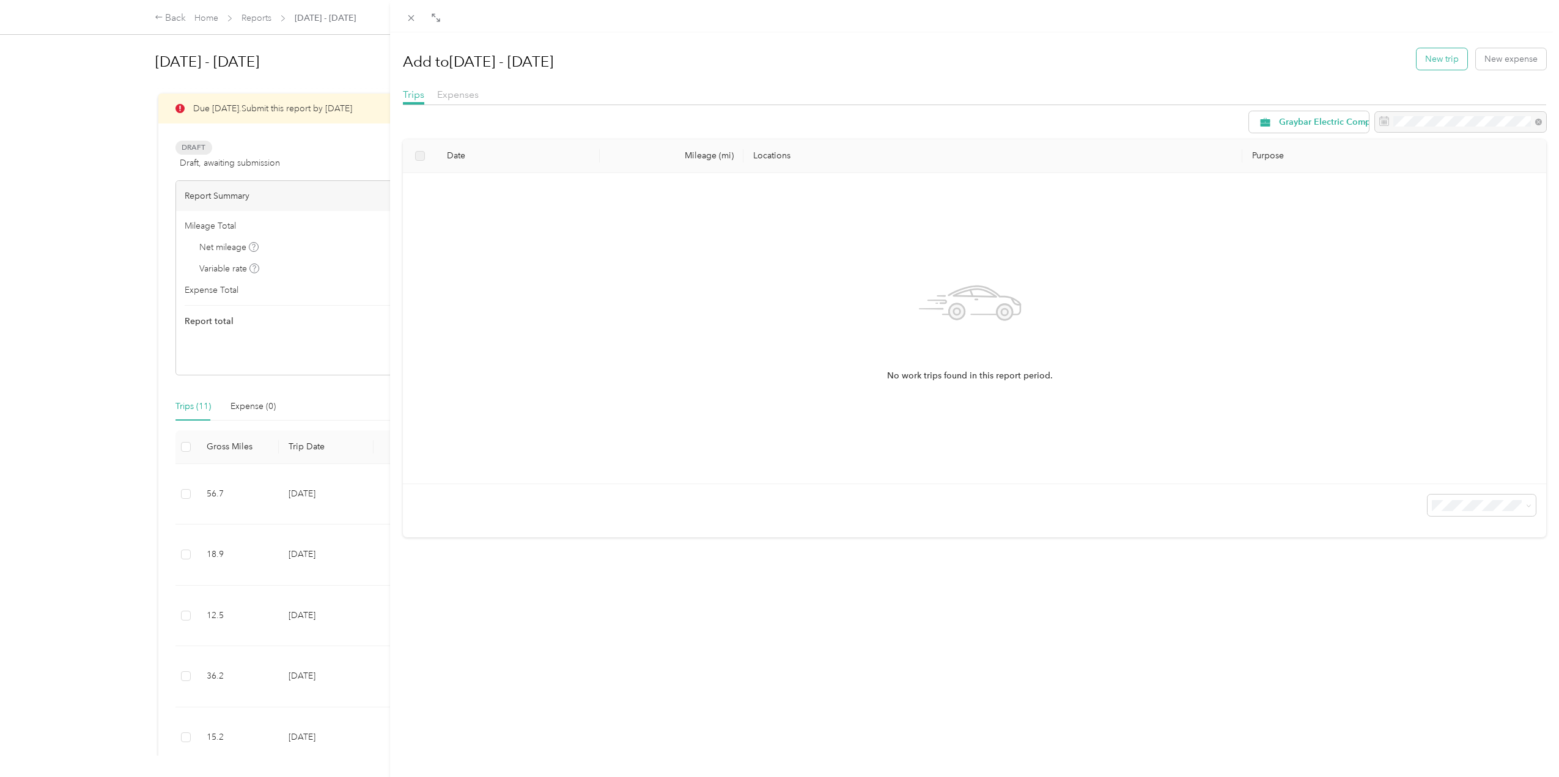
click at [1427, 65] on button "New trip" at bounding box center [1441, 58] width 51 height 21
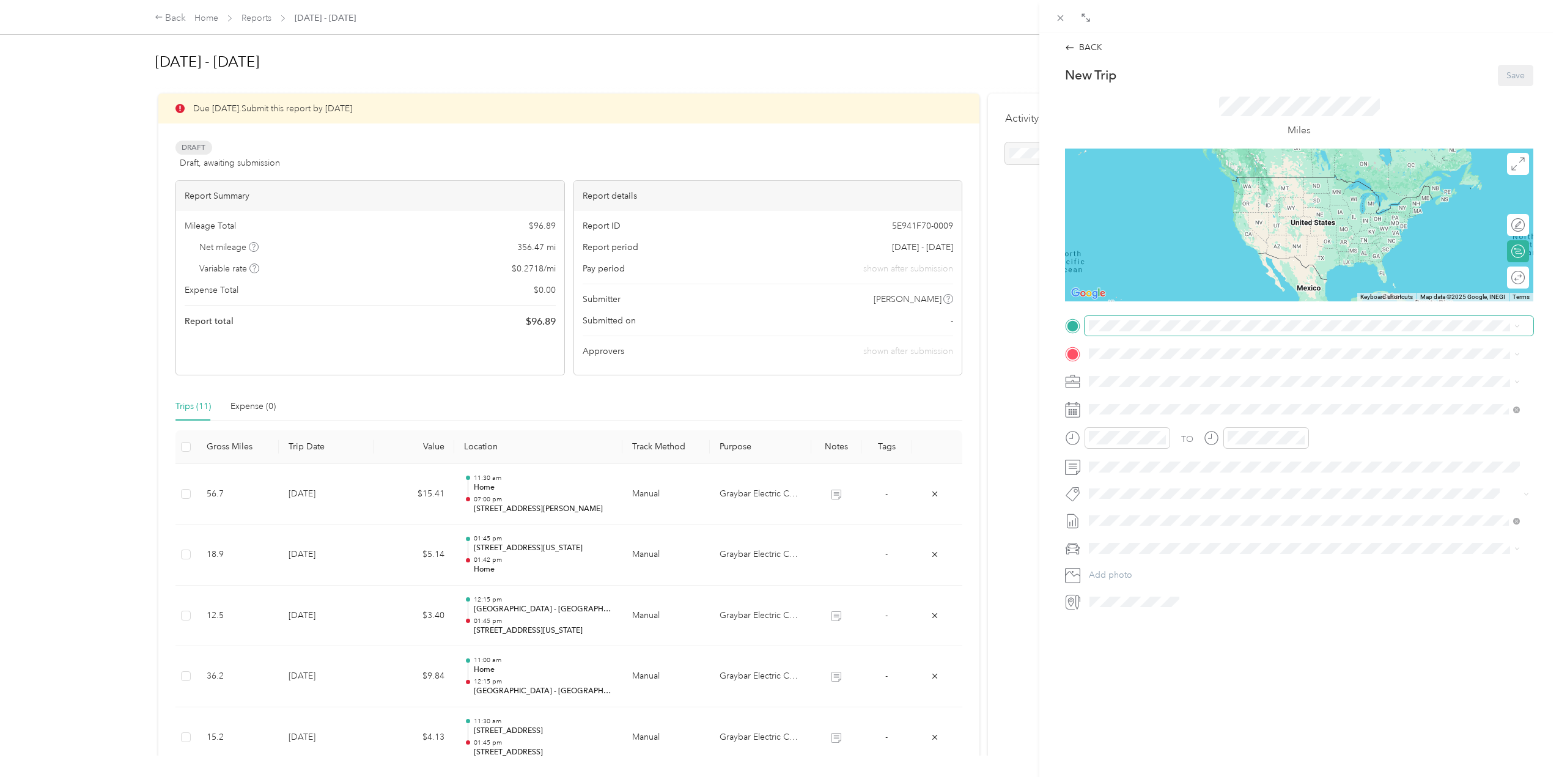
click at [1108, 331] on span at bounding box center [1308, 326] width 449 height 20
click at [1173, 391] on span "410 Aurora Way, Wheaton, IL, United States , 60187, Wheaton, IL, United States" at bounding box center [1288, 388] width 352 height 10
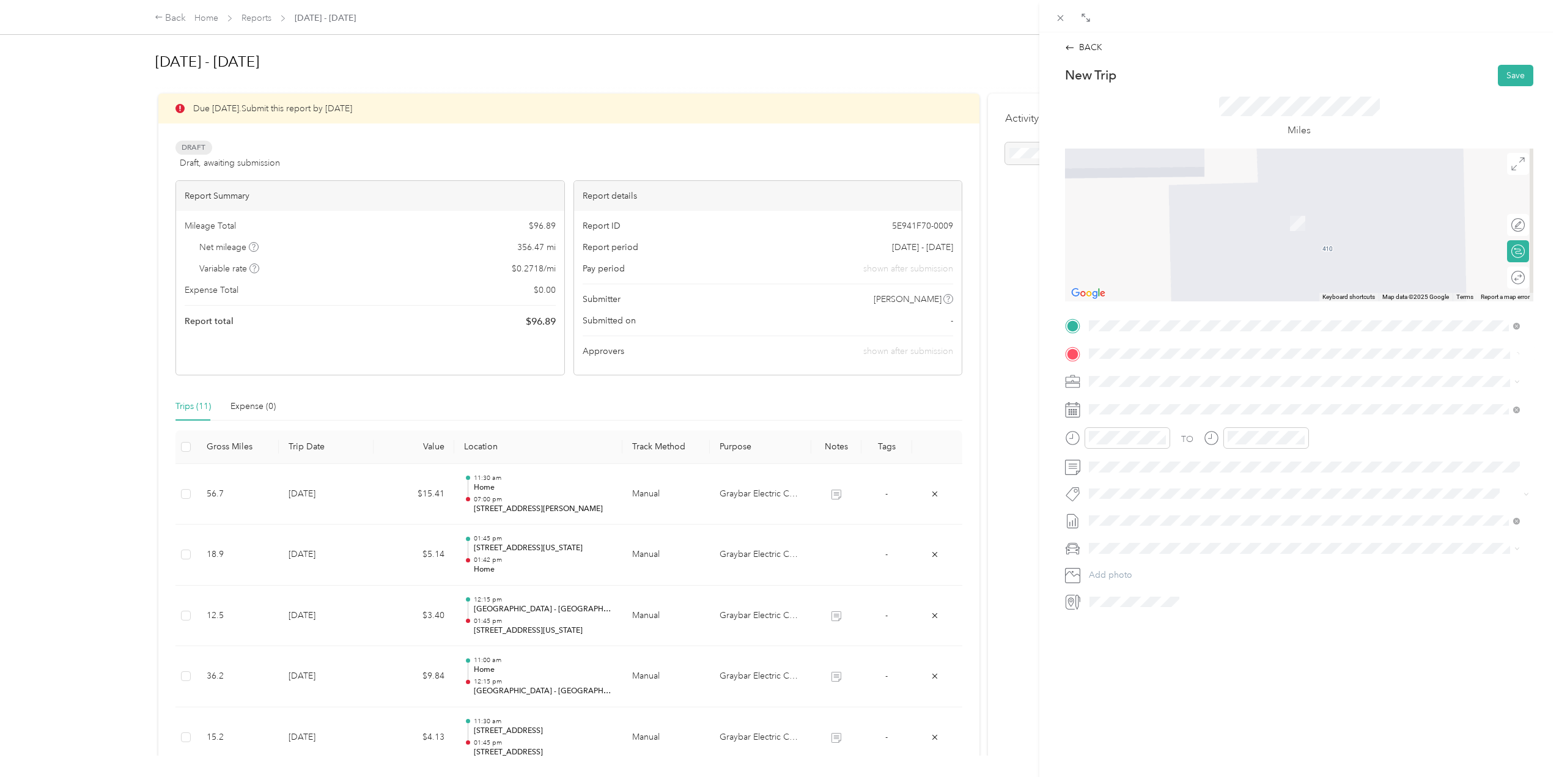
click at [1176, 402] on span "2001 Spring Road Oak Brook, Illinois 60523, United States" at bounding box center [1173, 397] width 122 height 11
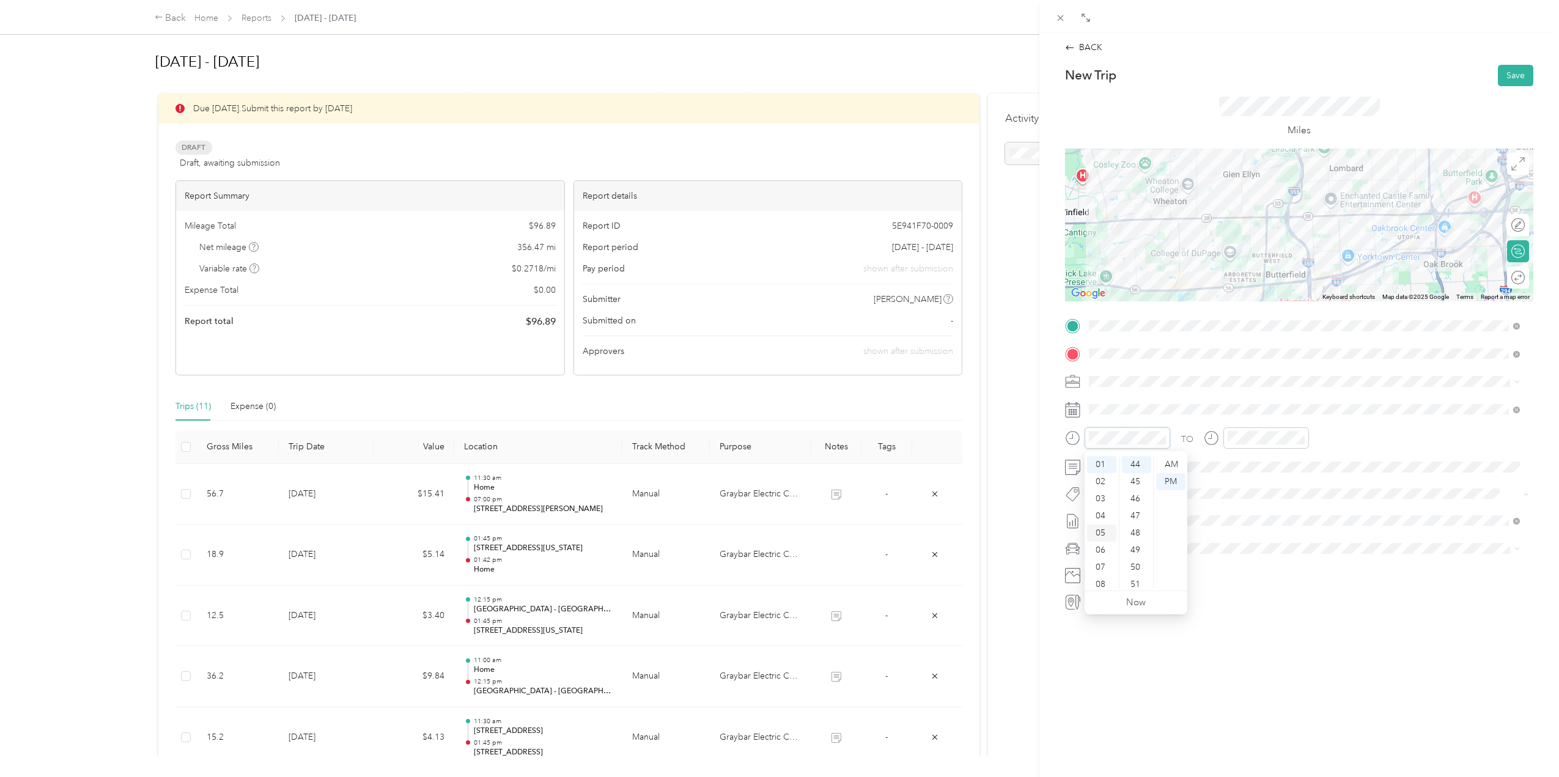
scroll to position [73, 0]
click at [1102, 542] on div "09" at bounding box center [1101, 545] width 29 height 17
click at [1139, 515] on div "15" at bounding box center [1136, 518] width 29 height 17
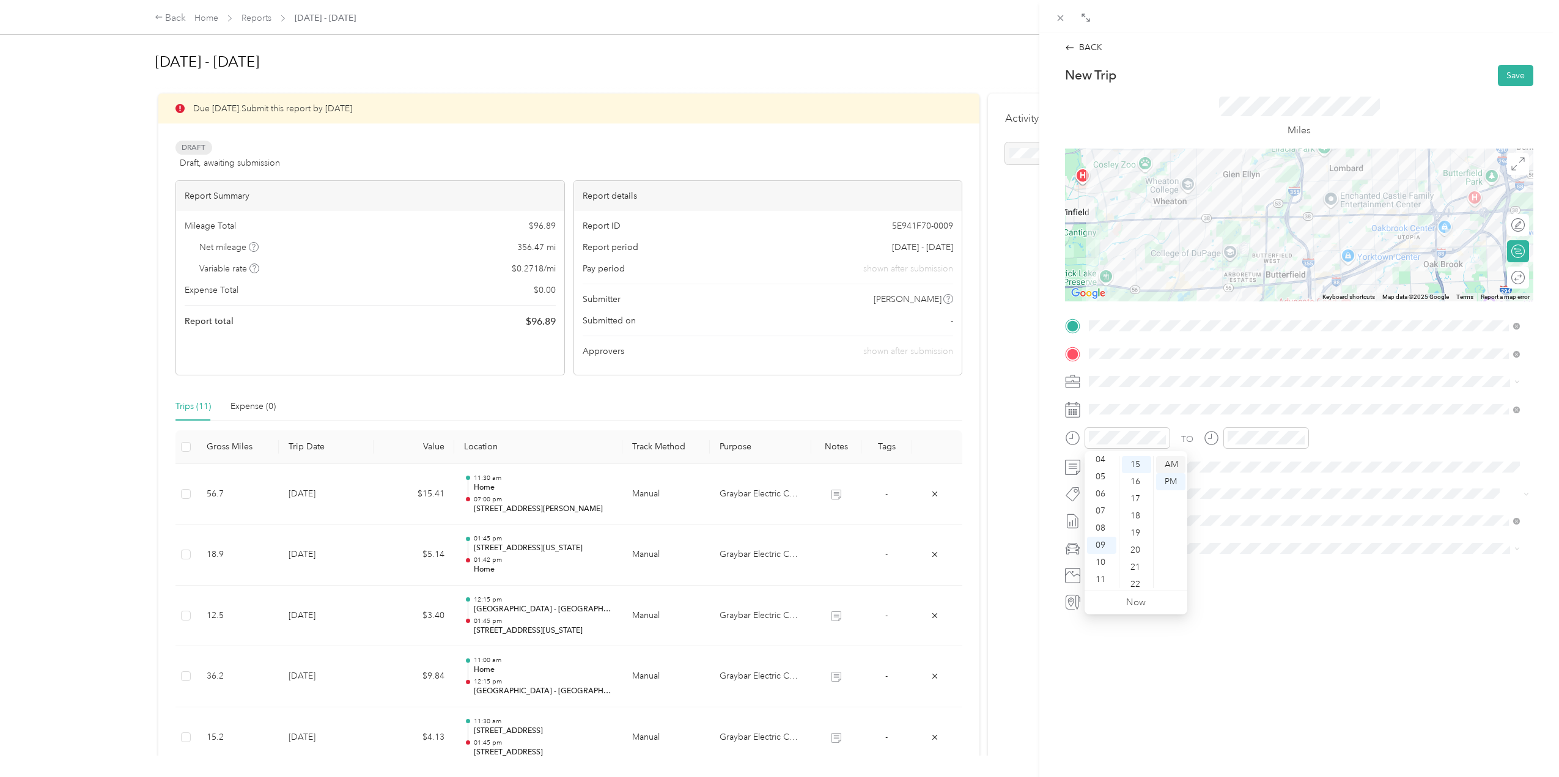
click at [1169, 465] on div "AM" at bounding box center [1170, 464] width 29 height 17
click at [1243, 477] on div "02" at bounding box center [1239, 481] width 29 height 17
click at [1272, 465] on div "00" at bounding box center [1274, 464] width 29 height 17
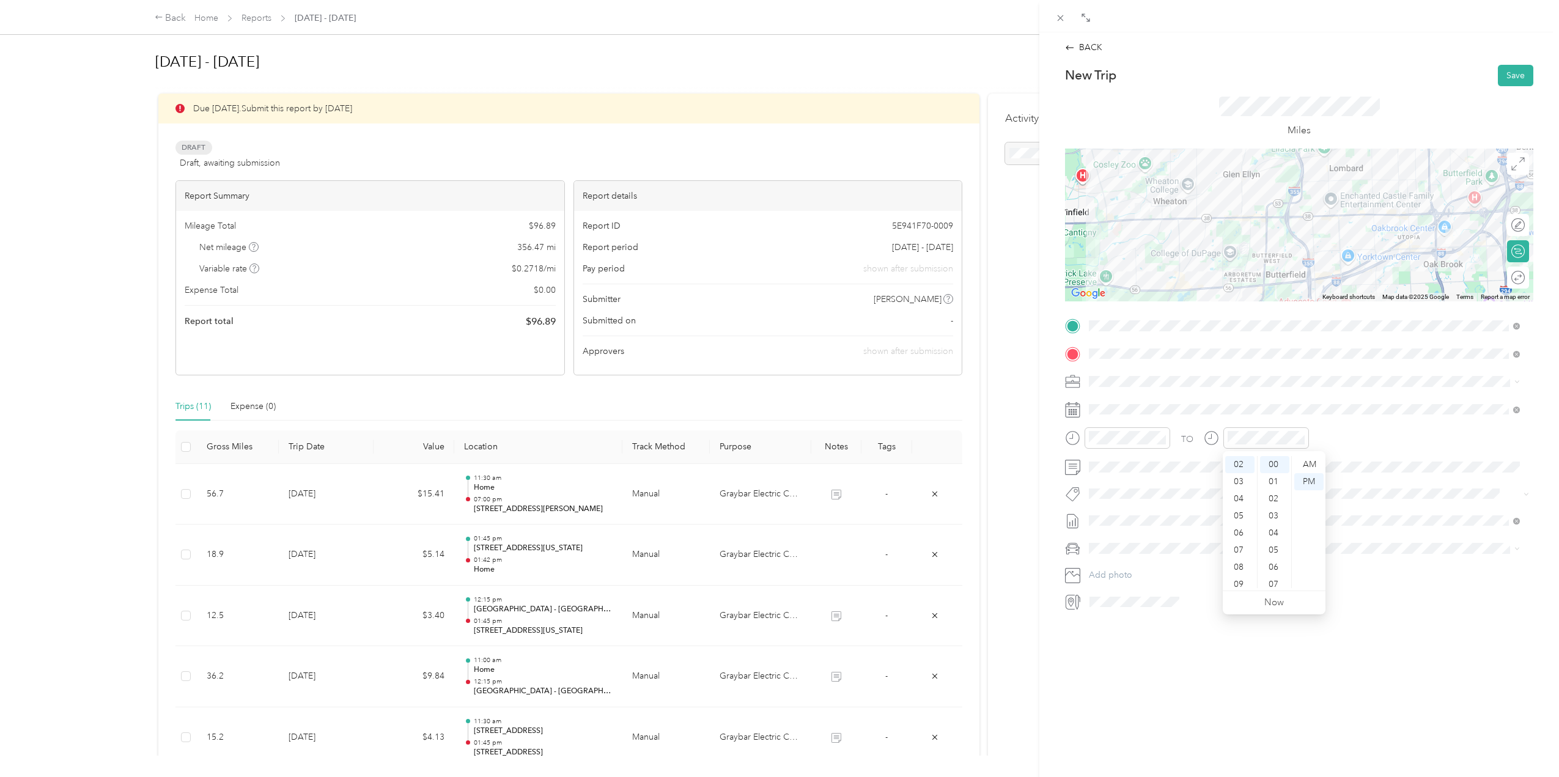
click at [1137, 541] on span at bounding box center [1308, 549] width 449 height 20
click at [1181, 555] on div "18" at bounding box center [1177, 559] width 16 height 15
click at [1150, 567] on div "Tesla Y" at bounding box center [1304, 570] width 422 height 13
click at [1501, 276] on div at bounding box center [1505, 277] width 11 height 11
click at [1500, 78] on button "Save" at bounding box center [1515, 75] width 35 height 21
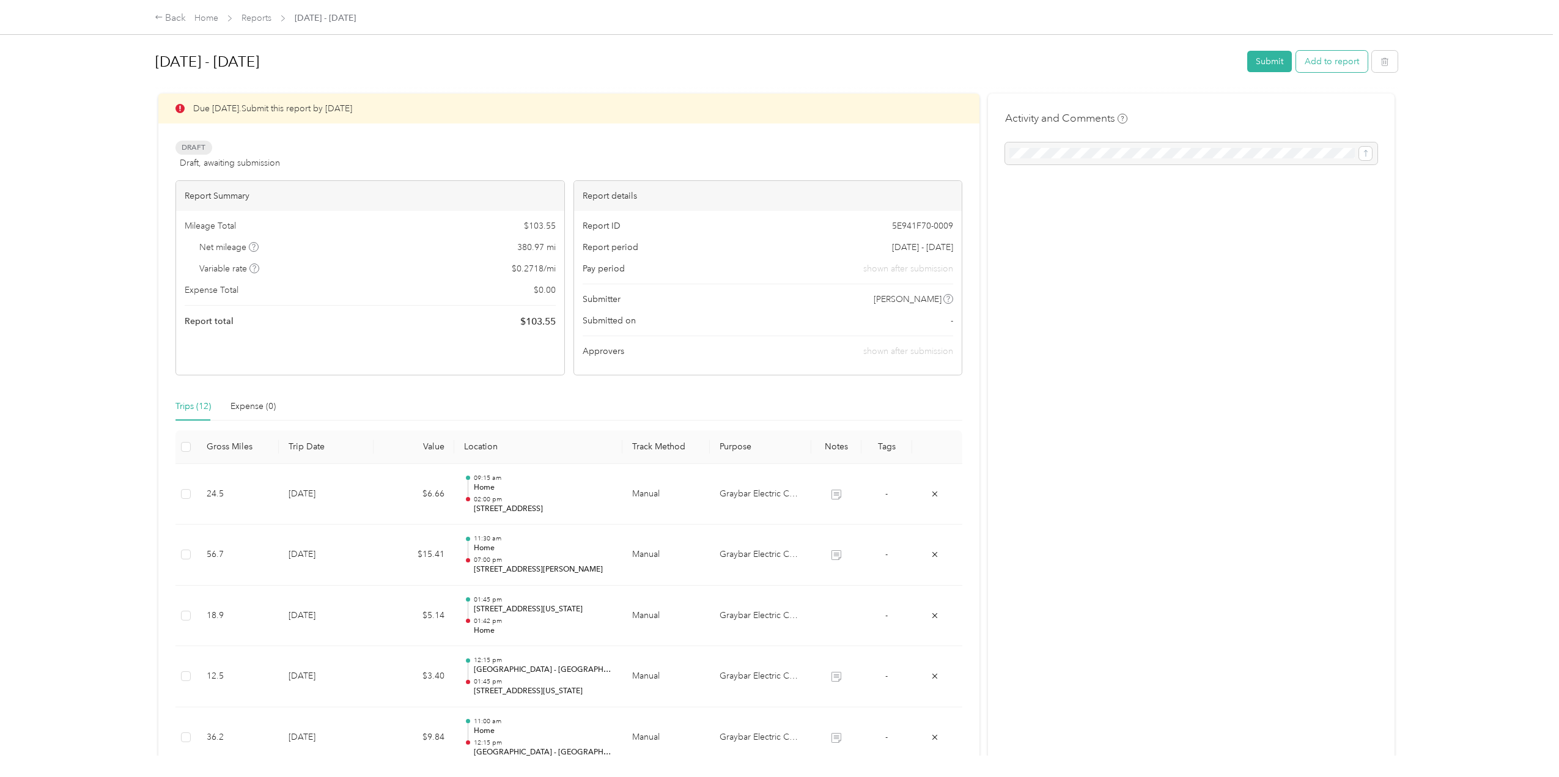
click at [1344, 67] on button "Add to report" at bounding box center [1332, 61] width 72 height 21
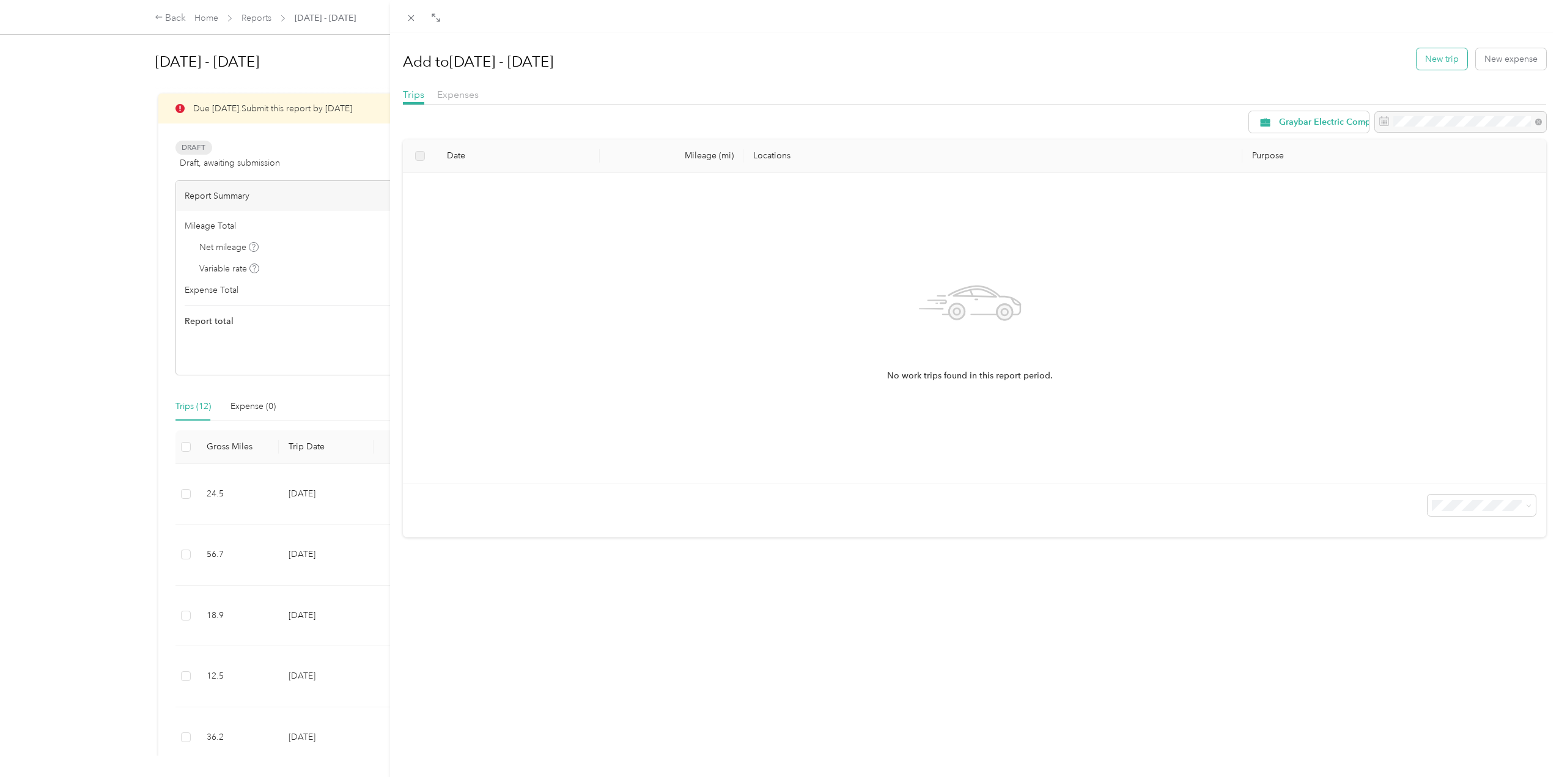
click at [1432, 59] on button "New trip" at bounding box center [1441, 58] width 51 height 21
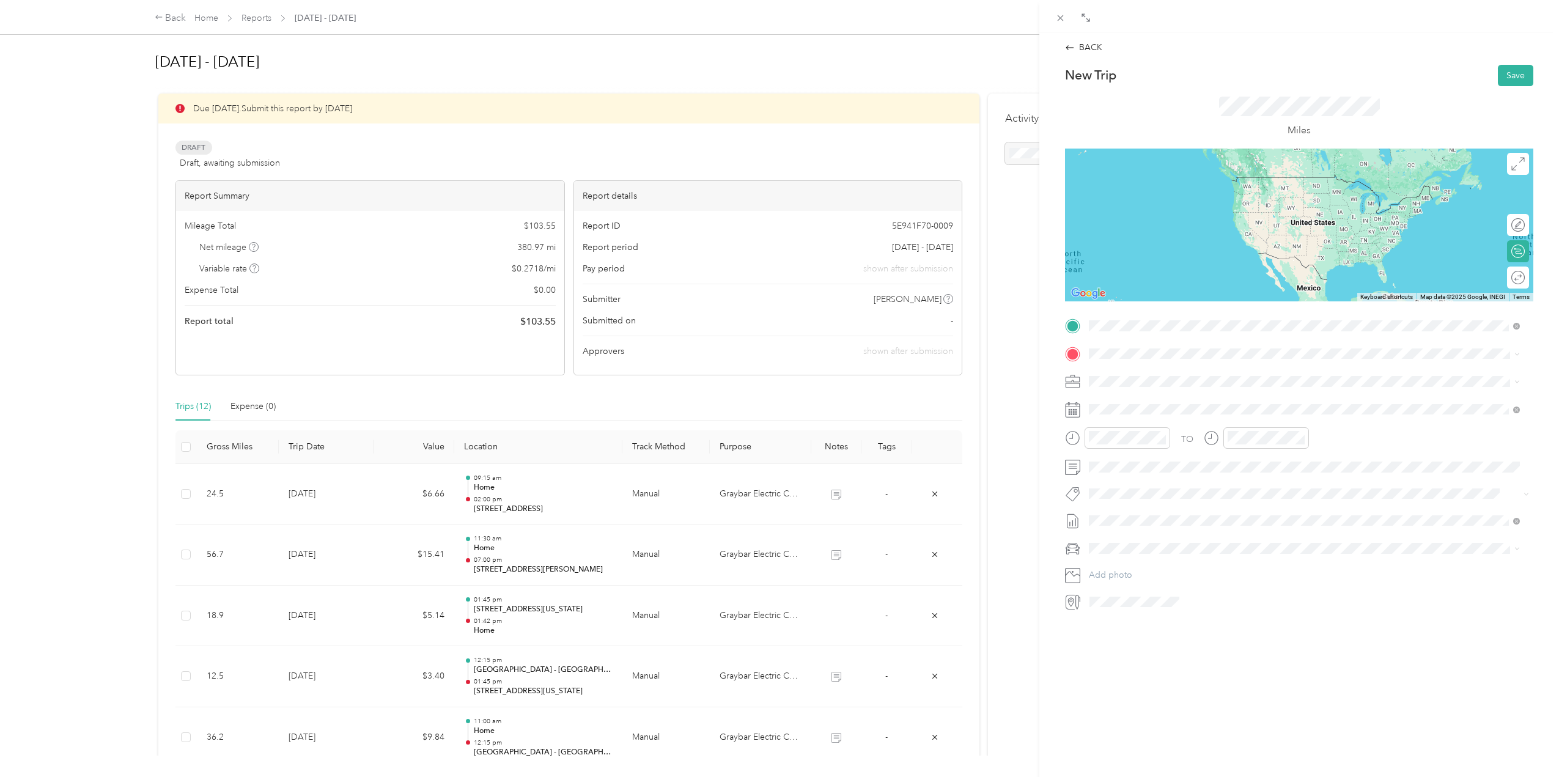
click at [1131, 386] on span "410 Aurora Way, Wheaton, IL, United States , 60187, Wheaton, IL, United States" at bounding box center [1288, 388] width 352 height 10
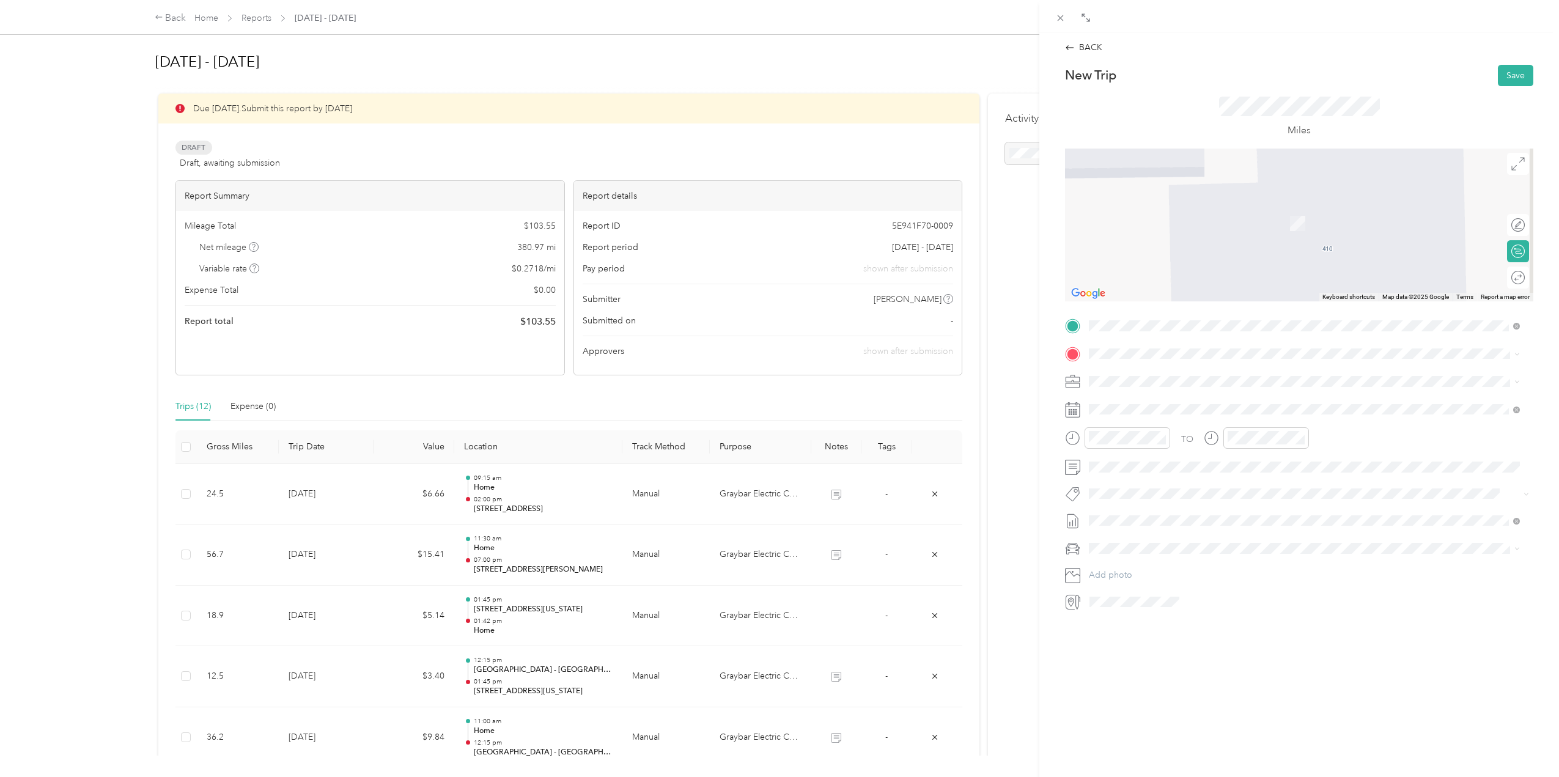
click at [1193, 425] on span "3041 Butterfield Road Oak Brook, Illinois 60523, United States" at bounding box center [1207, 419] width 190 height 11
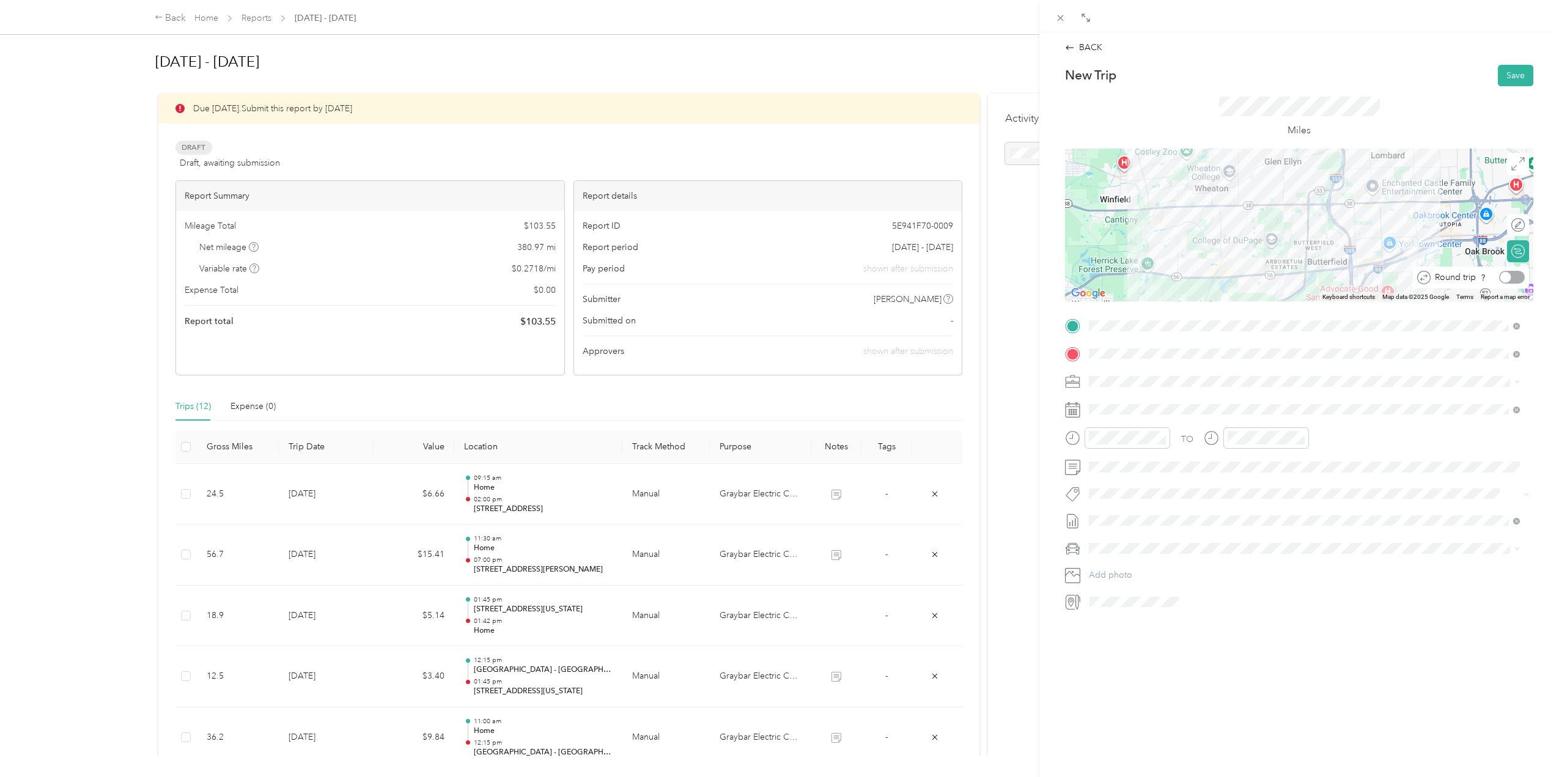
click at [1511, 276] on div at bounding box center [1512, 277] width 26 height 13
click at [1167, 415] on span at bounding box center [1308, 410] width 449 height 20
click at [1197, 559] on div "19" at bounding box center [1193, 559] width 16 height 15
click at [1147, 461] on span at bounding box center [1308, 467] width 449 height 20
click at [1144, 475] on span at bounding box center [1308, 467] width 449 height 20
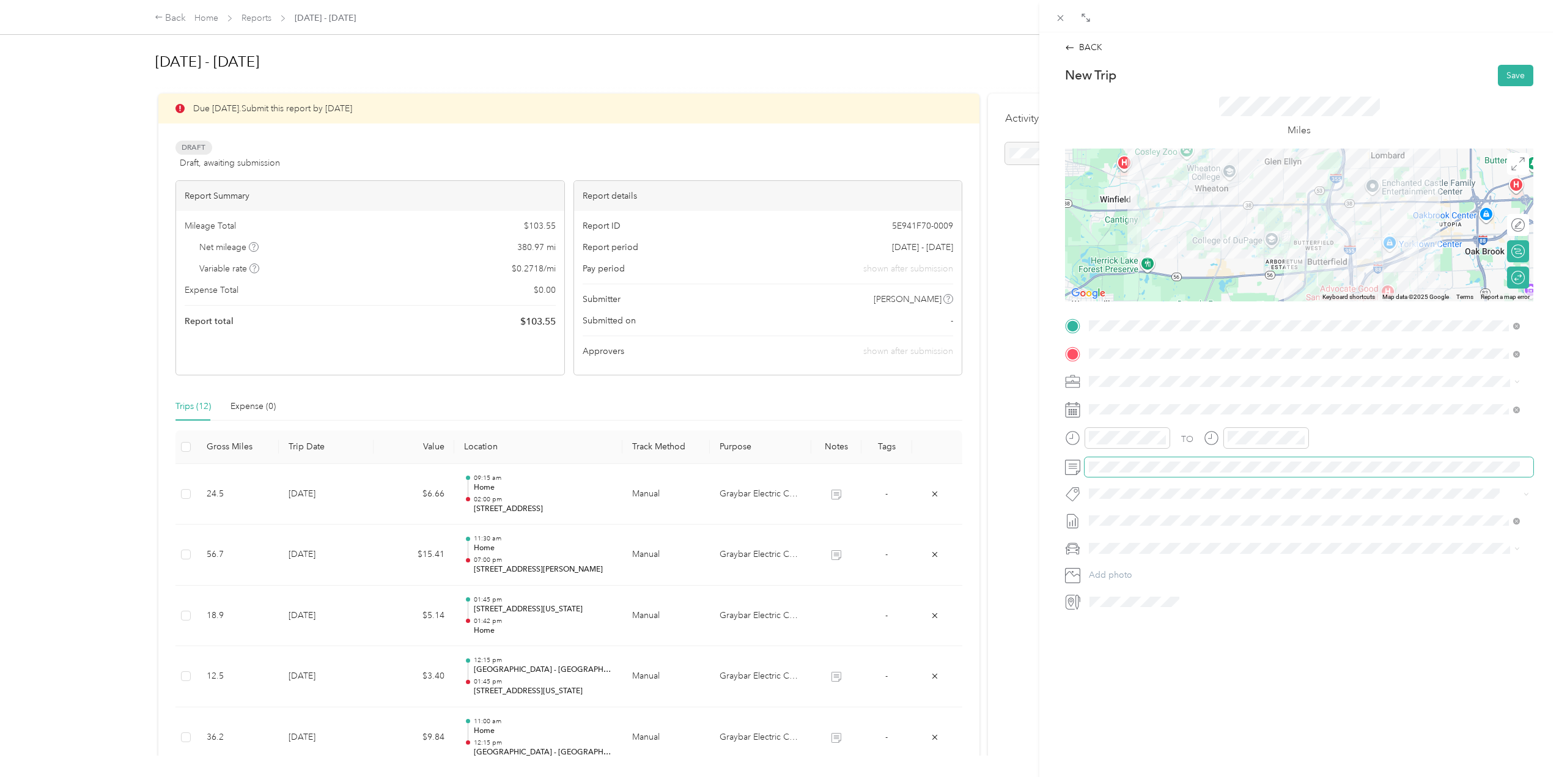
click at [1146, 473] on span at bounding box center [1308, 467] width 449 height 20
click at [1144, 573] on li "Tesla Y" at bounding box center [1304, 569] width 440 height 21
click at [1510, 78] on button "Save" at bounding box center [1515, 75] width 35 height 21
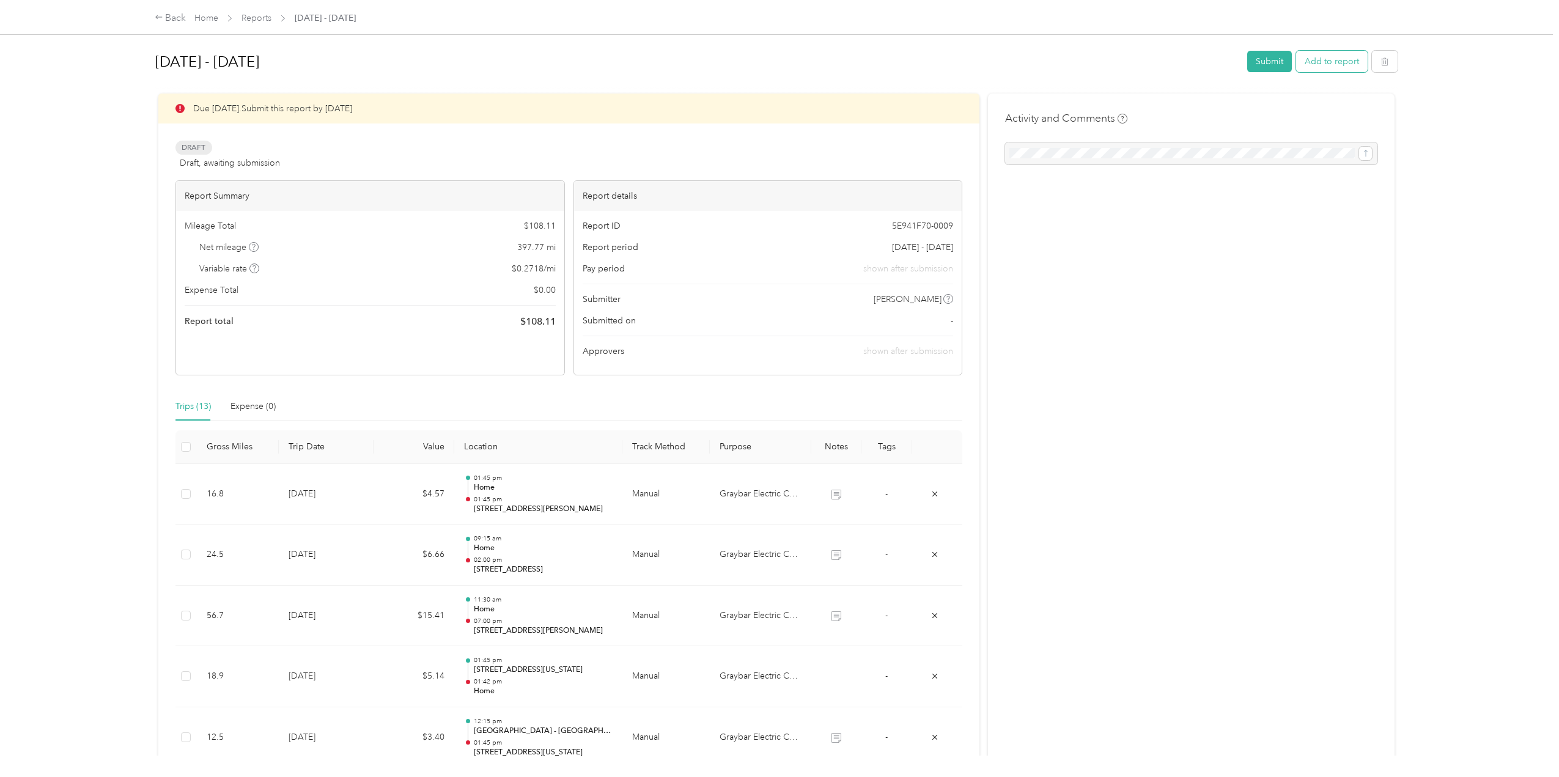
click at [1347, 60] on button "Add to report" at bounding box center [1332, 61] width 72 height 21
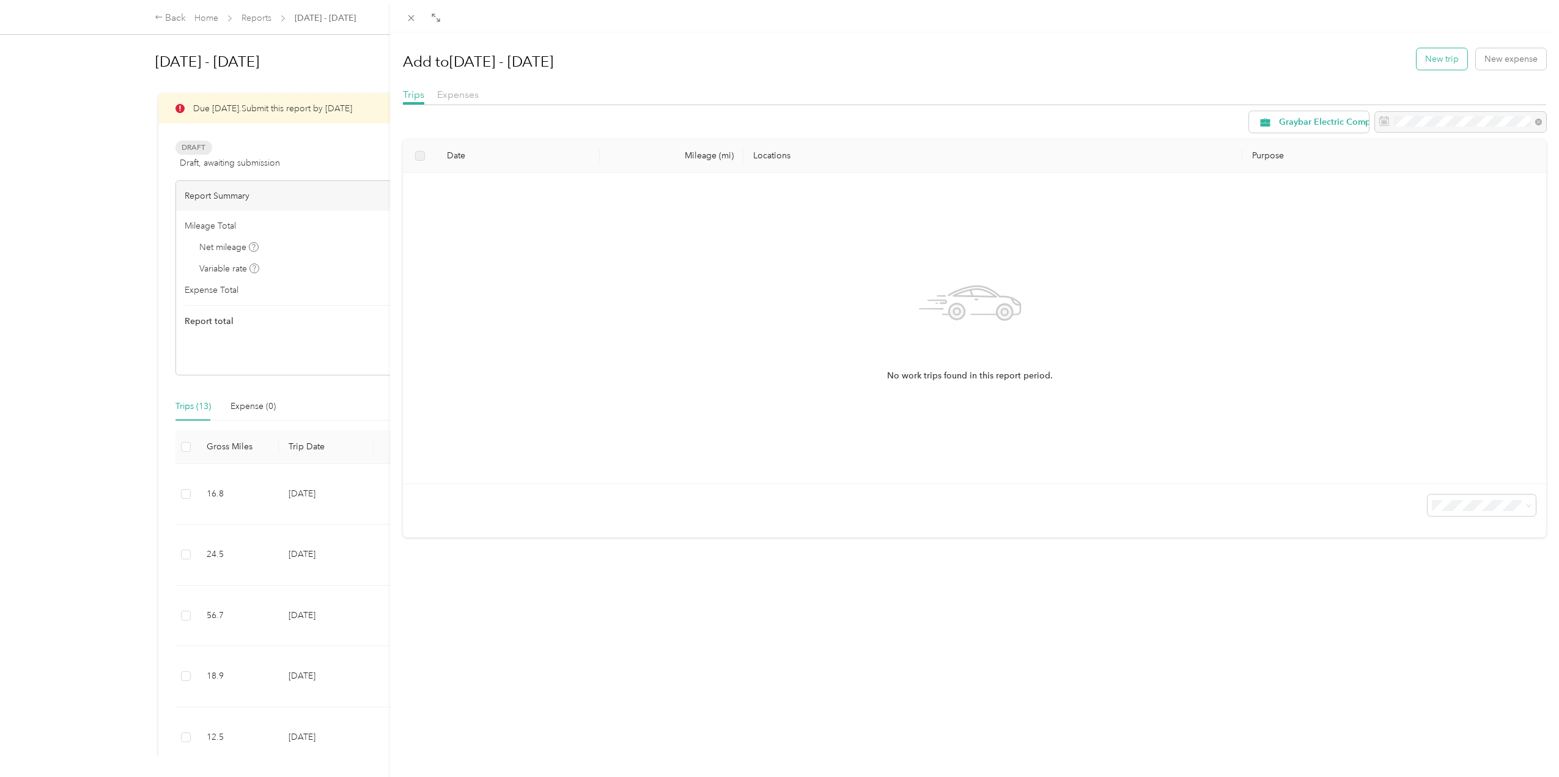
click at [1435, 61] on button "New trip" at bounding box center [1441, 58] width 51 height 21
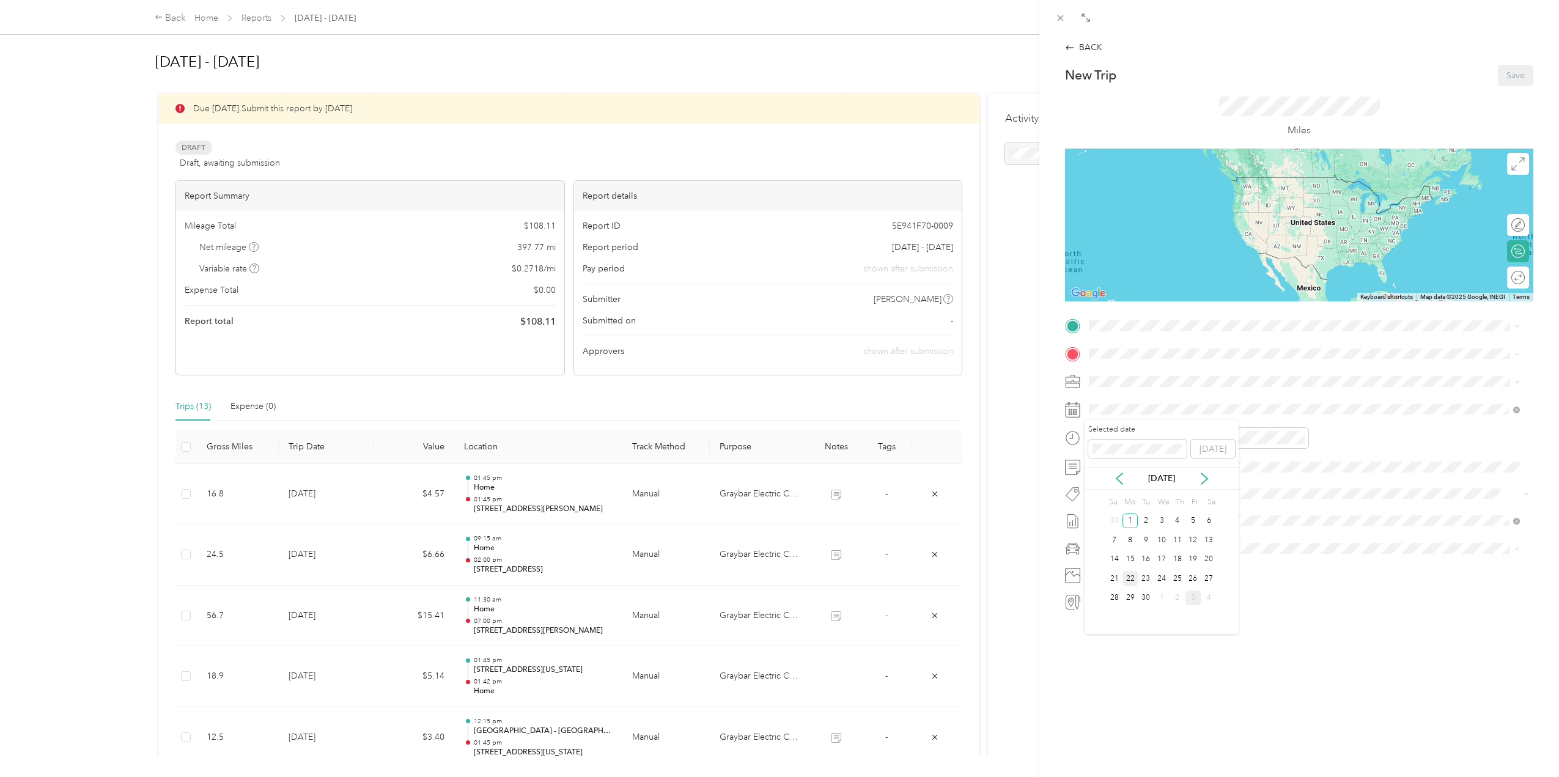
click at [1134, 581] on div "22" at bounding box center [1130, 578] width 16 height 15
click at [1184, 393] on div "Home 410 Aurora Way, Wheaton, IL, United States , 60187, Wheaton, IL, United St…" at bounding box center [1304, 382] width 422 height 30
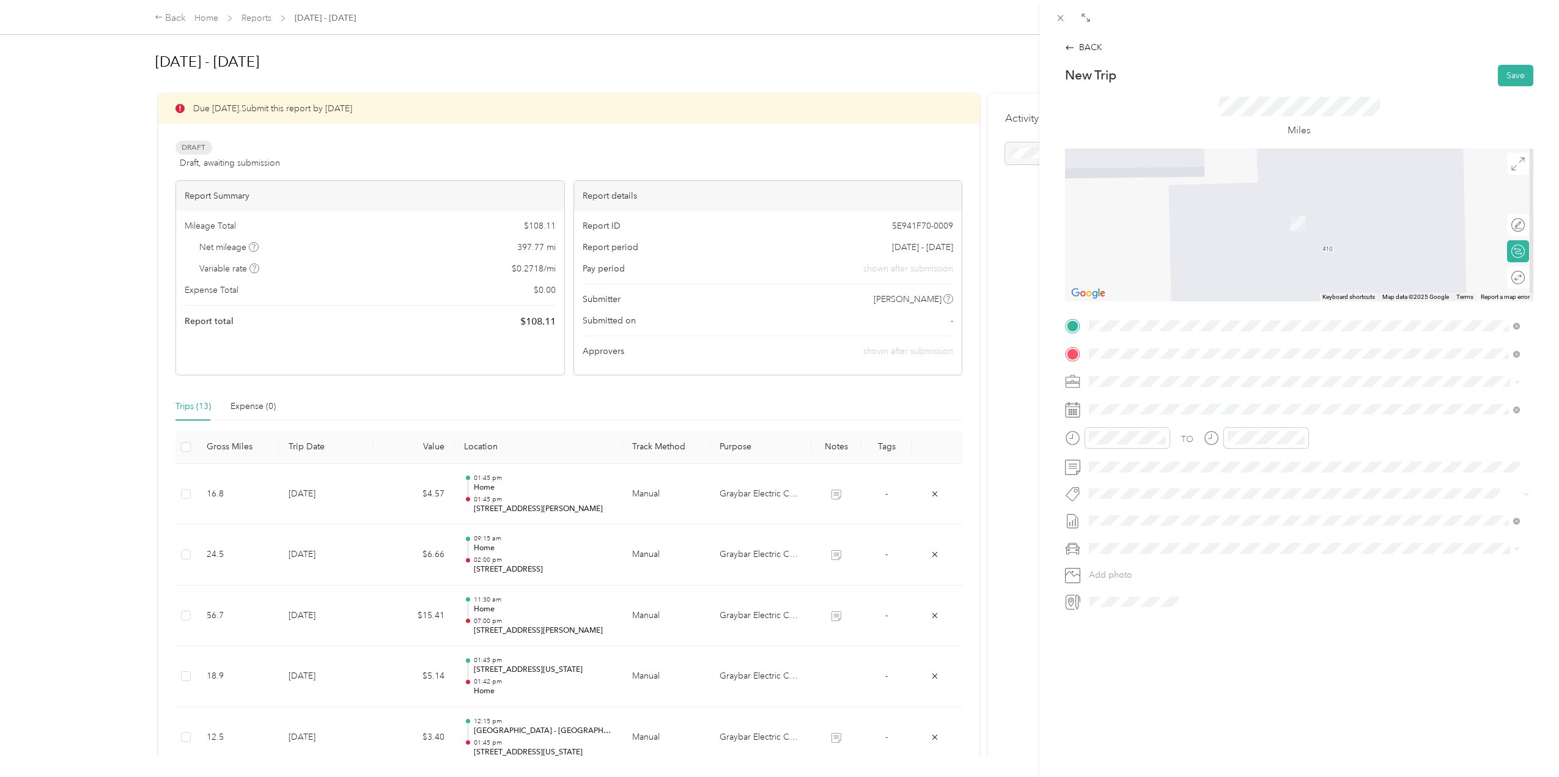
click at [1177, 403] on strong "Graybar Itasca, [GEOGRAPHIC_DATA]" at bounding box center [1231, 404] width 154 height 11
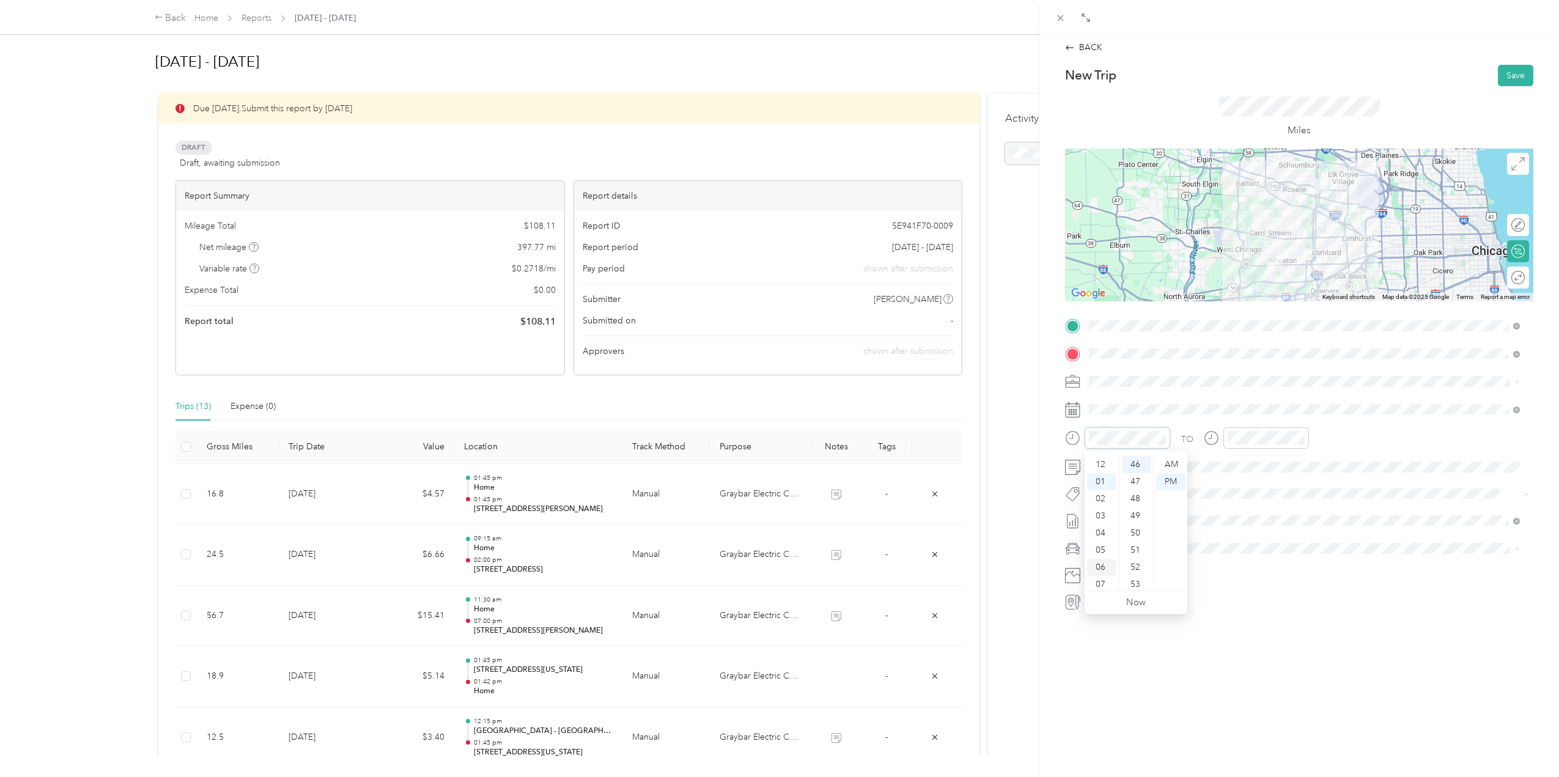
scroll to position [73, 0]
click at [1101, 558] on div "10" at bounding box center [1101, 562] width 29 height 17
click at [1136, 506] on div "45" at bounding box center [1136, 508] width 29 height 17
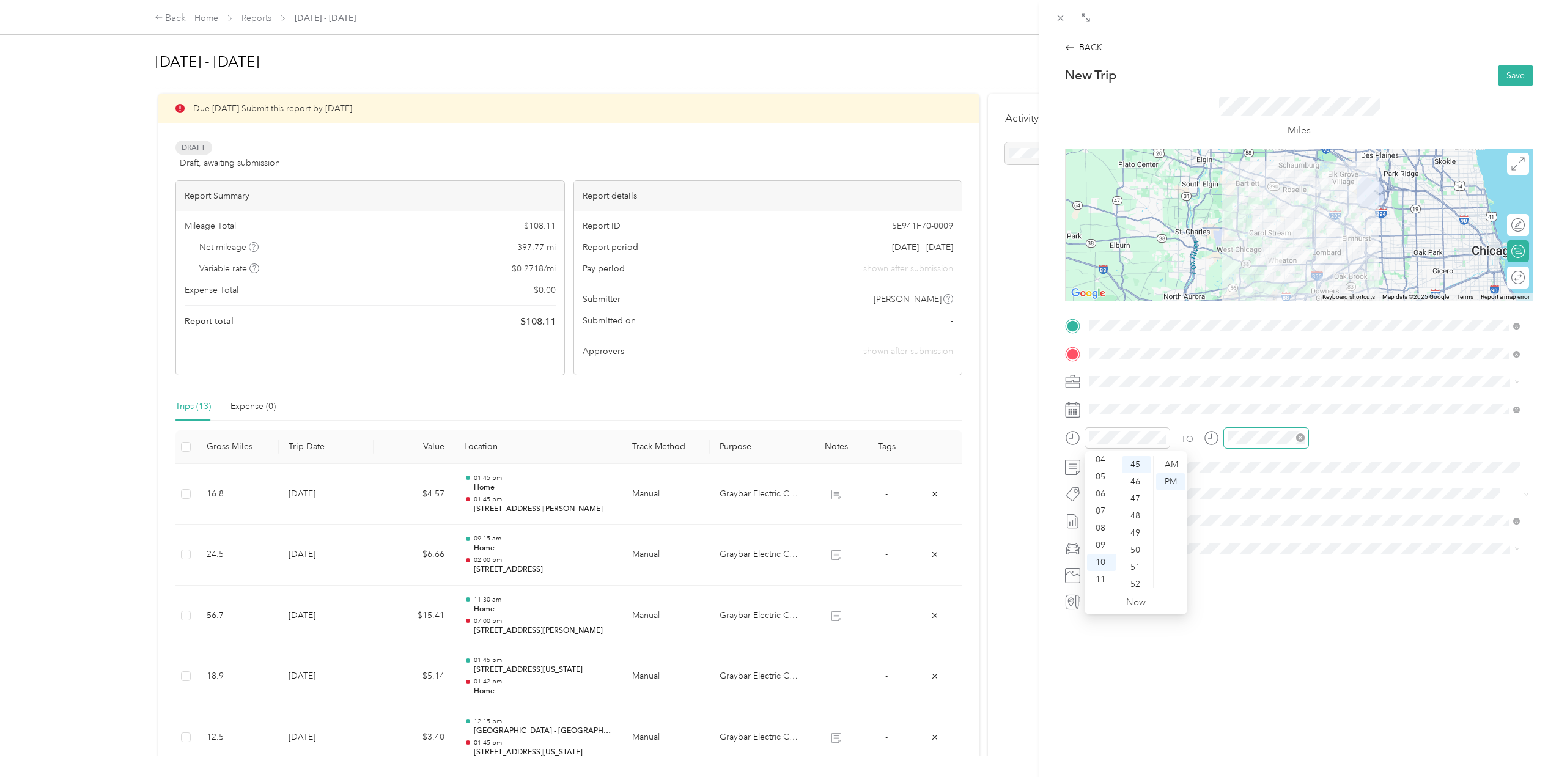
click at [1278, 430] on div at bounding box center [1266, 437] width 86 height 21
click at [1246, 511] on div "04" at bounding box center [1239, 515] width 29 height 17
click at [1243, 478] on div "05" at bounding box center [1239, 481] width 29 height 17
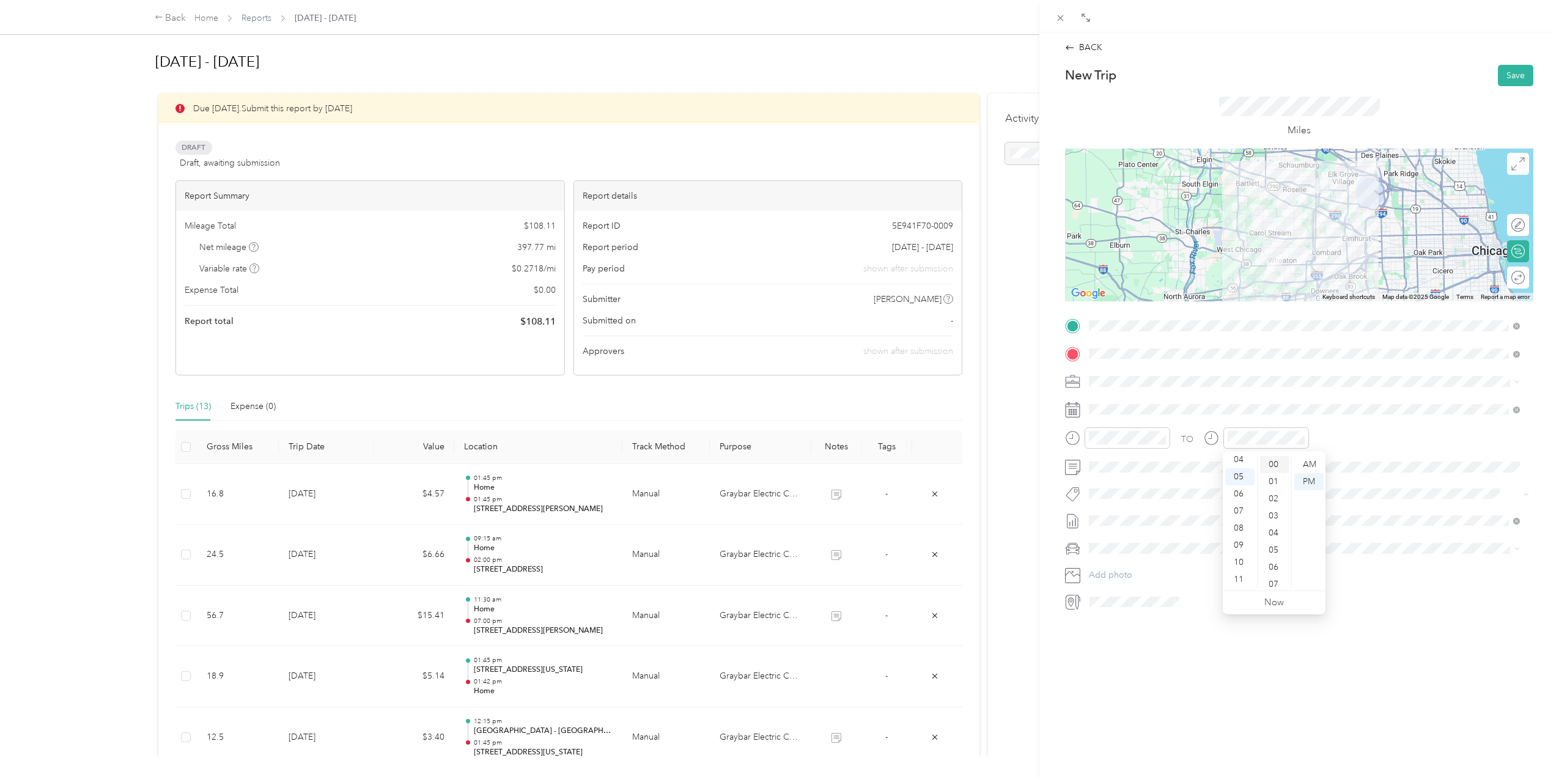
click at [1267, 460] on div "00" at bounding box center [1274, 464] width 29 height 17
click at [1130, 567] on div "Tesla Y" at bounding box center [1304, 565] width 422 height 13
click at [1500, 281] on div at bounding box center [1505, 277] width 11 height 11
click at [1506, 75] on button "Save" at bounding box center [1515, 75] width 35 height 21
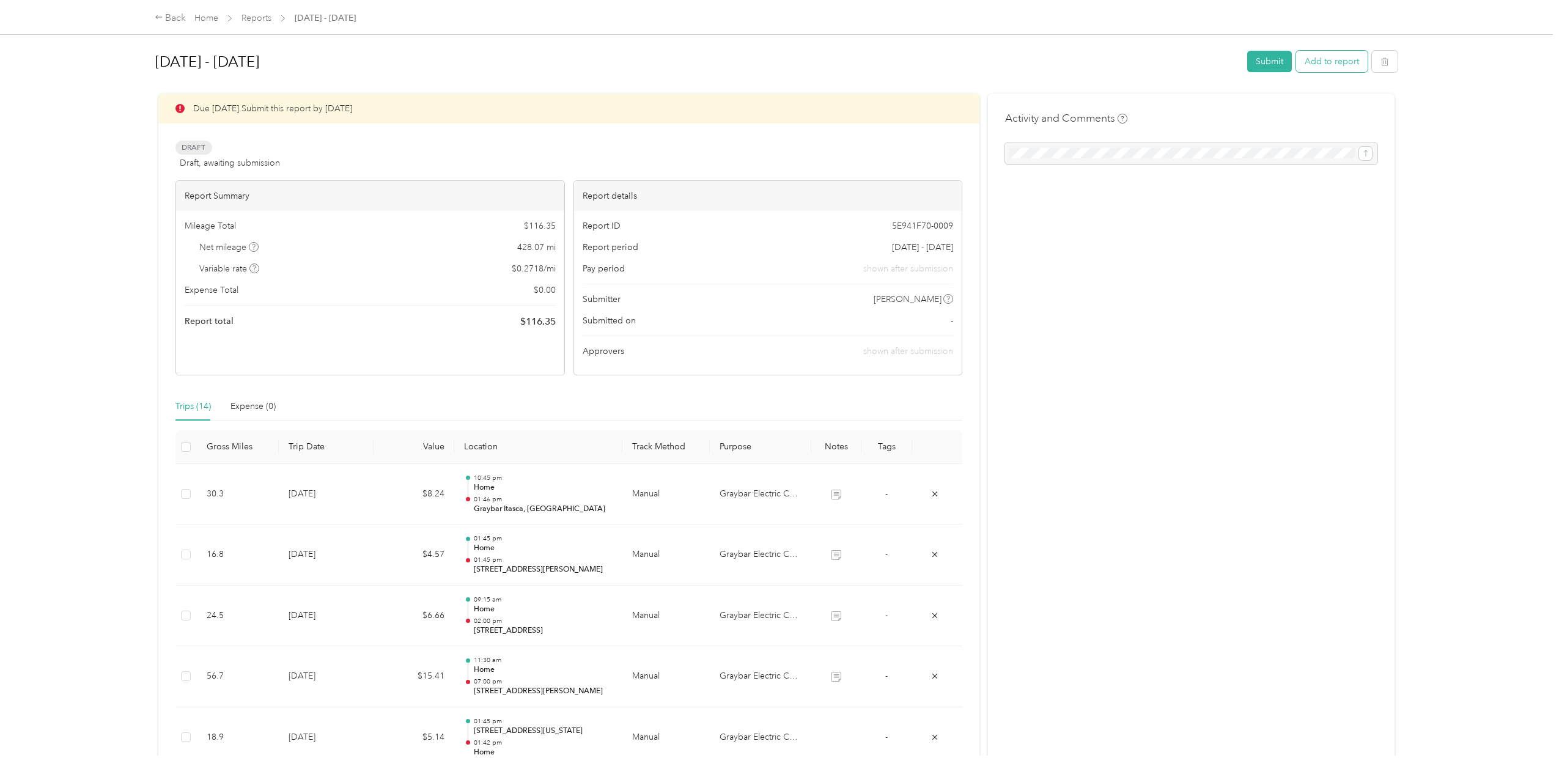
click at [1335, 61] on button "Add to report" at bounding box center [1332, 61] width 72 height 21
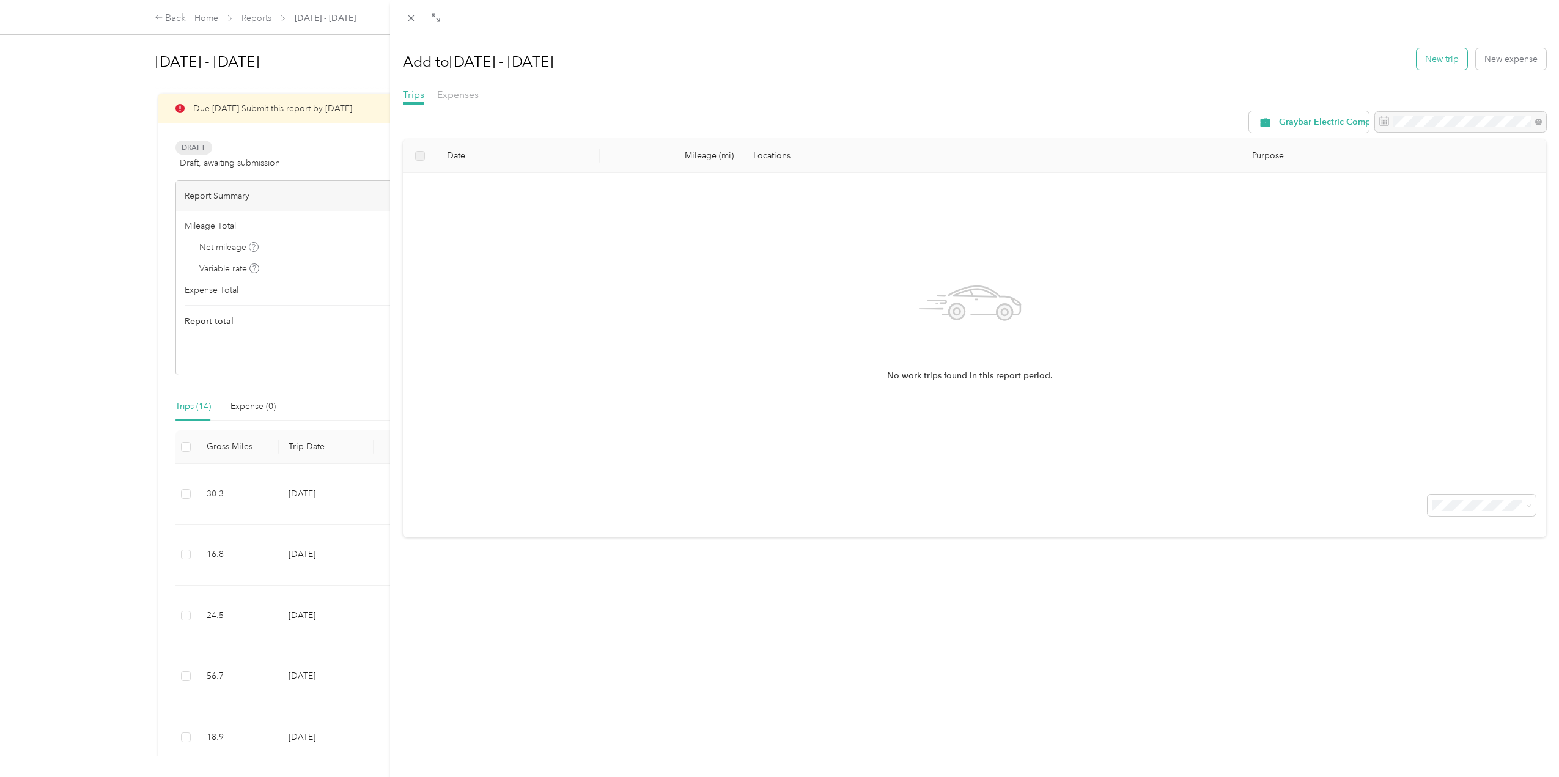
click at [1432, 56] on button "New trip" at bounding box center [1441, 58] width 51 height 21
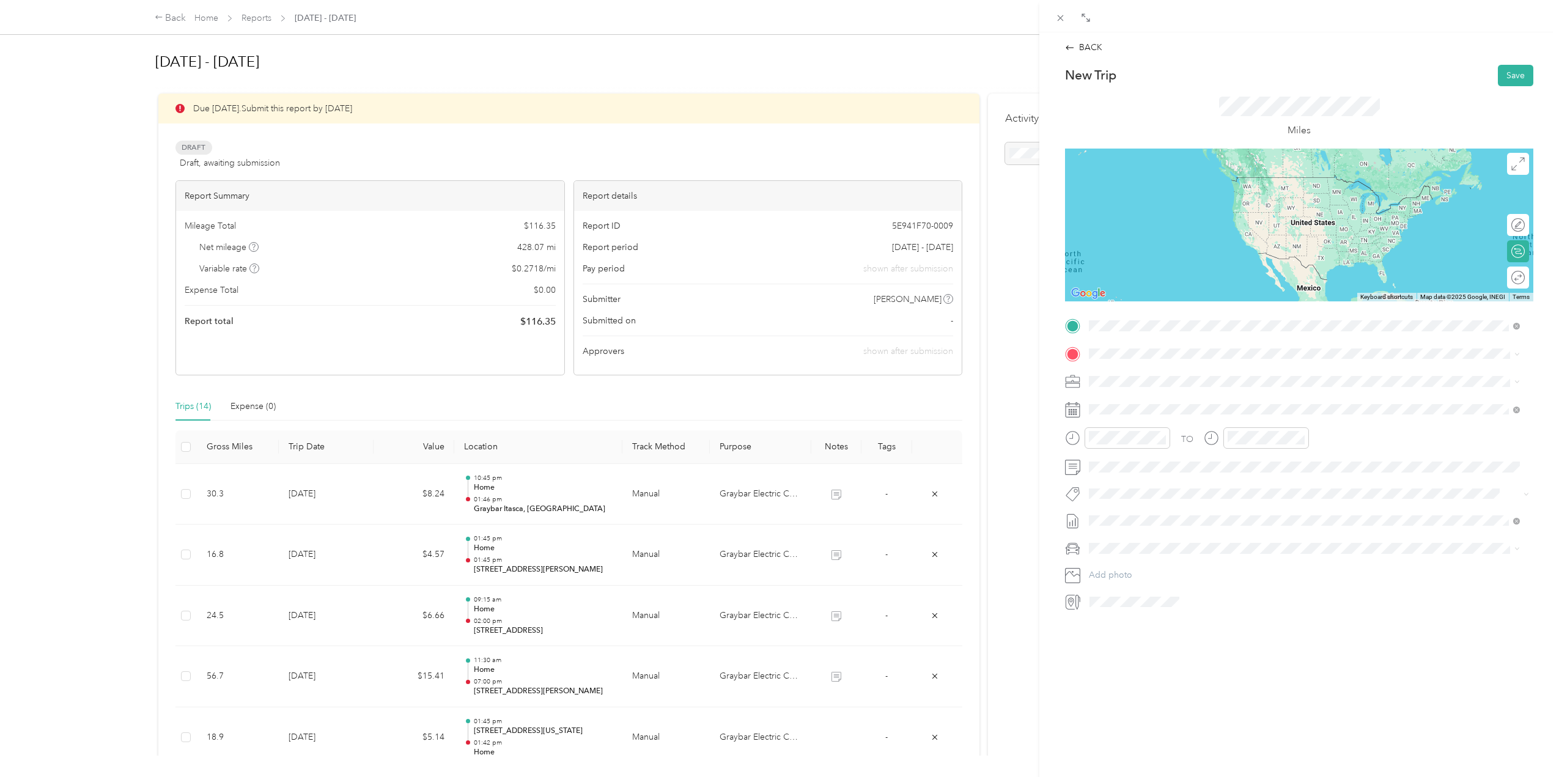
click at [1171, 386] on span "410 Aurora Way, Wheaton, IL, United States , 60187, Wheaton, IL, United States" at bounding box center [1288, 388] width 352 height 10
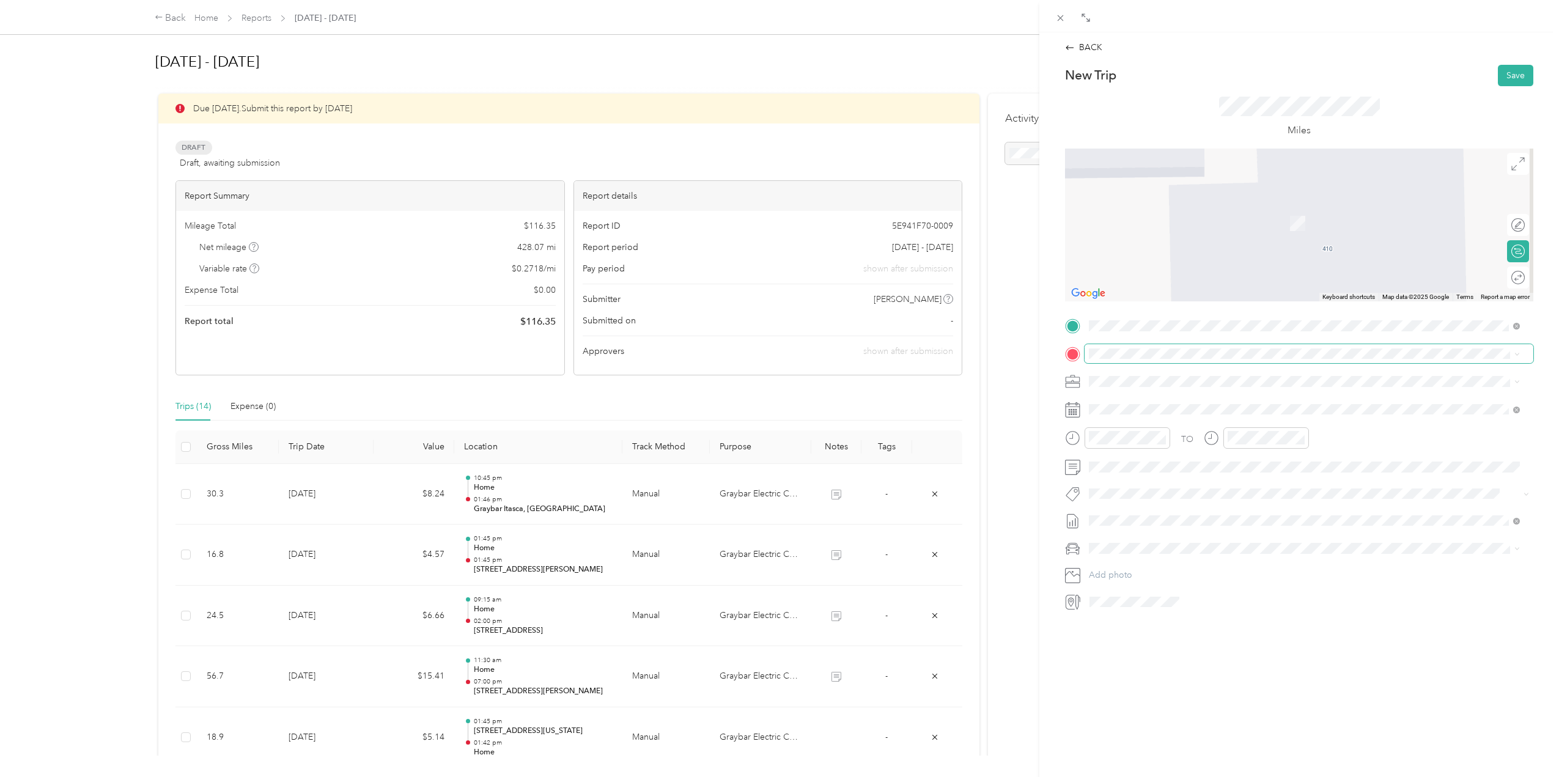
click at [1148, 359] on span at bounding box center [1308, 354] width 449 height 20
click at [1234, 415] on span "1100 E Warrenville Rd Ste 100, 60563-6701, Naperville, Illinois" at bounding box center [1173, 418] width 122 height 10
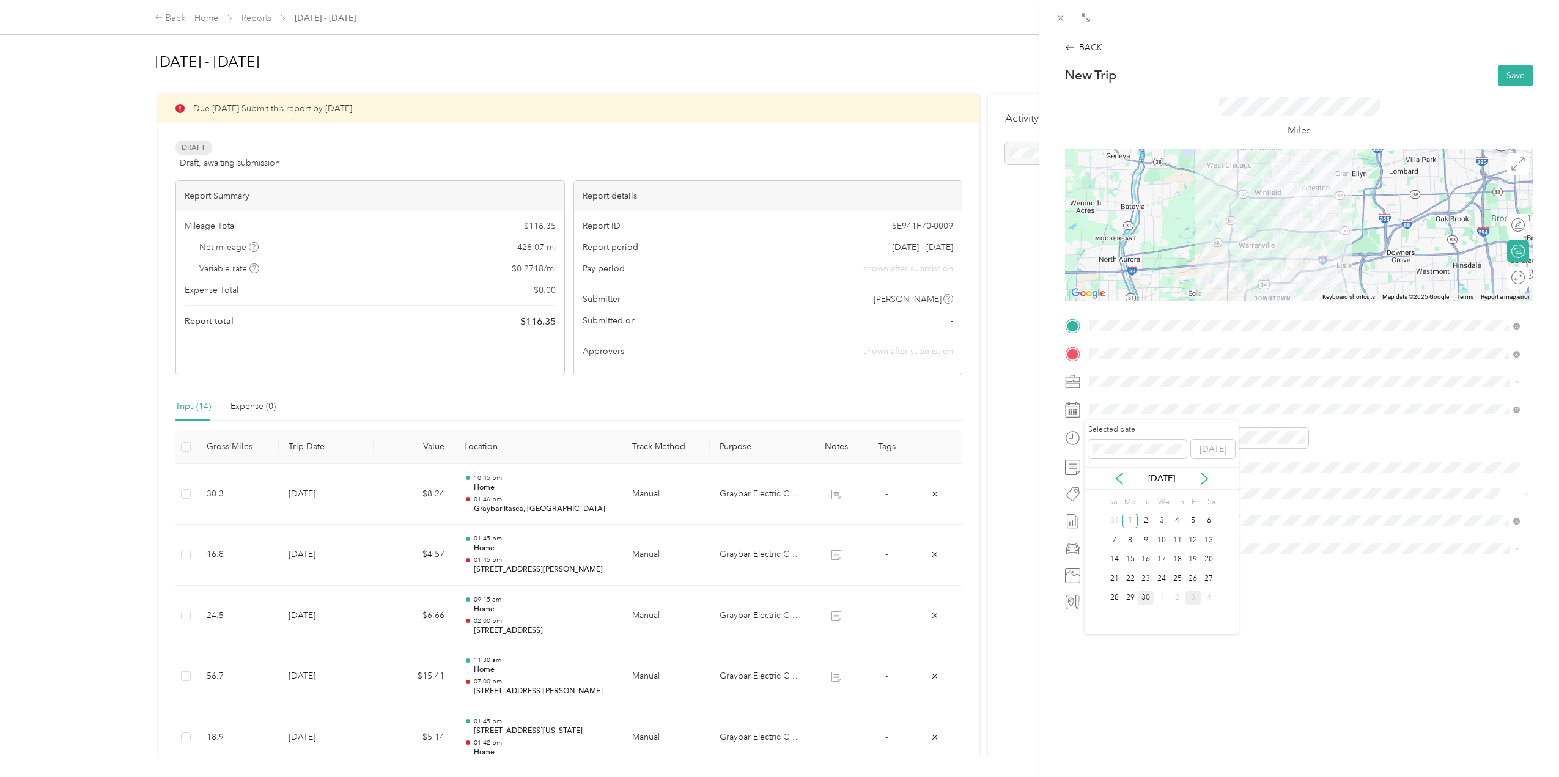
click at [1147, 594] on div "30" at bounding box center [1146, 598] width 16 height 15
click at [1140, 531] on div "29" at bounding box center [1136, 523] width 29 height 17
click at [1133, 478] on div "30" at bounding box center [1136, 481] width 29 height 17
click at [1244, 512] on div "04" at bounding box center [1239, 515] width 29 height 17
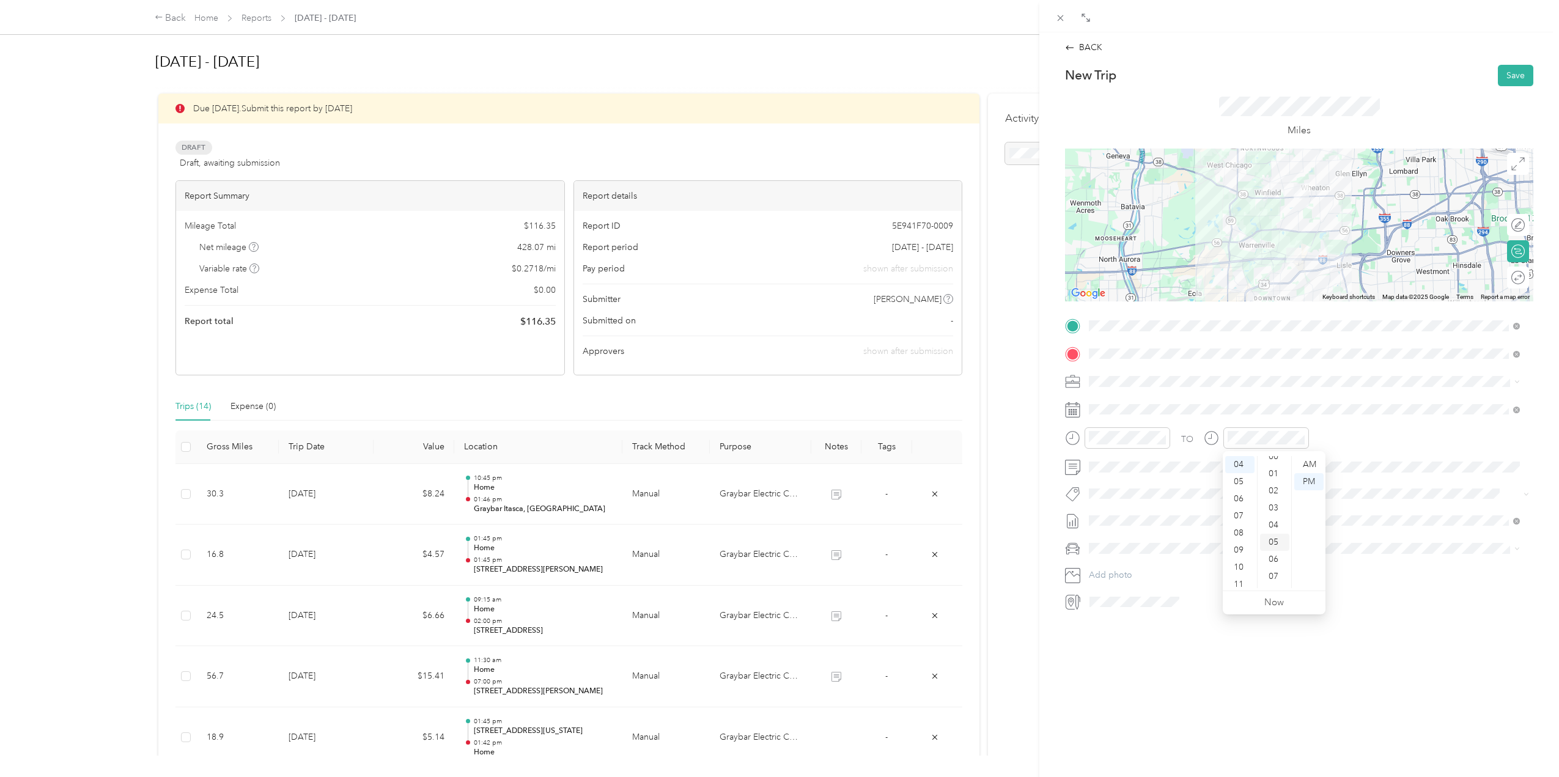
scroll to position [0, 0]
click at [1281, 468] on div "00" at bounding box center [1274, 464] width 29 height 17
click at [1141, 569] on div "Tesla Y" at bounding box center [1304, 569] width 422 height 13
click at [1510, 277] on div at bounding box center [1512, 277] width 26 height 13
click at [1506, 75] on button "Save" at bounding box center [1515, 75] width 35 height 21
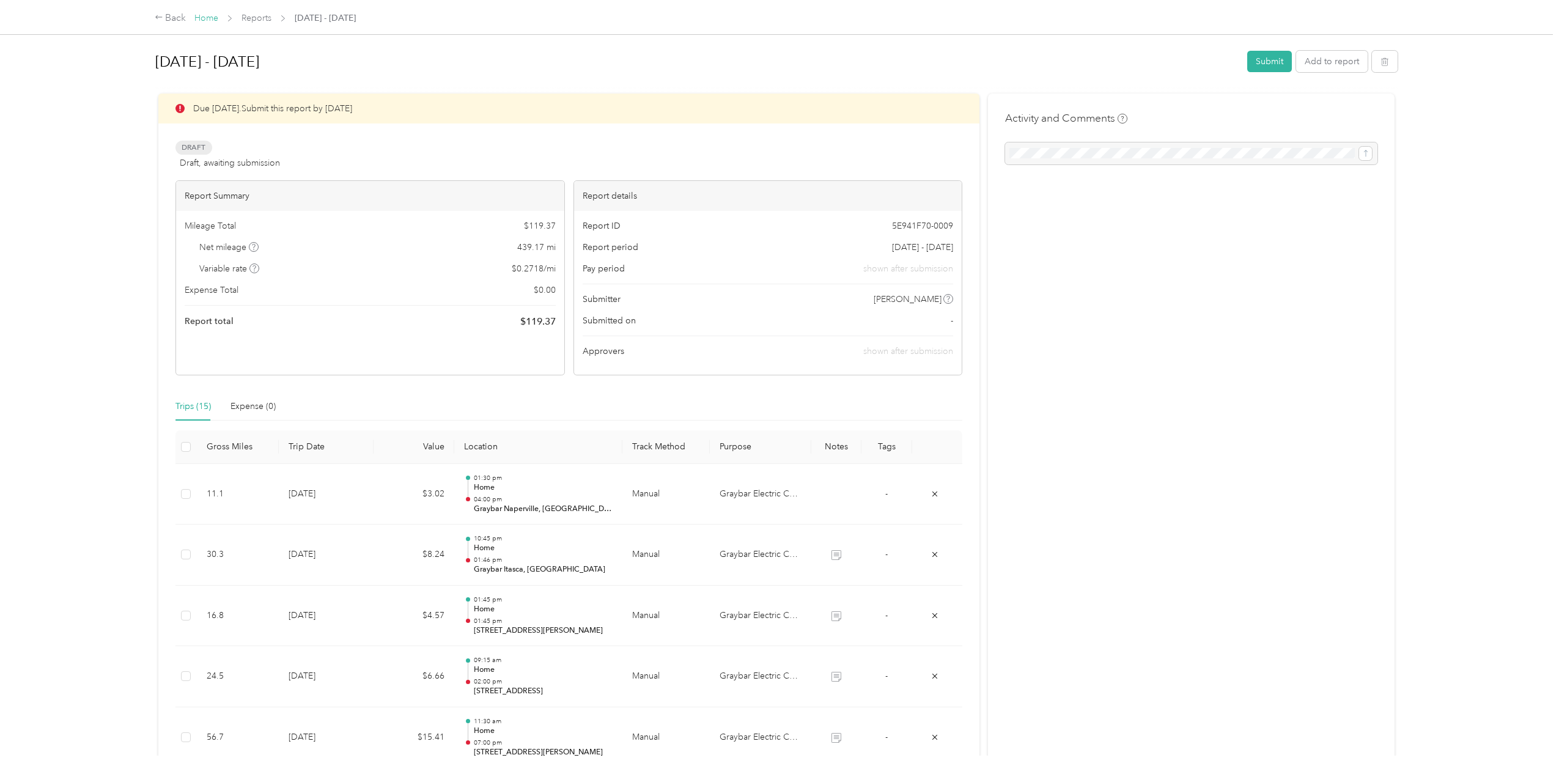
click at [215, 19] on link "Home" at bounding box center [206, 18] width 24 height 10
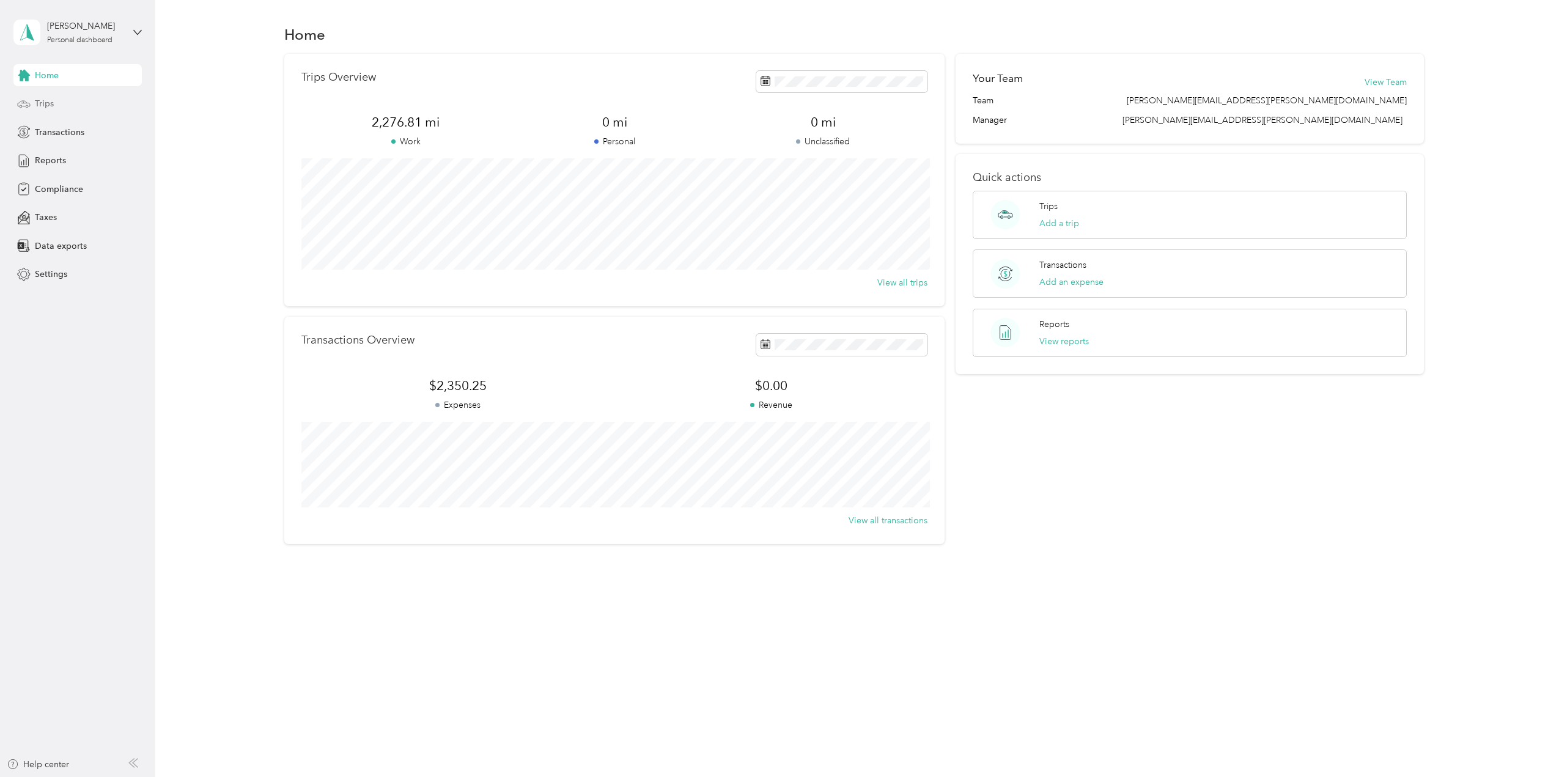
click at [63, 109] on div "Trips" at bounding box center [77, 104] width 128 height 22
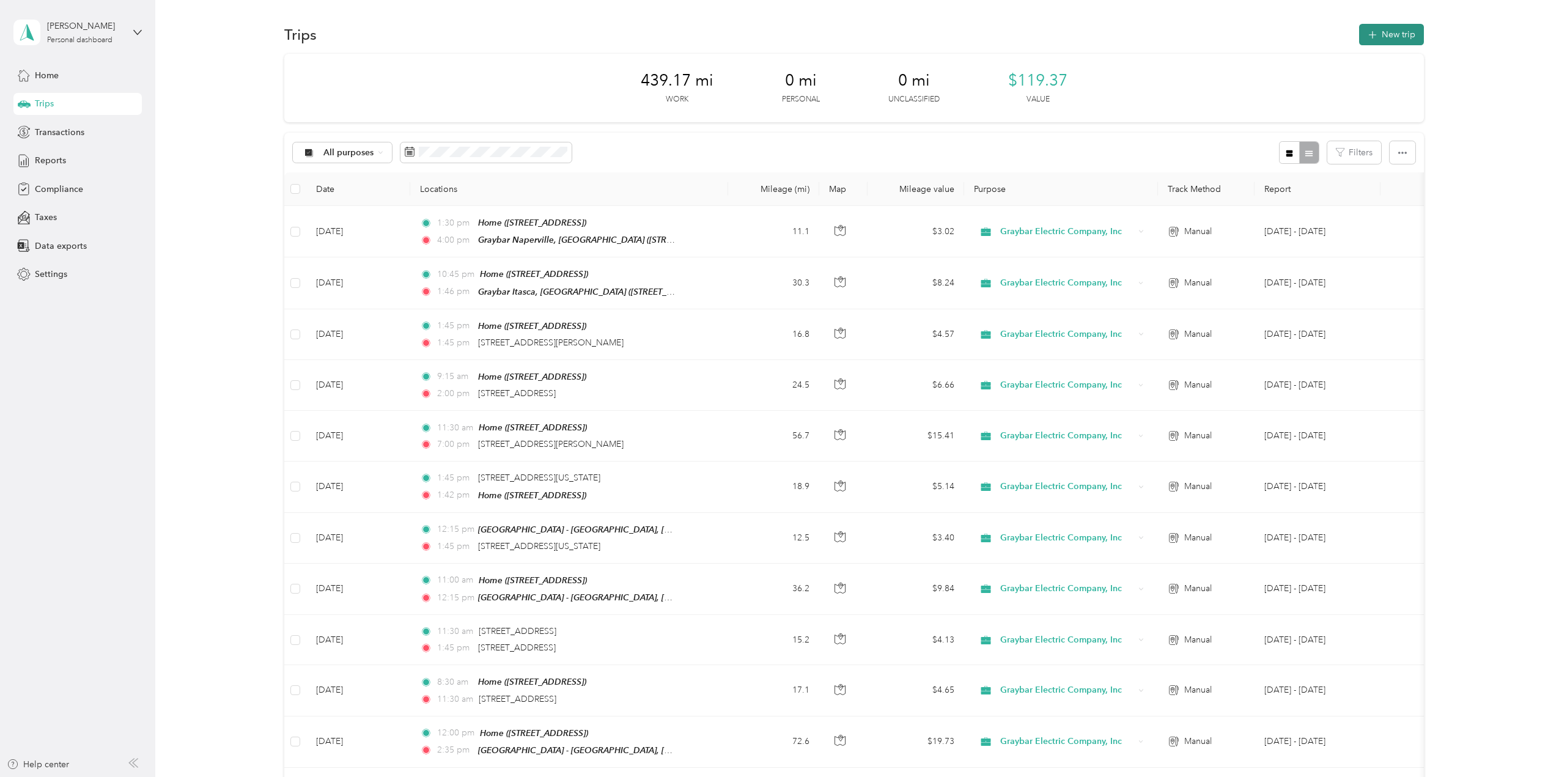
click at [1374, 36] on icon "button" at bounding box center [1373, 35] width 14 height 14
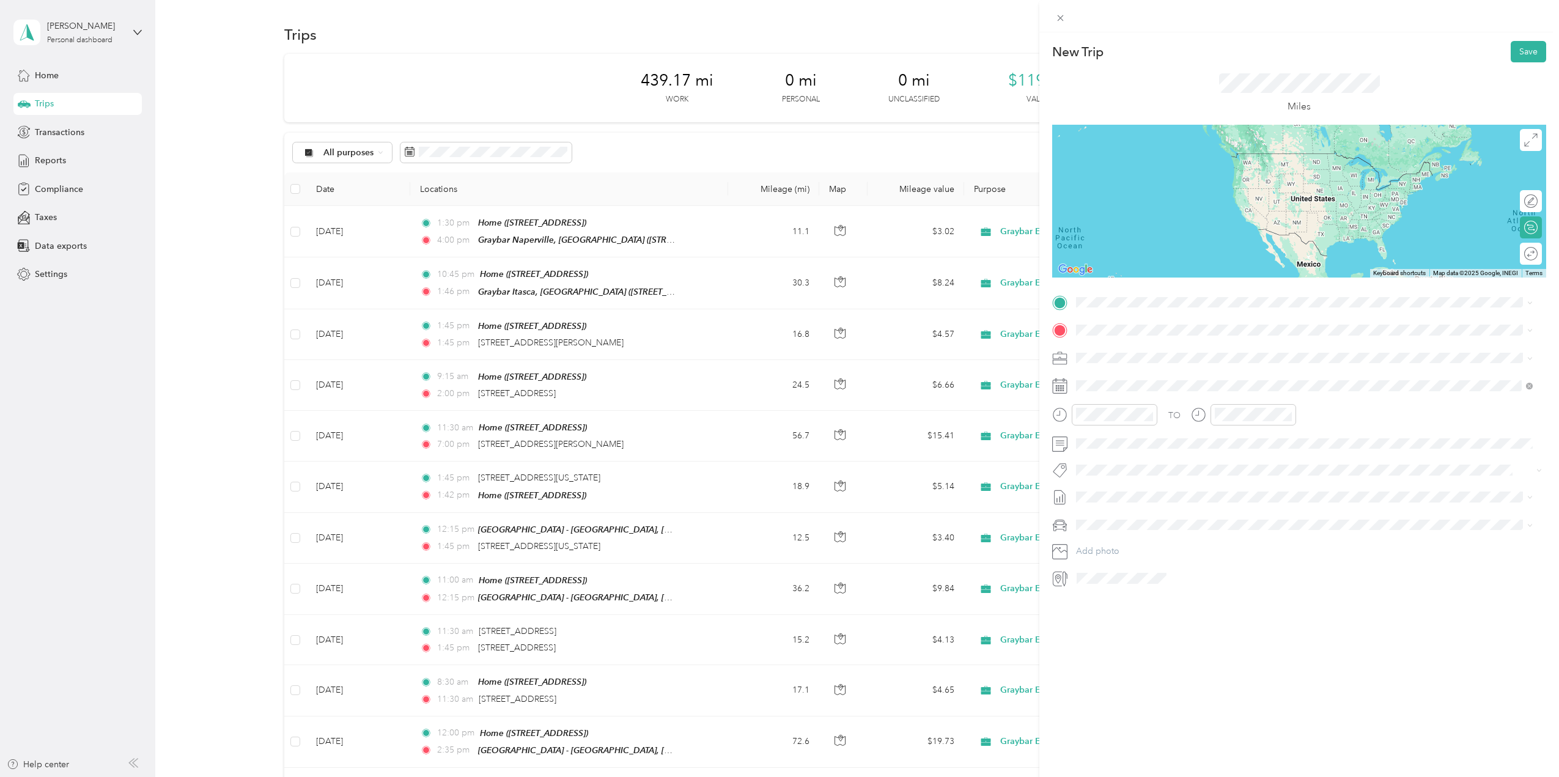
click at [1155, 351] on div "Home" at bounding box center [1275, 349] width 352 height 11
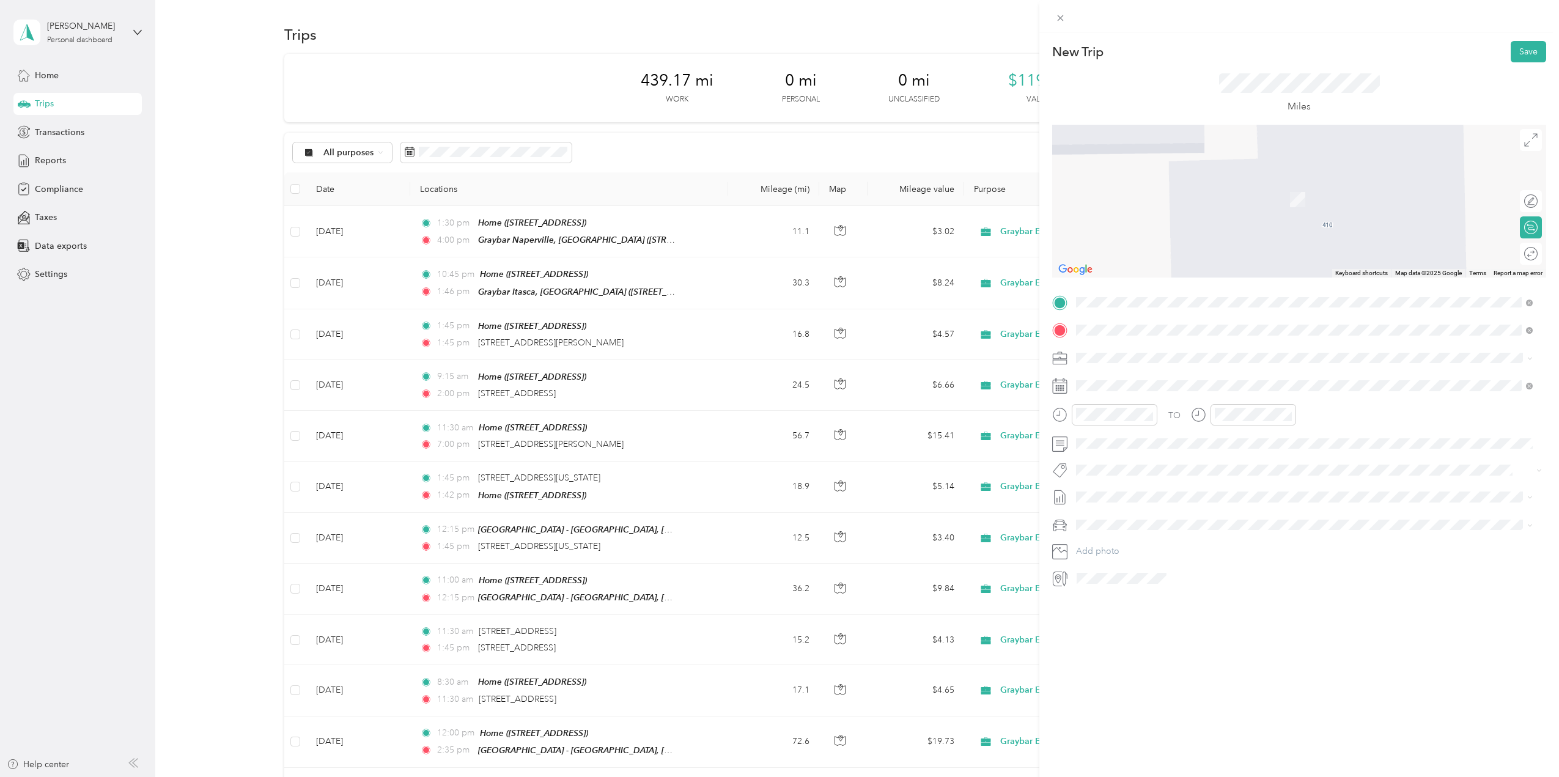
click at [1230, 372] on div "TEAM Graybar Glendale Heights, IL 900 Regency Drive, 60139, Glendale Heights, I…" at bounding box center [1304, 388] width 448 height 34
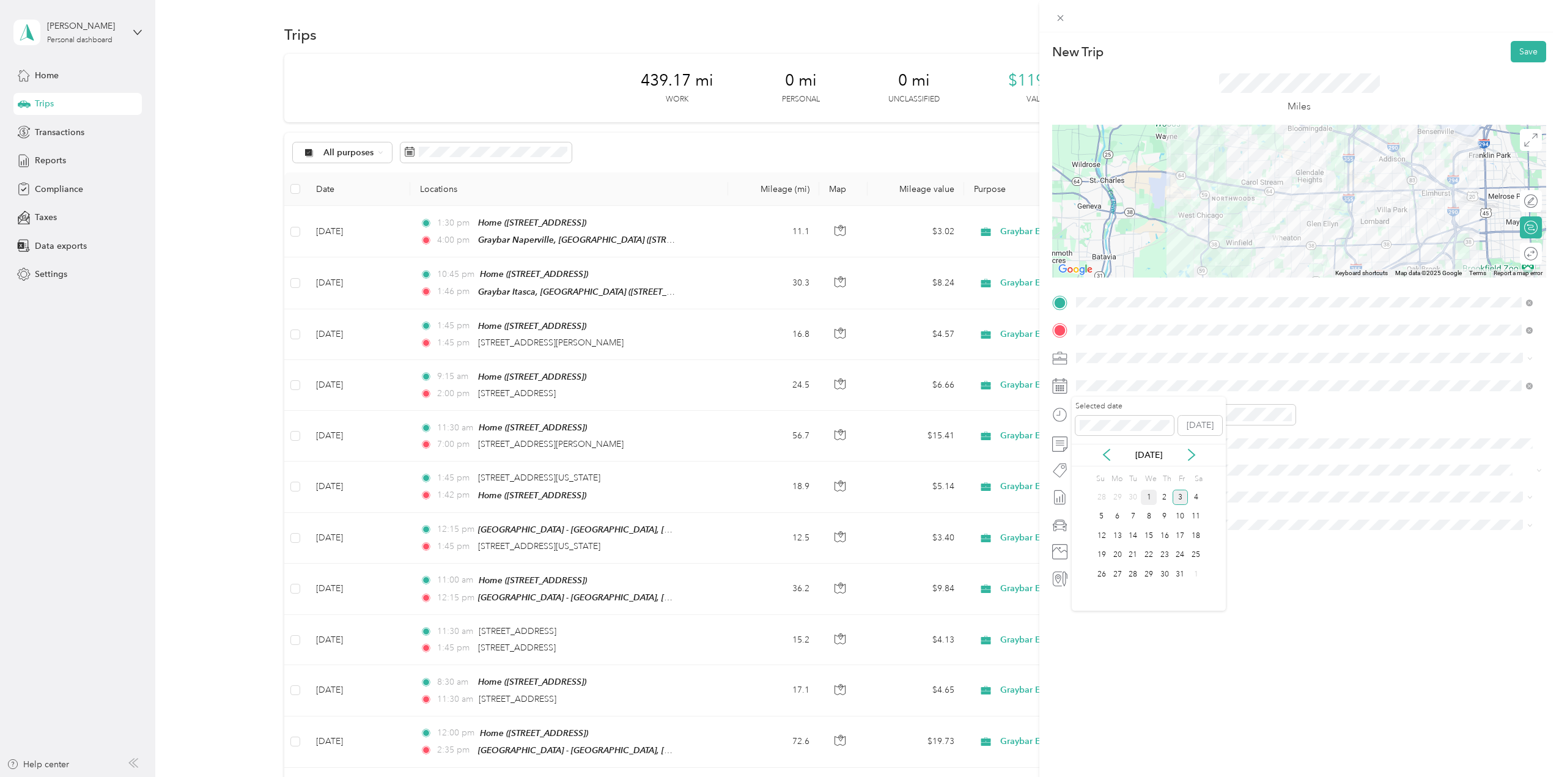
click at [1152, 493] on div "1" at bounding box center [1149, 497] width 16 height 15
click at [1094, 441] on div "12" at bounding box center [1088, 441] width 29 height 17
click at [1126, 437] on div "00" at bounding box center [1123, 441] width 29 height 17
click at [1236, 435] on div "12" at bounding box center [1226, 441] width 29 height 17
click at [1119, 553] on button "Add photo" at bounding box center [1309, 551] width 474 height 17
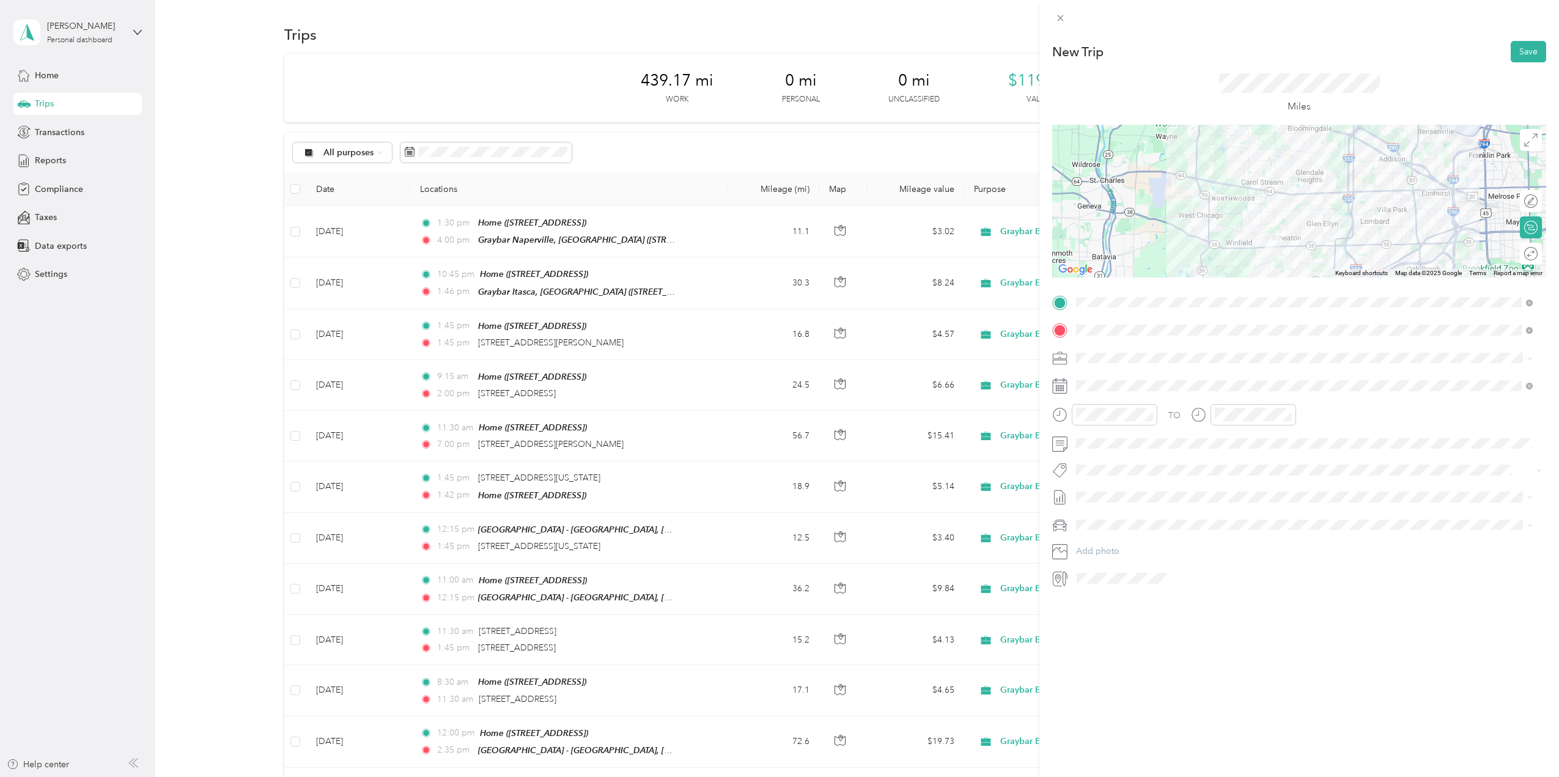
click at [1113, 541] on div "Tesla Y" at bounding box center [1304, 546] width 448 height 13
click at [1522, 46] on button "Save" at bounding box center [1528, 51] width 35 height 21
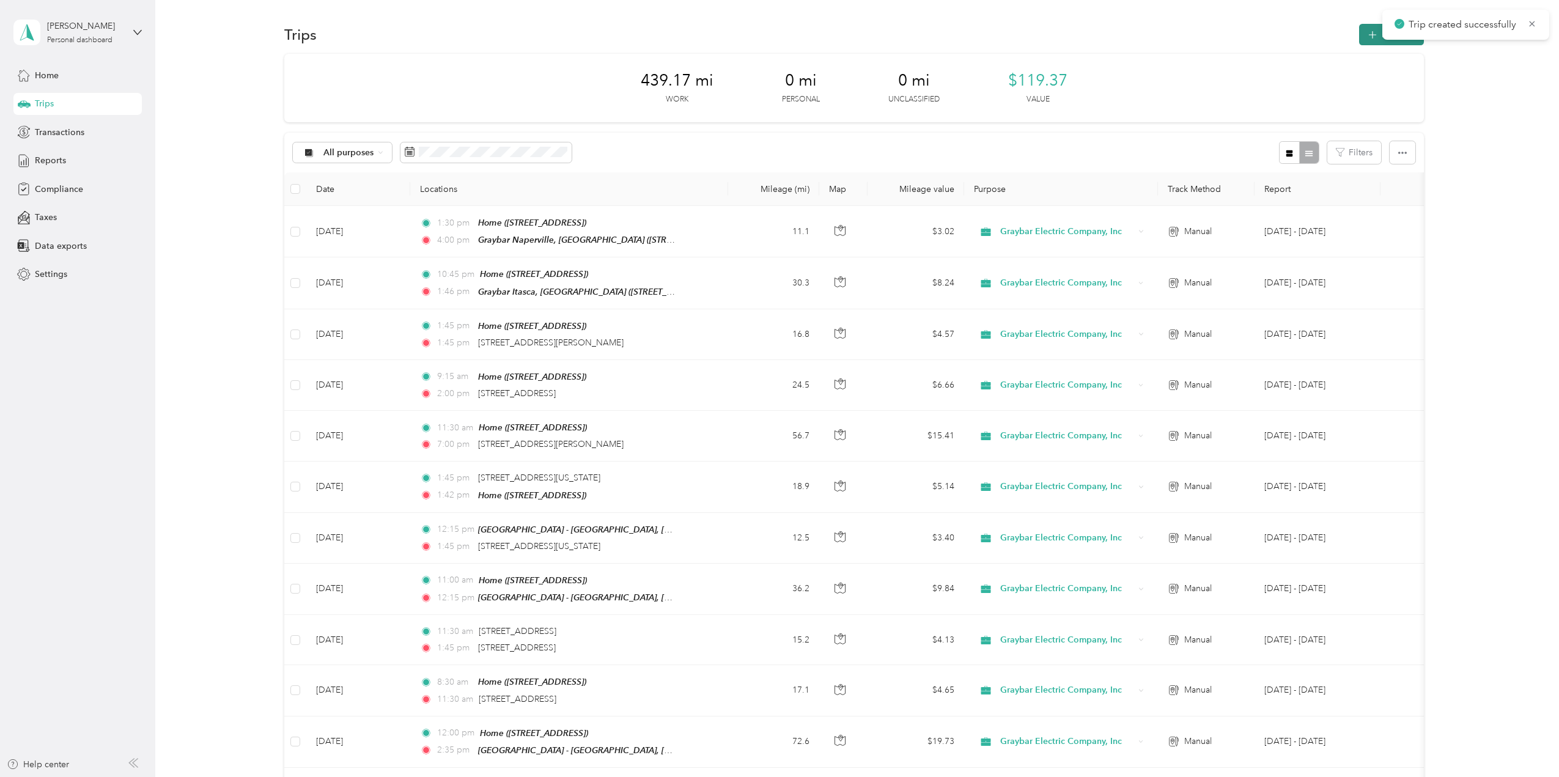
click at [1371, 40] on icon "button" at bounding box center [1373, 35] width 14 height 14
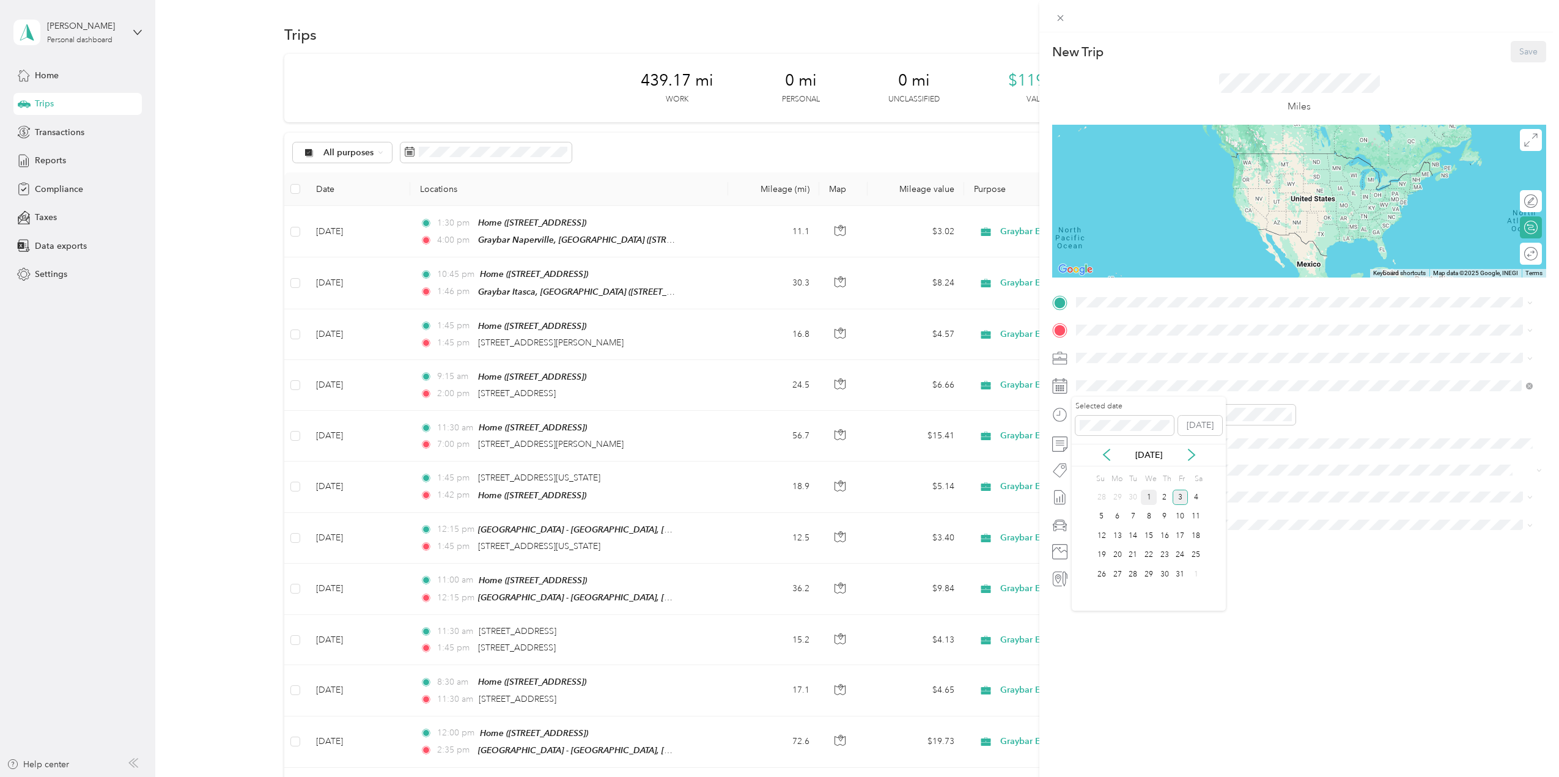
click at [1151, 498] on div "1" at bounding box center [1149, 497] width 16 height 15
click at [1190, 363] on div "TEAM Graybar Itasca, IL 1 Pierce Place, Suite 800, 60143-3149, Itasca, Illinois" at bounding box center [1197, 360] width 196 height 30
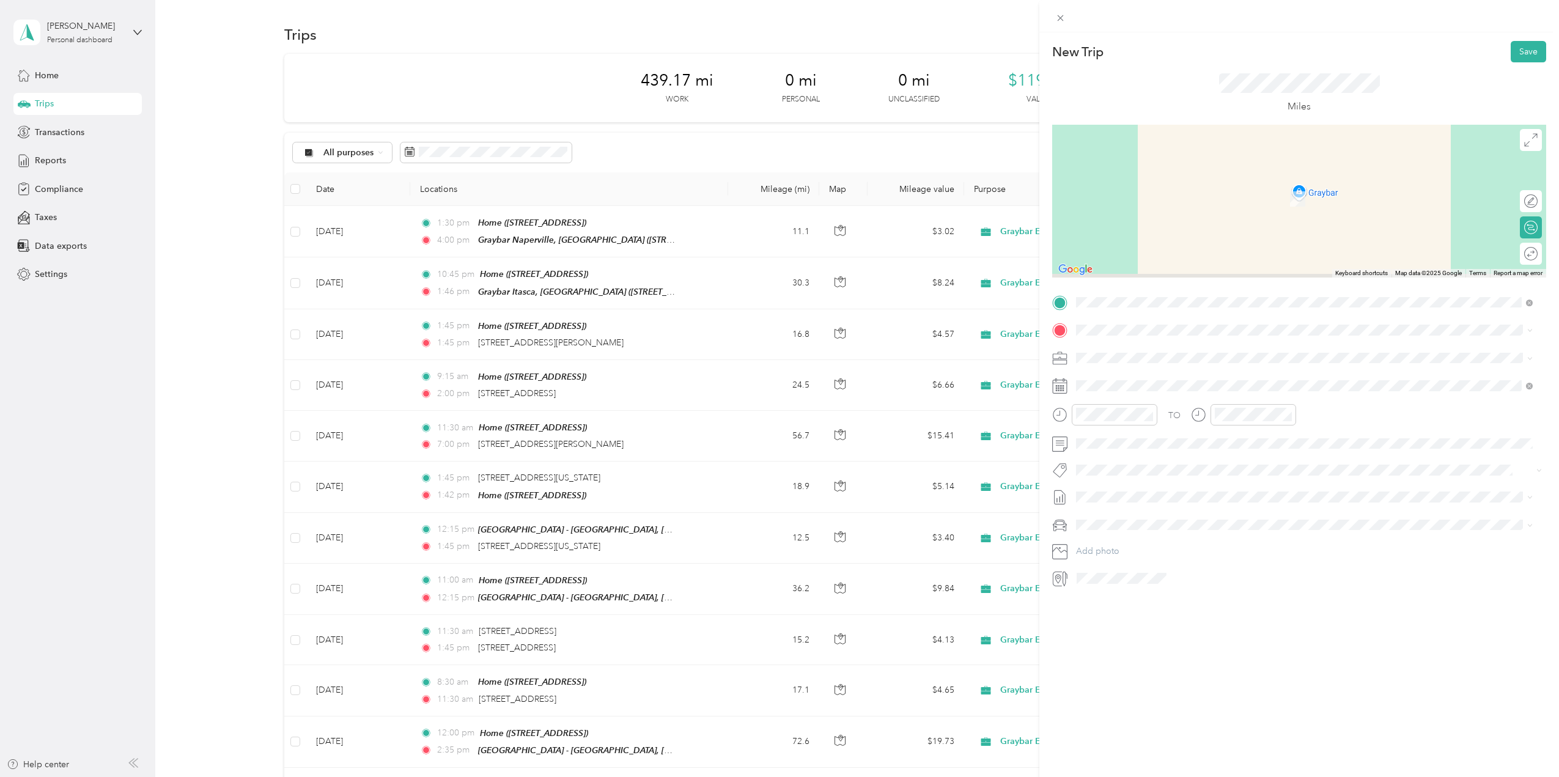
click at [1119, 320] on div "TO Add photo" at bounding box center [1299, 440] width 494 height 295
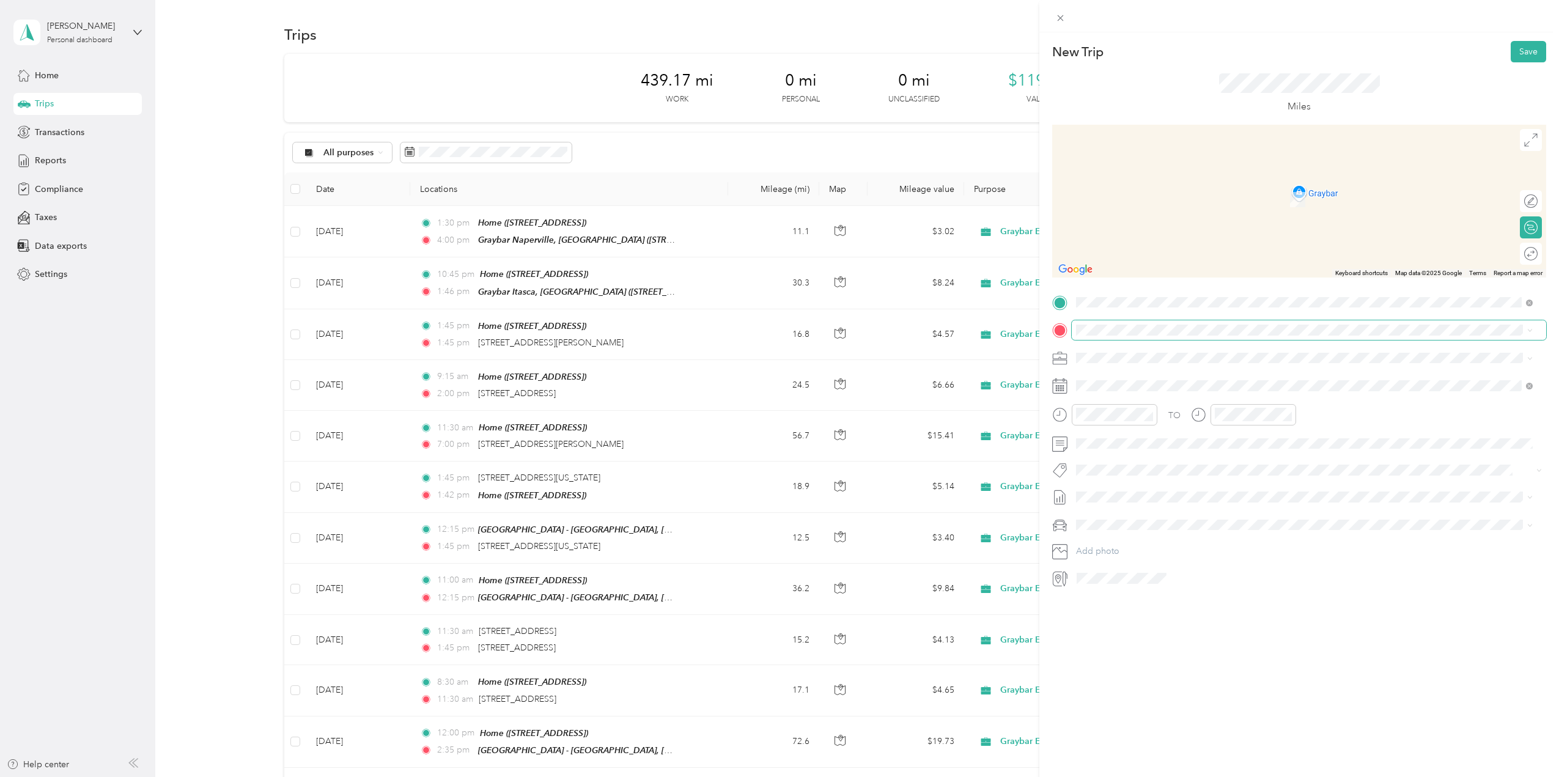
click at [1130, 337] on span at bounding box center [1309, 330] width 474 height 20
click at [1130, 334] on span at bounding box center [1309, 330] width 474 height 20
click at [1230, 378] on span "13466 Illinois Highway 59 Plainfield, Illinois 60585, United States" at bounding box center [1182, 374] width 167 height 11
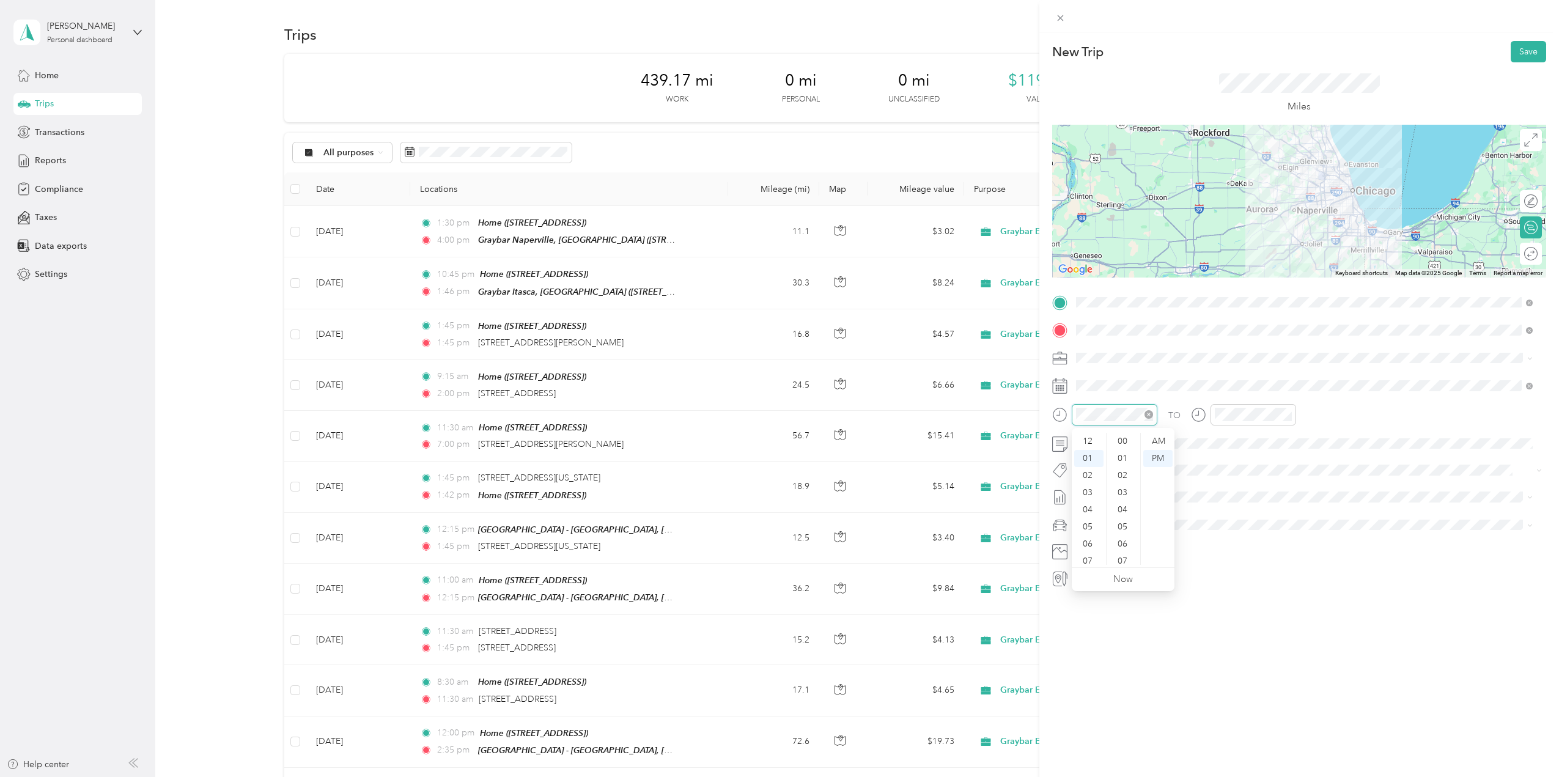
scroll to position [17, 0]
click at [1091, 453] on div "02" at bounding box center [1088, 458] width 29 height 17
click at [1123, 446] on div "00" at bounding box center [1123, 441] width 29 height 17
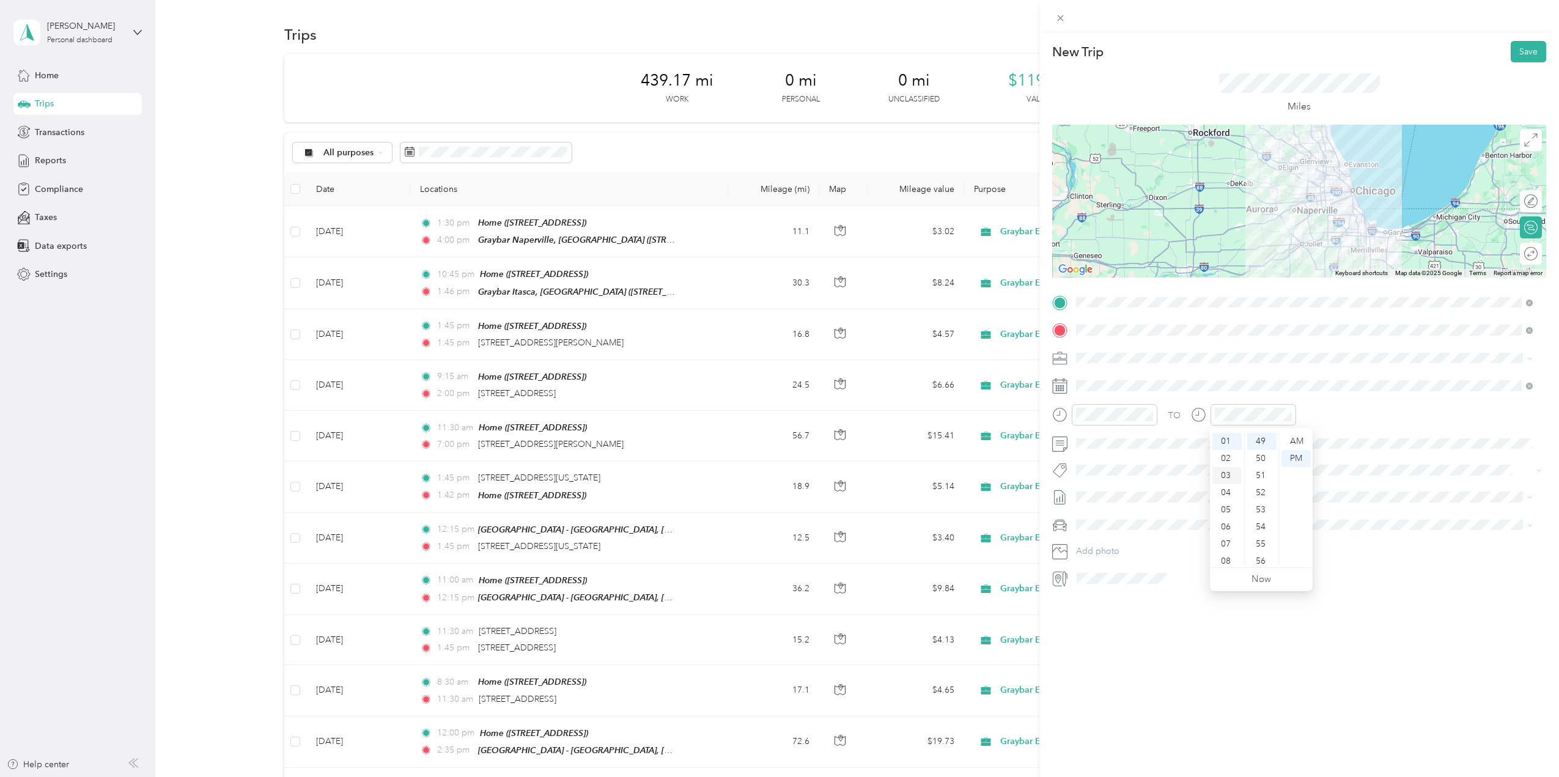
click at [1223, 469] on div "03" at bounding box center [1226, 475] width 29 height 17
click at [1262, 440] on div "00" at bounding box center [1261, 441] width 29 height 17
click at [1260, 438] on div "00" at bounding box center [1261, 441] width 29 height 17
click at [1132, 464] on span at bounding box center [1299, 470] width 454 height 13
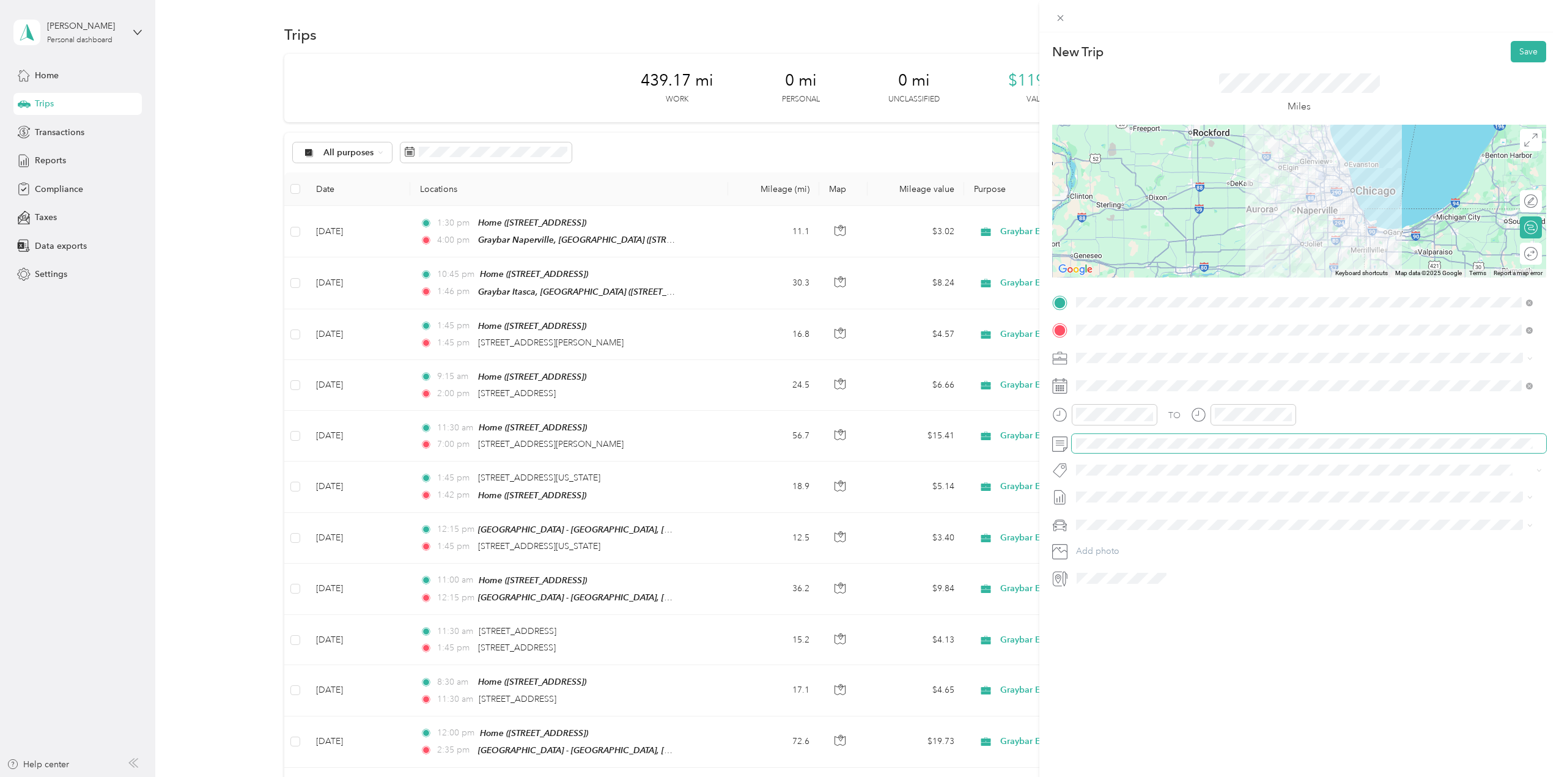
click at [1161, 435] on span at bounding box center [1309, 444] width 474 height 20
click at [1128, 504] on span at bounding box center [1309, 497] width 474 height 20
click at [1135, 529] on li "Oct 1 - 31, 2025 Draft" at bounding box center [1304, 538] width 465 height 20
click at [1135, 539] on li "Tesla Y" at bounding box center [1304, 543] width 465 height 21
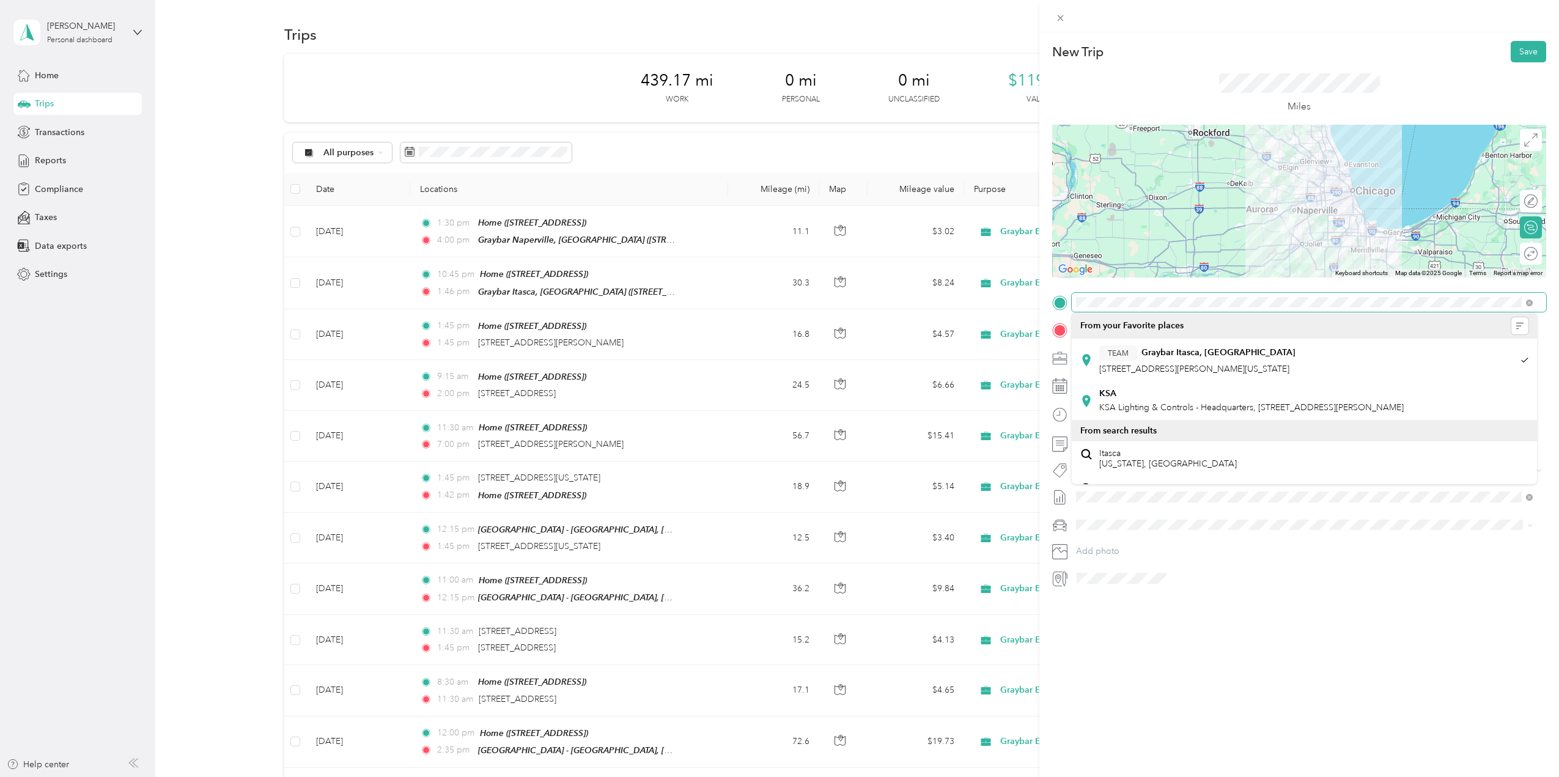
click at [937, 286] on div "New Trip Save This trip cannot be edited because it is either under review, app…" at bounding box center [779, 388] width 1559 height 777
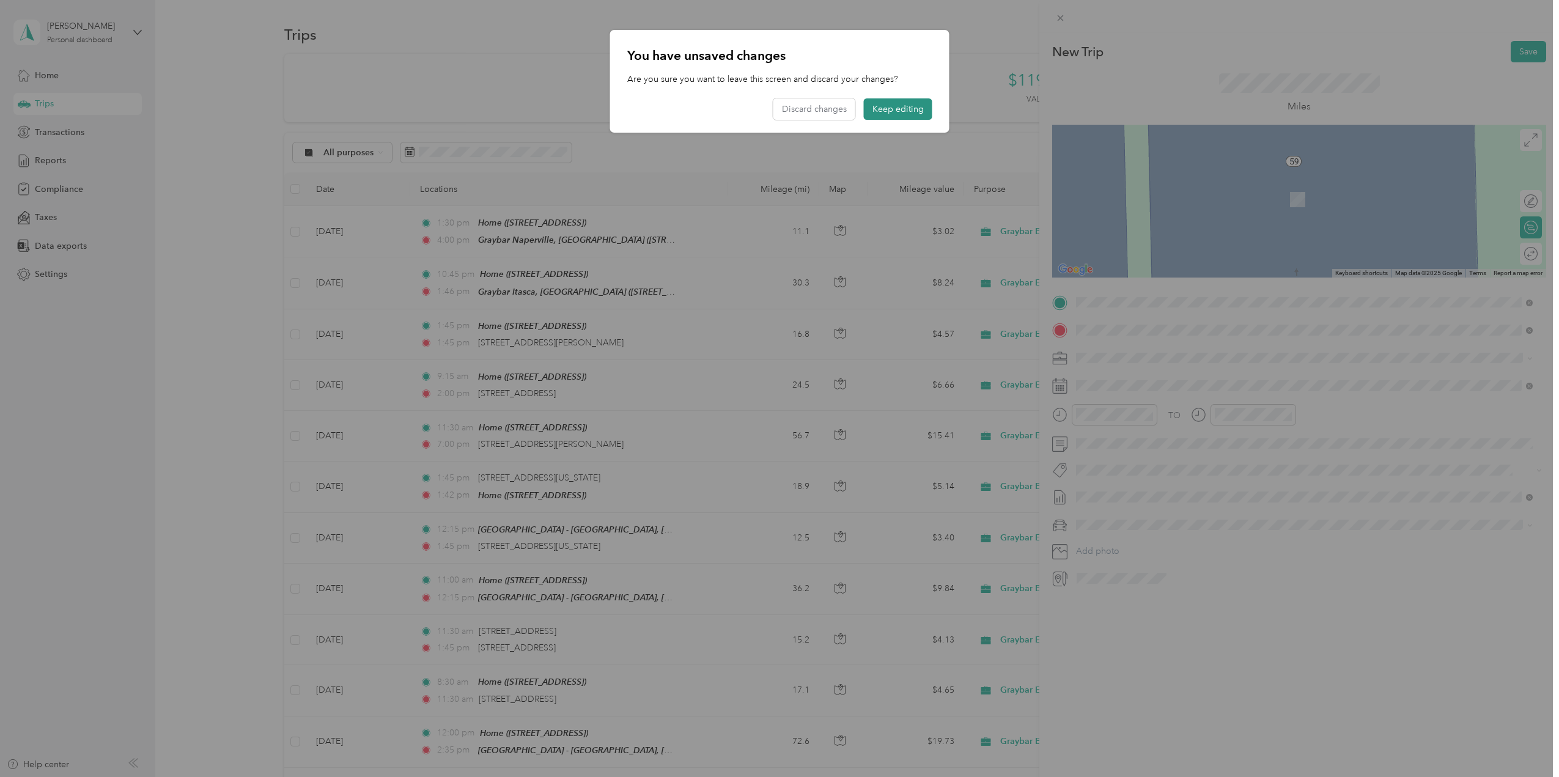
click at [914, 109] on button "Keep editing" at bounding box center [898, 108] width 68 height 21
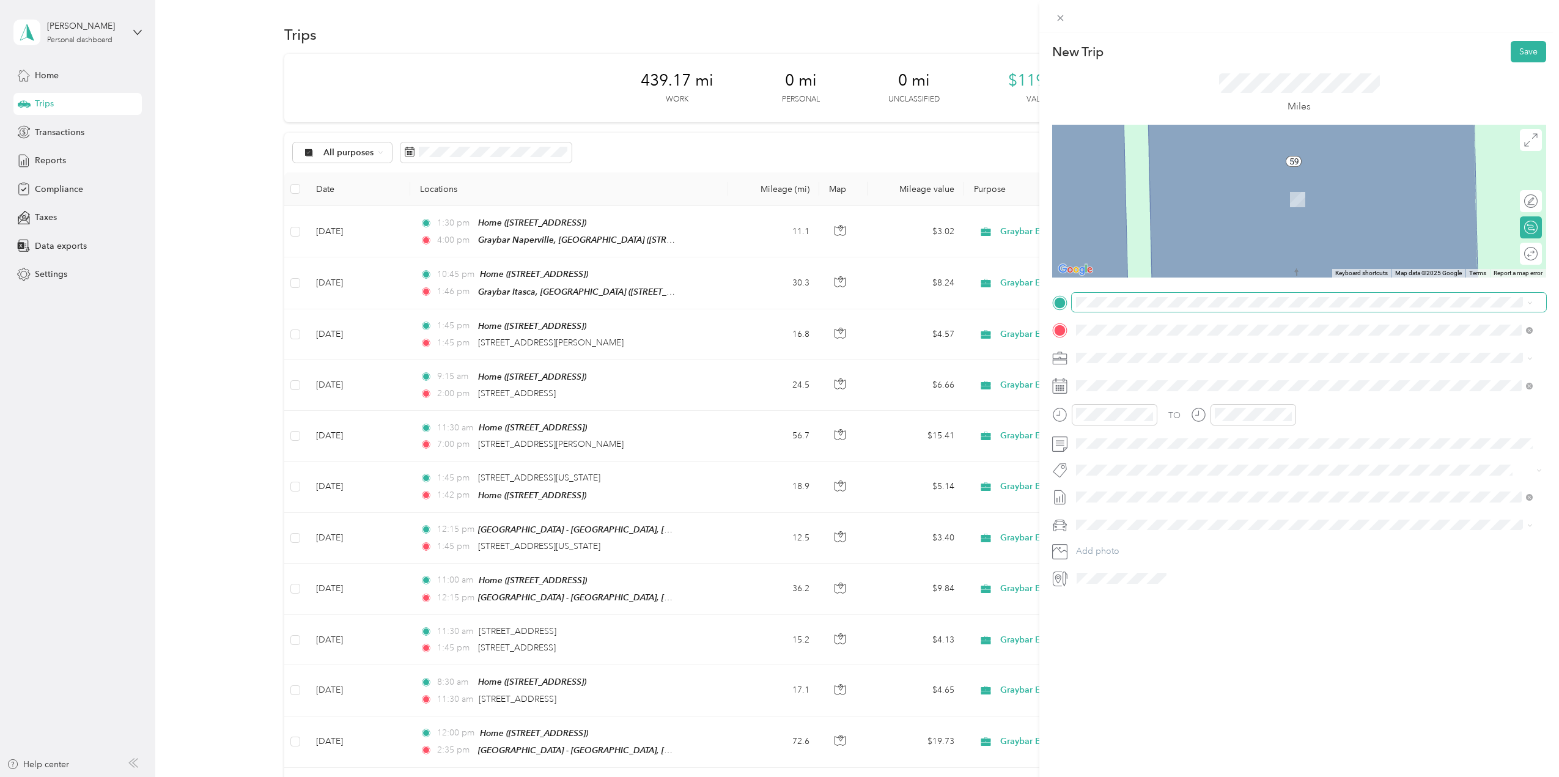
click at [1114, 309] on span at bounding box center [1309, 303] width 474 height 20
click at [1188, 350] on strong "Graybar Glendale Heights, IL" at bounding box center [1234, 352] width 187 height 11
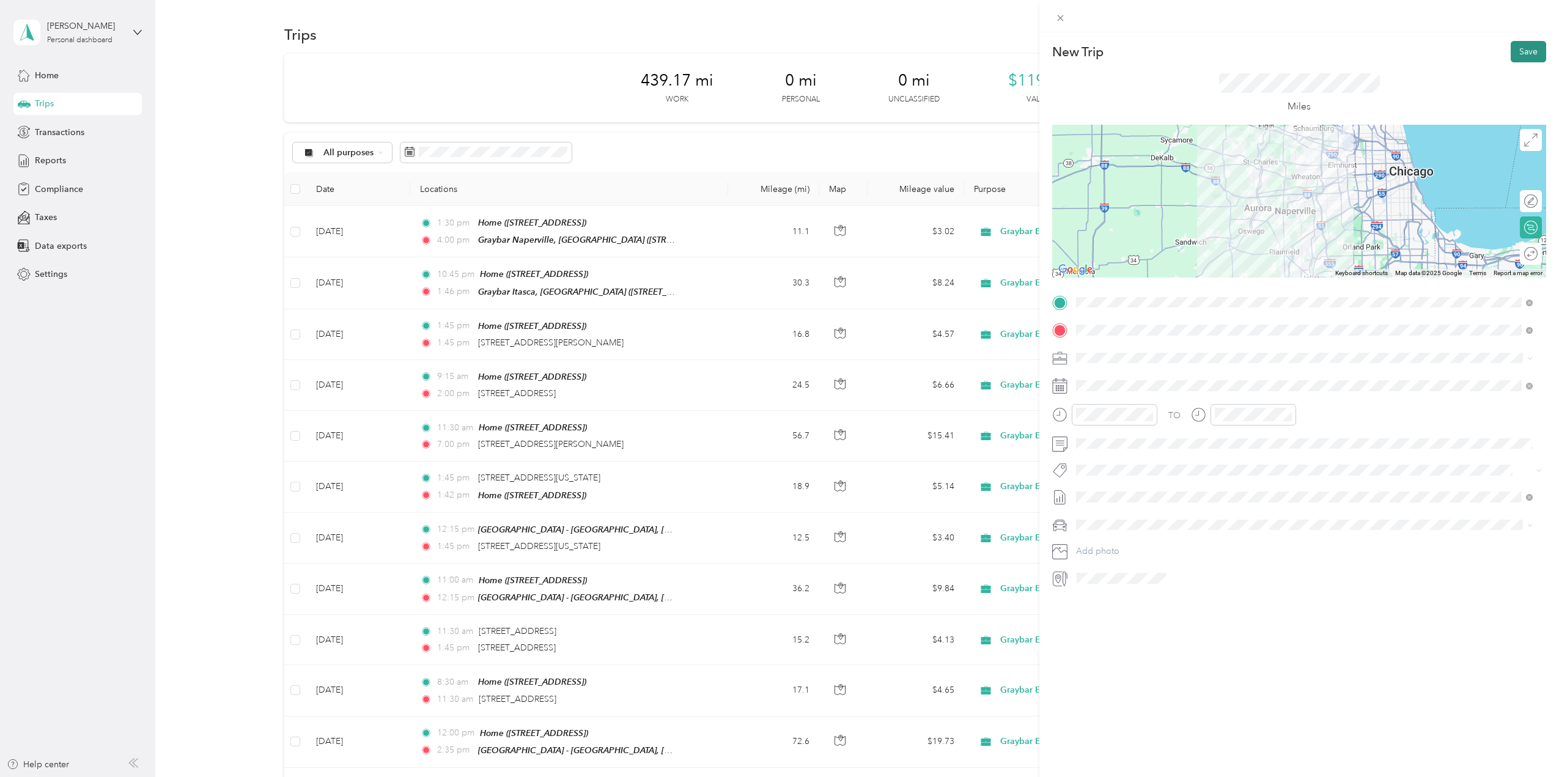
click at [1514, 45] on button "Save" at bounding box center [1528, 51] width 35 height 21
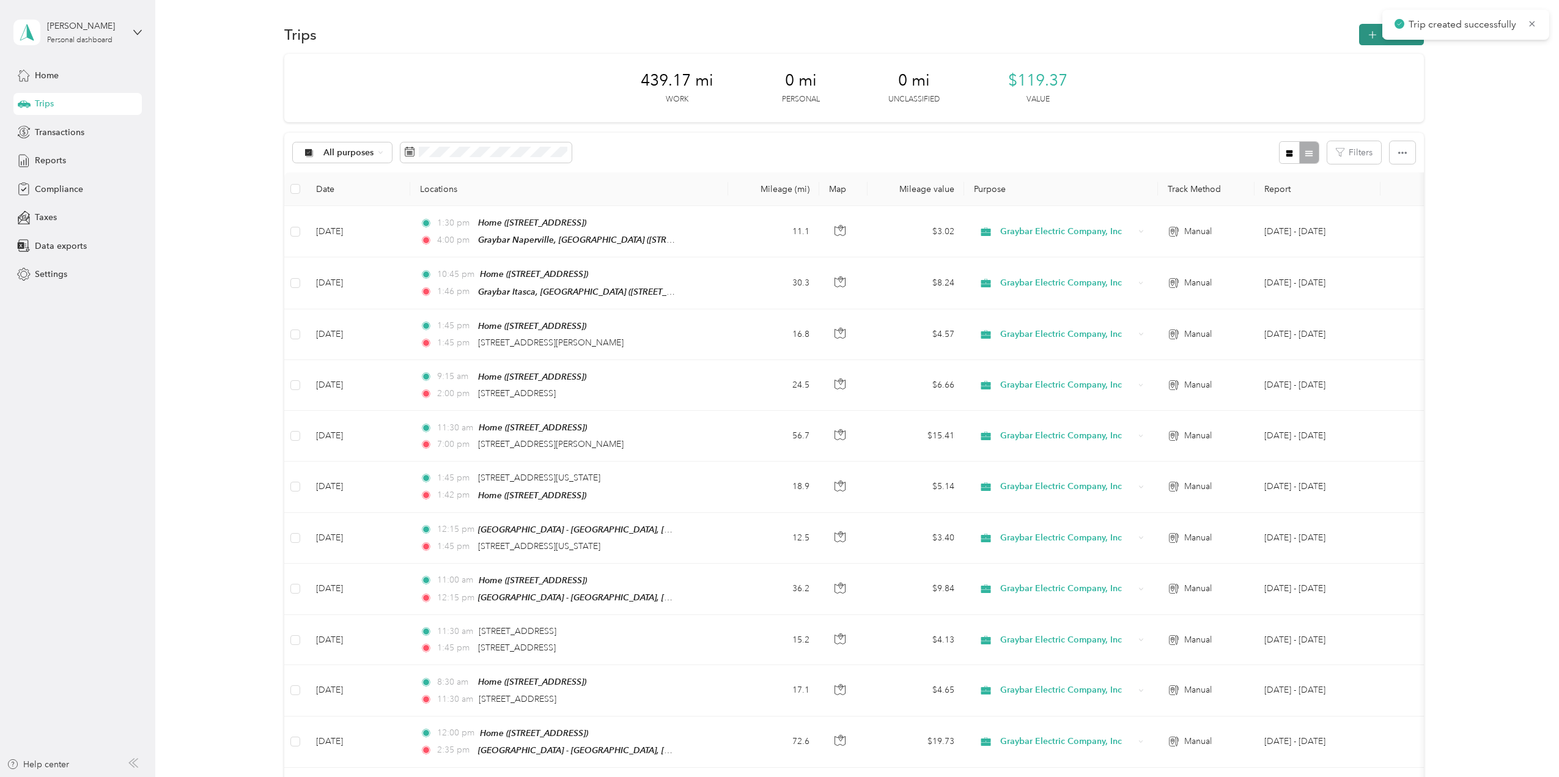
click at [1359, 36] on button "New trip" at bounding box center [1391, 34] width 65 height 21
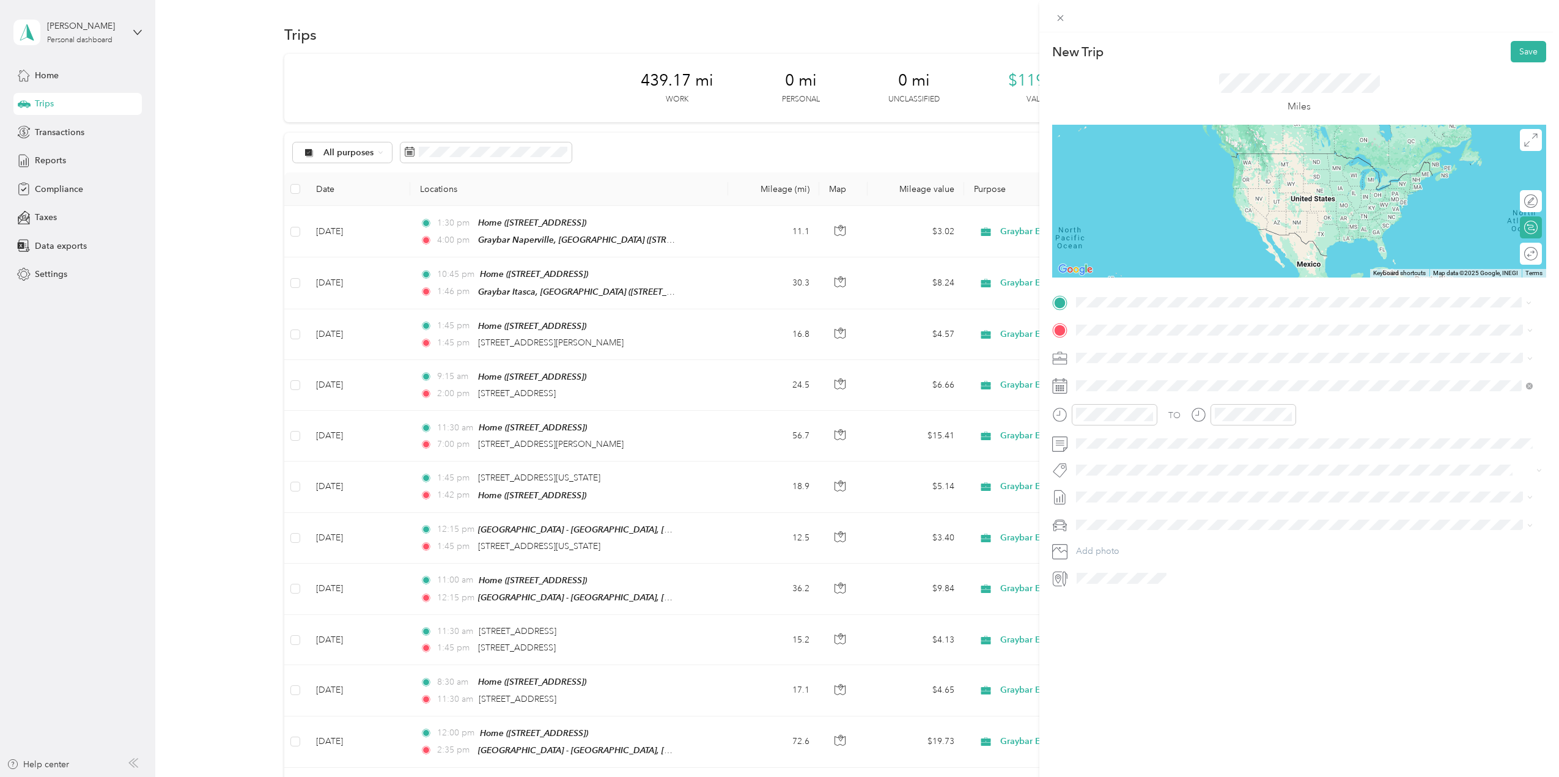
click at [1177, 344] on span "13466 Illinois Highway 59 Plainfield, Illinois 60585, United States" at bounding box center [1182, 346] width 167 height 11
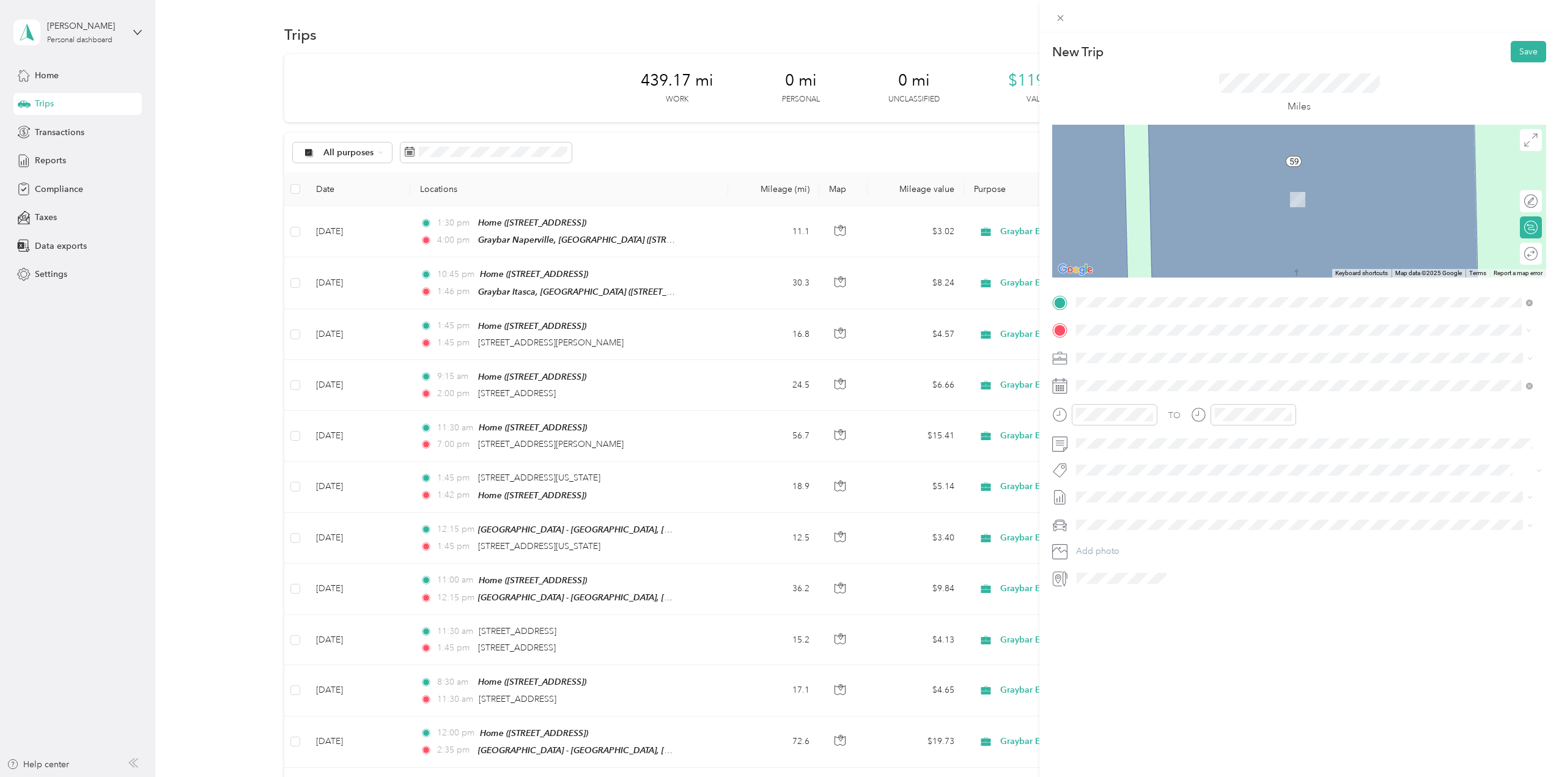
click at [1160, 377] on div "Home" at bounding box center [1275, 378] width 352 height 11
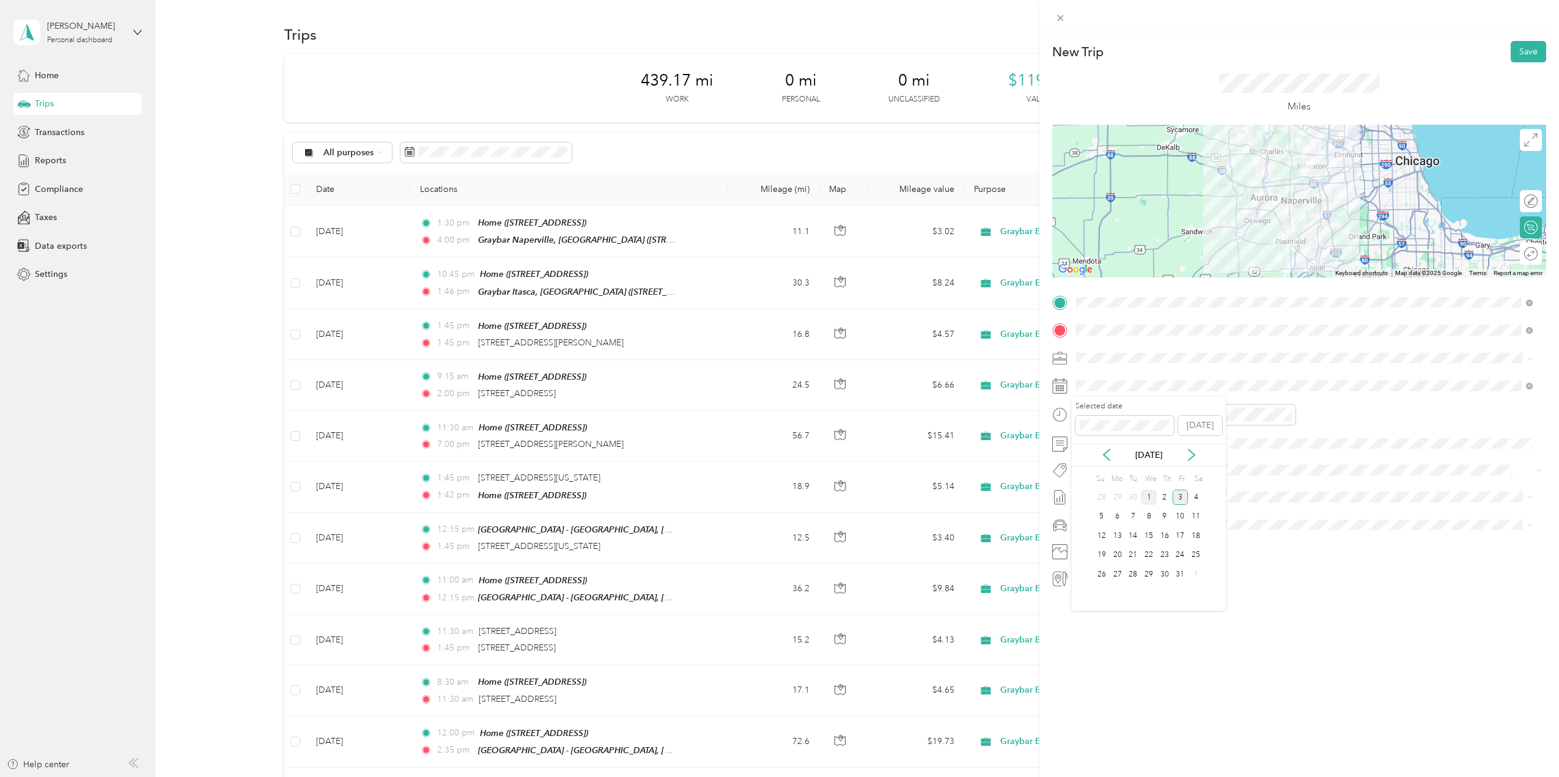
click at [1147, 500] on div "1" at bounding box center [1149, 497] width 16 height 15
click at [1125, 422] on div at bounding box center [1115, 414] width 86 height 21
click at [1093, 477] on div "03" at bounding box center [1088, 475] width 29 height 17
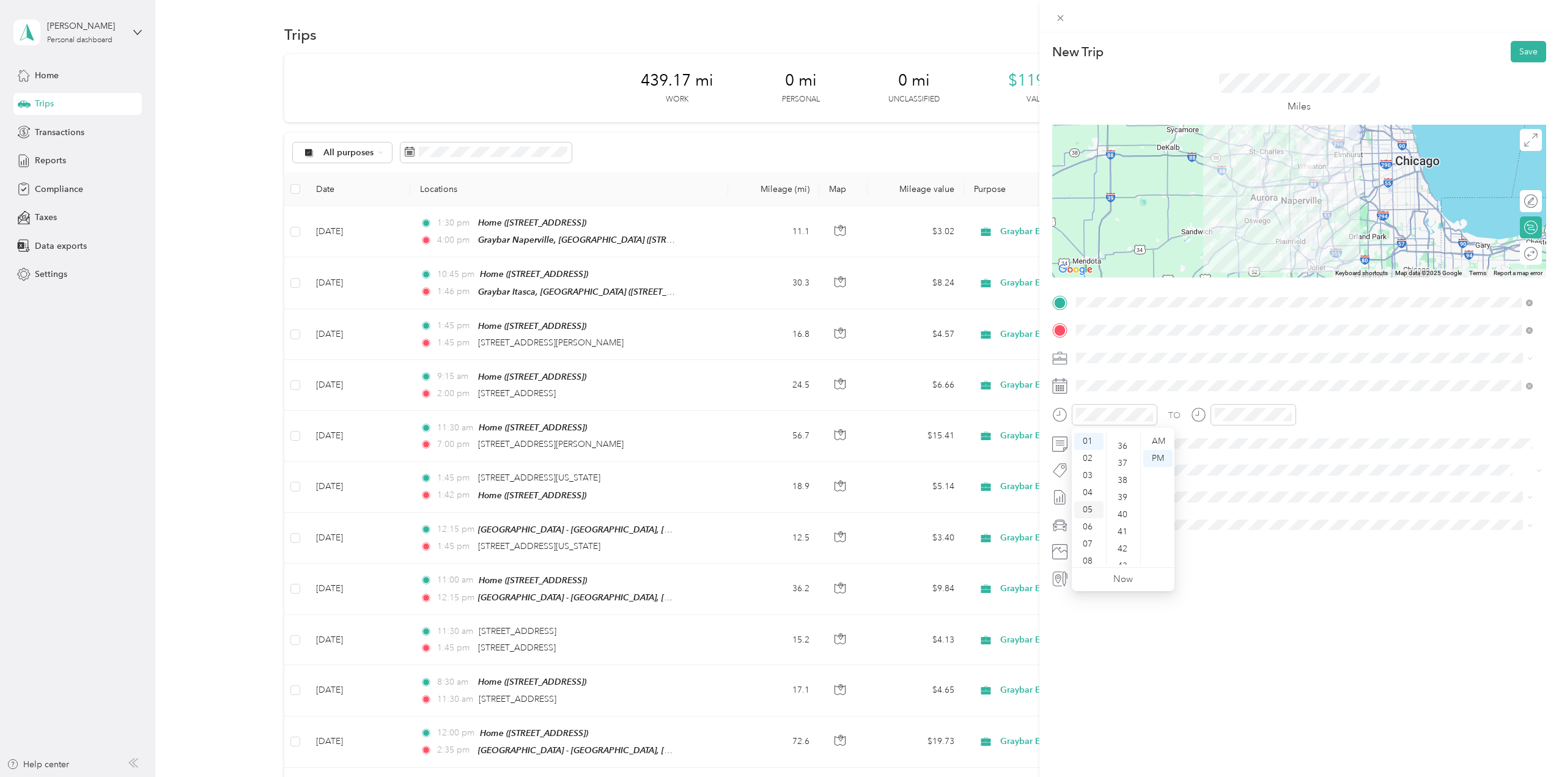
click at [1082, 477] on div "03" at bounding box center [1088, 475] width 29 height 17
click at [1128, 518] on div "15" at bounding box center [1123, 514] width 29 height 17
click at [1235, 493] on div "04" at bounding box center [1226, 492] width 29 height 17
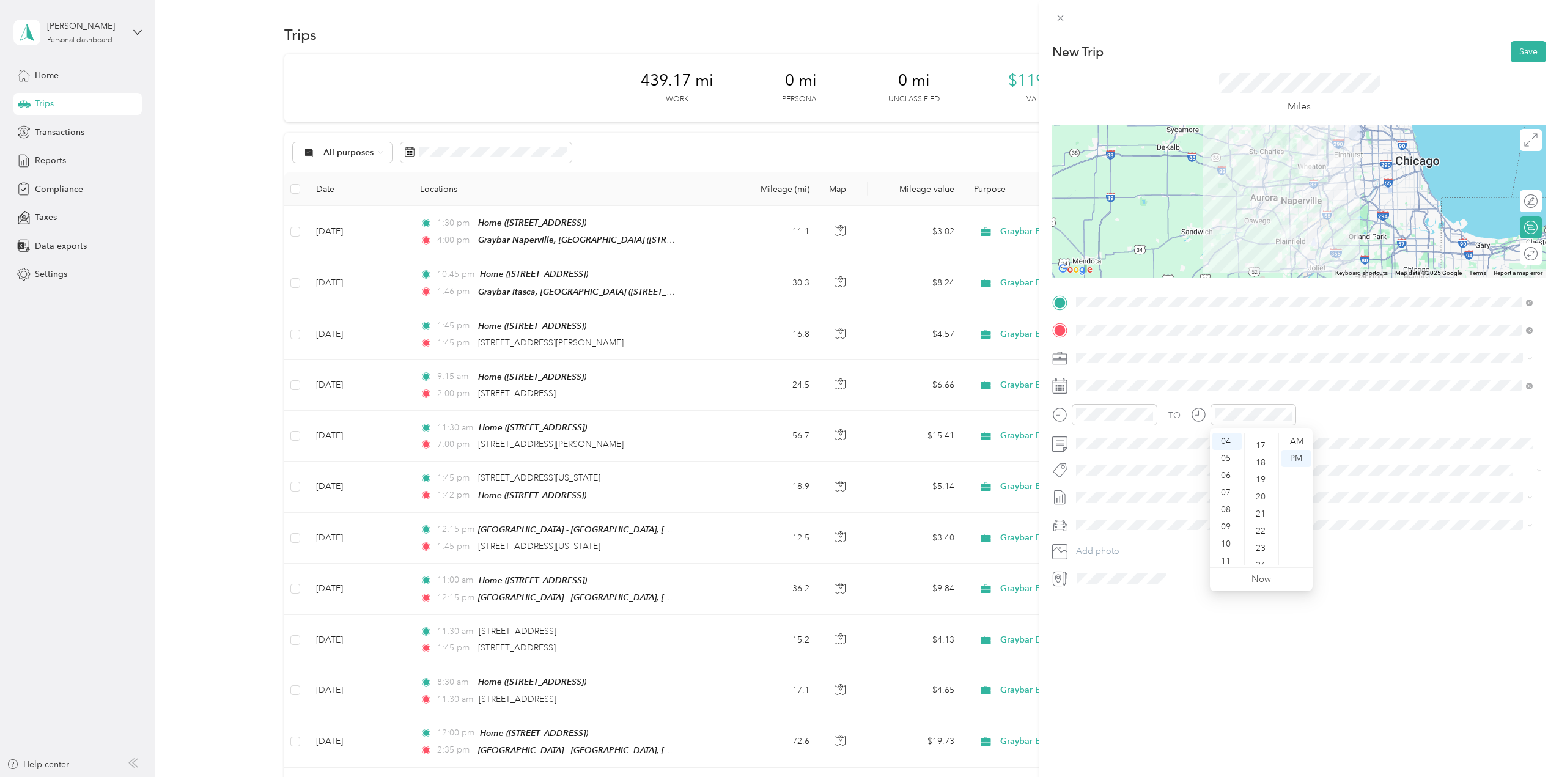
scroll to position [0, 0]
click at [1264, 525] on div "05" at bounding box center [1261, 526] width 29 height 17
click at [1384, 479] on div "TO Add photo" at bounding box center [1299, 440] width 494 height 295
click at [1125, 542] on div "Tesla Y" at bounding box center [1304, 546] width 448 height 13
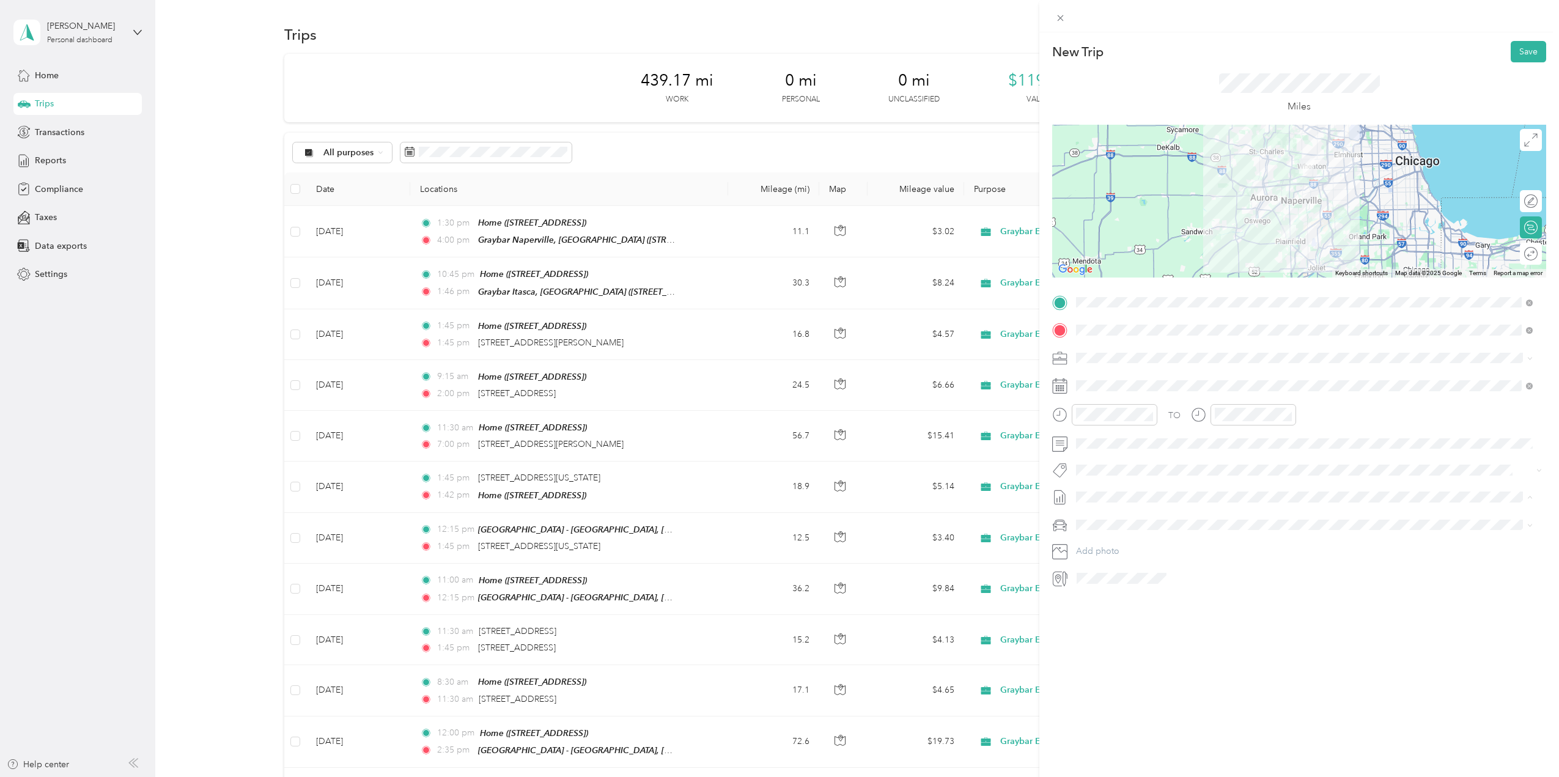
click at [1121, 541] on span "[DATE] - [DATE]" at bounding box center [1106, 537] width 61 height 13
click at [1520, 35] on div "New Trip Save This trip cannot be edited because it is either under review, app…" at bounding box center [1299, 420] width 520 height 777
click at [1522, 42] on button "Save" at bounding box center [1528, 51] width 35 height 21
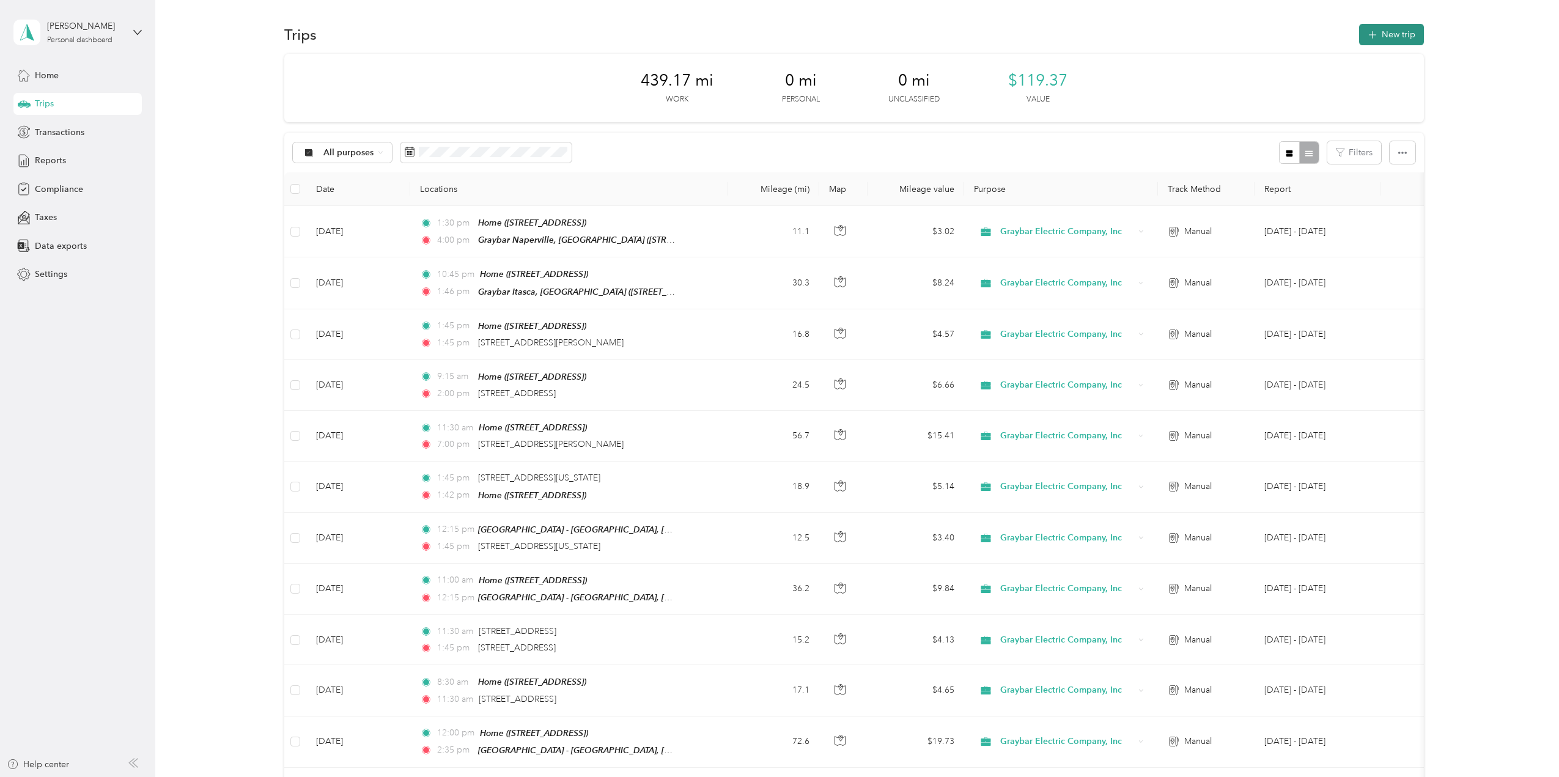
click at [1380, 40] on button "New trip" at bounding box center [1391, 34] width 65 height 21
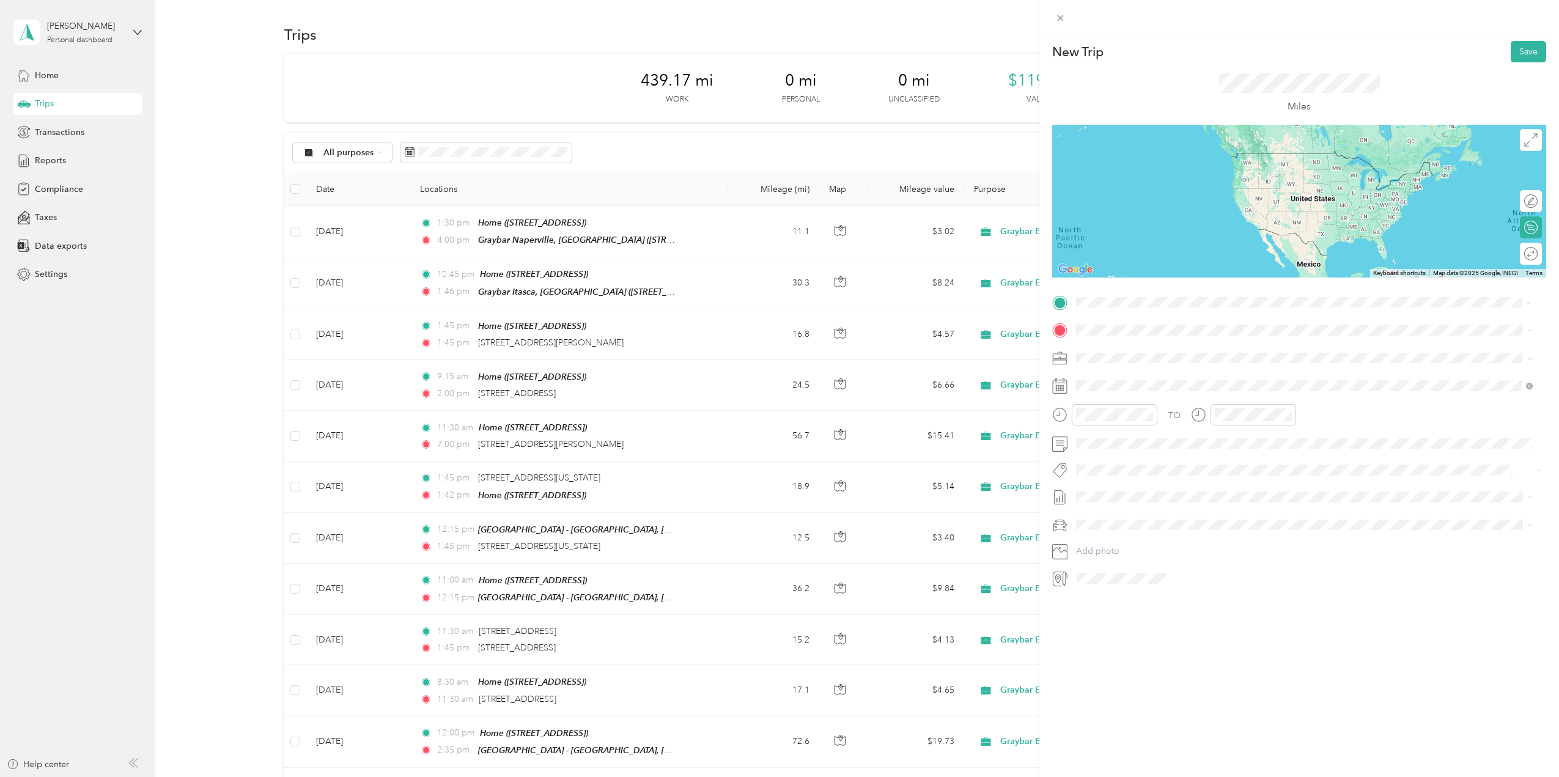
click at [1126, 343] on div "Home 410 Aurora Way, Wheaton, IL, United States , 60187, Wheaton, IL, United St…" at bounding box center [1304, 358] width 448 height 30
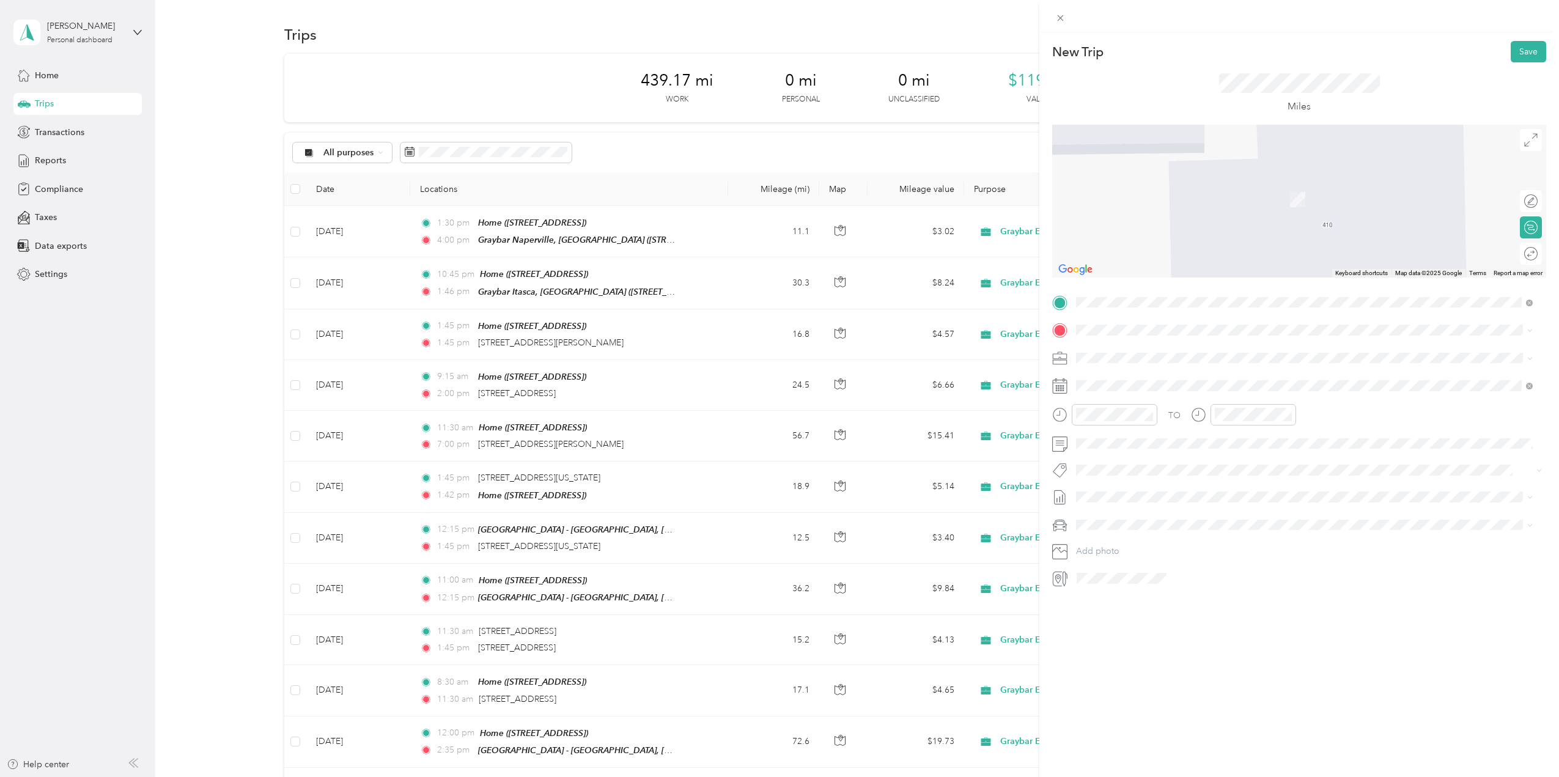
click at [1188, 378] on span "1211 West 22nd Street Oak Brook, Illinois 60523, United States" at bounding box center [1160, 372] width 122 height 11
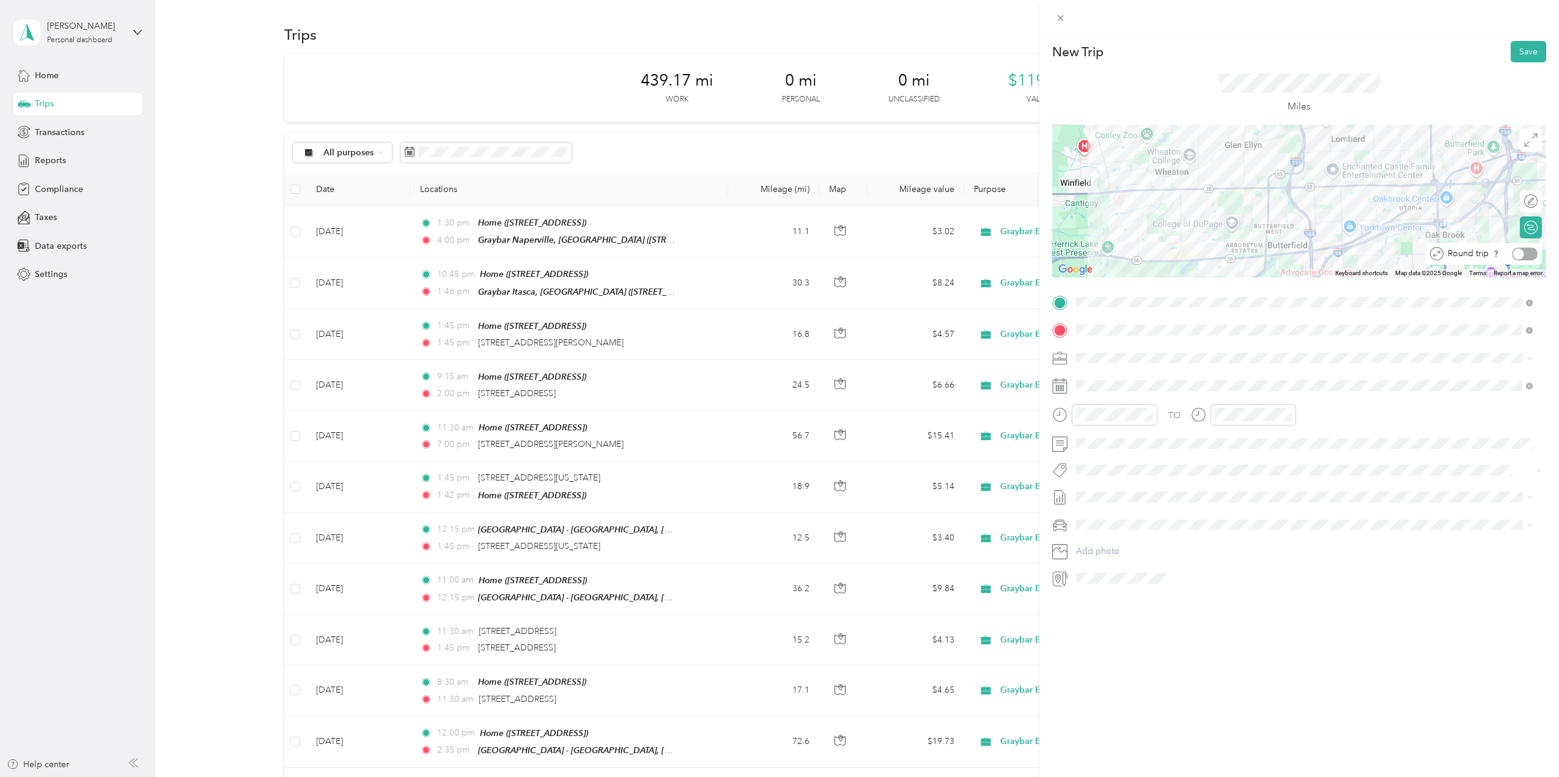
click at [1516, 252] on div at bounding box center [1525, 254] width 26 height 13
click at [1088, 440] on div "12" at bounding box center [1088, 441] width 29 height 17
click at [1126, 524] on div "30" at bounding box center [1123, 526] width 29 height 17
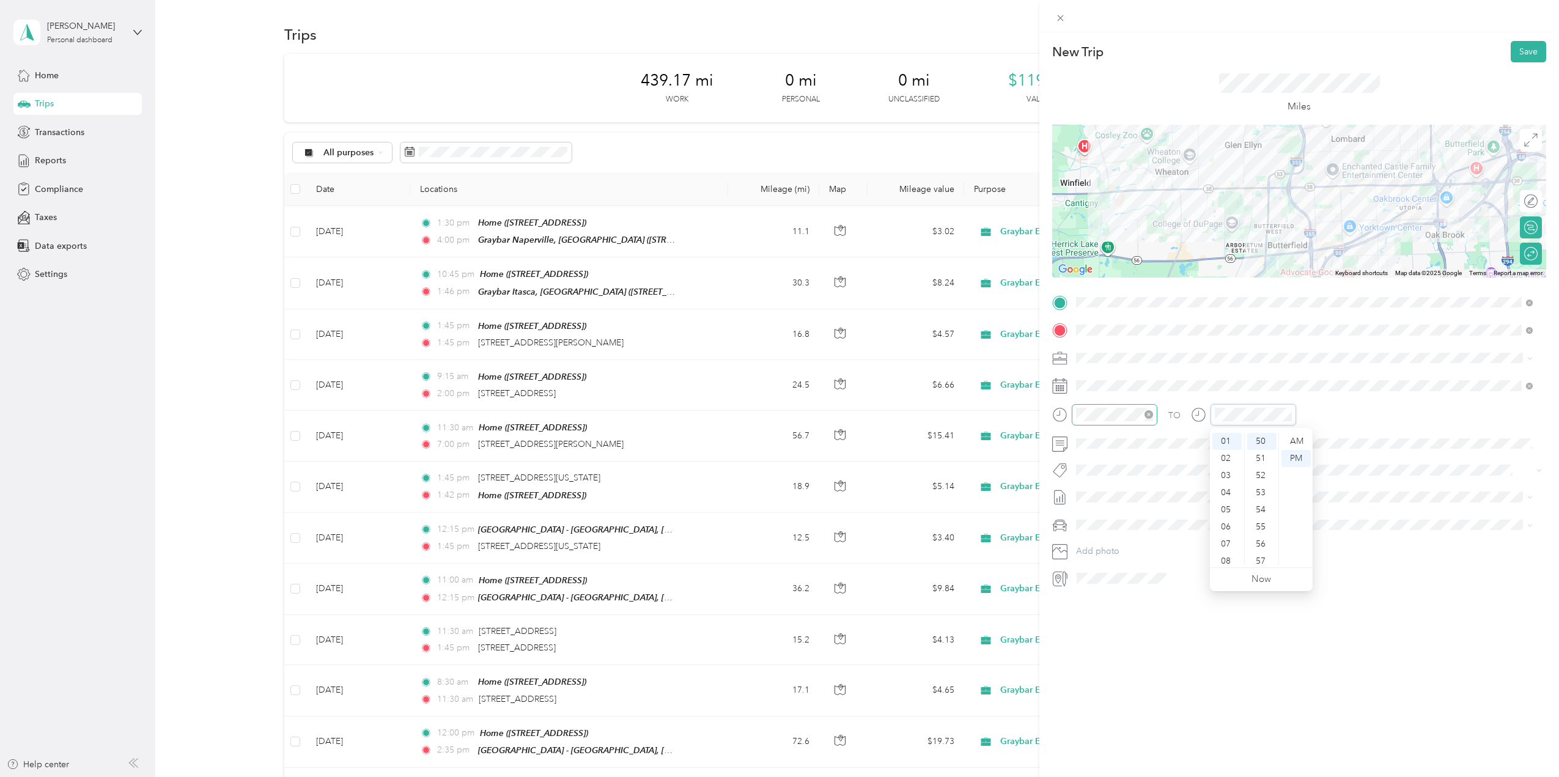
click at [1128, 404] on div at bounding box center [1115, 414] width 86 height 21
click at [1127, 443] on div "00" at bounding box center [1123, 441] width 29 height 17
click at [1259, 512] on div "15" at bounding box center [1261, 514] width 29 height 17
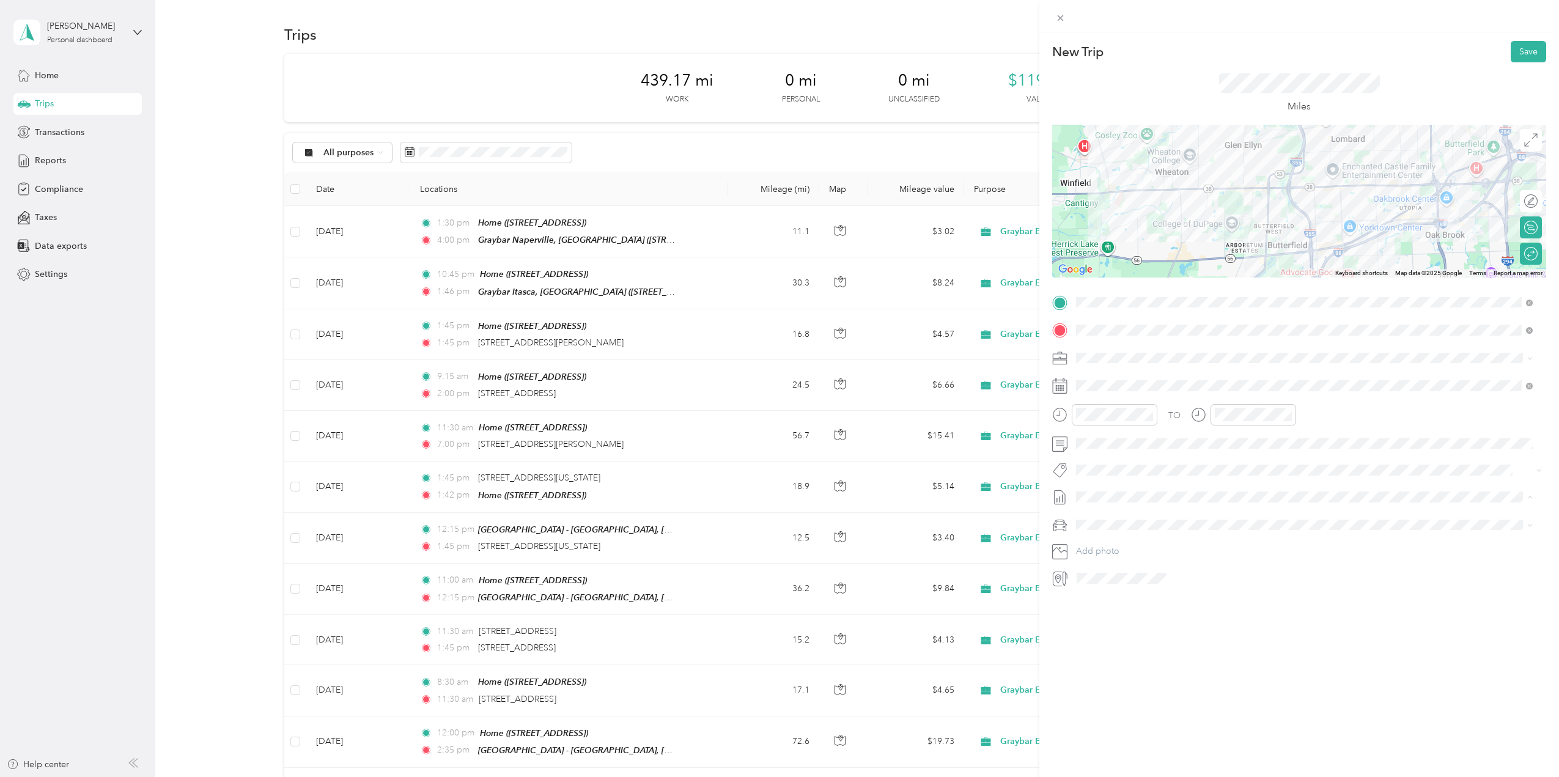
click at [1150, 532] on span "Oct 1 - 31, 2025 Draft" at bounding box center [1304, 537] width 448 height 11
click at [1133, 542] on div "Tesla Y" at bounding box center [1304, 546] width 448 height 13
click at [1528, 56] on button "Save" at bounding box center [1528, 51] width 35 height 21
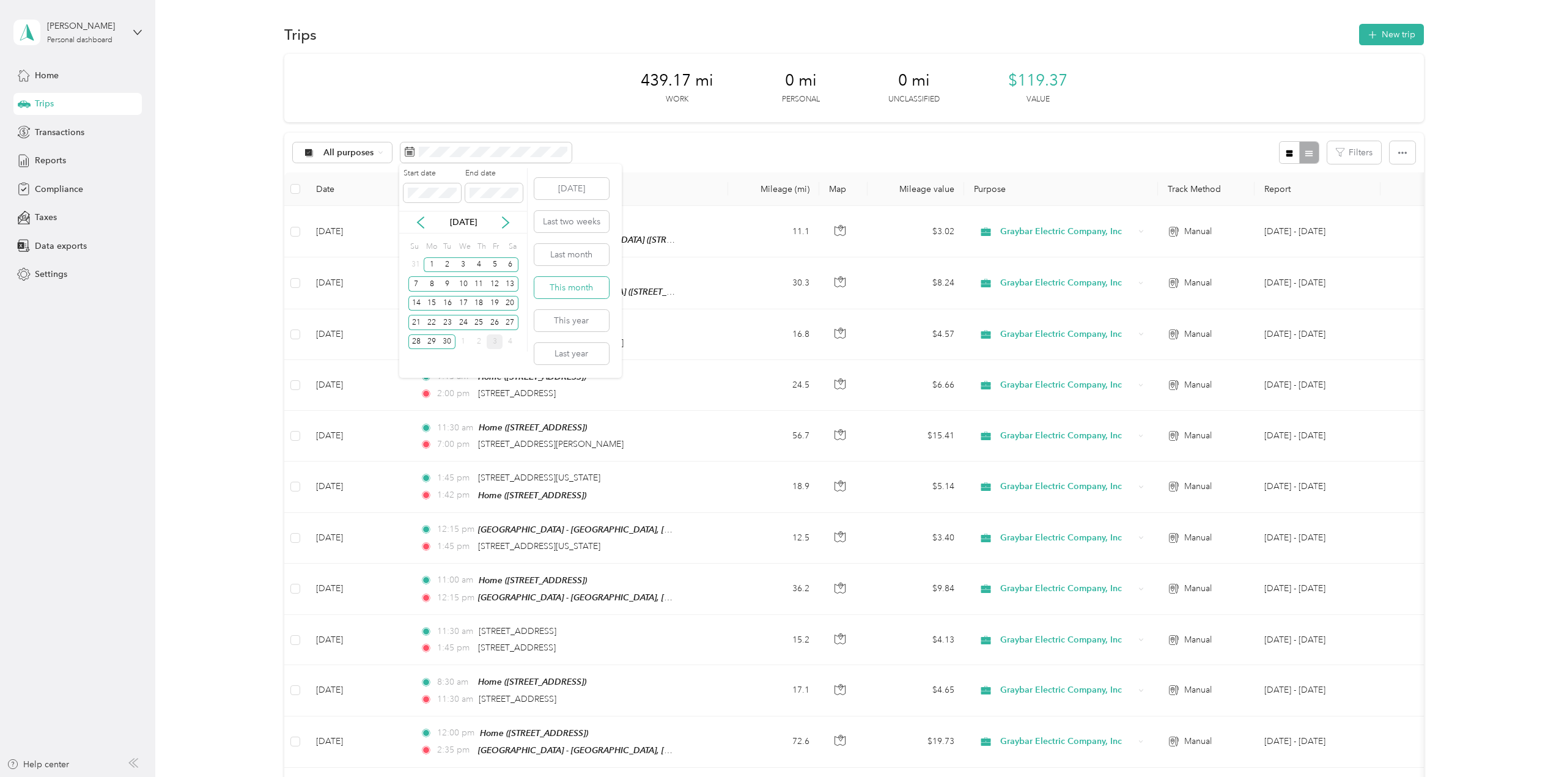
click at [580, 283] on button "This month" at bounding box center [571, 287] width 75 height 21
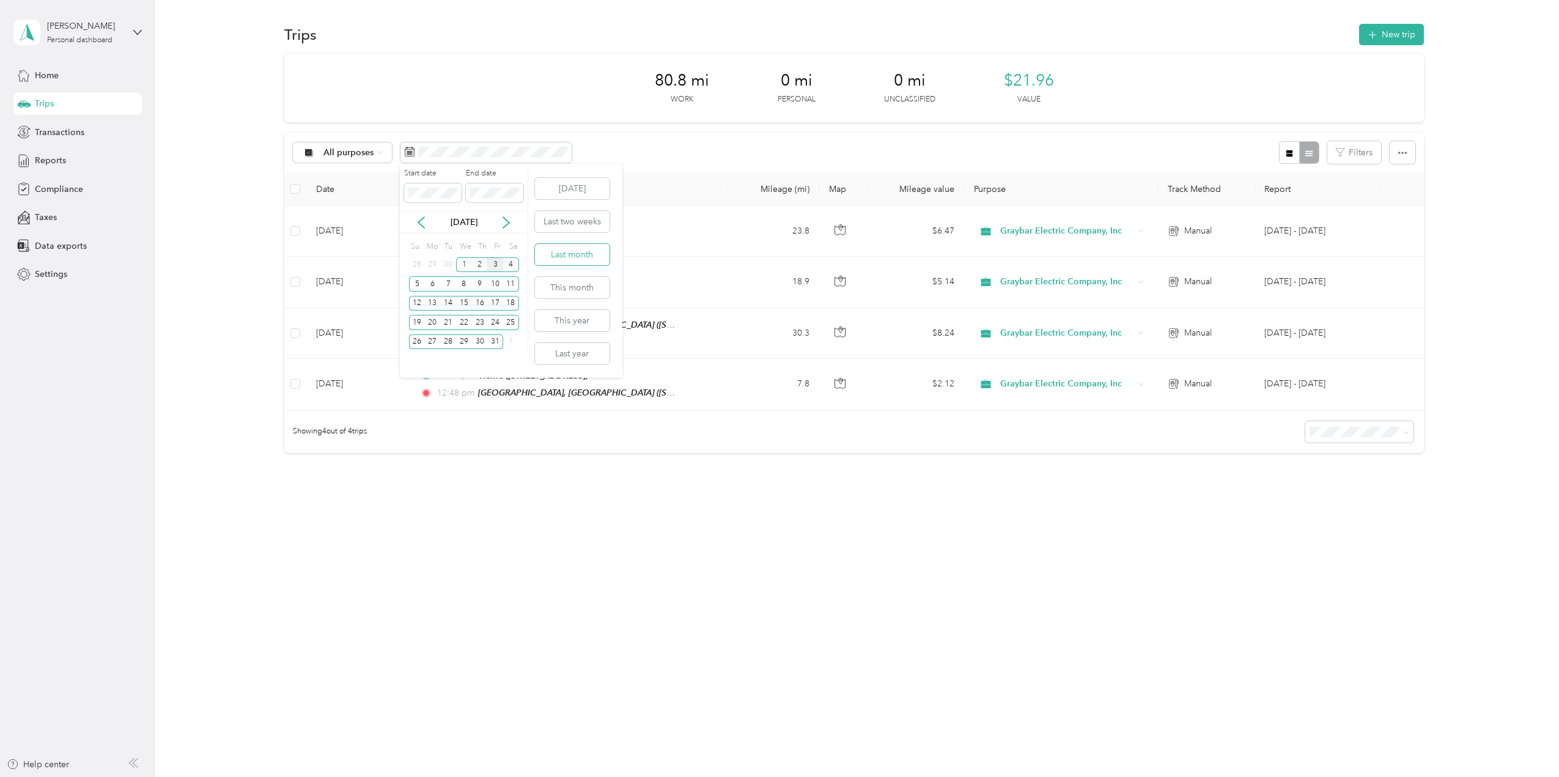
click at [580, 257] on button "Last month" at bounding box center [572, 254] width 75 height 21
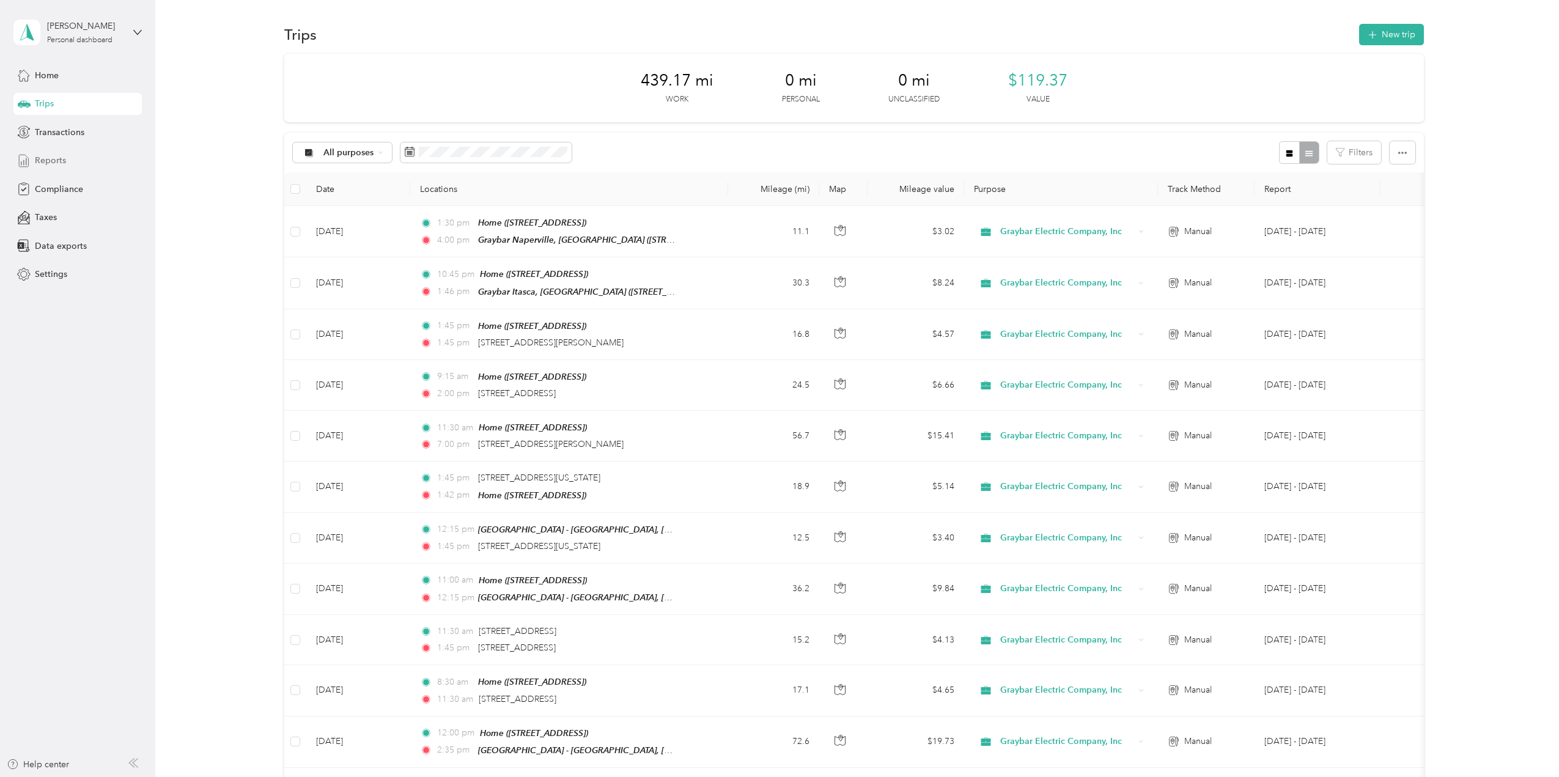
click at [58, 168] on div "Reports" at bounding box center [77, 161] width 128 height 22
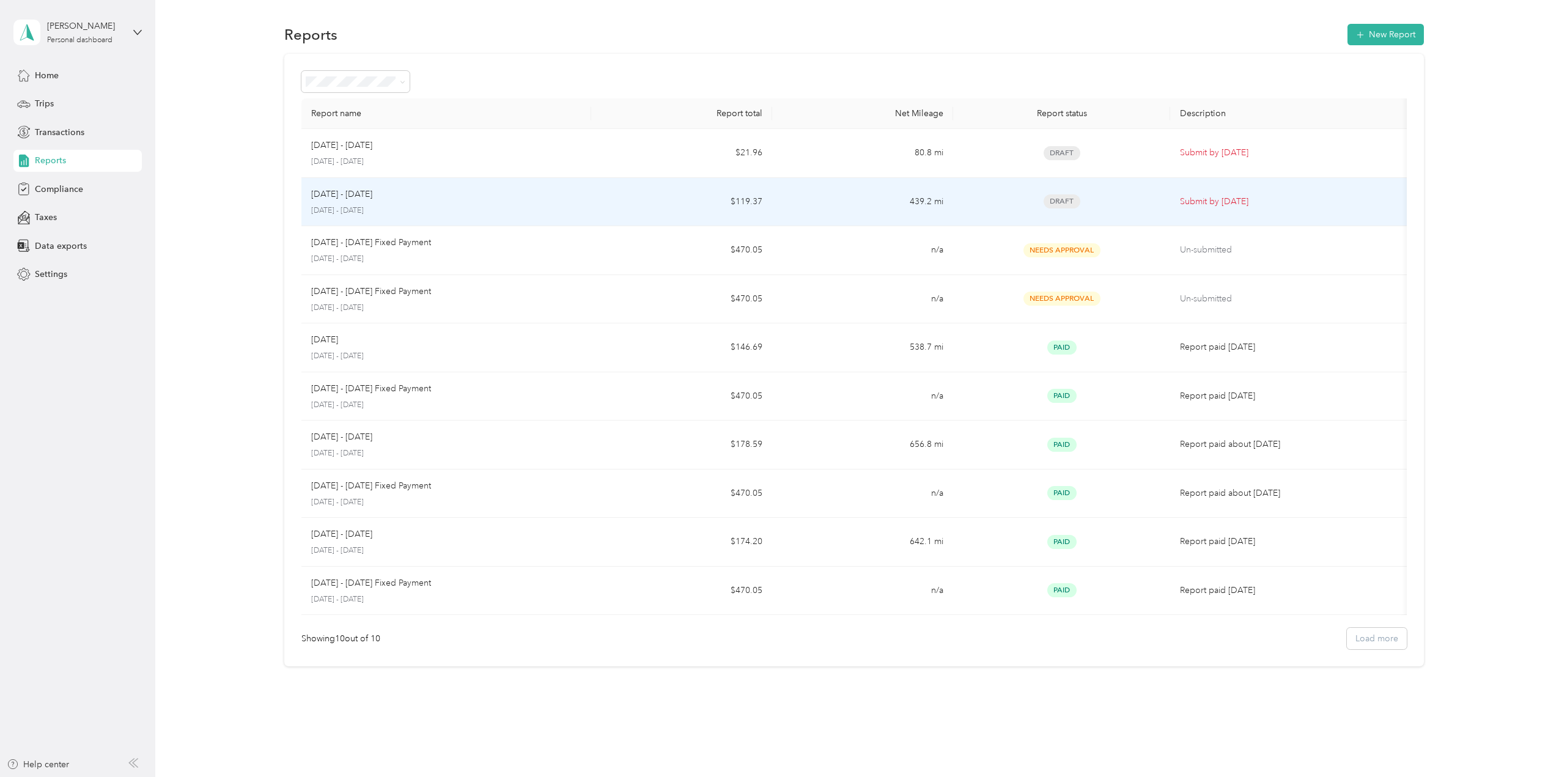
click at [470, 205] on p "[DATE] - [DATE]" at bounding box center [446, 210] width 270 height 11
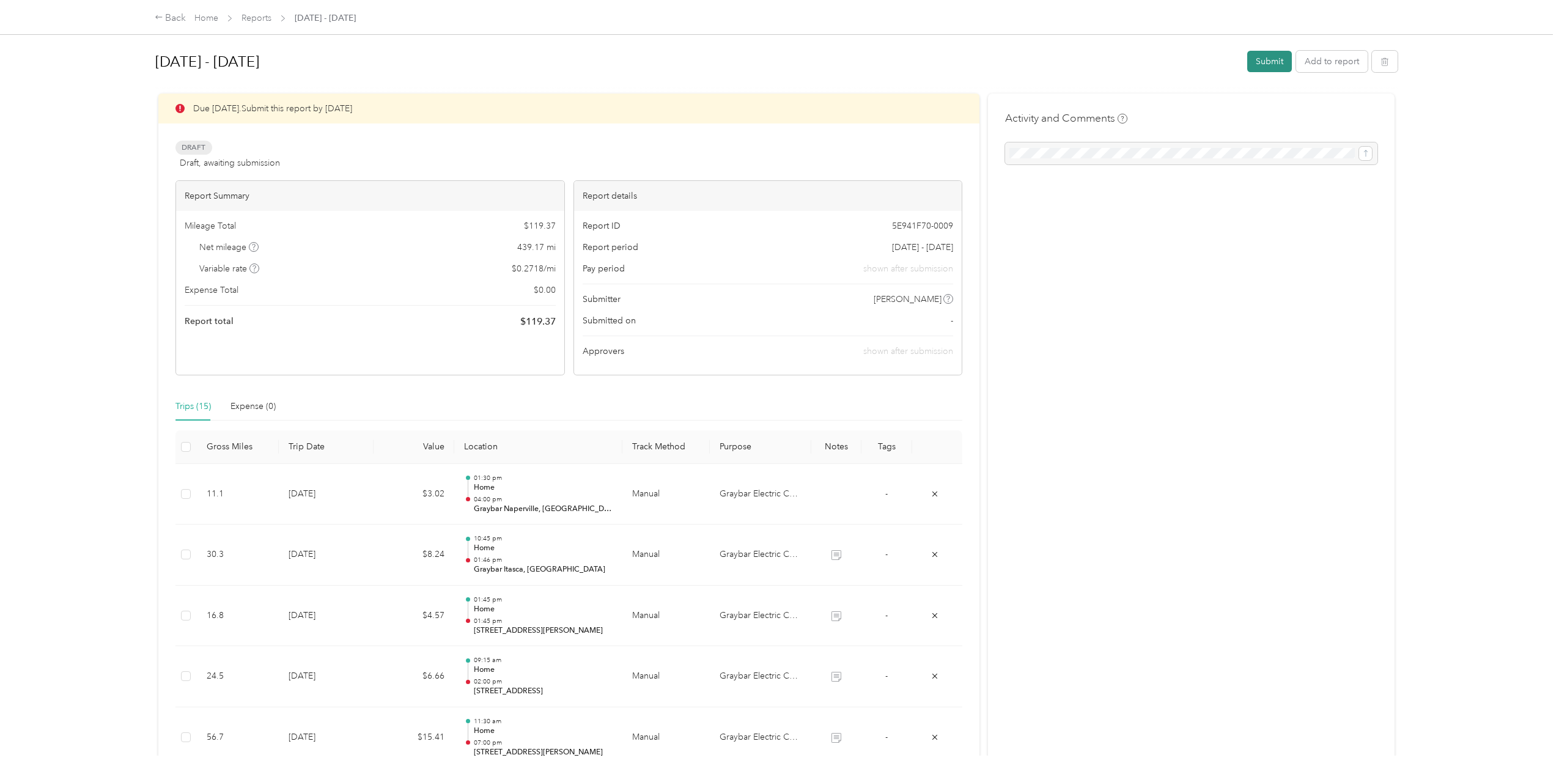
click at [1267, 66] on button "Submit" at bounding box center [1269, 61] width 45 height 21
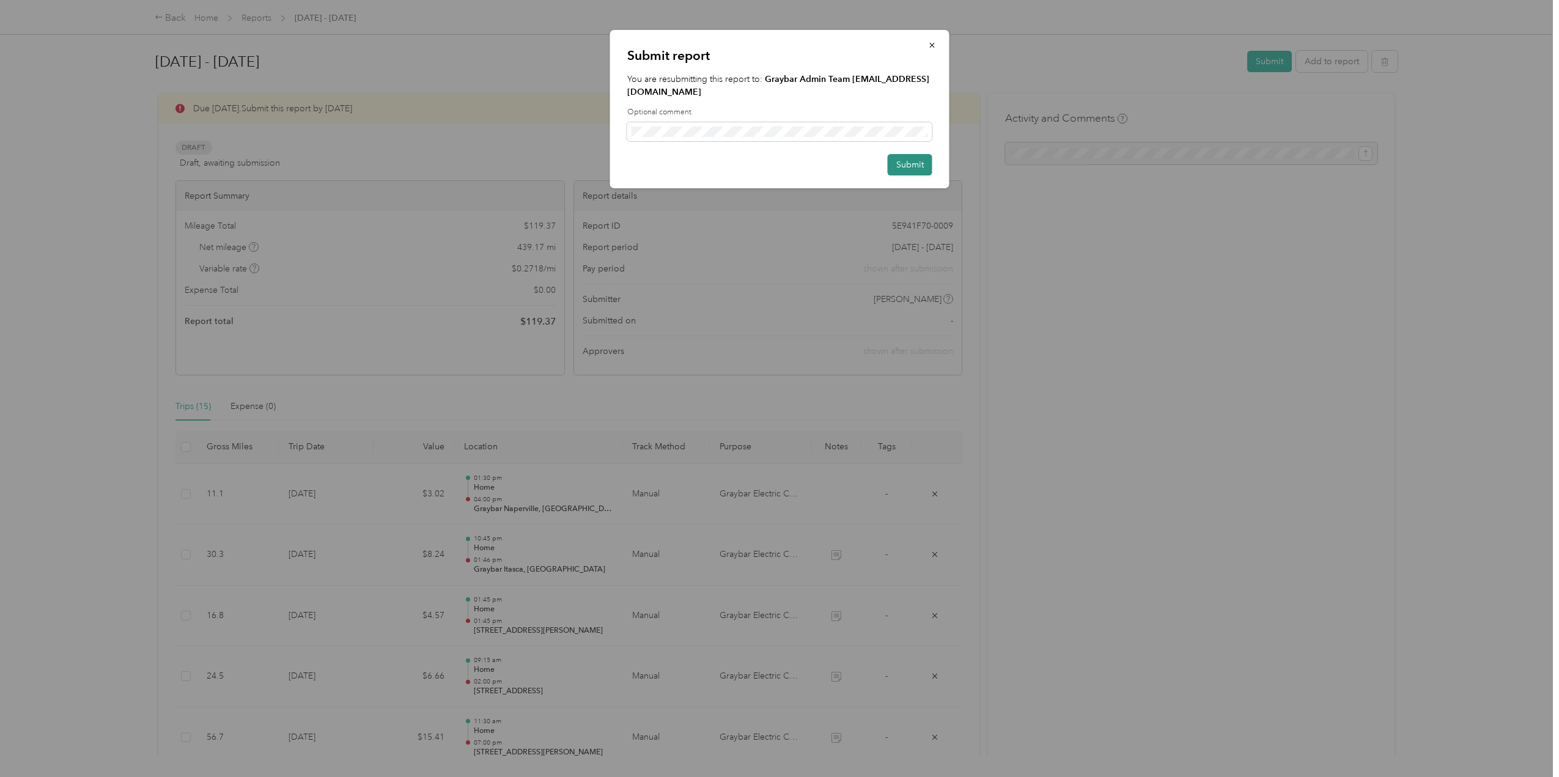
click at [912, 154] on button "Submit" at bounding box center [910, 164] width 45 height 21
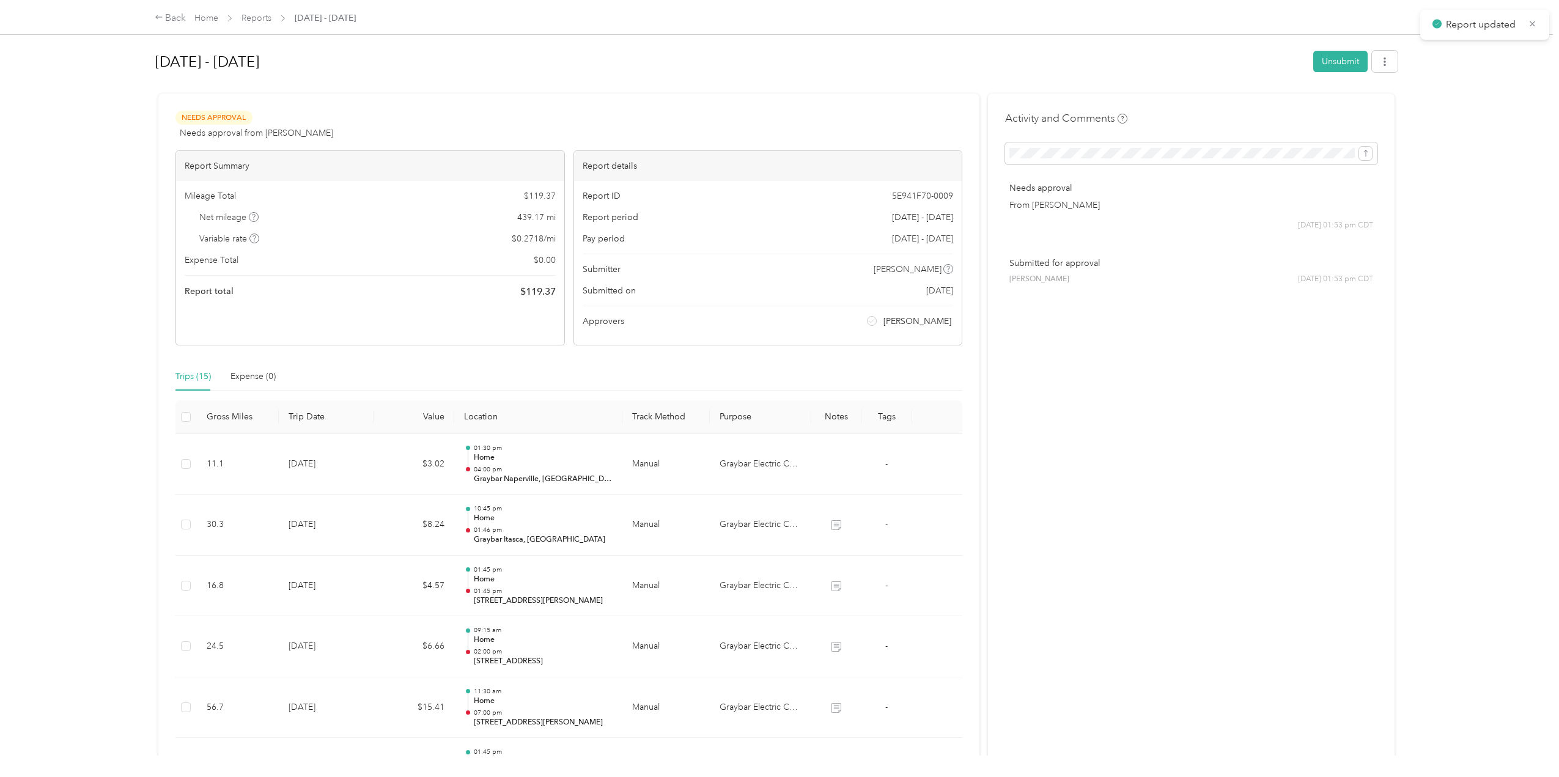
click at [1538, 23] on div "Report updated" at bounding box center [1484, 25] width 129 height 30
click at [1533, 23] on icon at bounding box center [1532, 23] width 9 height 11
